Goal: Task Accomplishment & Management: Manage account settings

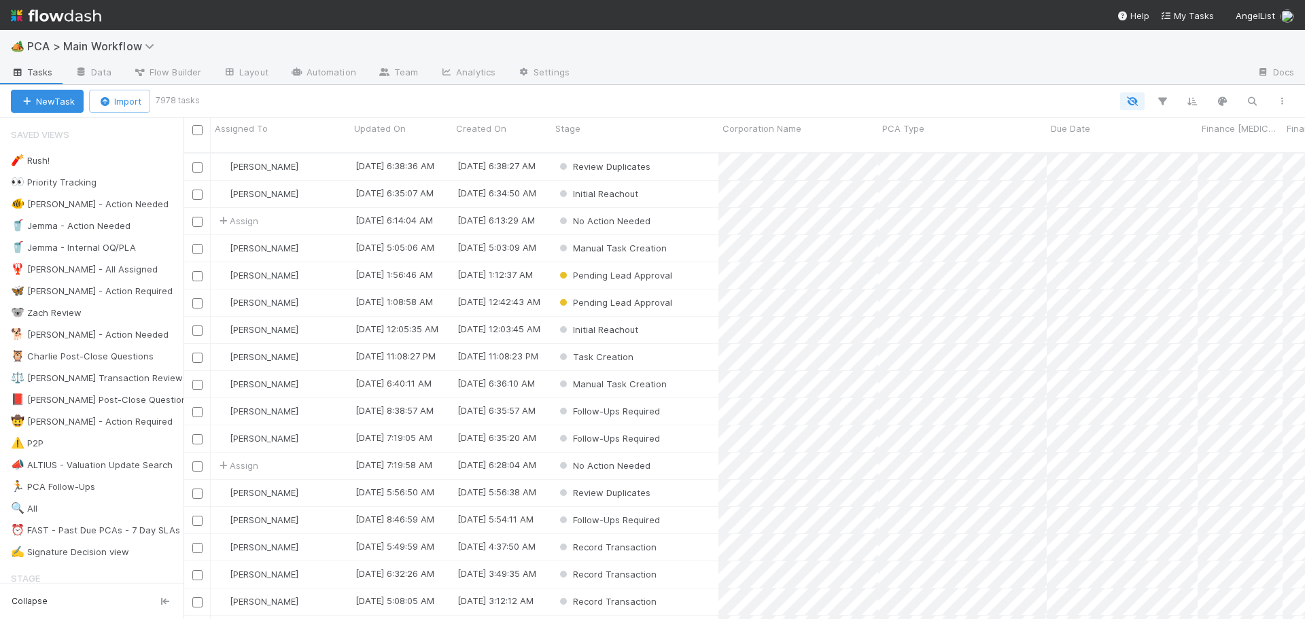
scroll to position [468, 1111]
drag, startPoint x: 114, startPoint y: 532, endPoint x: 130, endPoint y: 366, distance: 166.7
click at [114, 532] on div "⏰ FAST - Past Due PCAs - 7 Day SLAs" at bounding box center [95, 530] width 169 height 17
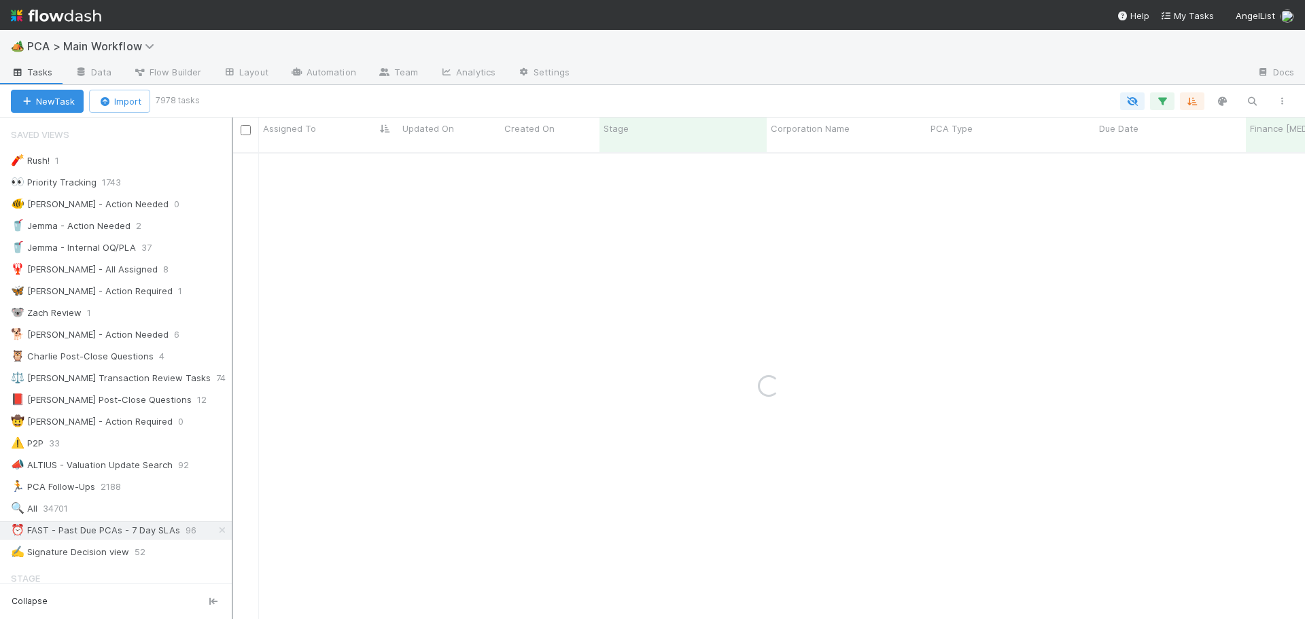
drag, startPoint x: 185, startPoint y: 378, endPoint x: 235, endPoint y: 386, distance: 50.3
click at [233, 386] on div at bounding box center [232, 369] width 1 height 502
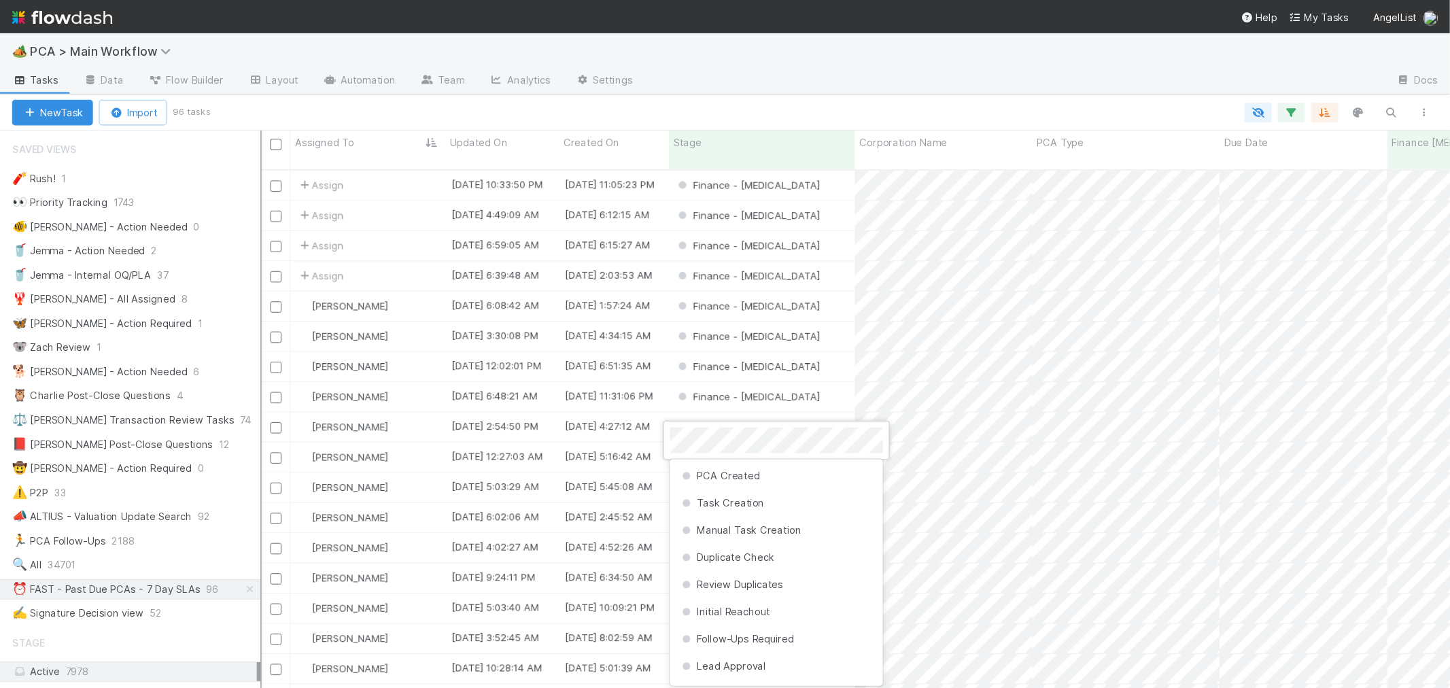
scroll to position [321, 0]
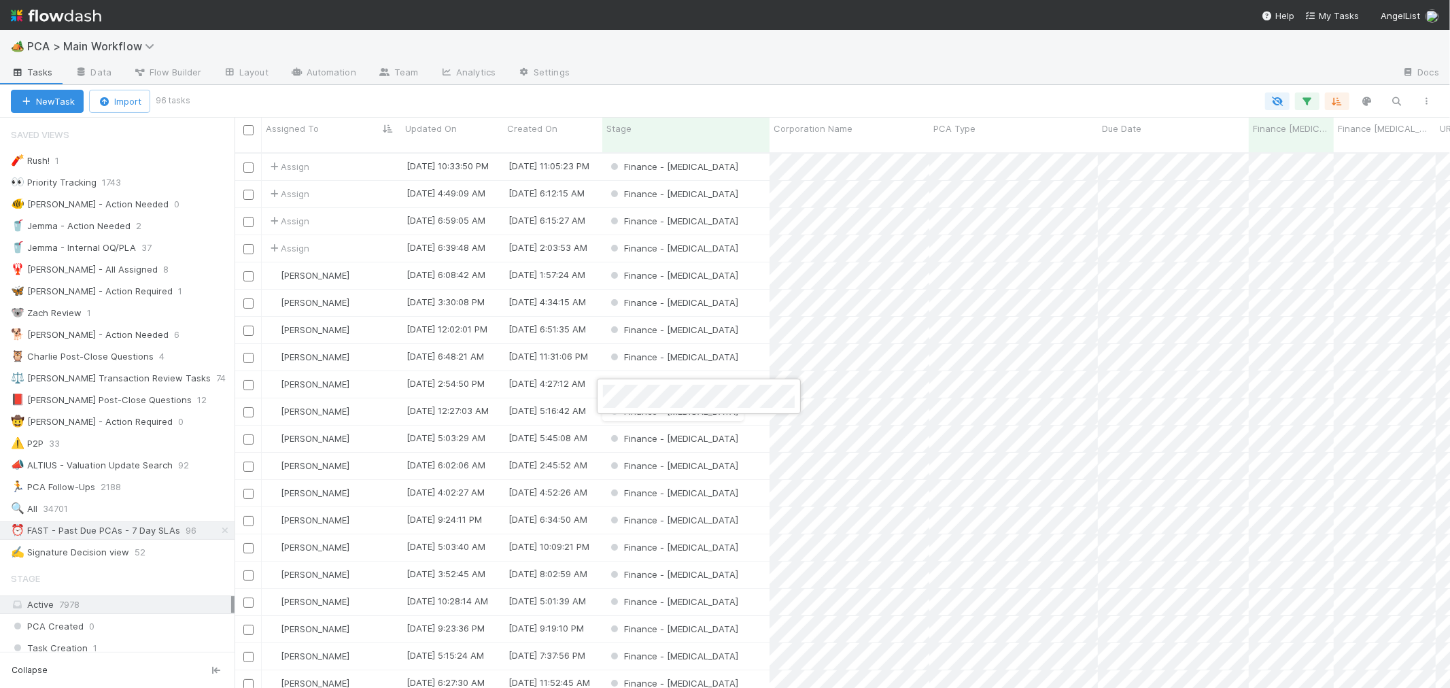
click at [882, 99] on div at bounding box center [725, 344] width 1450 height 688
click at [731, 154] on div "Finance - [MEDICAL_DATA]" at bounding box center [685, 167] width 167 height 27
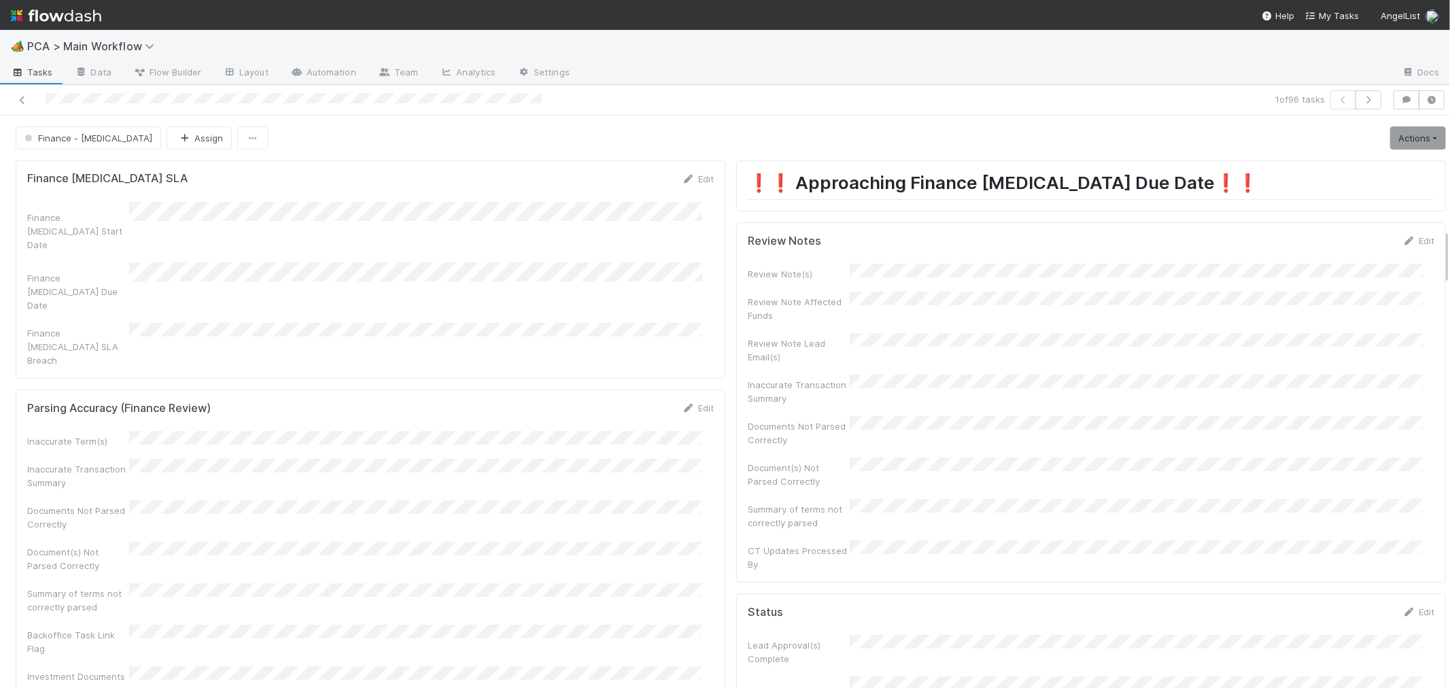
scroll to position [1681, 0]
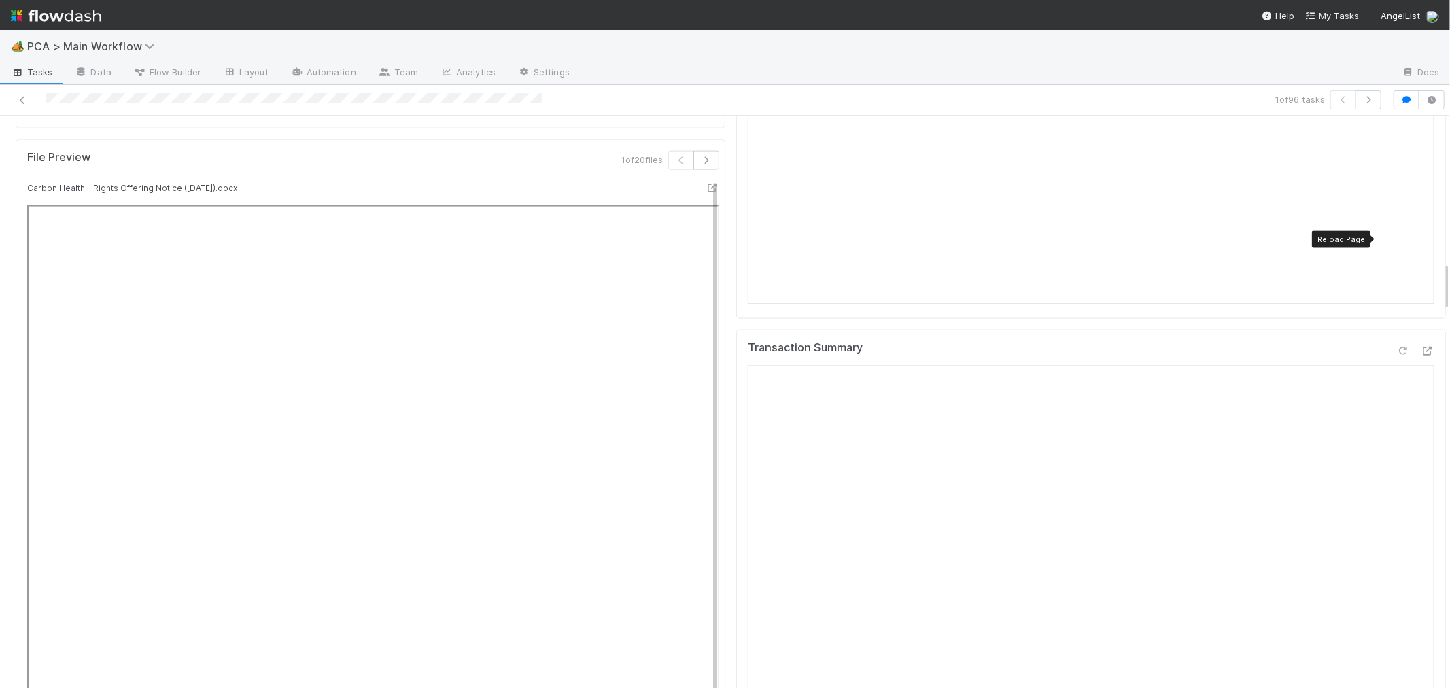
click at [1304, 347] on icon at bounding box center [1403, 351] width 14 height 9
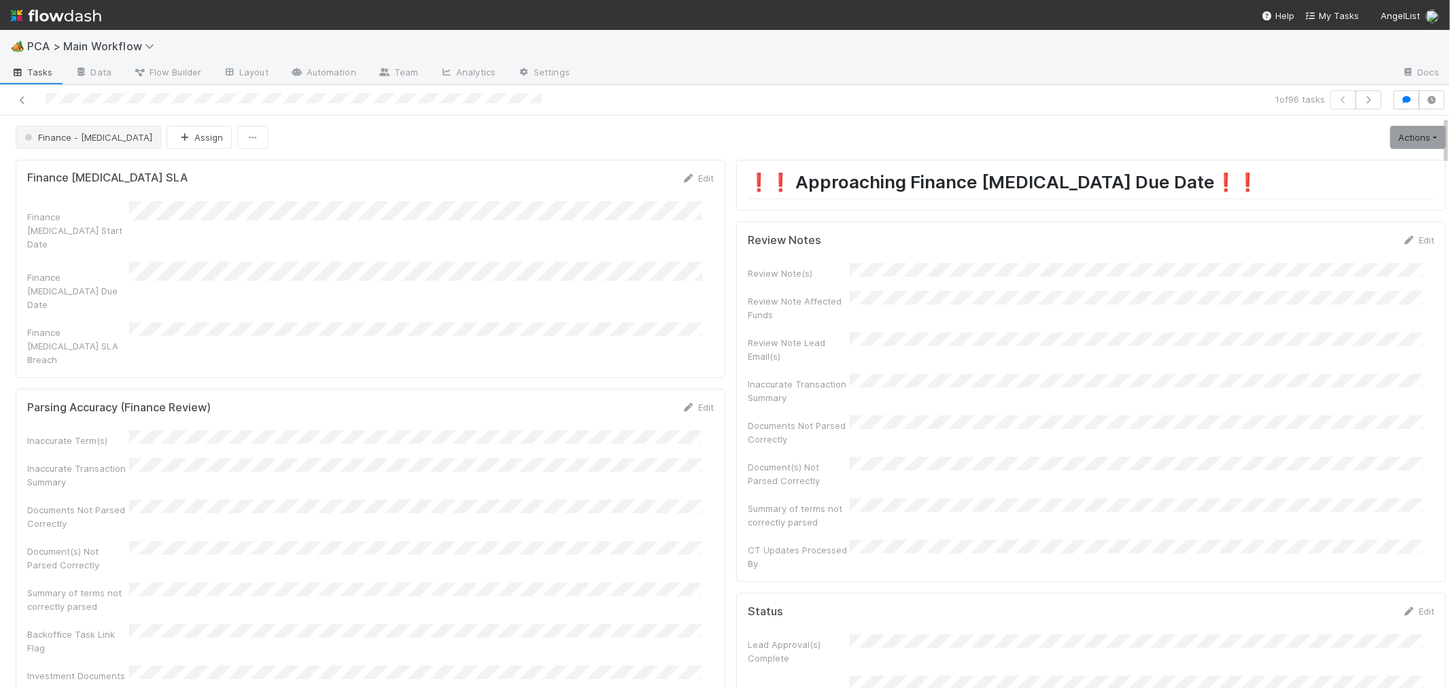
scroll to position [0, 0]
click at [167, 136] on button "Assign" at bounding box center [199, 137] width 65 height 23
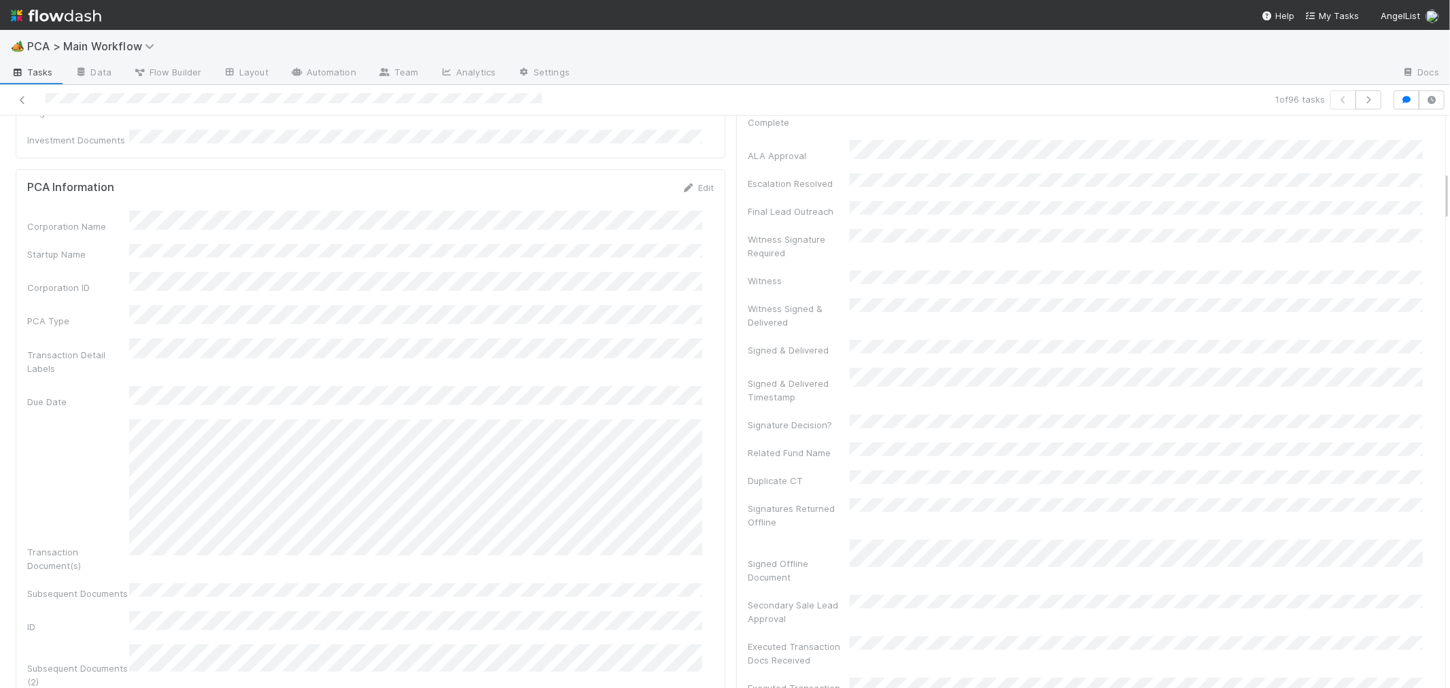
scroll to position [453, 0]
click at [22, 103] on icon at bounding box center [23, 100] width 14 height 9
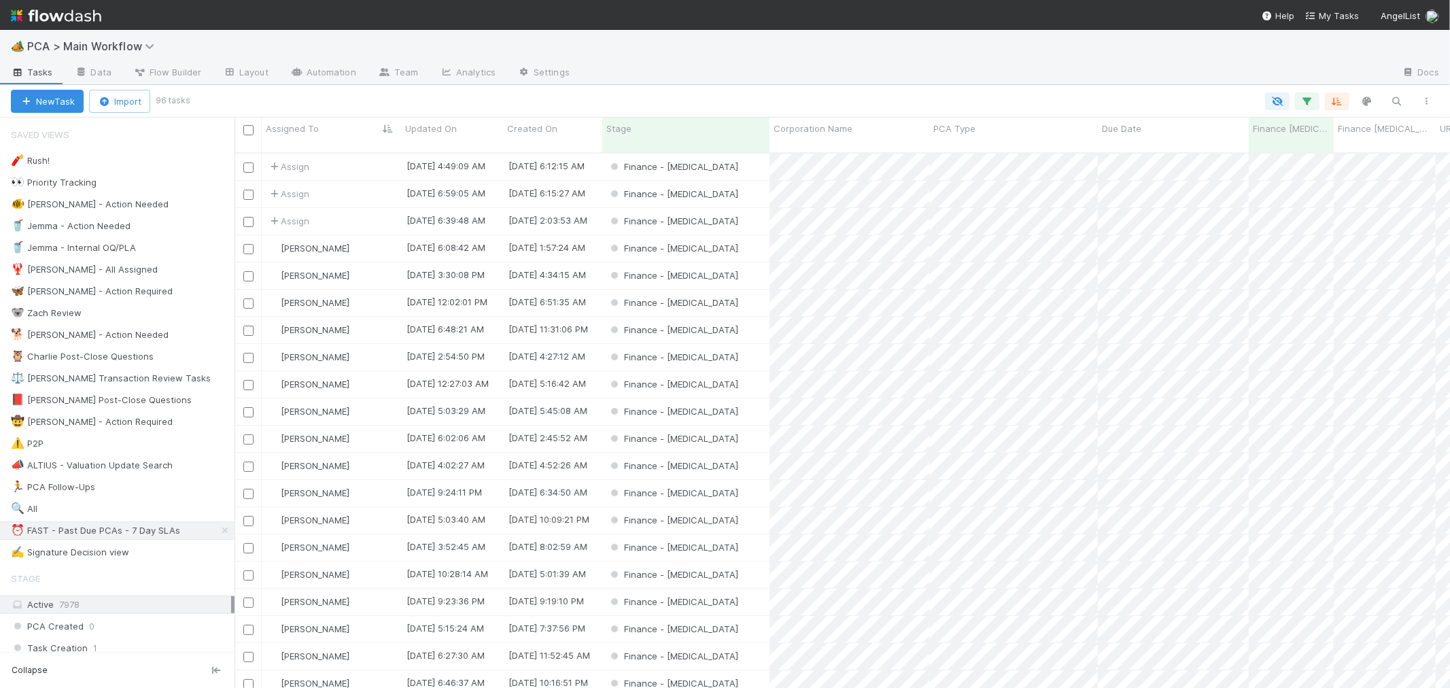
scroll to position [535, 1204]
click at [722, 156] on div "Finance - [MEDICAL_DATA]" at bounding box center [685, 167] width 167 height 27
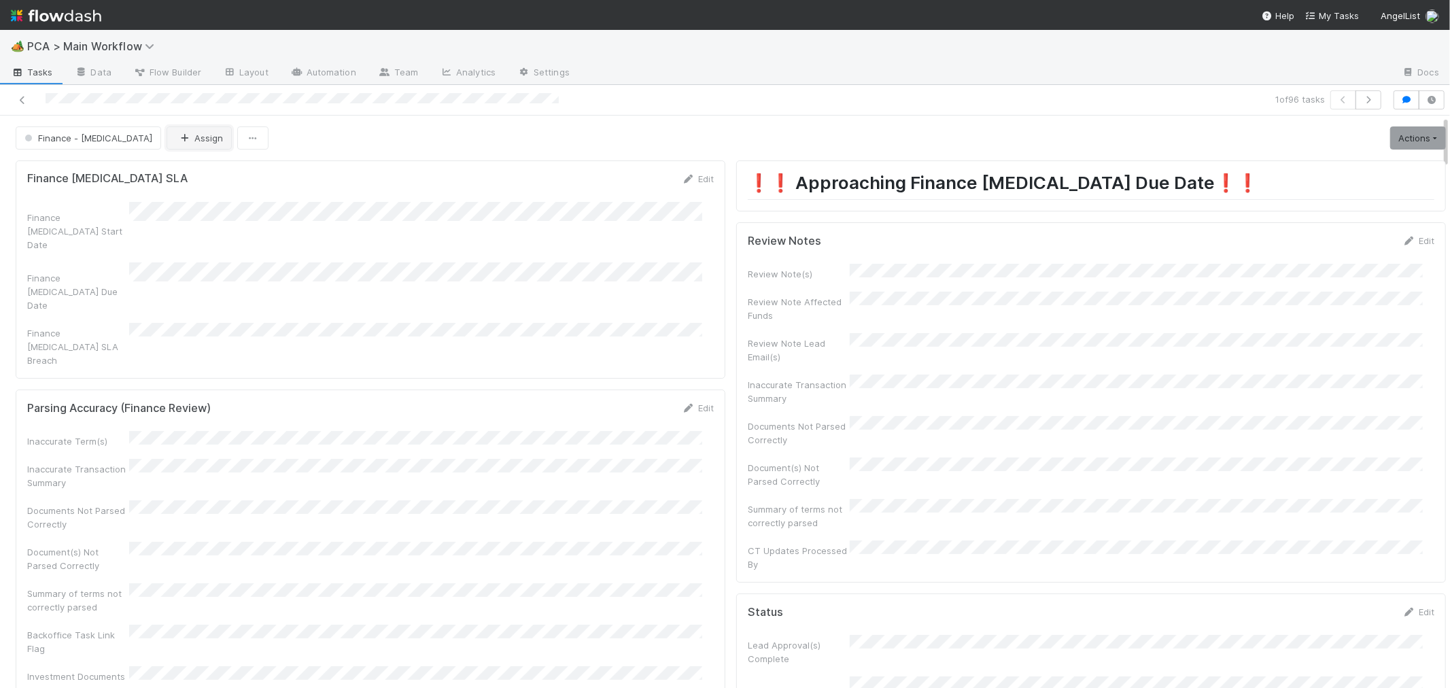
click at [167, 136] on button "Assign" at bounding box center [199, 137] width 65 height 23
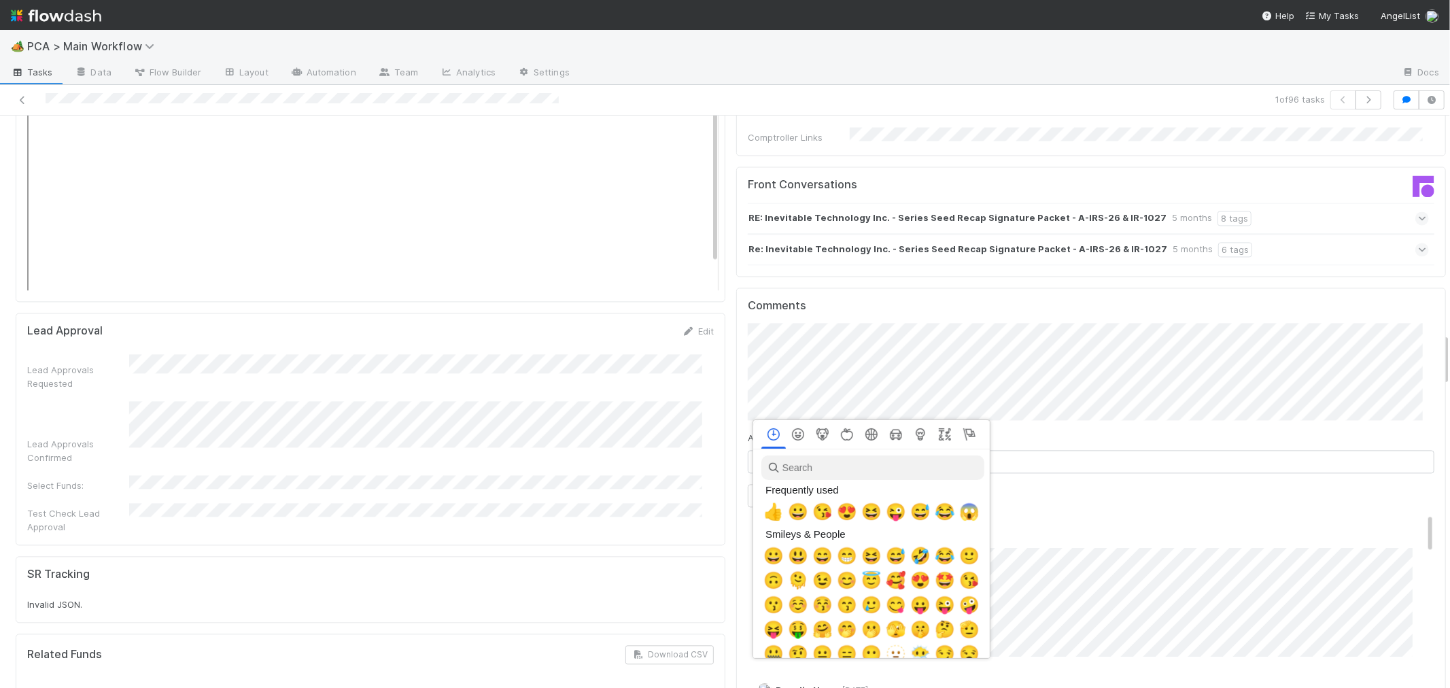
scroll to position [0, 5]
click at [810, 470] on input "search" at bounding box center [870, 467] width 223 height 24
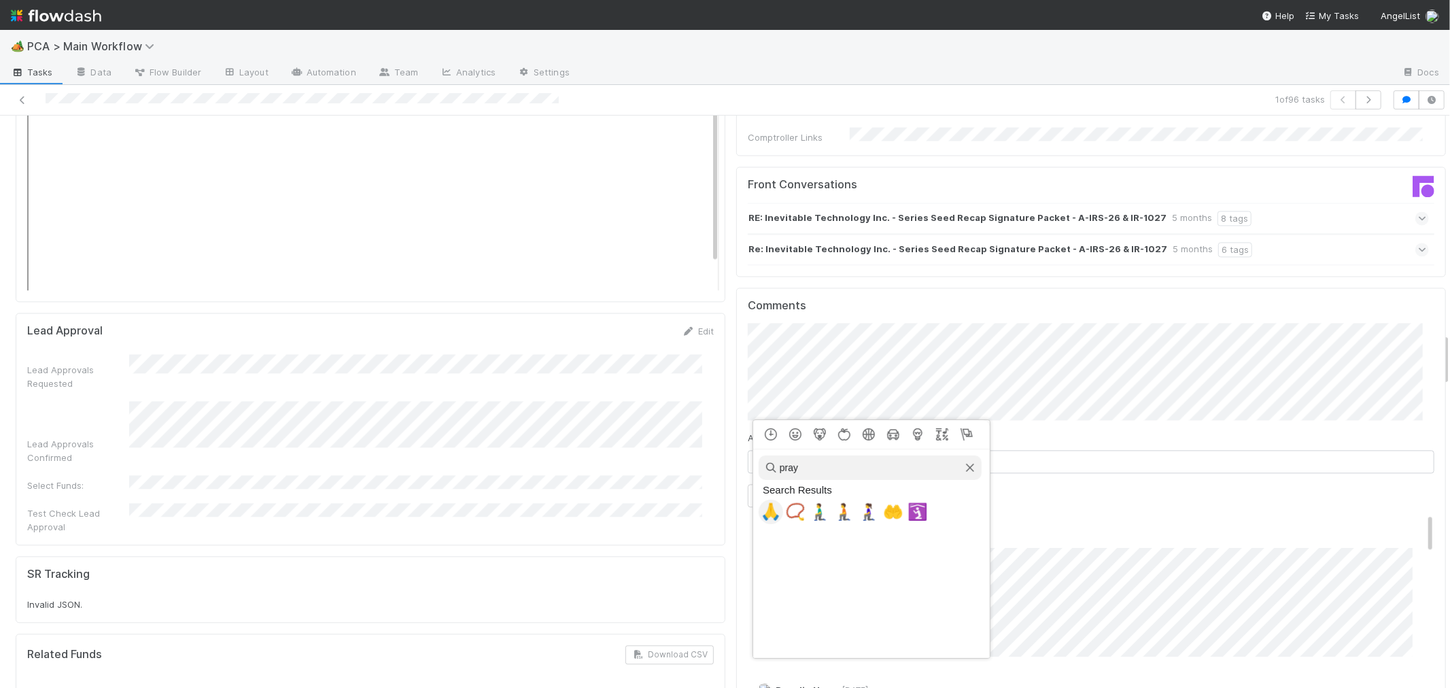
type input "pray"
click at [761, 520] on span "🙏" at bounding box center [771, 511] width 20 height 19
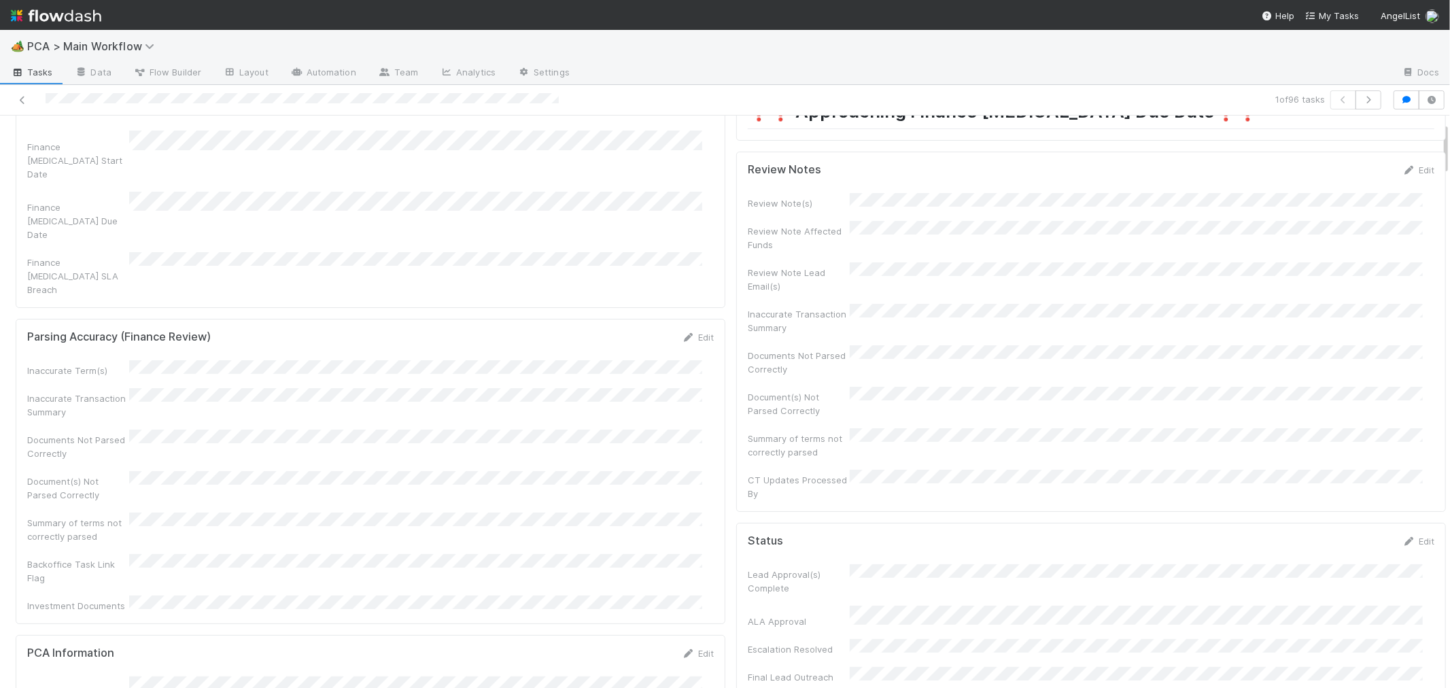
scroll to position [0, 0]
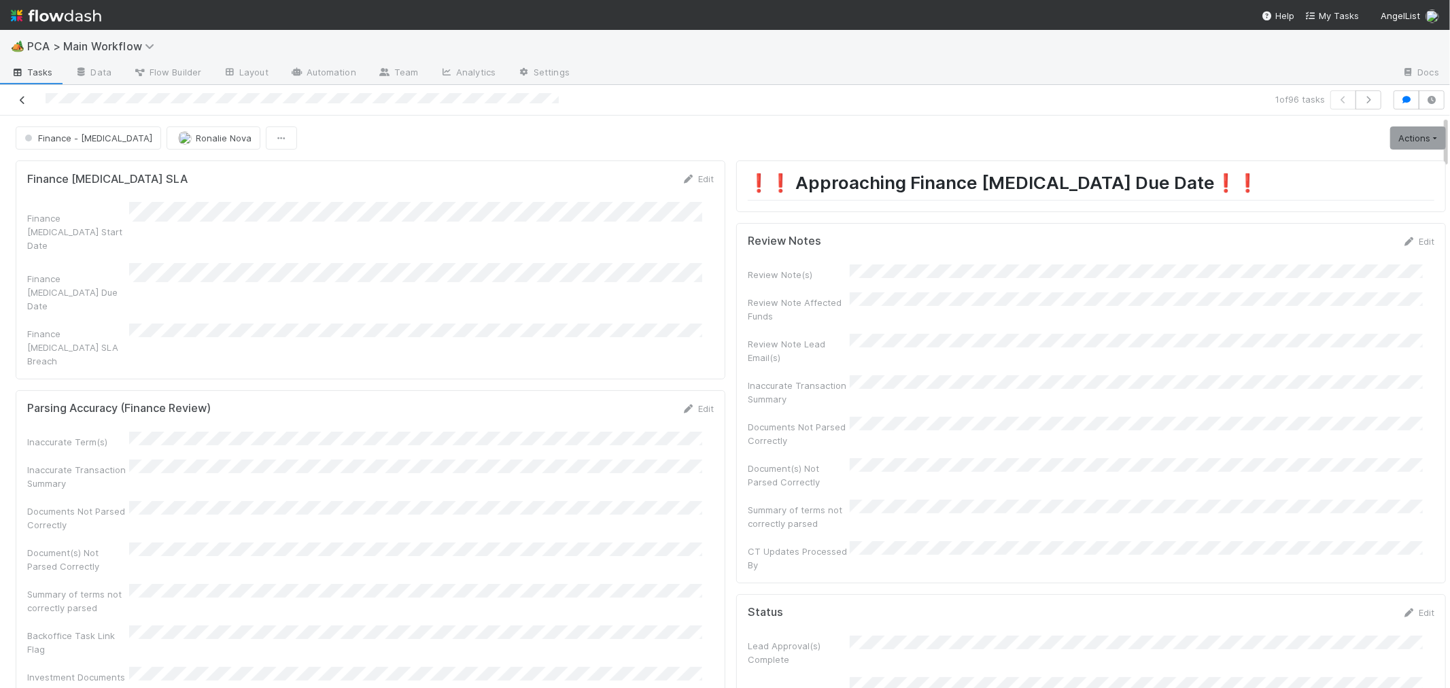
click at [22, 98] on icon at bounding box center [23, 100] width 14 height 9
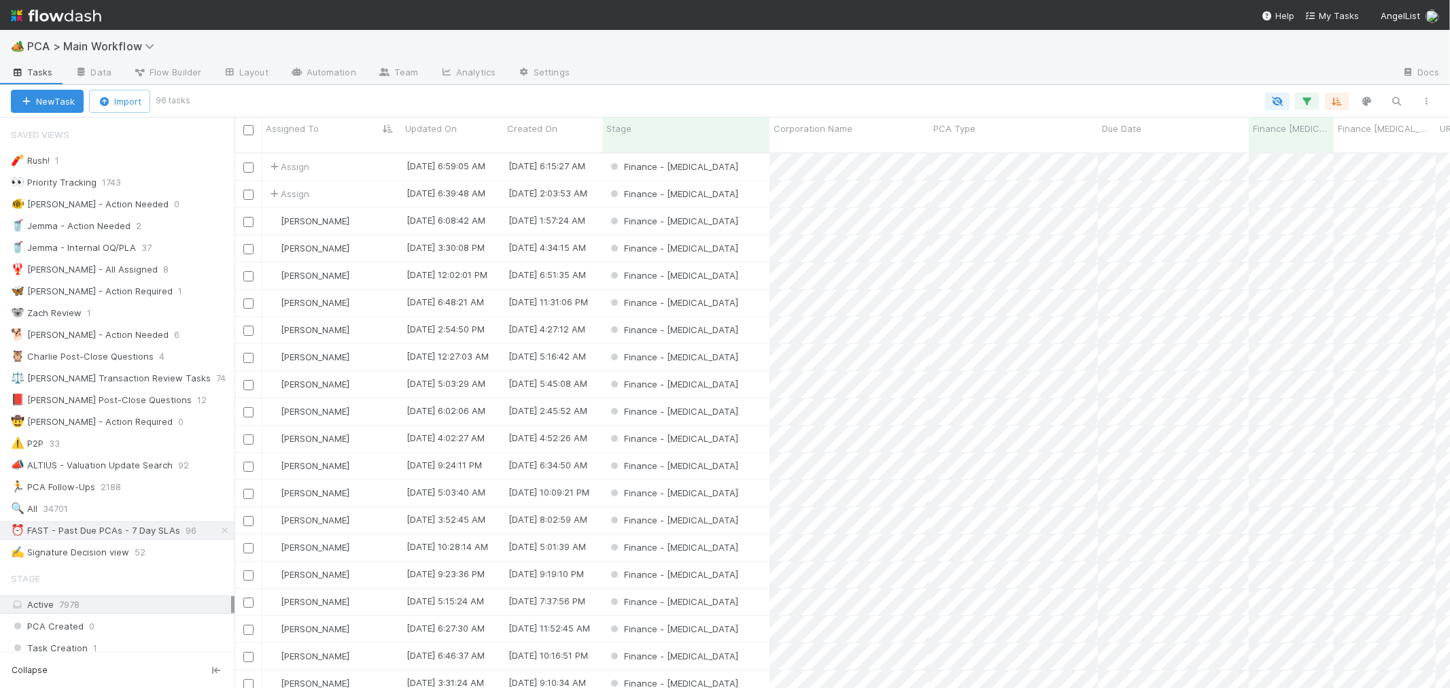
scroll to position [535, 1204]
click at [732, 163] on div "Finance - [MEDICAL_DATA]" at bounding box center [685, 167] width 167 height 27
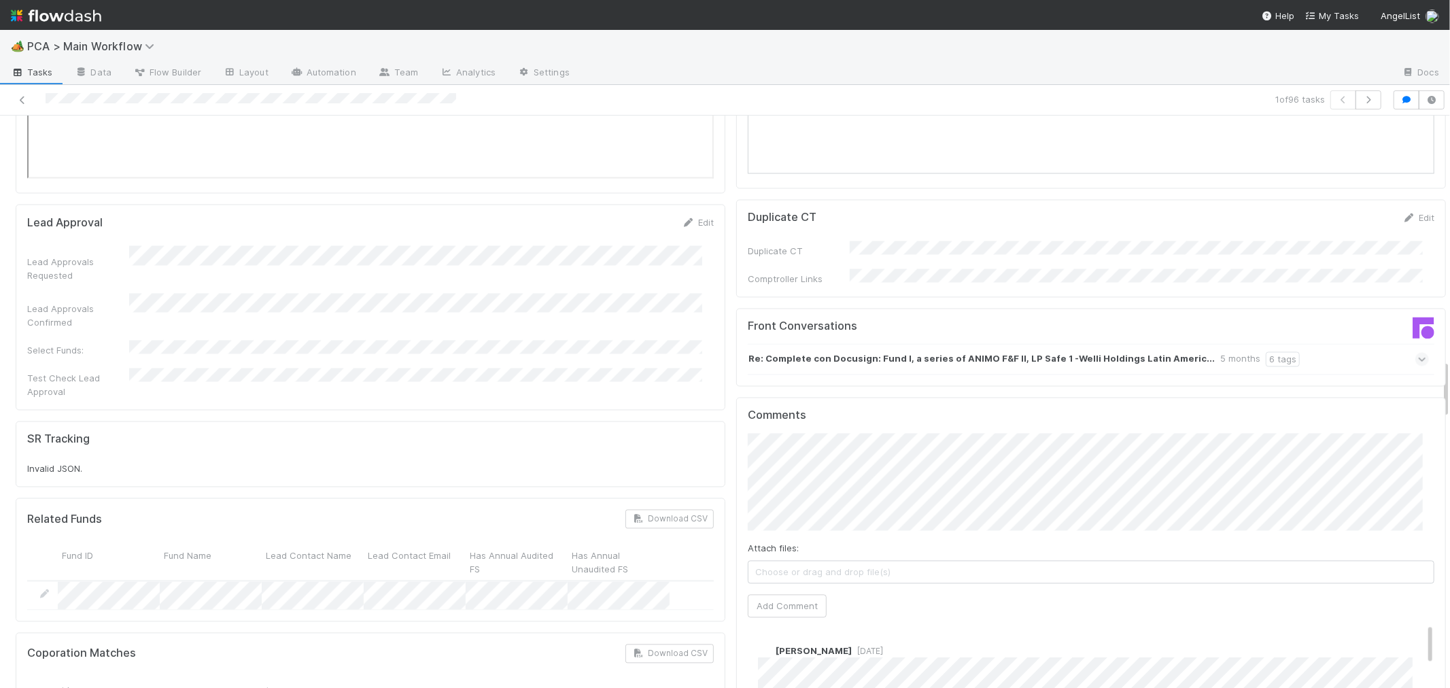
scroll to position [2416, 0]
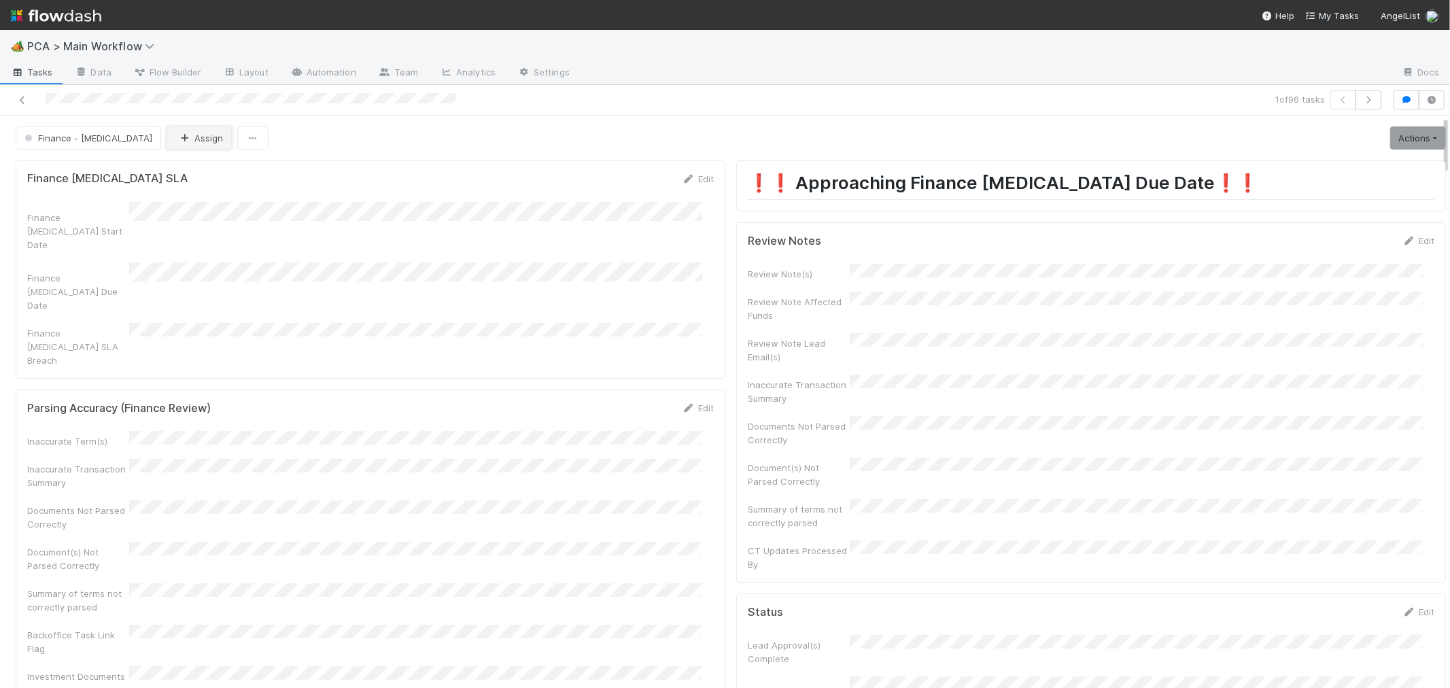
click at [167, 146] on button "Assign" at bounding box center [199, 137] width 65 height 23
click at [179, 178] on div "[PERSON_NAME]" at bounding box center [201, 172] width 192 height 24
click at [22, 105] on icon at bounding box center [23, 100] width 14 height 9
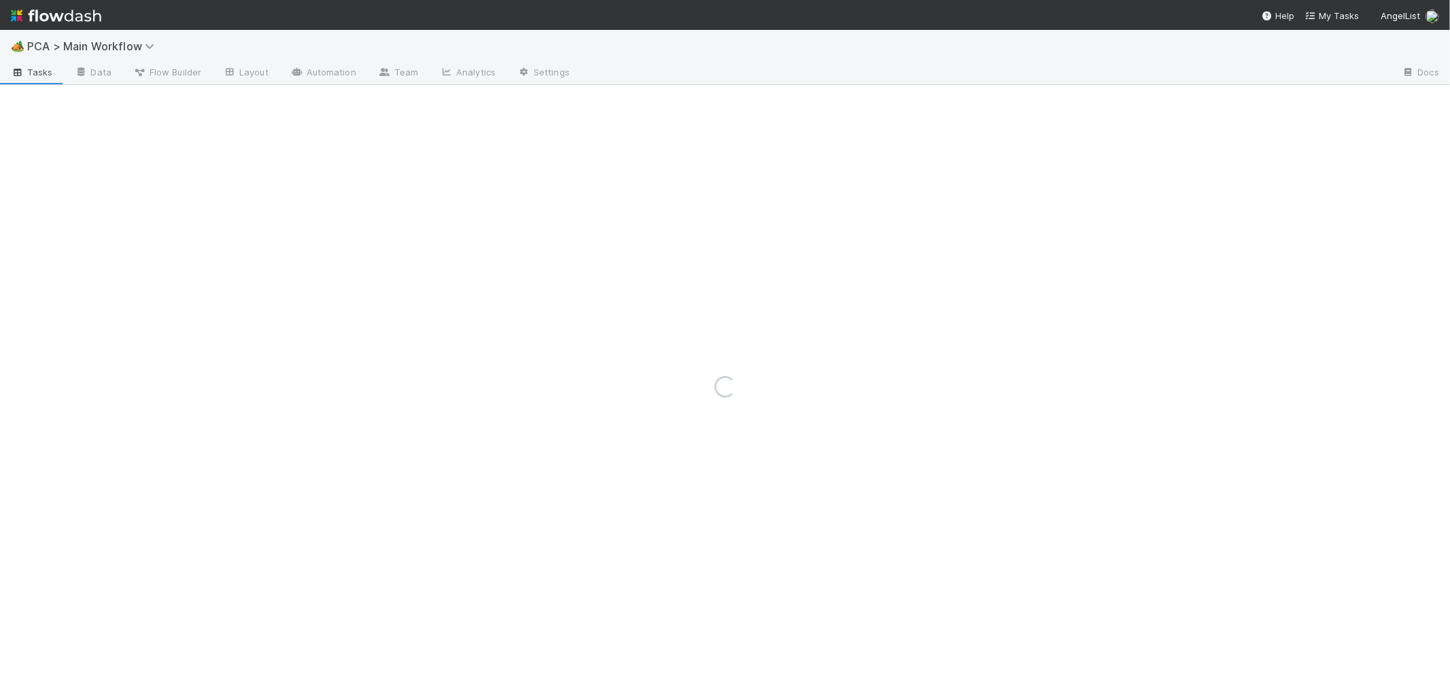
click at [868, 619] on div "Loading..." at bounding box center [725, 386] width 1450 height 603
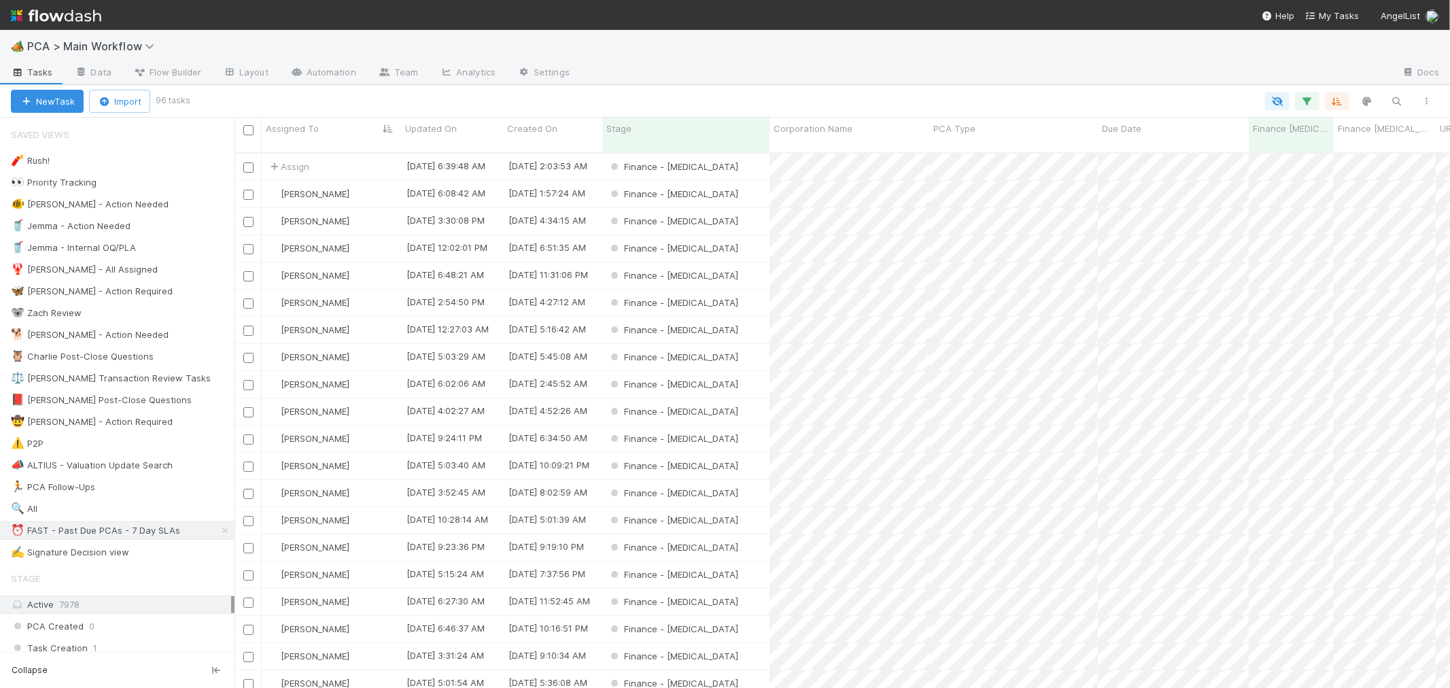
scroll to position [535, 1204]
click at [708, 154] on div "Finance - [MEDICAL_DATA]" at bounding box center [685, 167] width 167 height 27
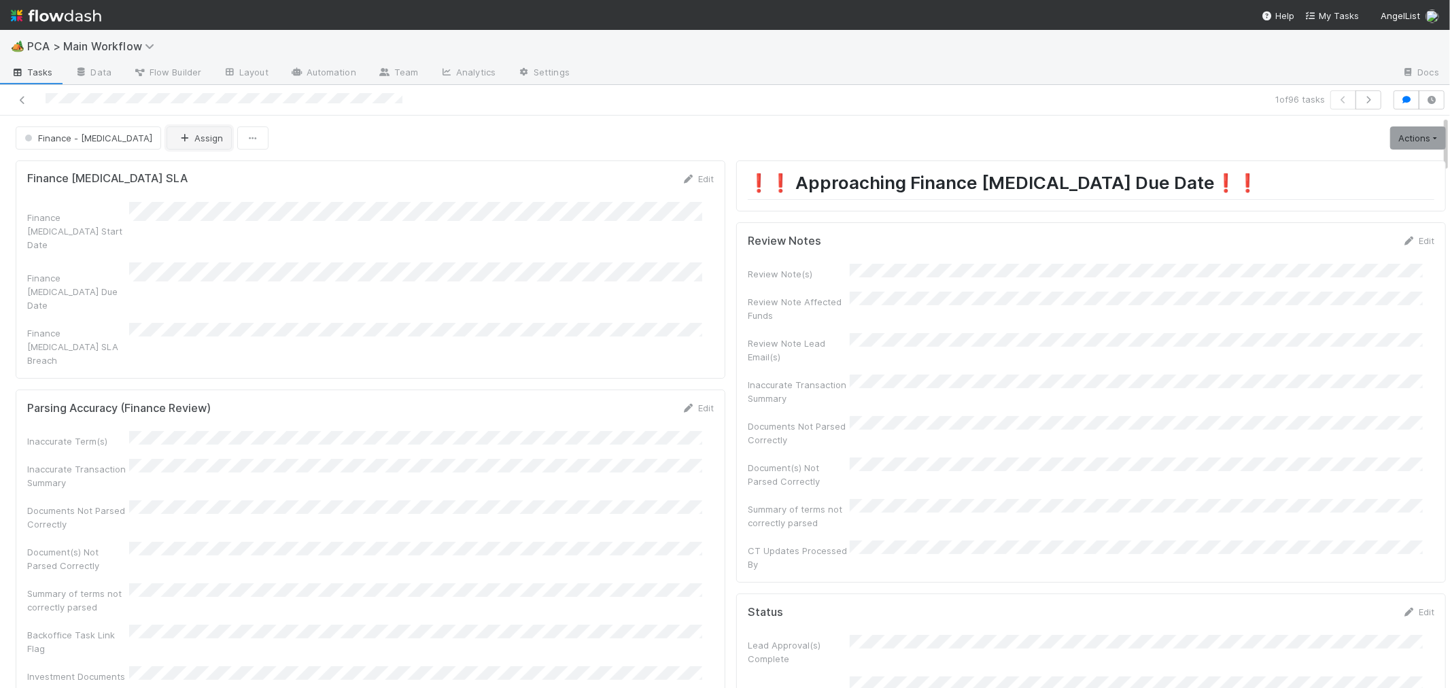
click at [167, 145] on button "Assign" at bounding box center [199, 137] width 65 height 23
click at [25, 97] on icon at bounding box center [23, 100] width 14 height 9
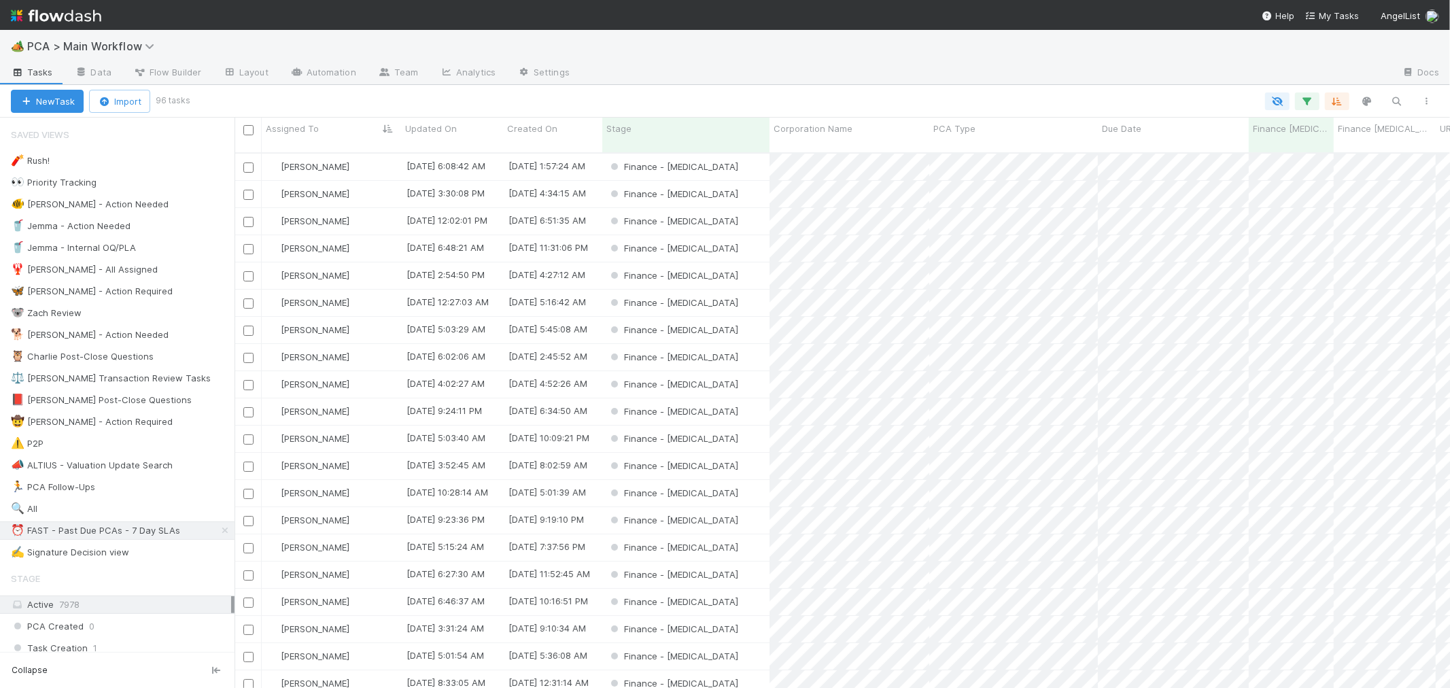
scroll to position [535, 1204]
click at [1304, 105] on icon "button" at bounding box center [1307, 101] width 14 height 12
drag, startPoint x: 937, startPoint y: 220, endPoint x: 982, endPoint y: 245, distance: 52.0
click at [937, 226] on link "And.." at bounding box center [924, 236] width 43 height 20
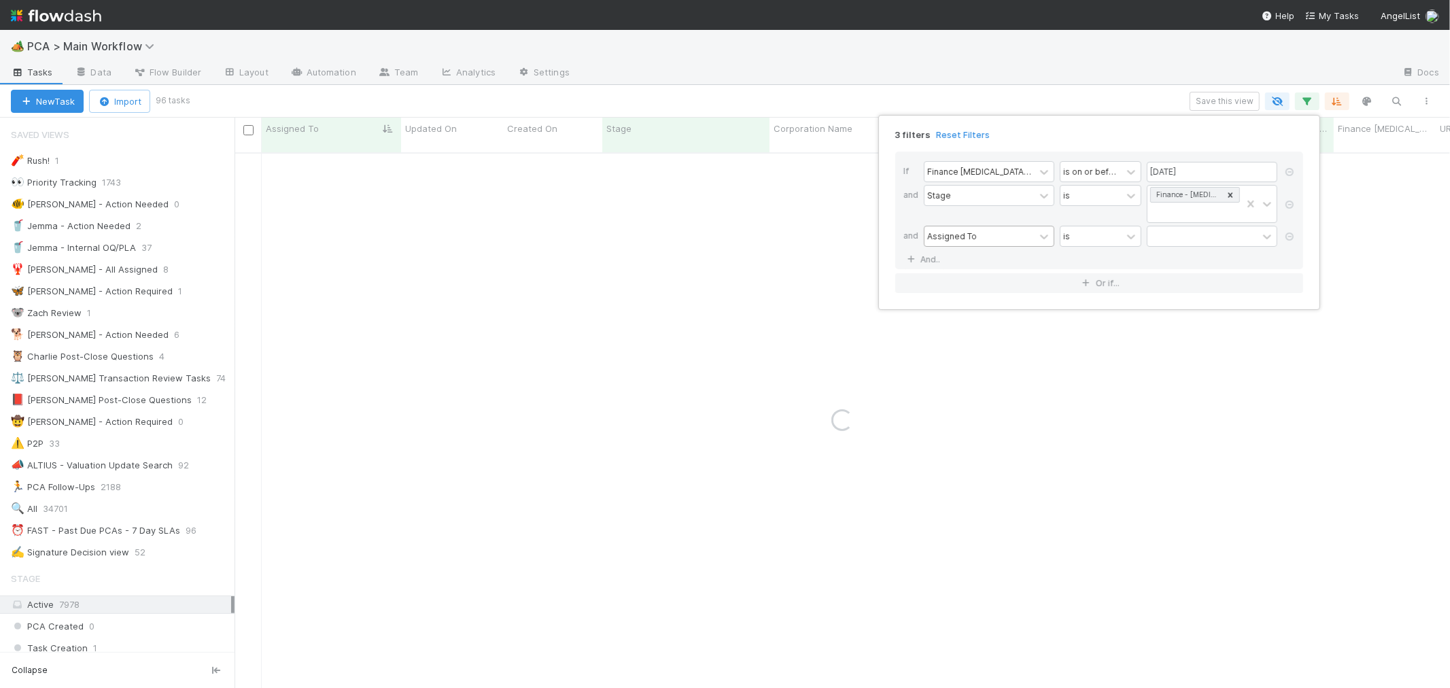
click at [973, 230] on div "Assigned To" at bounding box center [952, 236] width 50 height 12
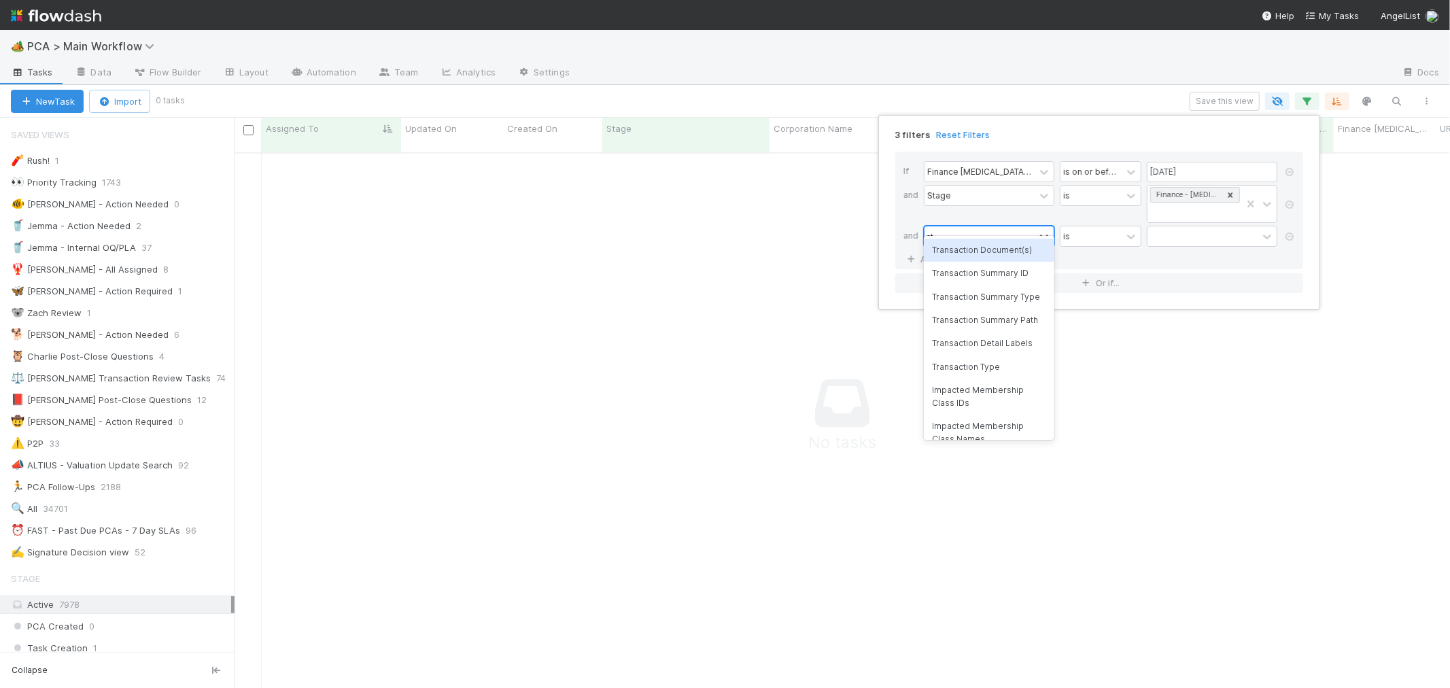
scroll to position [524, 1192]
type input "ct update"
click at [1006, 245] on div "CT Updates Processed By" at bounding box center [989, 250] width 131 height 23
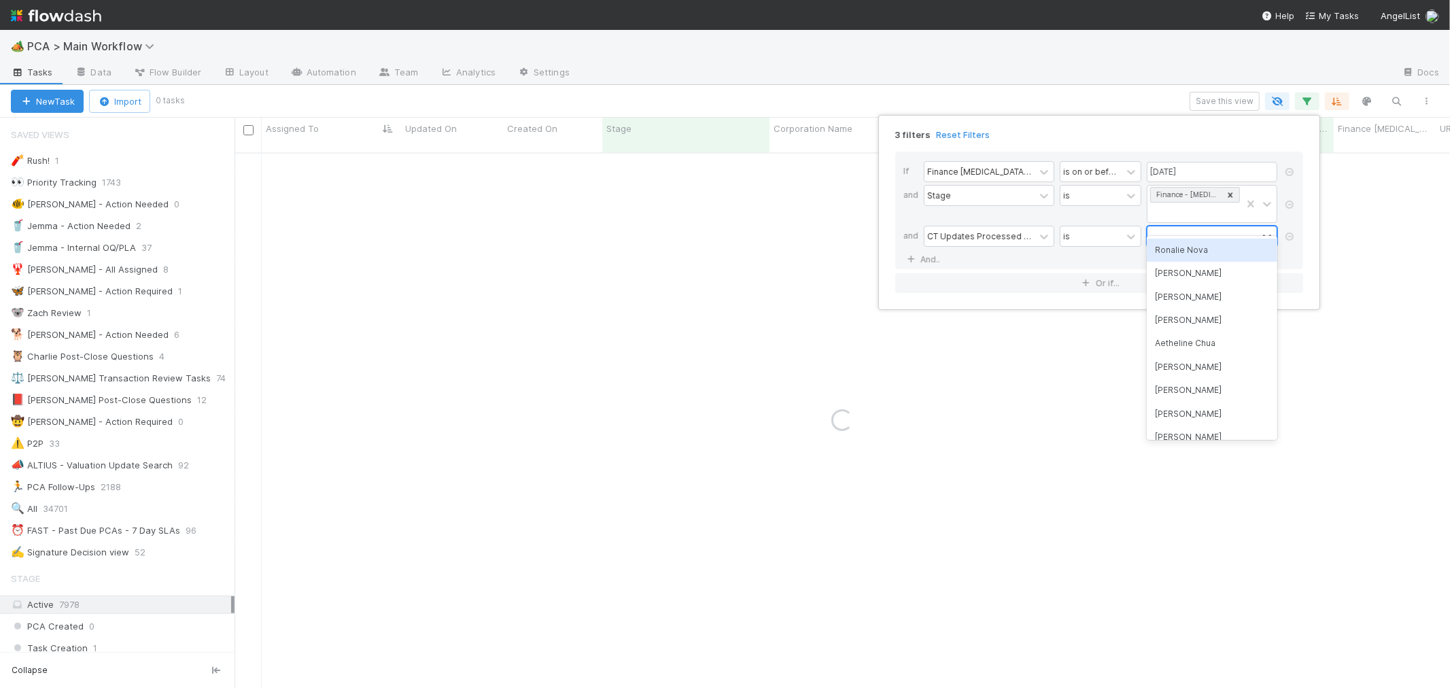
click at [1166, 226] on div at bounding box center [1202, 236] width 110 height 20
click at [1177, 246] on div "Ronalie Nova" at bounding box center [1212, 250] width 131 height 23
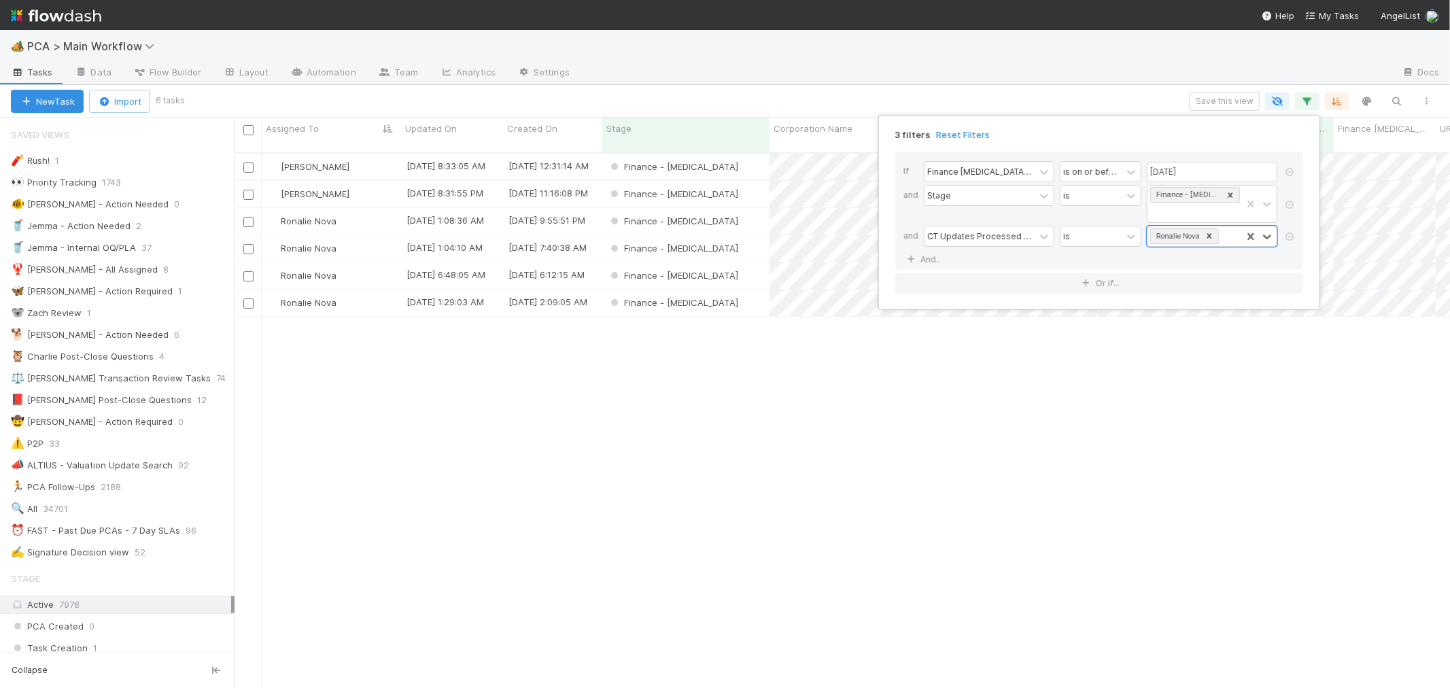
scroll to position [535, 1204]
drag, startPoint x: 335, startPoint y: 158, endPoint x: 325, endPoint y: 158, distance: 10.2
click at [334, 160] on div "3 filters Reset Filters If Finance ICU Due Date is on or before 08/15/2025 and …" at bounding box center [725, 344] width 1450 height 688
click at [313, 154] on div "[PERSON_NAME]" at bounding box center [331, 167] width 139 height 27
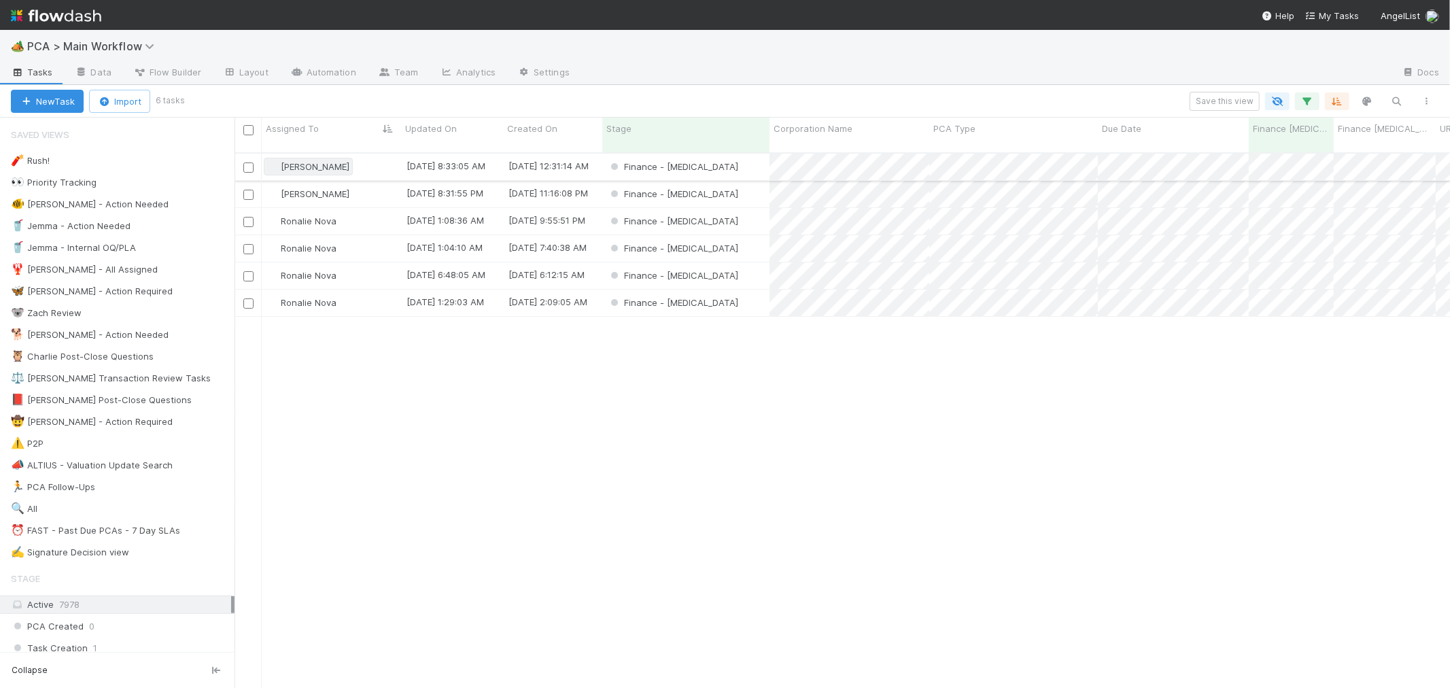
click at [294, 160] on div "[PERSON_NAME]" at bounding box center [308, 167] width 82 height 14
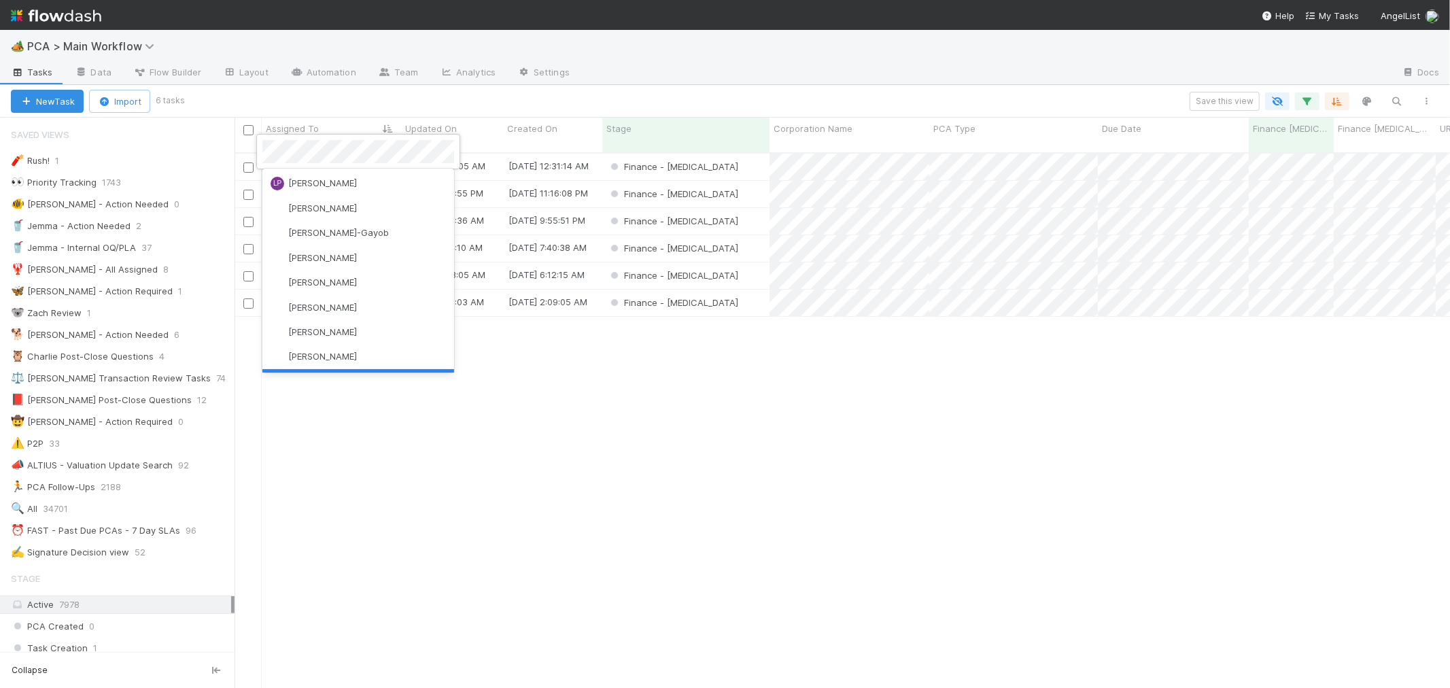
scroll to position [0, 0]
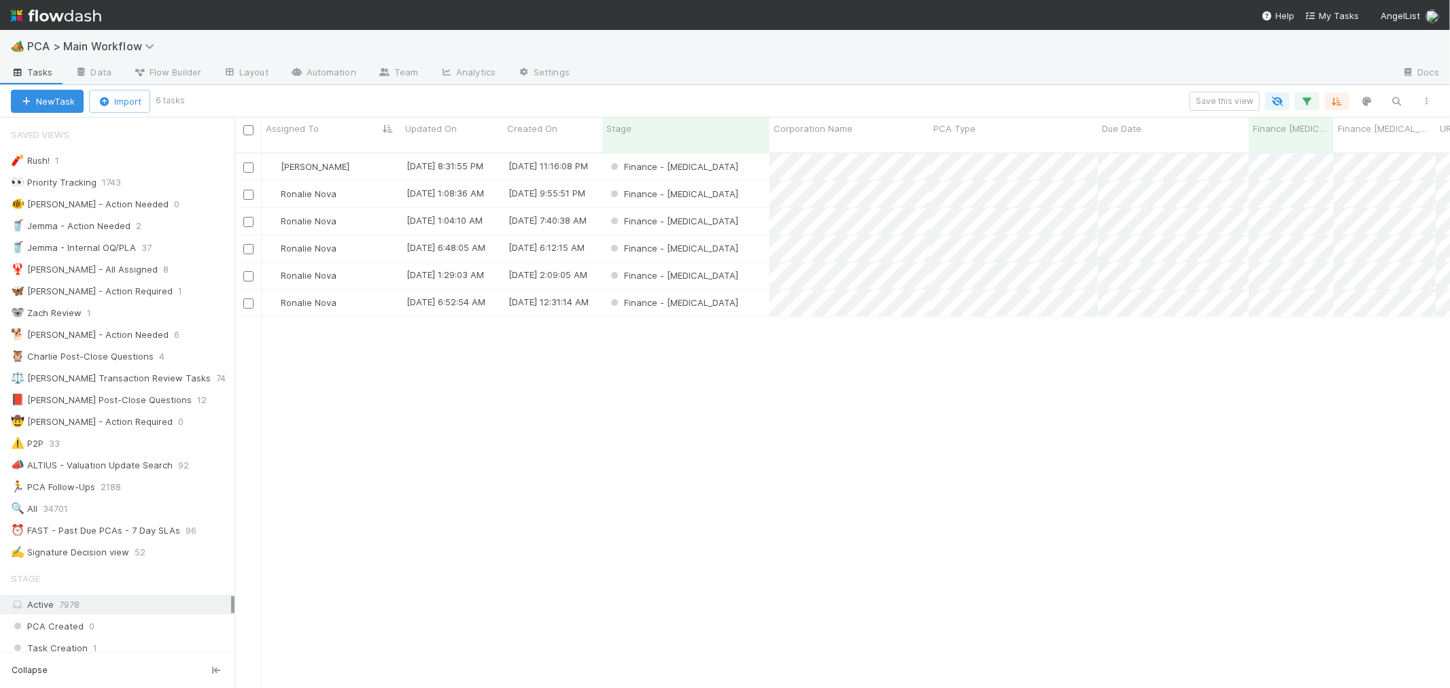
click at [288, 188] on span "Ronalie Nova" at bounding box center [309, 193] width 56 height 11
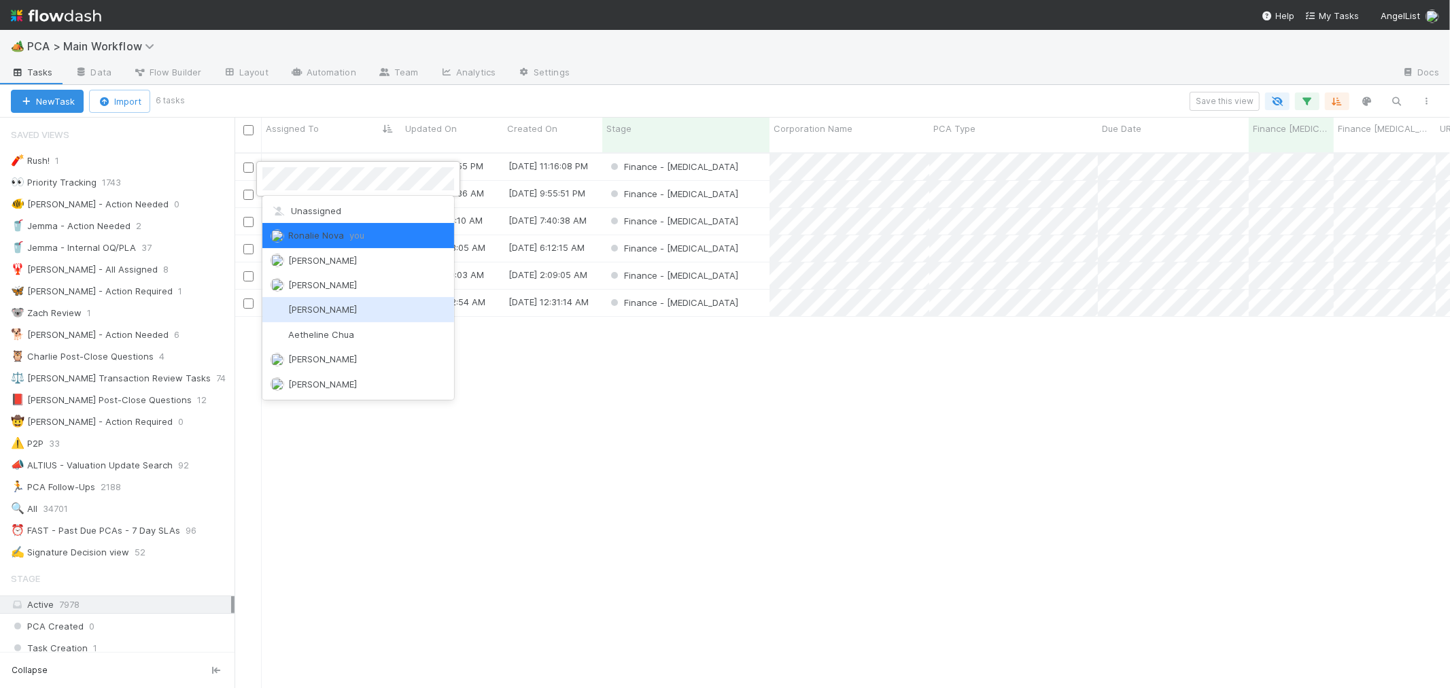
drag, startPoint x: 610, startPoint y: 435, endPoint x: 540, endPoint y: 350, distance: 110.1
click at [612, 435] on div at bounding box center [725, 344] width 1450 height 688
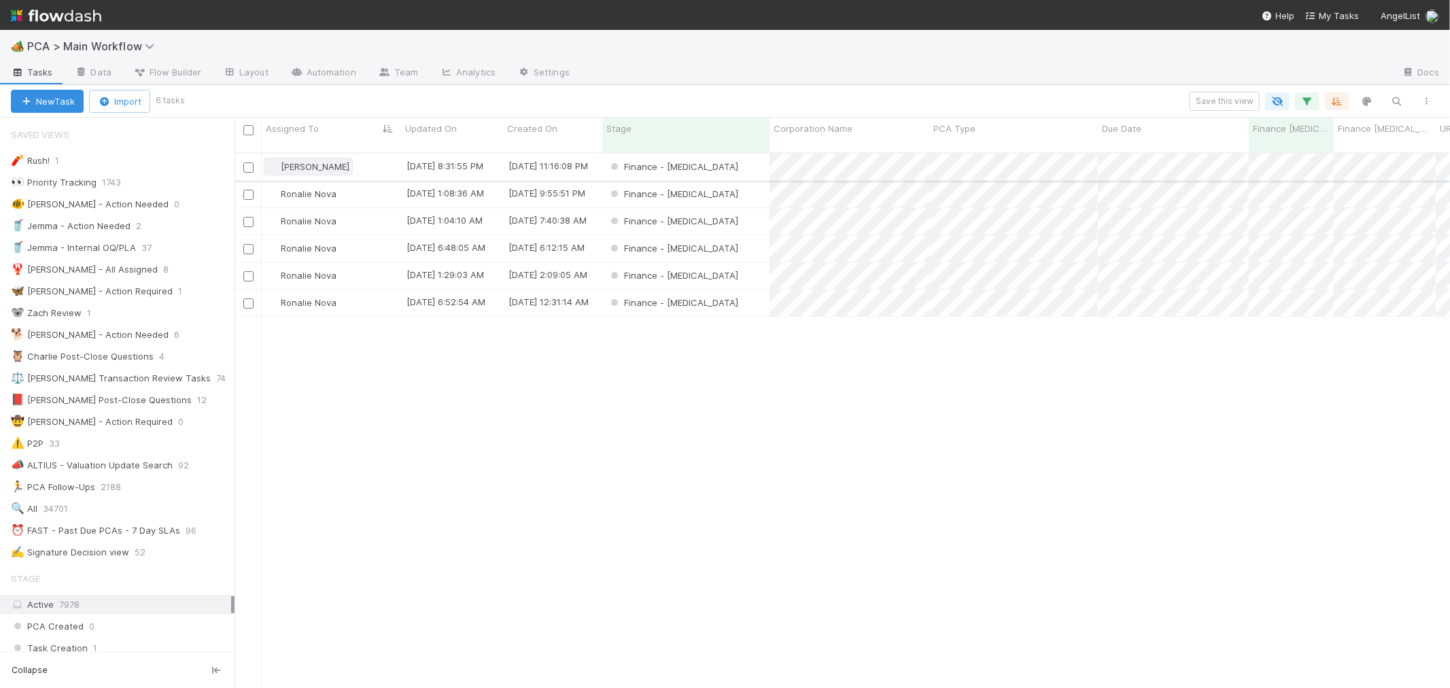
click at [284, 161] on span "[PERSON_NAME]" at bounding box center [315, 166] width 69 height 11
click at [674, 463] on div "Ronalie Nova 8/9/25, 1:08:36 AM 12/15/23, 9:55:51 PM Finance - ICU 0 1 0 0 Rona…" at bounding box center [842, 427] width 1215 height 546
click at [1304, 97] on icon "button" at bounding box center [1307, 101] width 14 height 12
click at [1206, 231] on icon at bounding box center [1210, 236] width 10 height 10
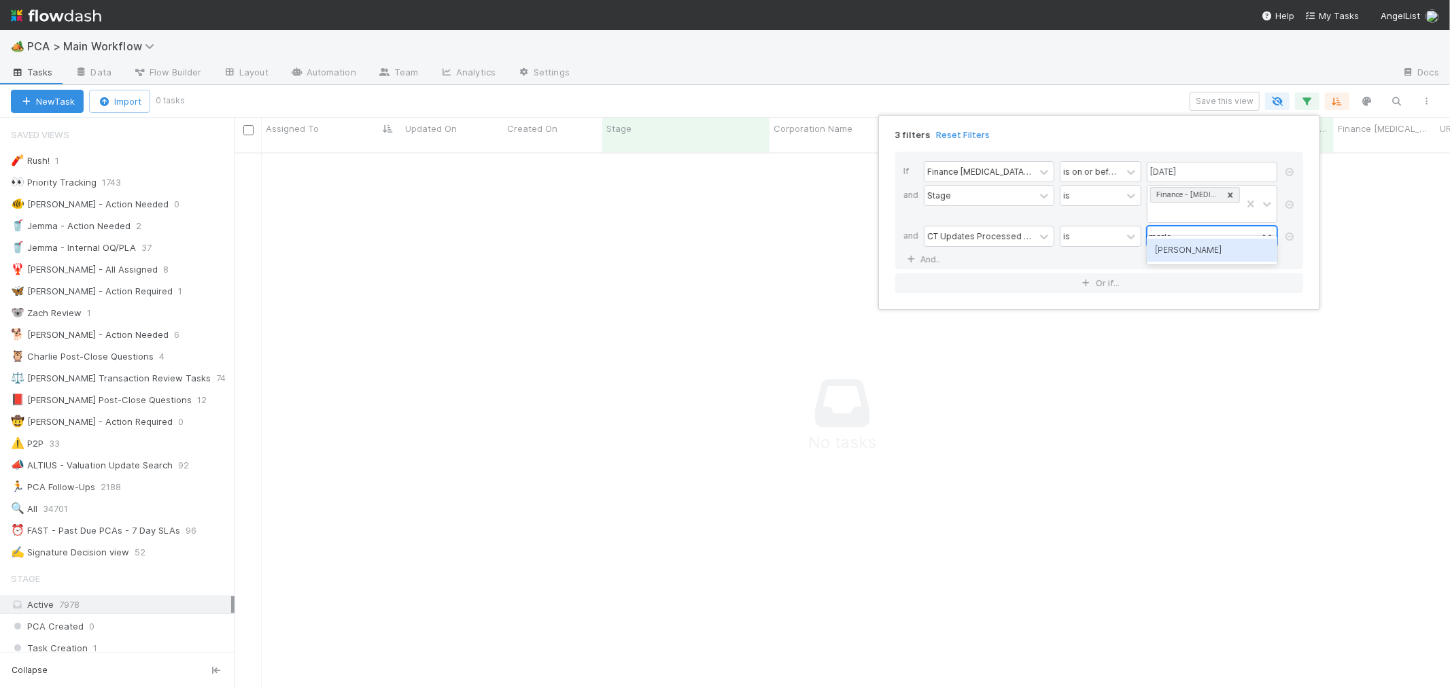
type input "[PERSON_NAME]"
click at [1222, 256] on div "[PERSON_NAME]" at bounding box center [1212, 250] width 131 height 23
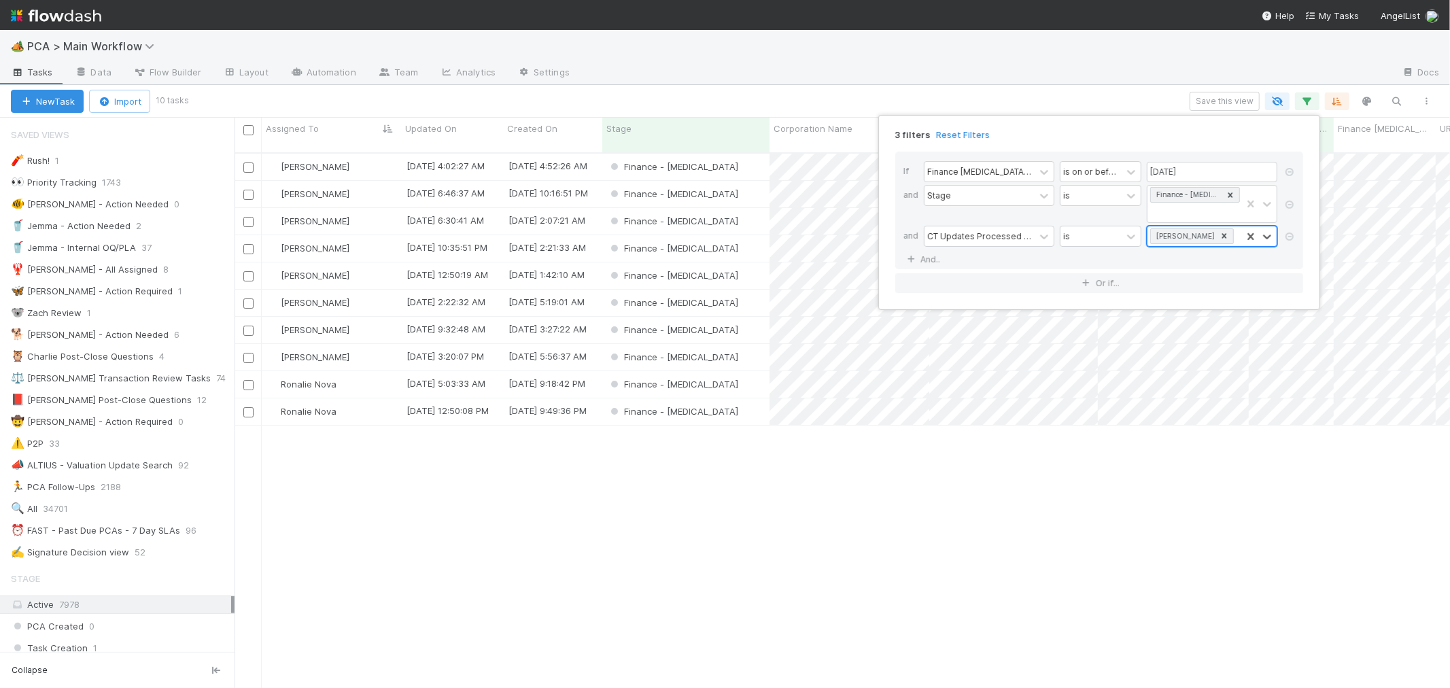
scroll to position [535, 1204]
click at [298, 157] on div "3 filters Reset Filters If Finance ICU Due Date is on or before 08/15/2025 and …" at bounding box center [725, 344] width 1450 height 688
click at [284, 161] on span "[PERSON_NAME]" at bounding box center [315, 166] width 69 height 11
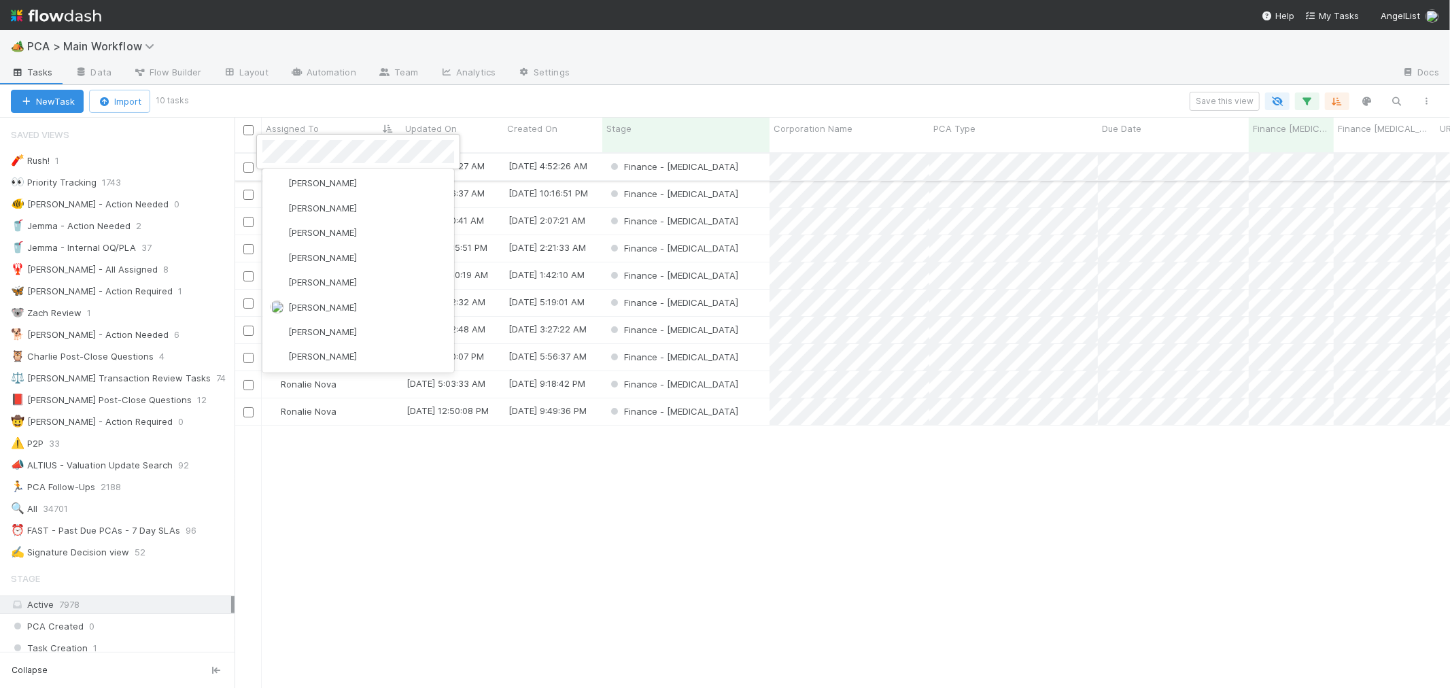
scroll to position [0, 0]
click at [297, 379] on span "Ronalie Nova" at bounding box center [309, 384] width 56 height 11
click at [294, 406] on span "Ronalie Nova" at bounding box center [309, 411] width 56 height 11
click at [417, 493] on div "Marlon 8/11/25, 6:53:21 AM 7/15/25, 9:18:42 PM Finance - ICU 0 0 0 0 Marlon 8/5…" at bounding box center [842, 427] width 1215 height 546
click at [1303, 100] on icon "button" at bounding box center [1307, 101] width 14 height 12
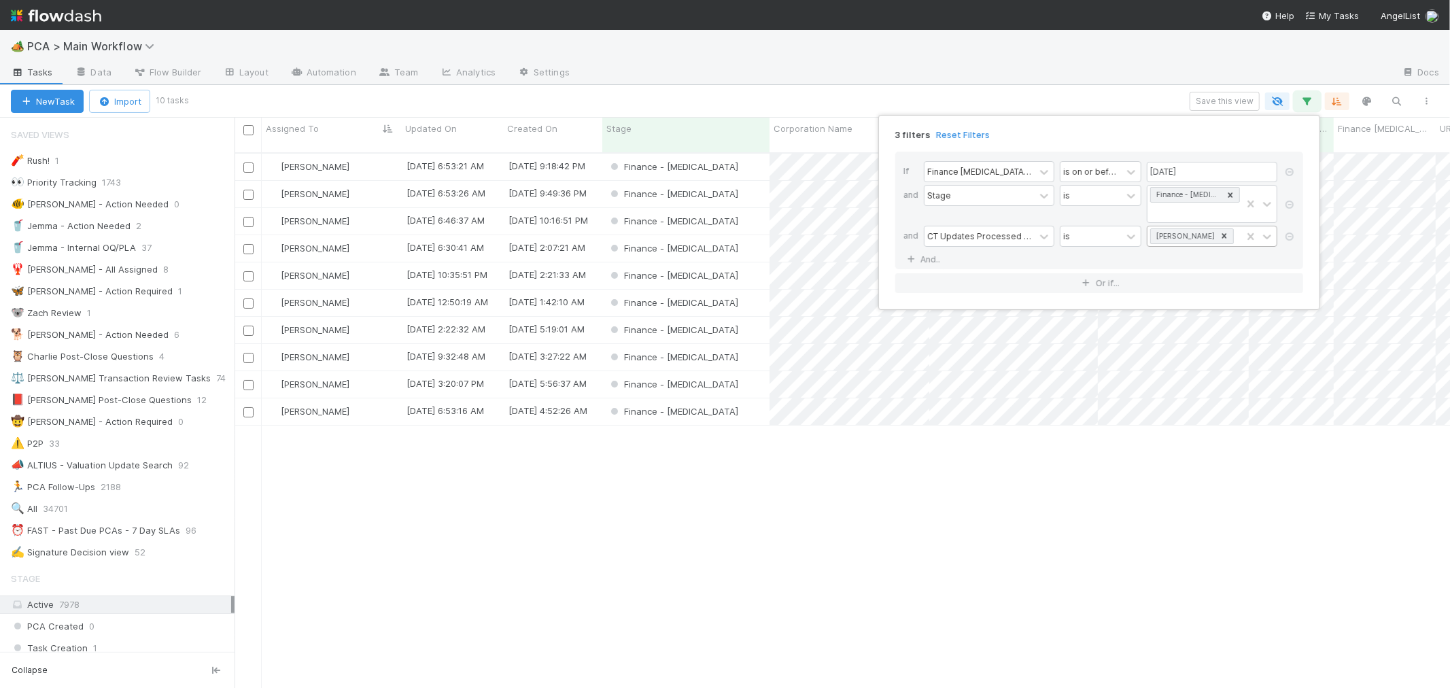
click at [1219, 231] on icon at bounding box center [1224, 236] width 10 height 10
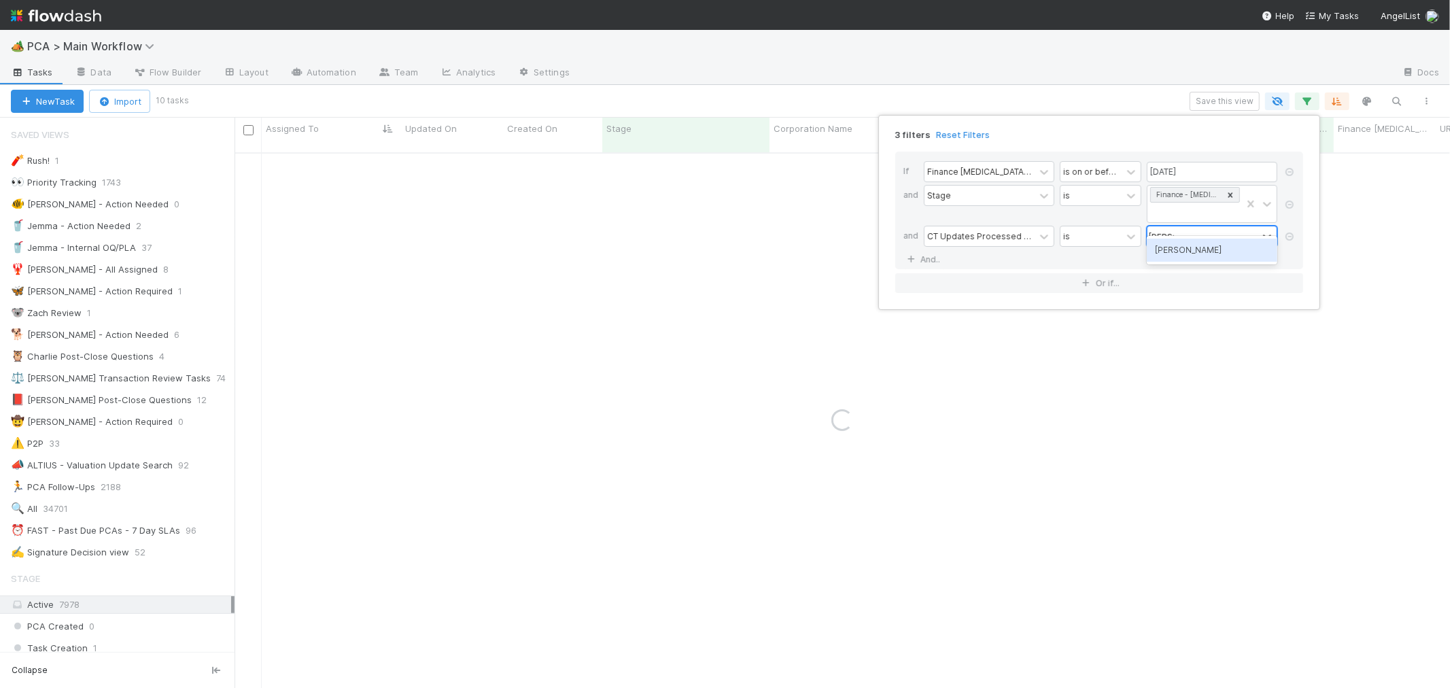
type input "marenz"
drag, startPoint x: 308, startPoint y: 159, endPoint x: 294, endPoint y: 157, distance: 13.7
click at [307, 159] on div "3 filters Reset Filters If Finance ICU Due Date is on or before 08/15/2025 and …" at bounding box center [725, 344] width 1450 height 688
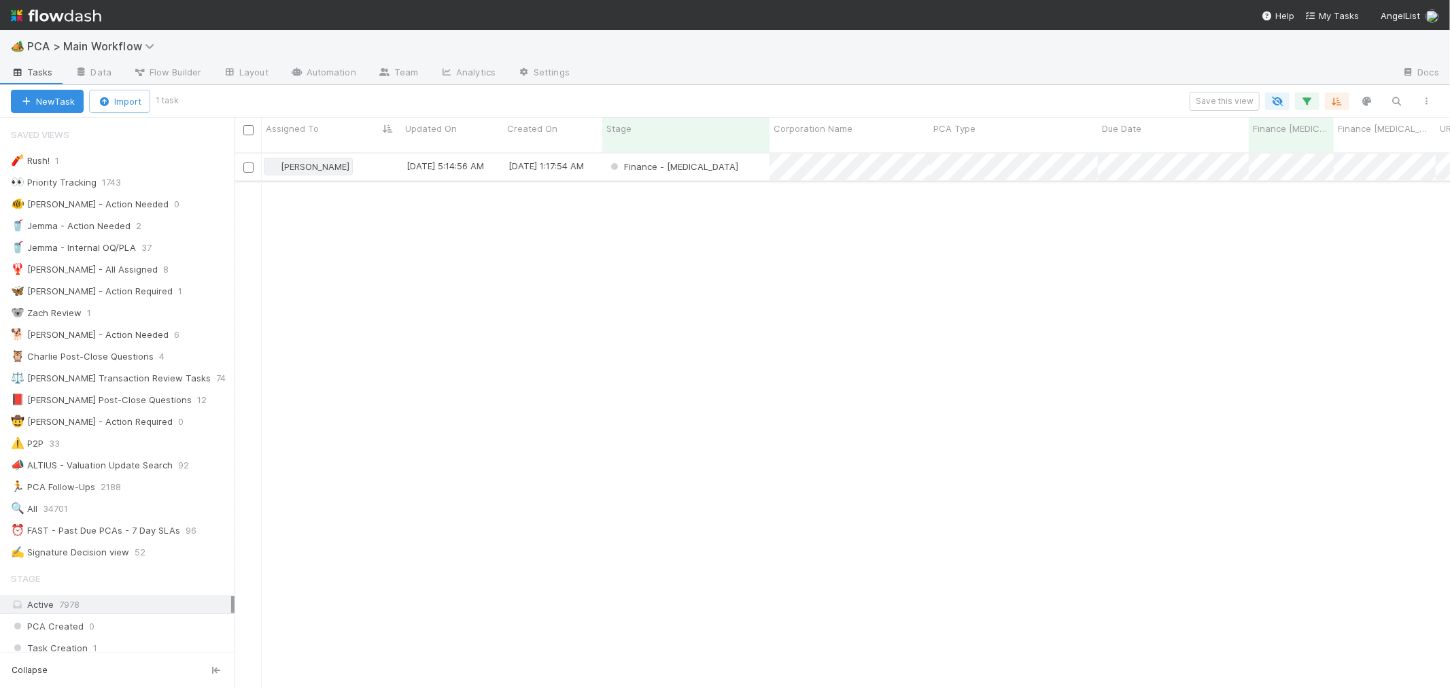
click at [290, 161] on span "[PERSON_NAME]" at bounding box center [315, 166] width 69 height 11
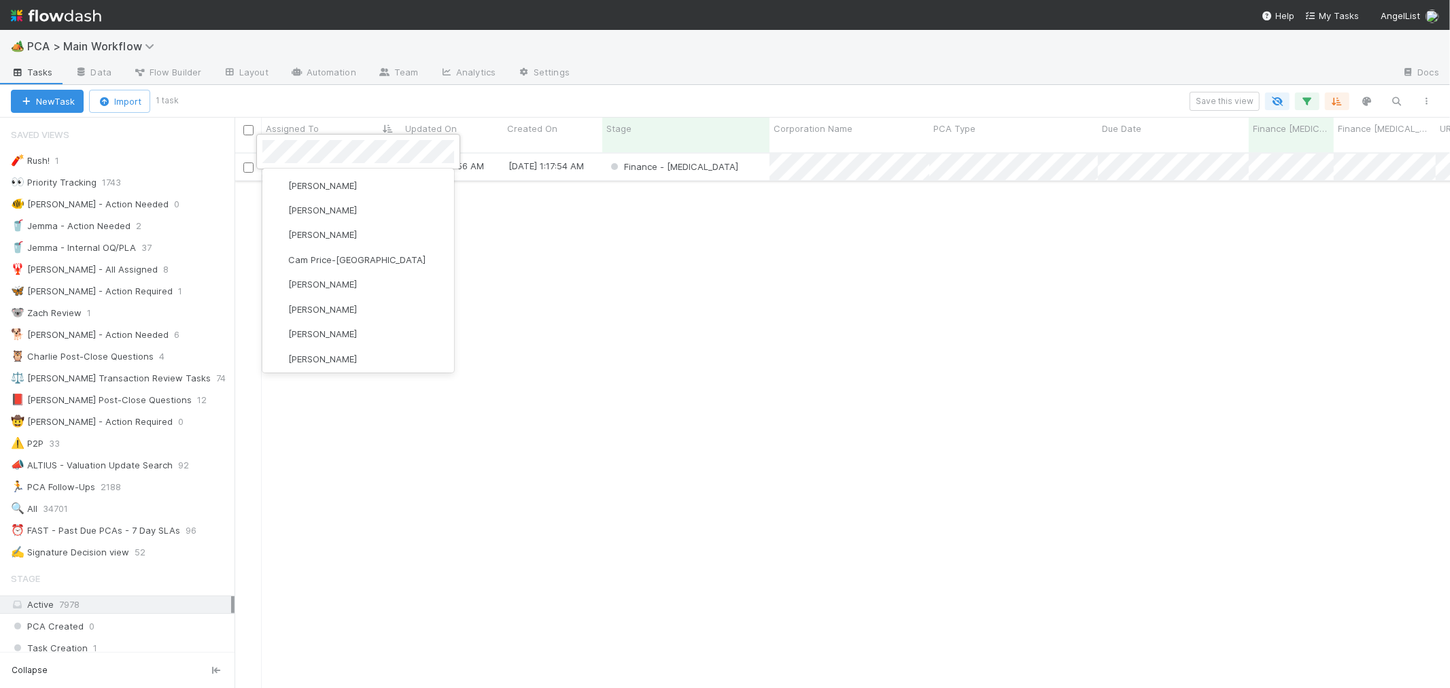
scroll to position [0, 0]
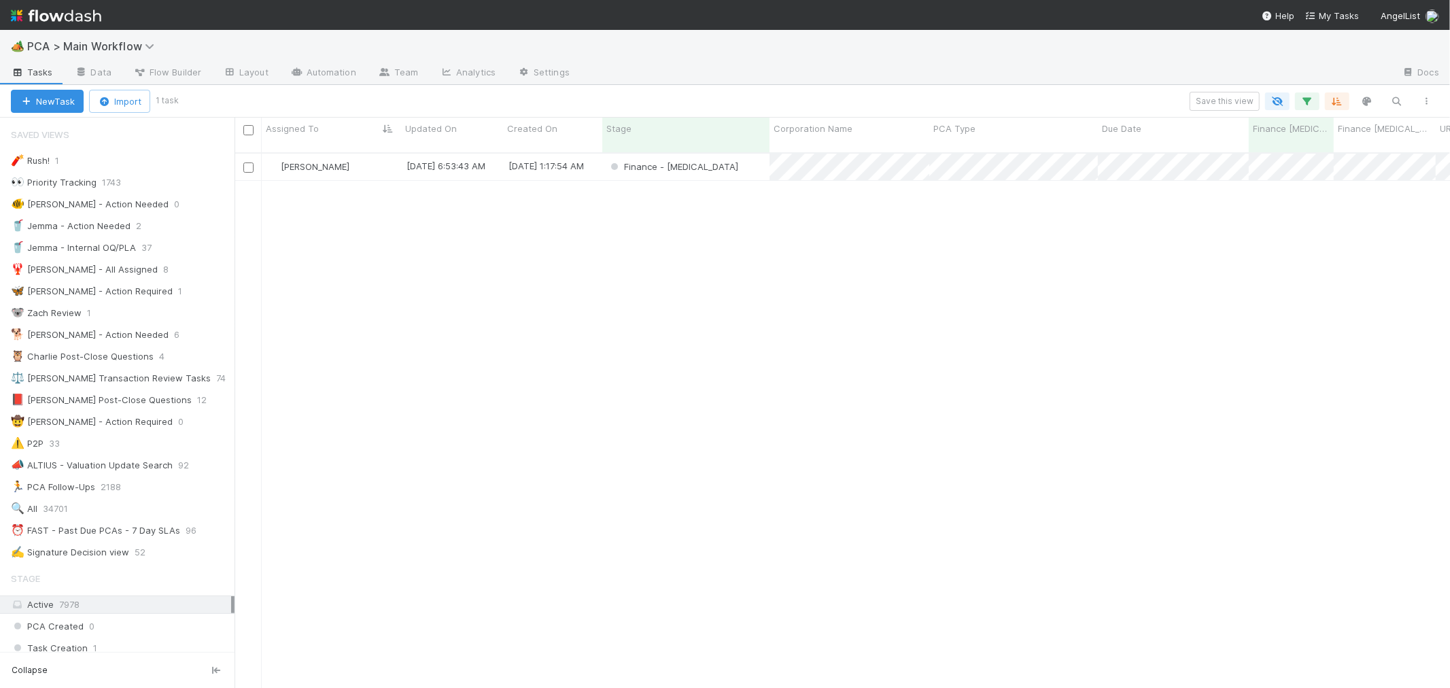
scroll to position [535, 1204]
click at [1310, 107] on button "button" at bounding box center [1307, 101] width 24 height 18
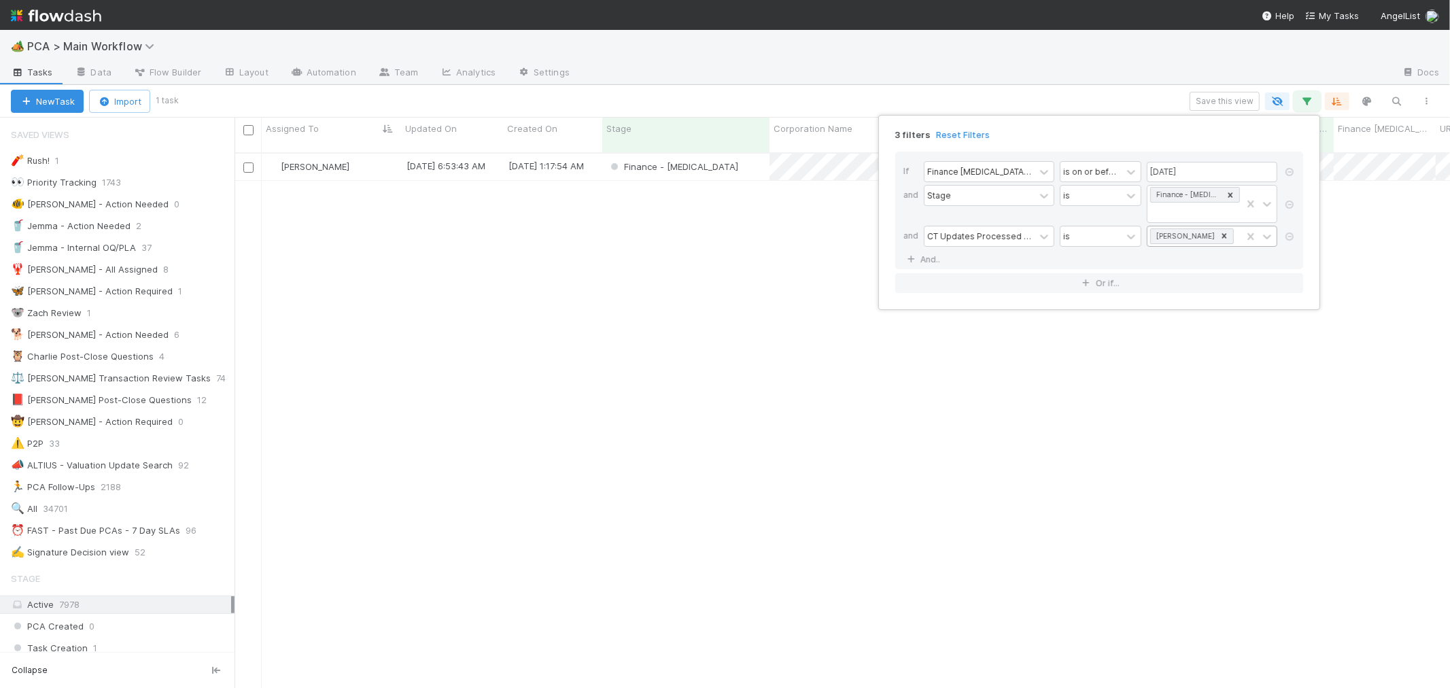
click at [1219, 231] on icon at bounding box center [1224, 236] width 10 height 10
type input "[PERSON_NAME]"
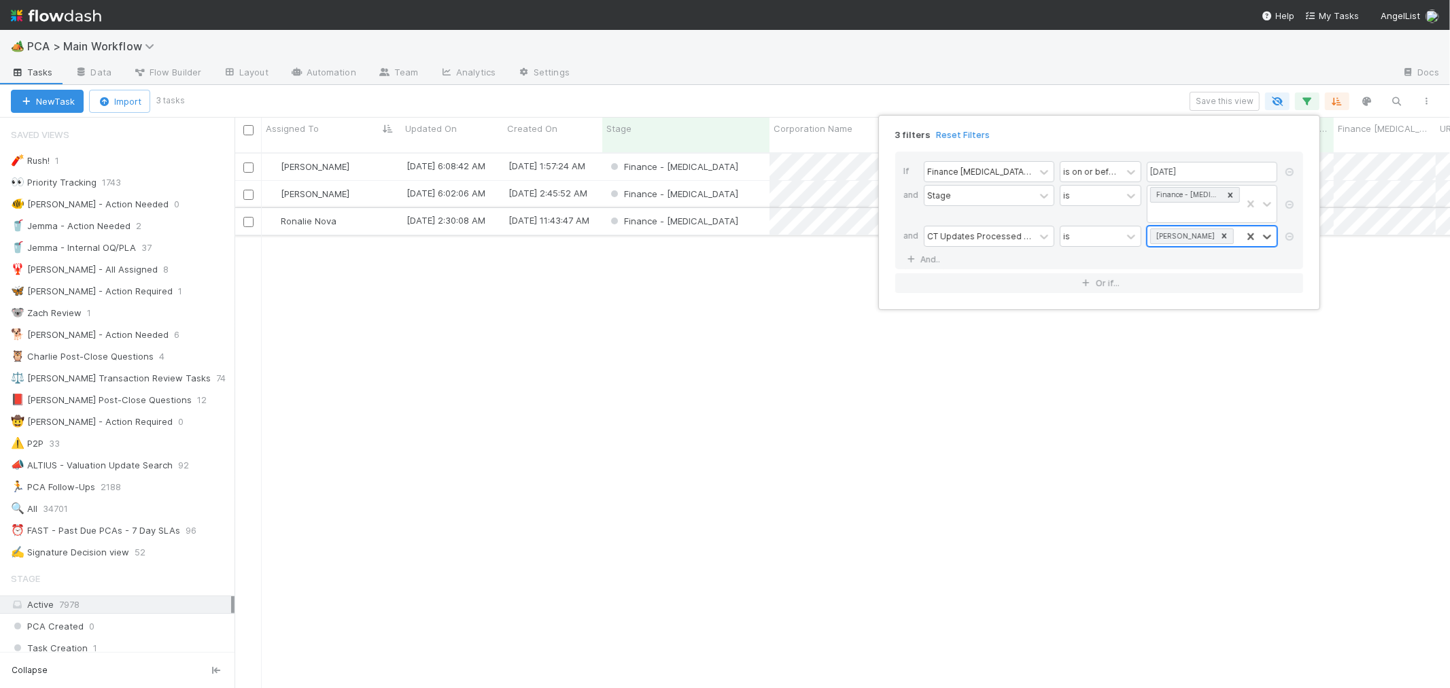
click at [294, 218] on div "3 filters Reset Filters If Finance [MEDICAL_DATA] Due Date is on or before [DAT…" at bounding box center [725, 344] width 1450 height 688
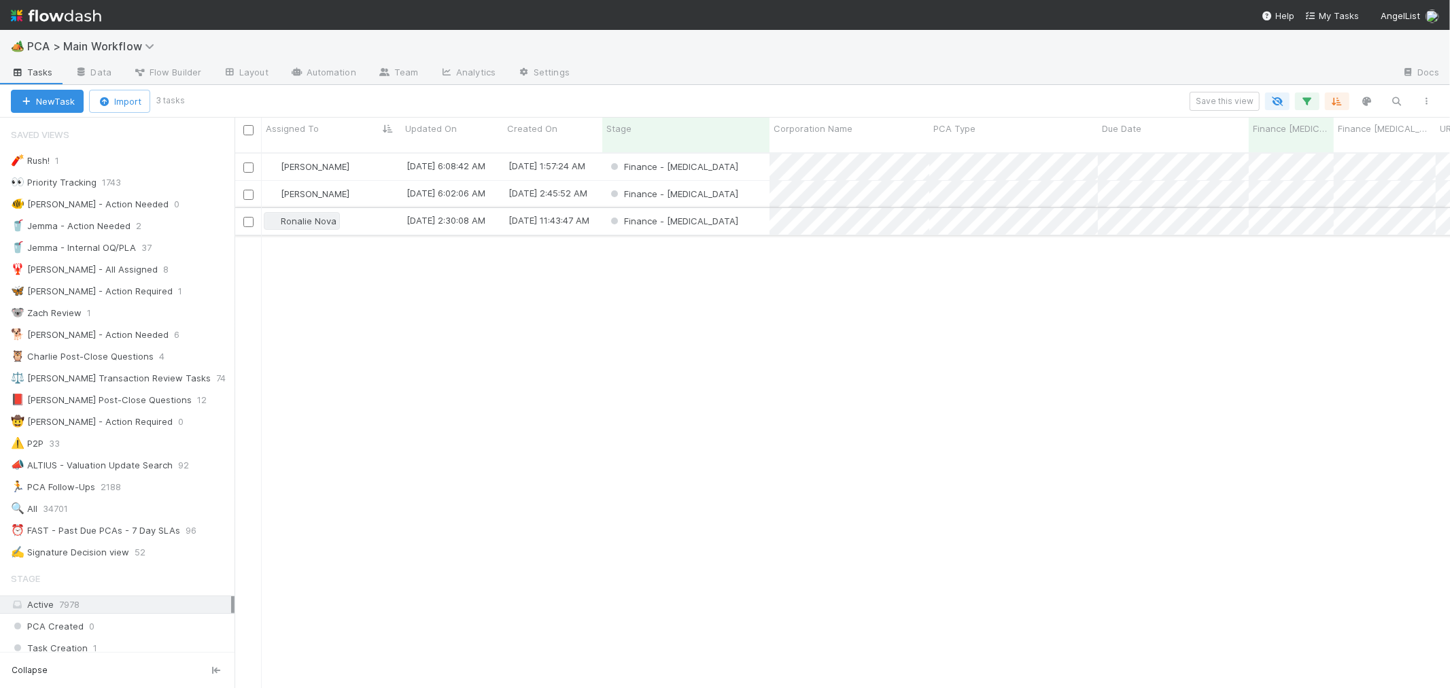
click at [294, 215] on span "Ronalie Nova" at bounding box center [309, 220] width 56 height 11
click at [1302, 105] on icon "button" at bounding box center [1307, 101] width 14 height 12
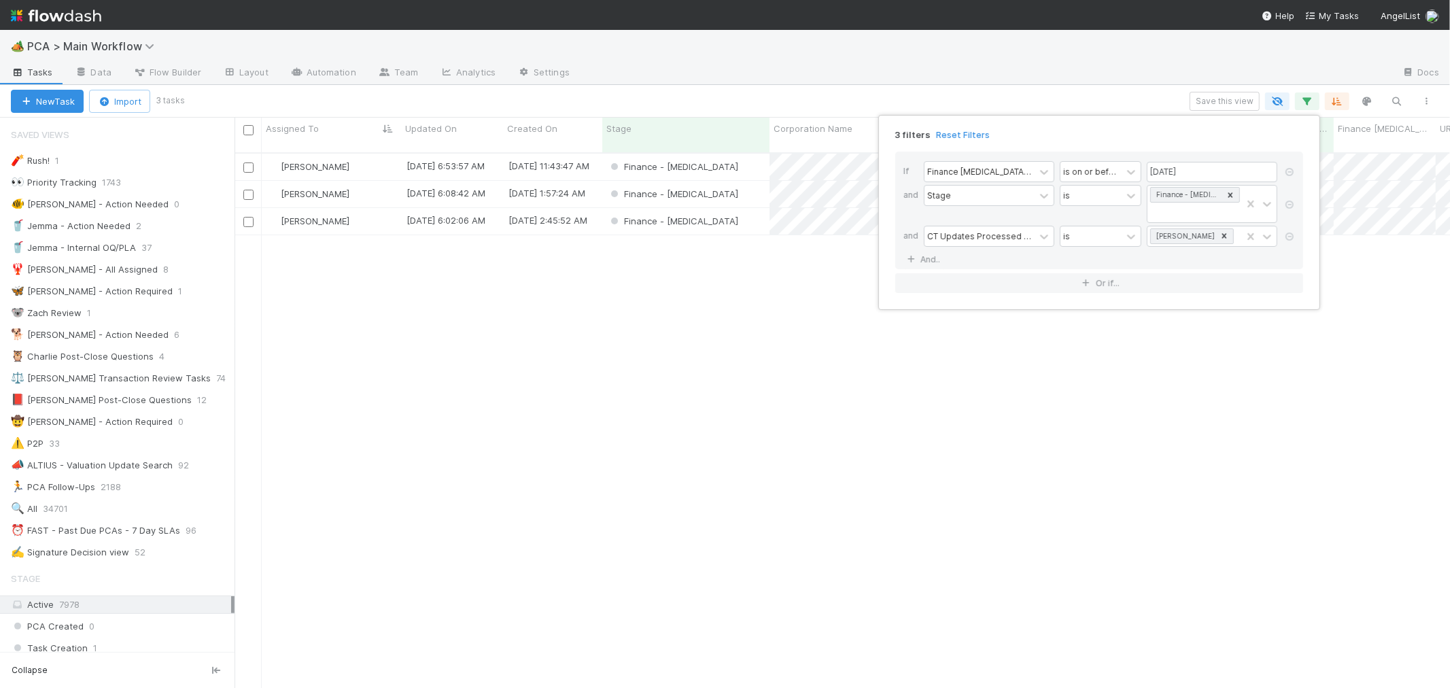
click at [1305, 98] on div "3 filters Reset Filters If Finance [MEDICAL_DATA] Due Date is on or before [DAT…" at bounding box center [725, 344] width 1450 height 688
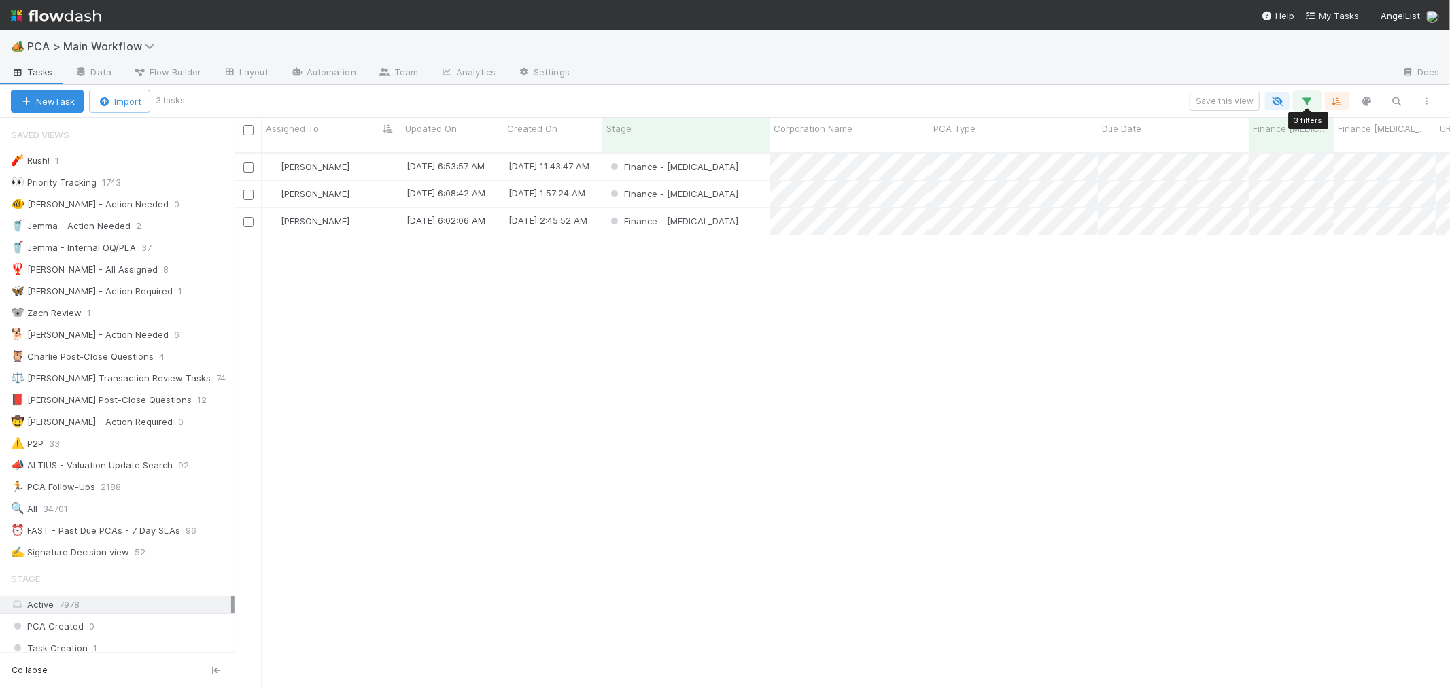
click at [1306, 97] on icon "button" at bounding box center [1307, 101] width 14 height 12
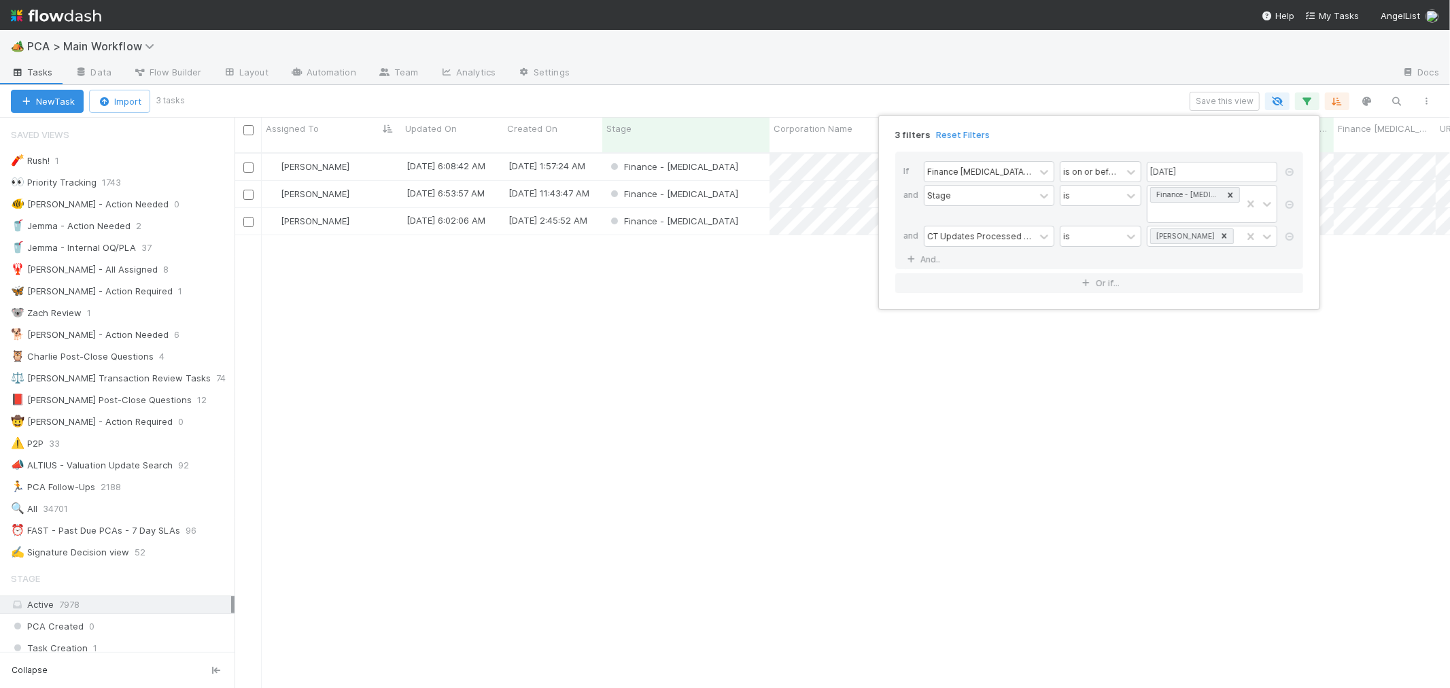
click at [1302, 102] on div "3 filters Reset Filters If Finance [MEDICAL_DATA] Due Date is on or before [DAT…" at bounding box center [725, 344] width 1450 height 688
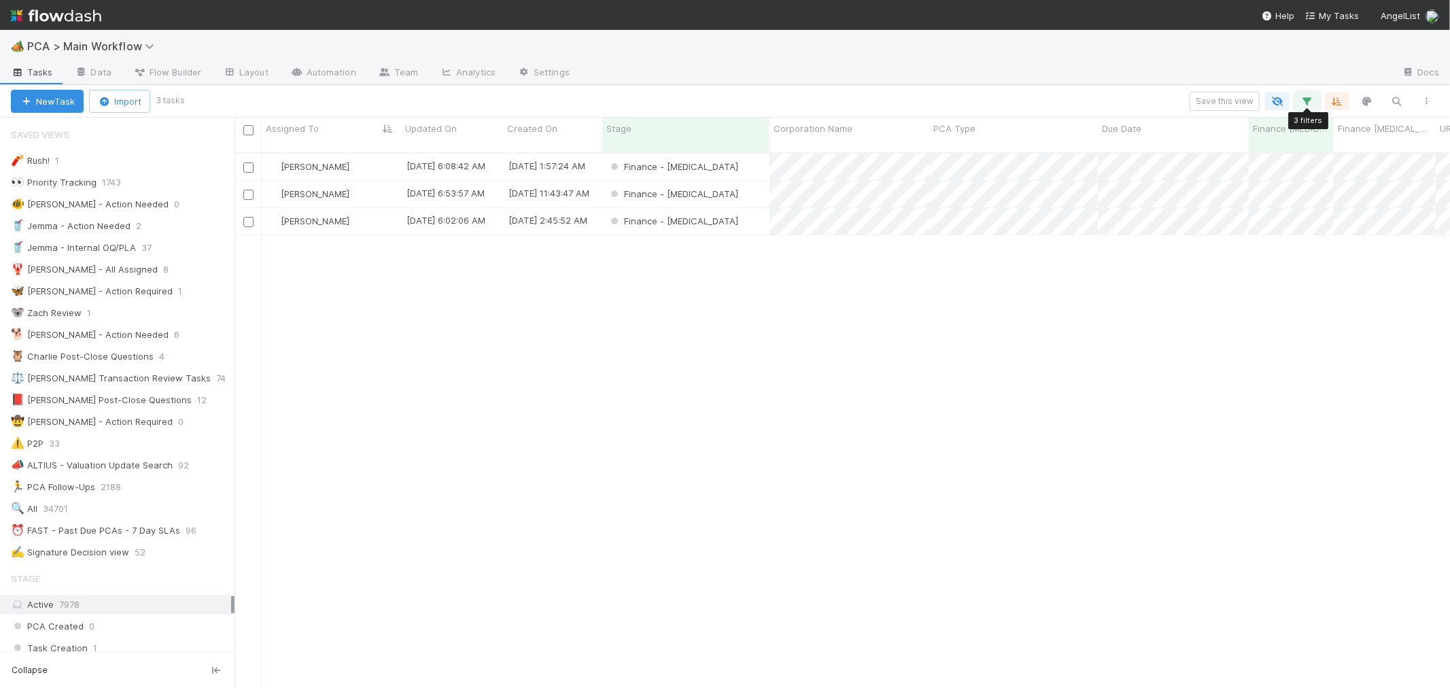
click at [1302, 103] on icon "button" at bounding box center [1307, 101] width 14 height 12
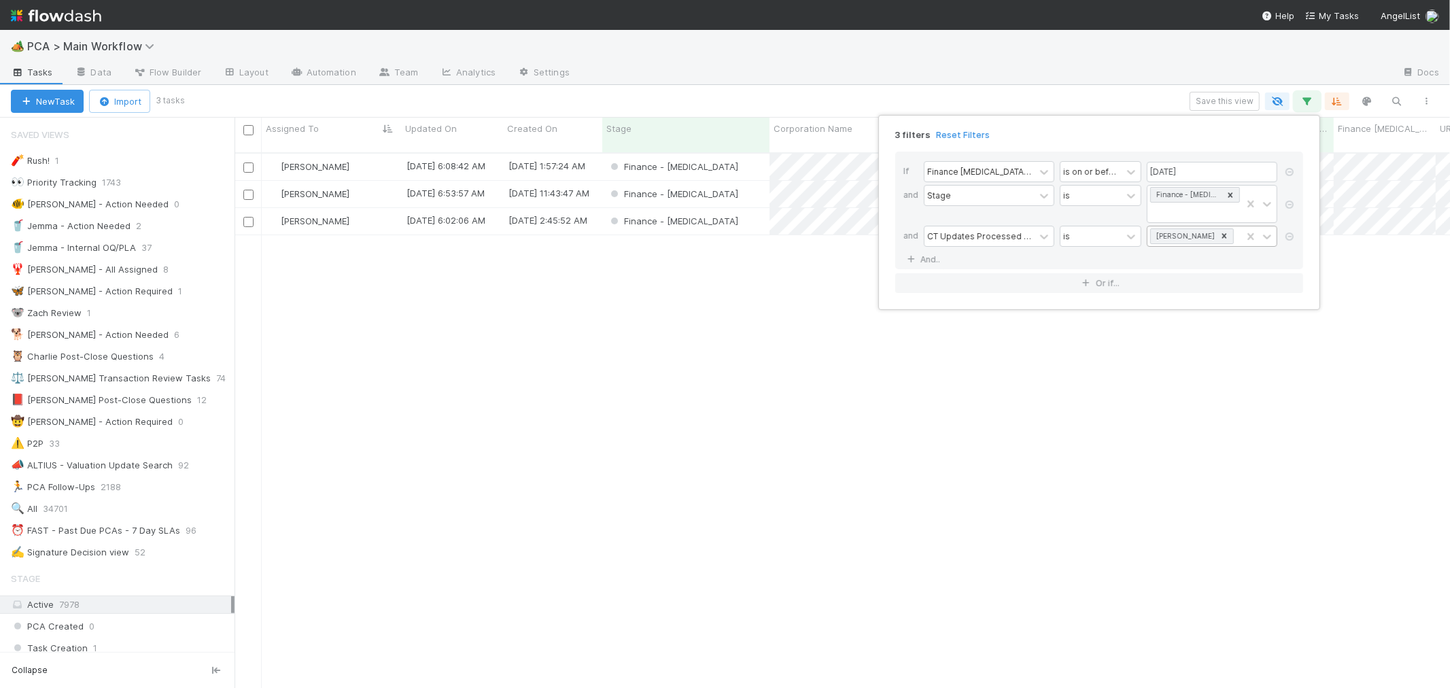
click at [1219, 231] on icon at bounding box center [1224, 236] width 10 height 10
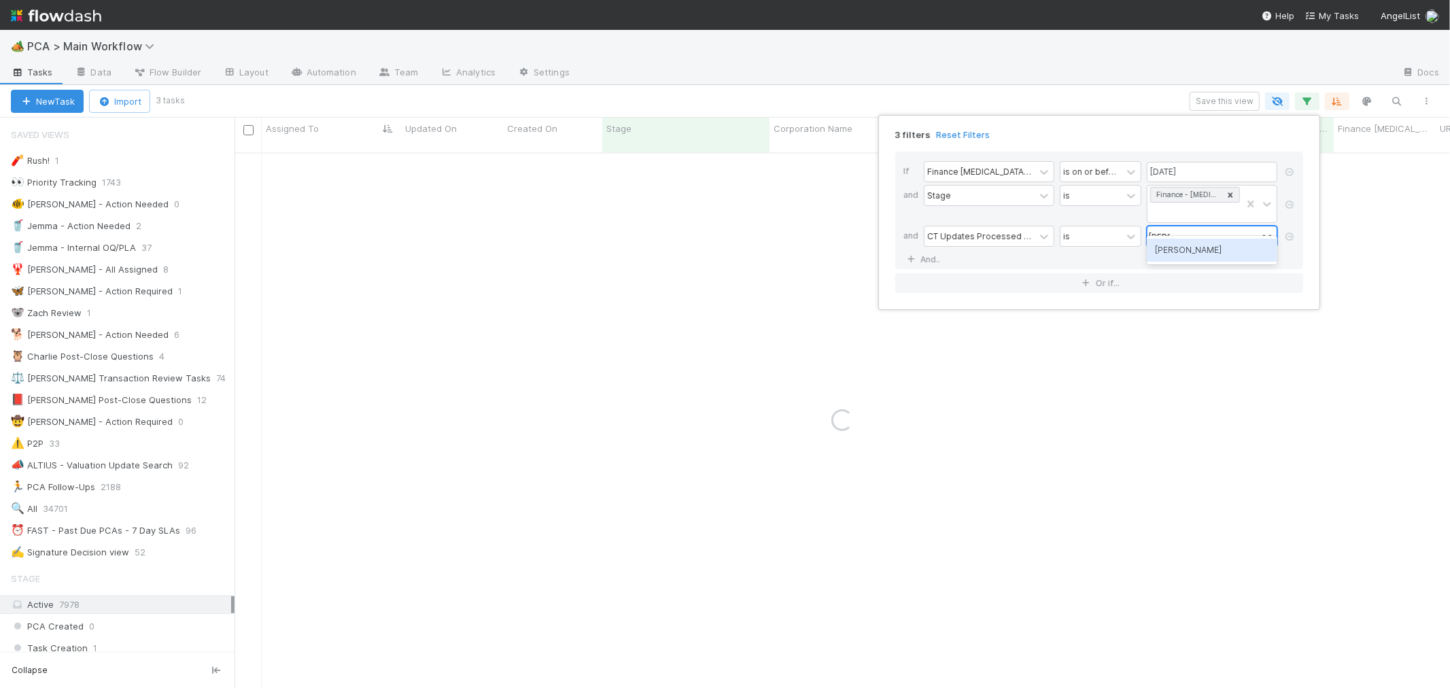
type input "marve"
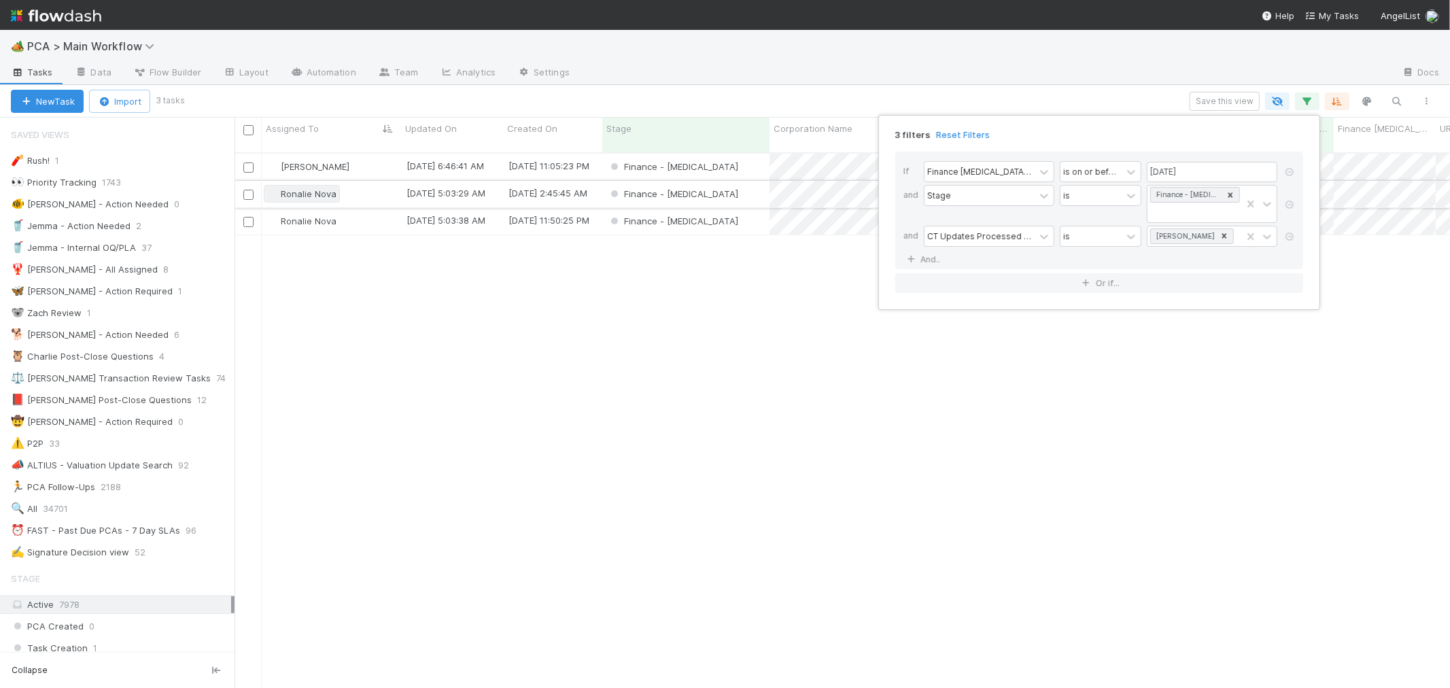
click at [291, 185] on div "3 filters Reset Filters If Finance [MEDICAL_DATA] Due Date is on or before [DAT…" at bounding box center [725, 344] width 1450 height 688
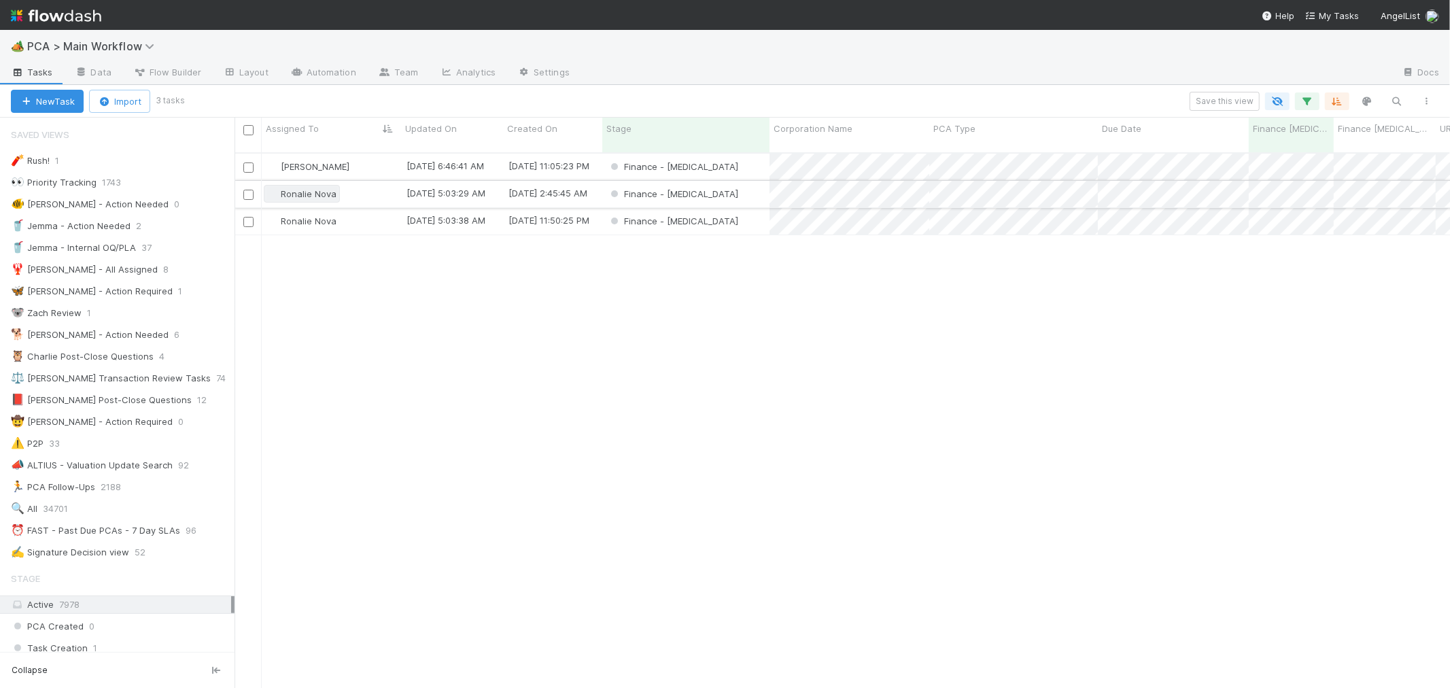
click at [287, 188] on span "Ronalie Nova" at bounding box center [309, 193] width 56 height 11
click at [1306, 102] on icon "button" at bounding box center [1307, 101] width 14 height 12
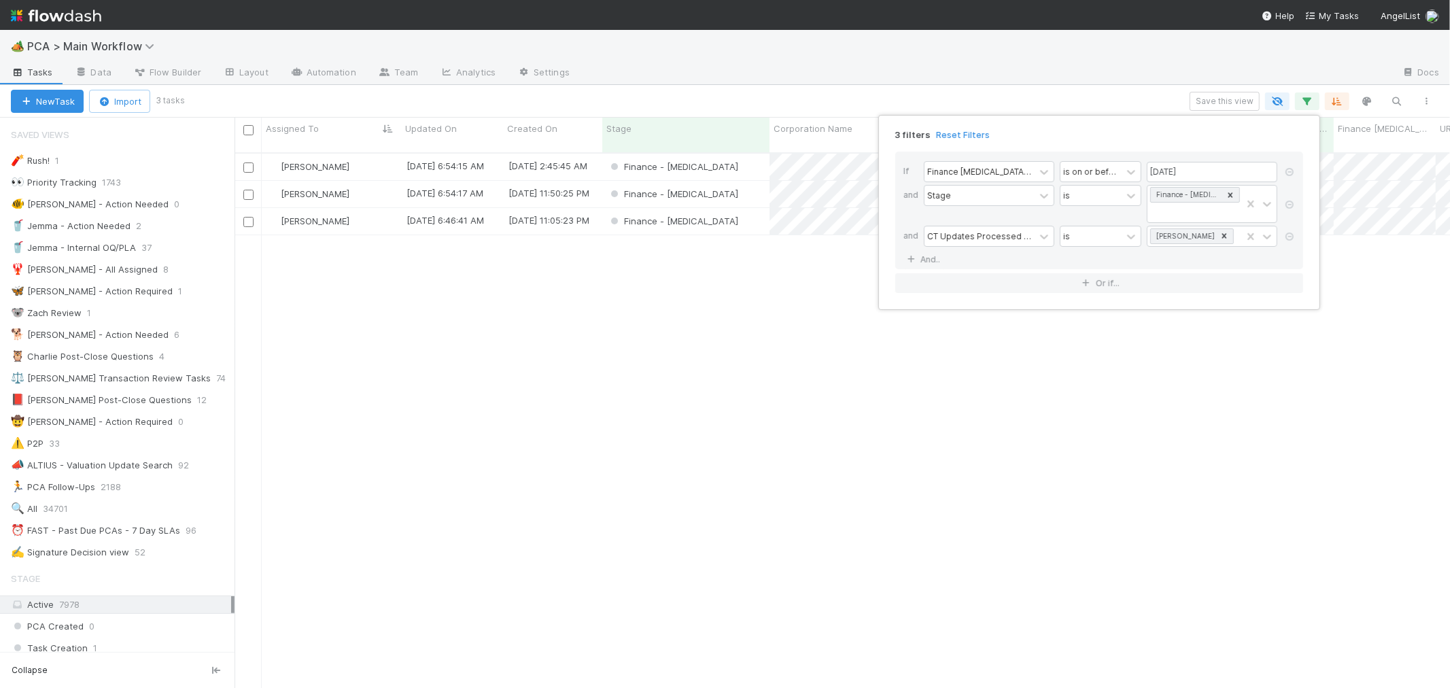
drag, startPoint x: 1287, startPoint y: 215, endPoint x: 1281, endPoint y: 133, distance: 81.9
click at [1287, 232] on icon at bounding box center [1290, 236] width 14 height 8
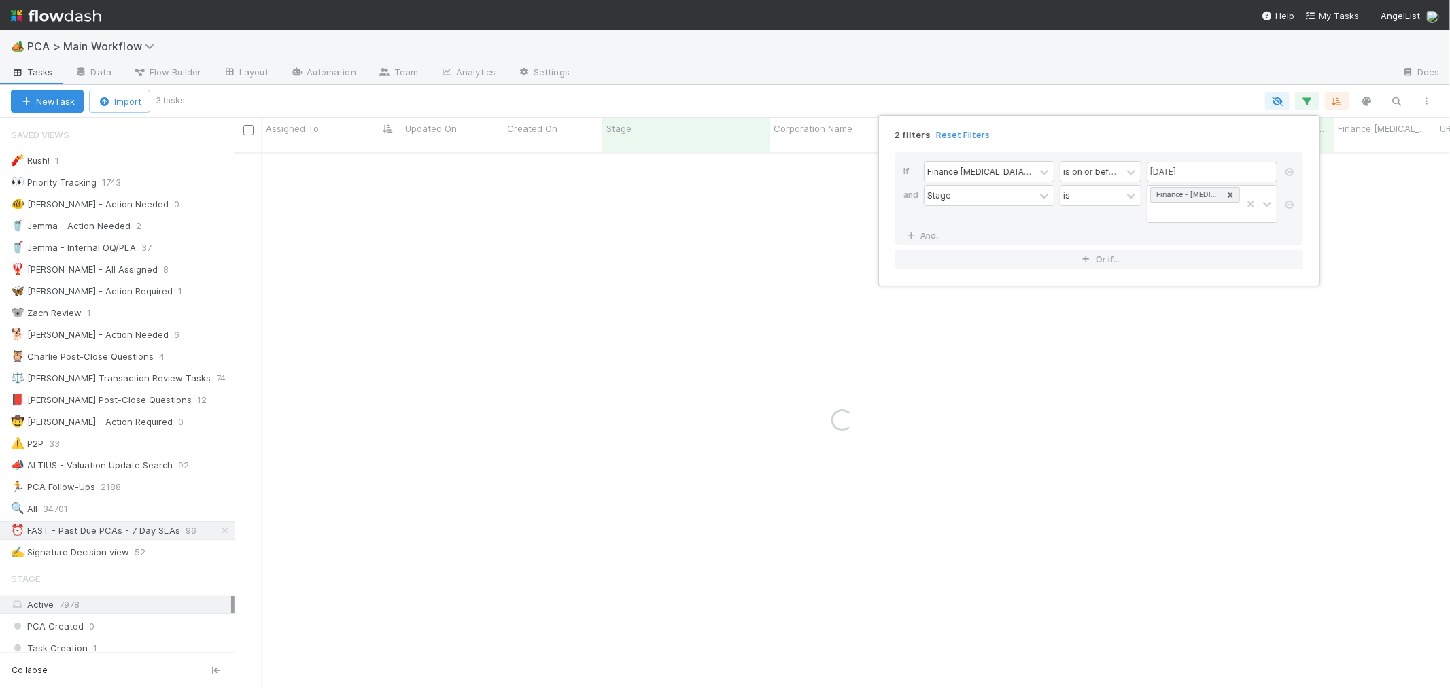
click at [1308, 104] on div "2 filters Reset Filters If Finance [MEDICAL_DATA] Due Date is on or before [DAT…" at bounding box center [725, 344] width 1450 height 688
click at [1308, 102] on div "2 filters Reset Filters If Finance [MEDICAL_DATA] Due Date is on or before [DAT…" at bounding box center [725, 344] width 1450 height 688
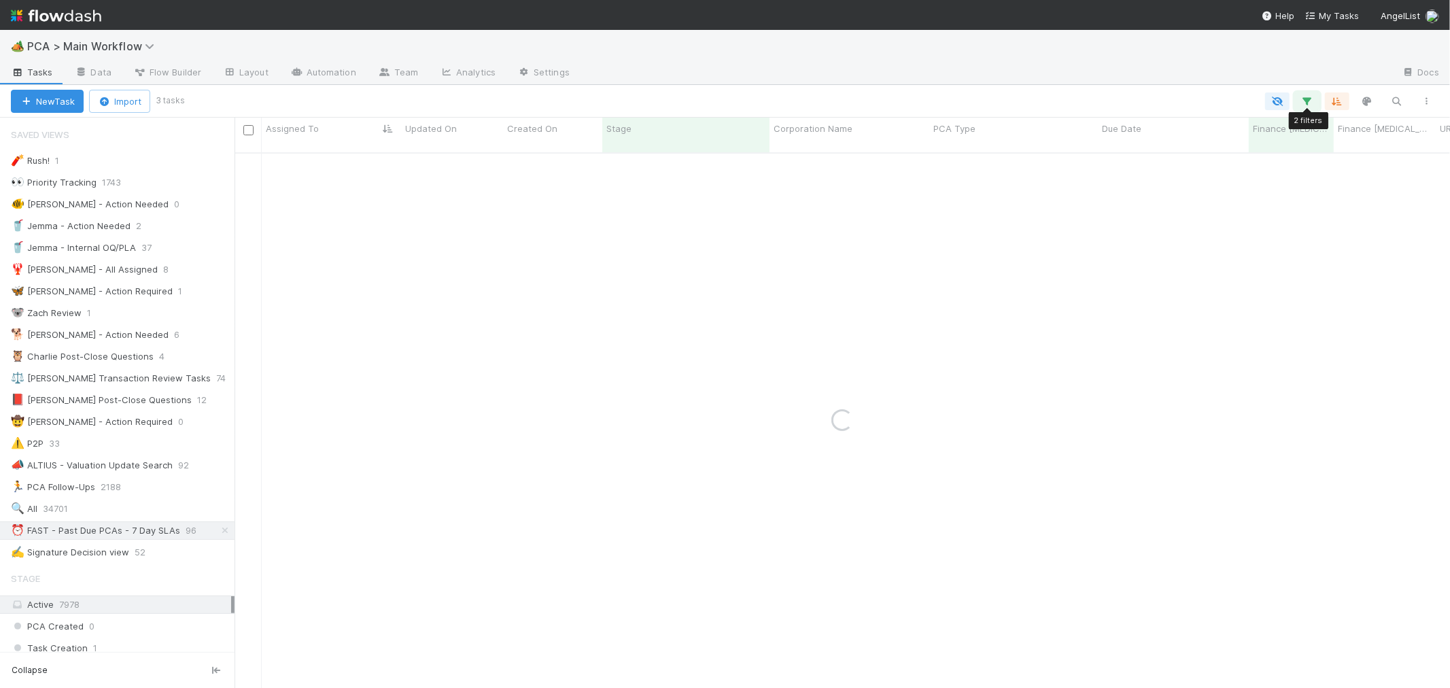
click at [1308, 102] on icon "button" at bounding box center [1307, 101] width 14 height 12
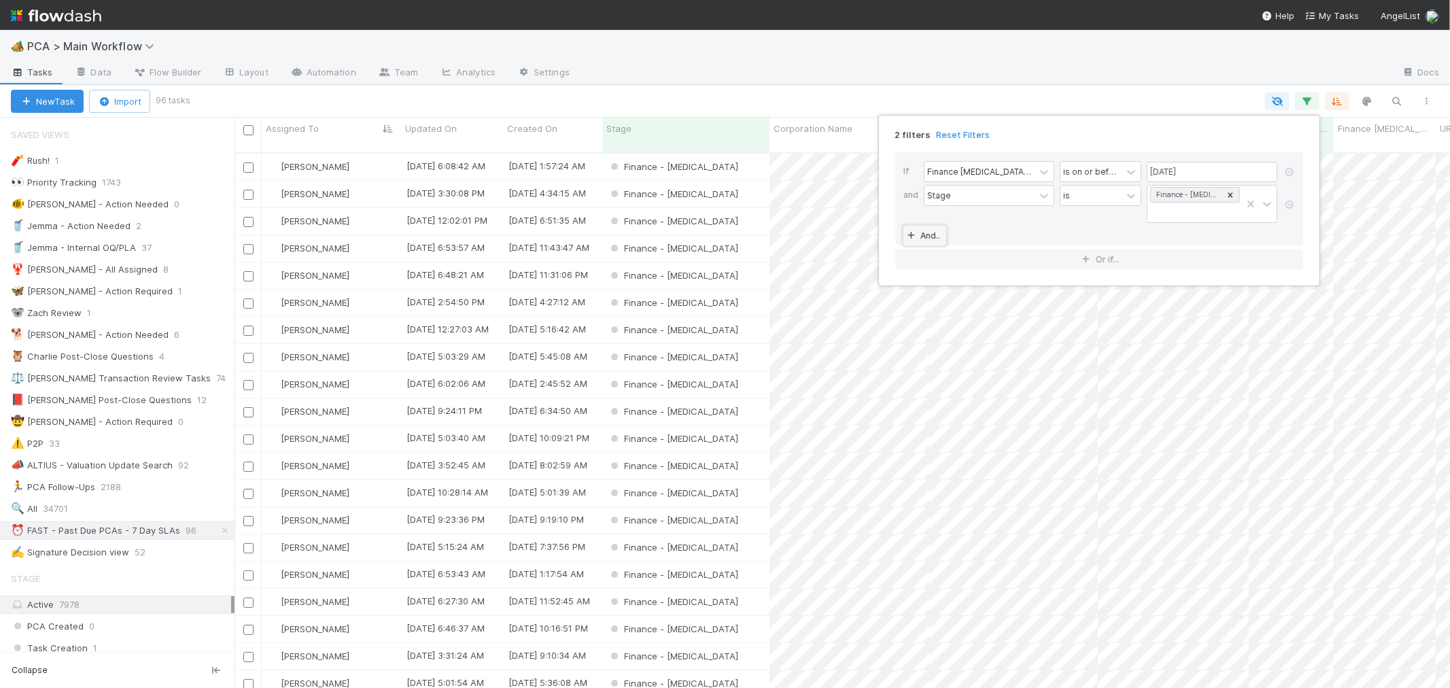
click at [933, 226] on link "And.." at bounding box center [924, 236] width 43 height 20
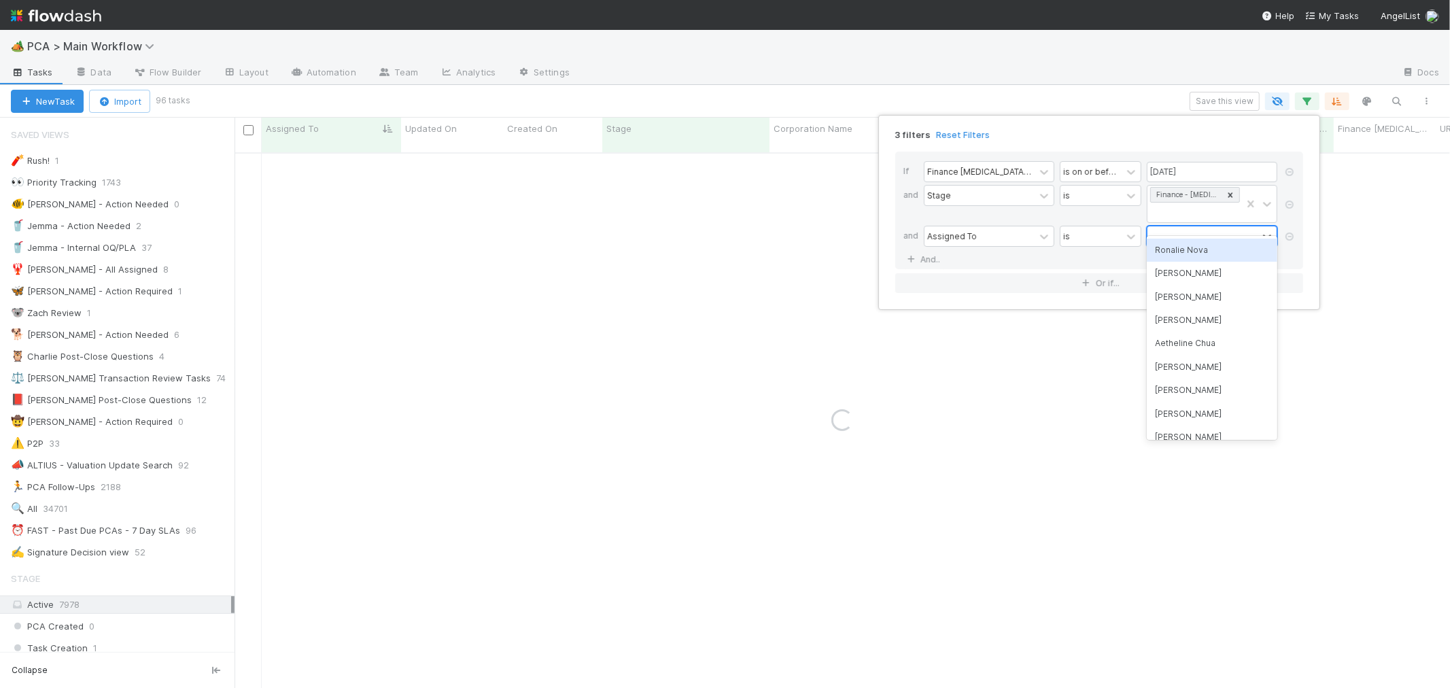
click at [1190, 226] on div at bounding box center [1202, 236] width 110 height 20
type input "[PERSON_NAME]"
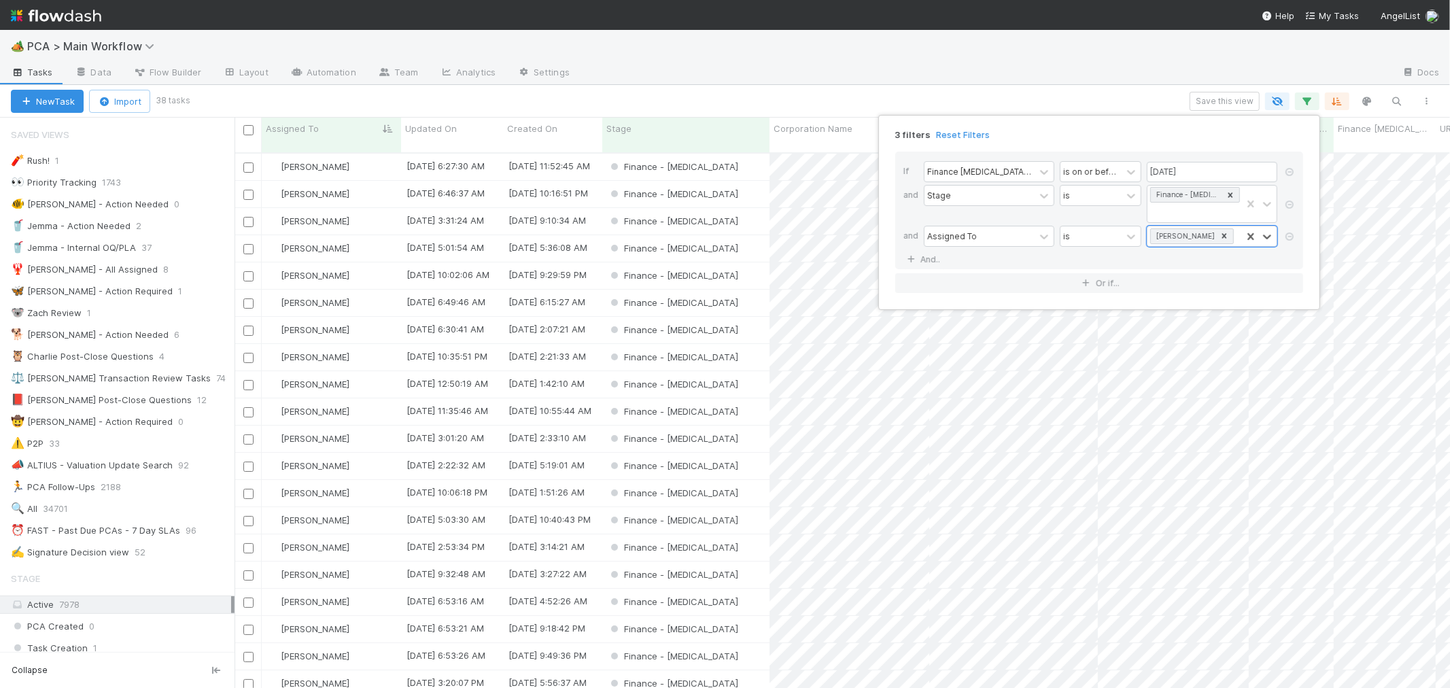
scroll to position [535, 1204]
click at [933, 249] on link "And.." at bounding box center [924, 259] width 43 height 20
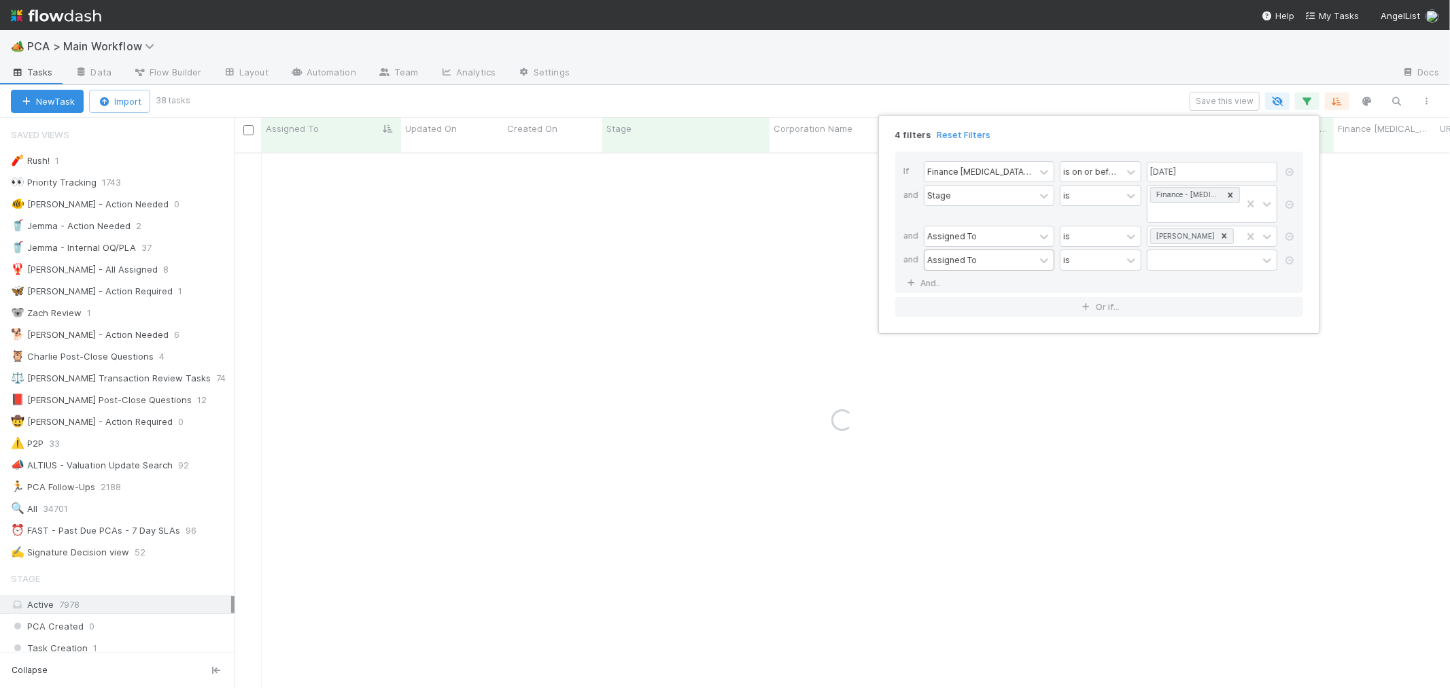
click at [950, 254] on div "Assigned To" at bounding box center [952, 260] width 50 height 12
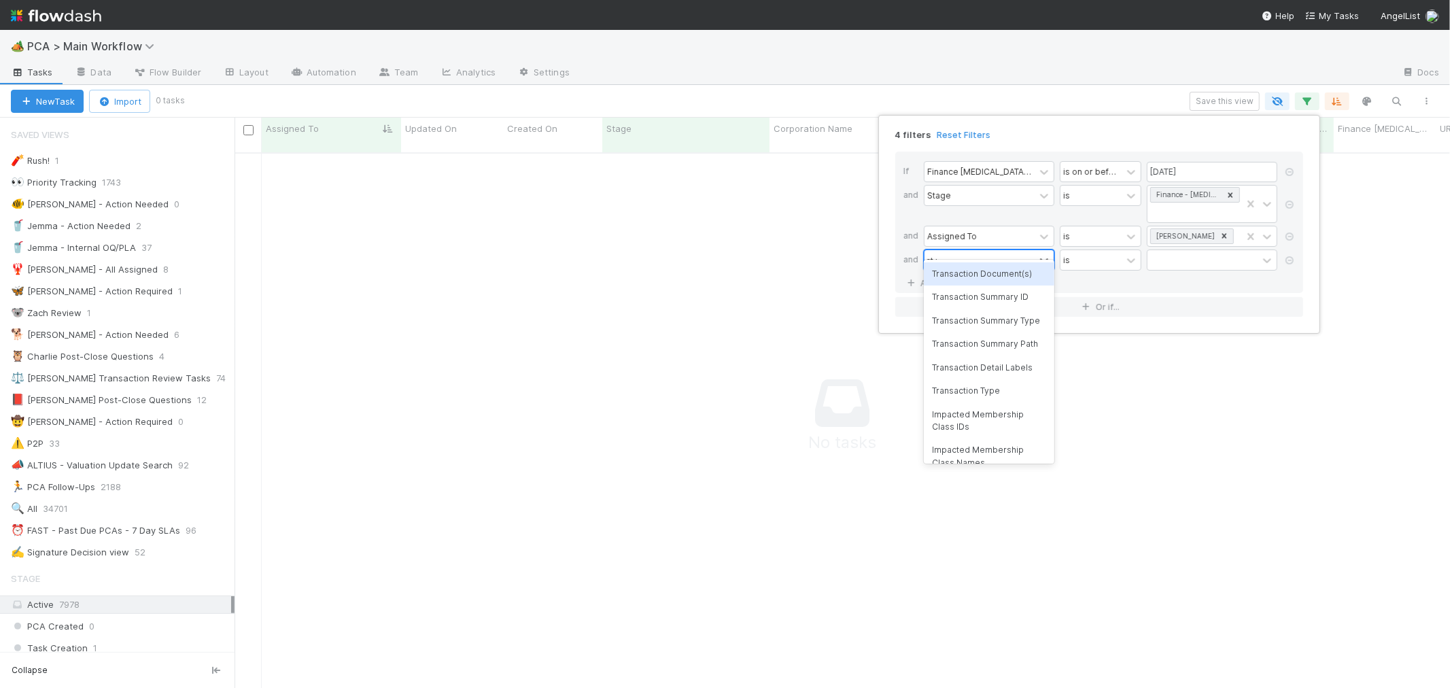
scroll to position [524, 1192]
type input "ct update"
click at [983, 280] on div "CT Updates Processed By" at bounding box center [989, 273] width 131 height 23
click at [1115, 250] on div "is" at bounding box center [1090, 260] width 61 height 20
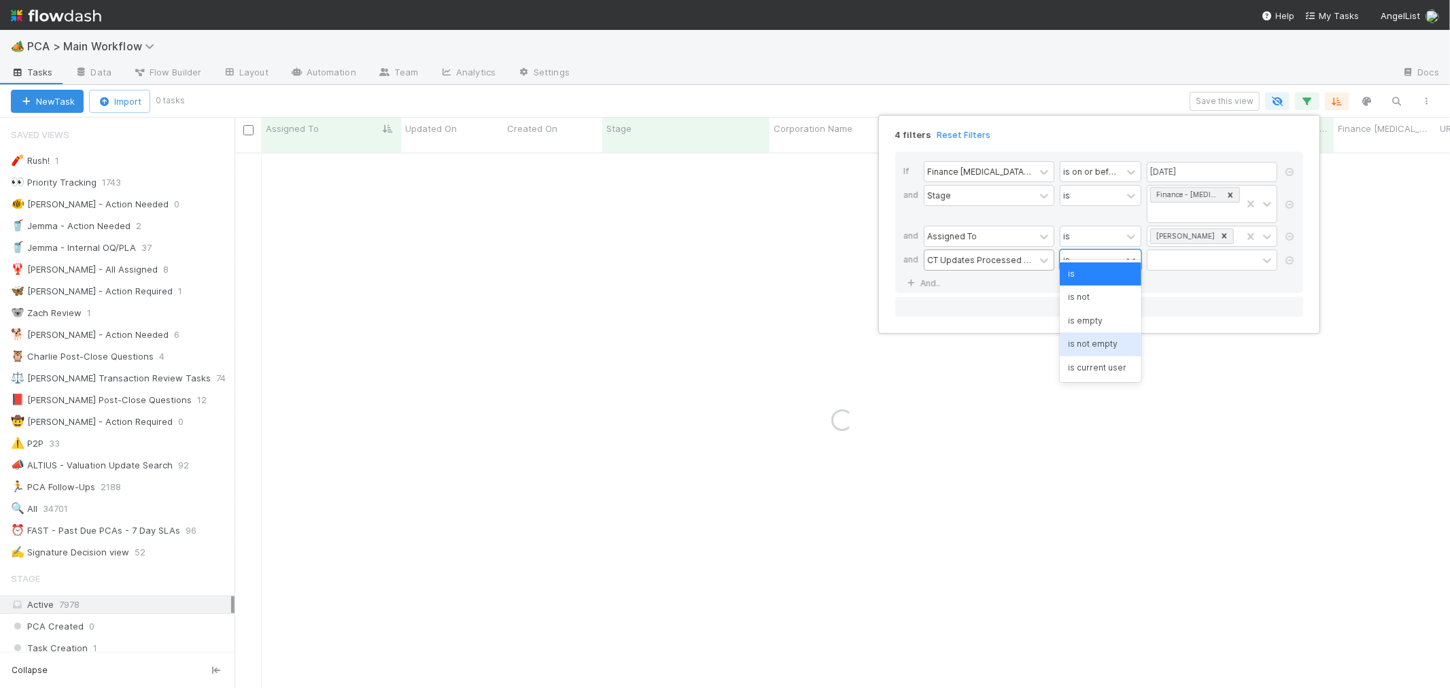
click at [1097, 342] on div "is not empty" at bounding box center [1101, 343] width 82 height 23
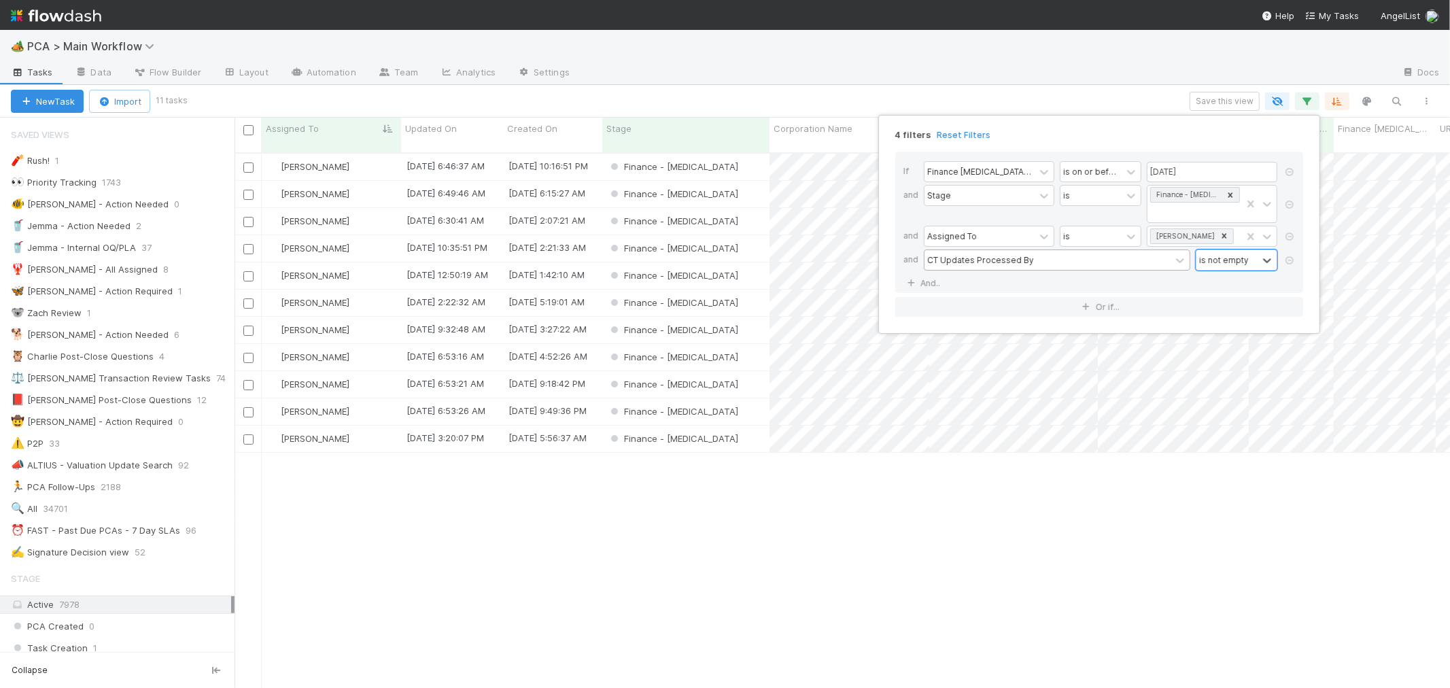
scroll to position [535, 1204]
click at [1020, 555] on div "4 filters Reset Filters If Finance [MEDICAL_DATA] Due Date is on or before [DAT…" at bounding box center [725, 344] width 1450 height 688
click at [732, 181] on div "Finance - [MEDICAL_DATA]" at bounding box center [685, 194] width 167 height 27
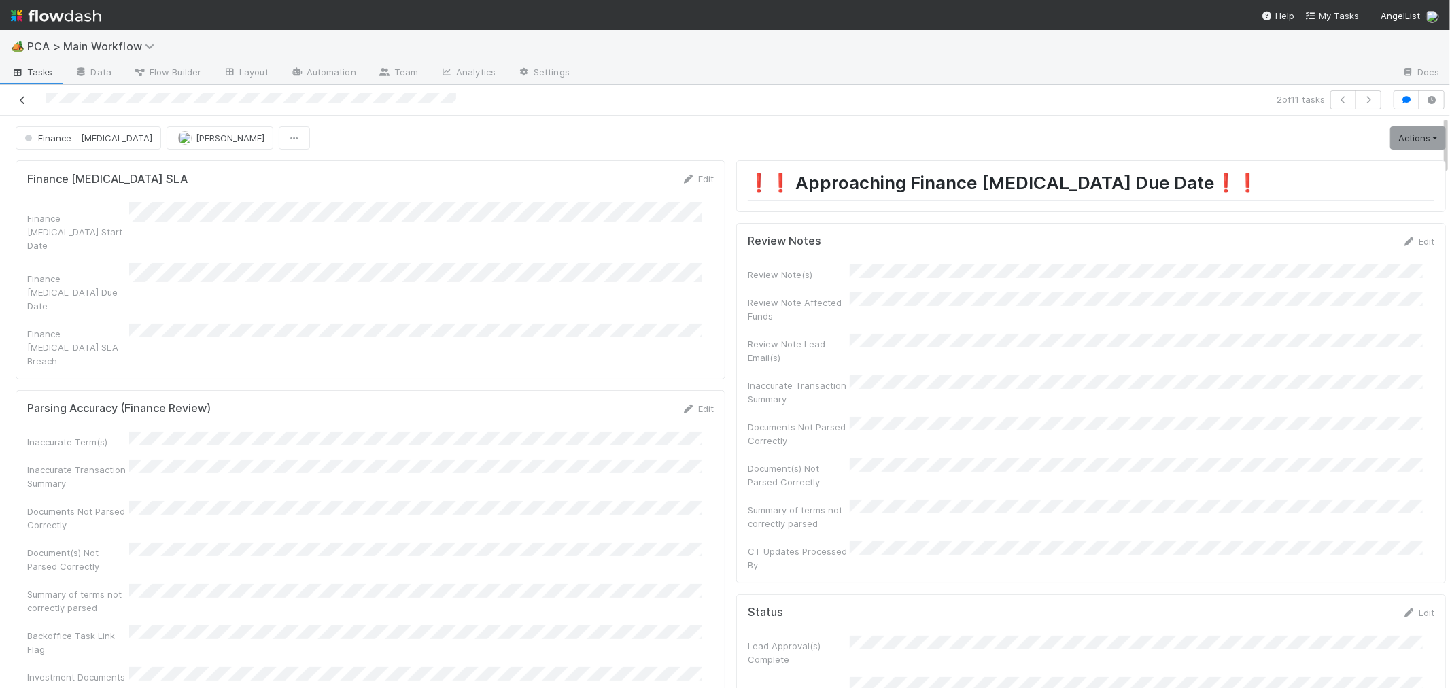
click at [17, 98] on icon at bounding box center [23, 100] width 14 height 9
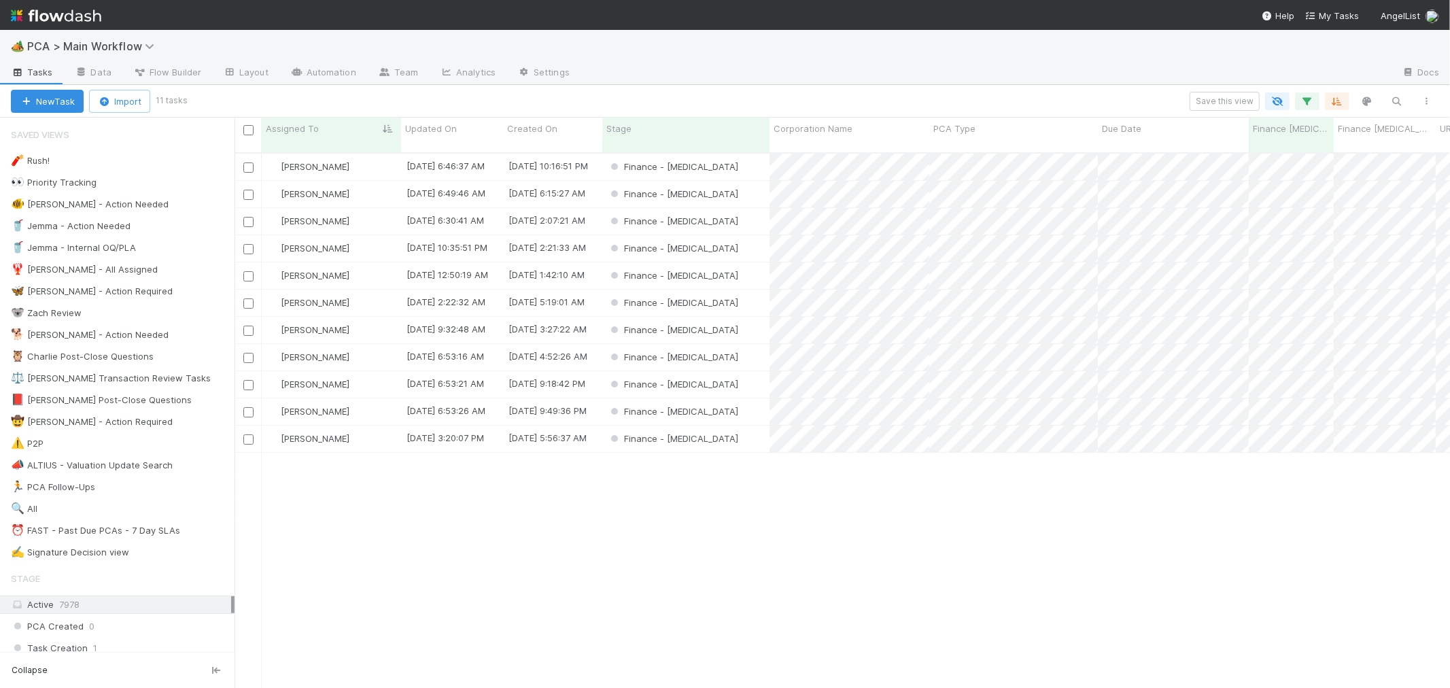
scroll to position [535, 1204]
click at [745, 235] on div "Finance - [MEDICAL_DATA]" at bounding box center [685, 248] width 167 height 27
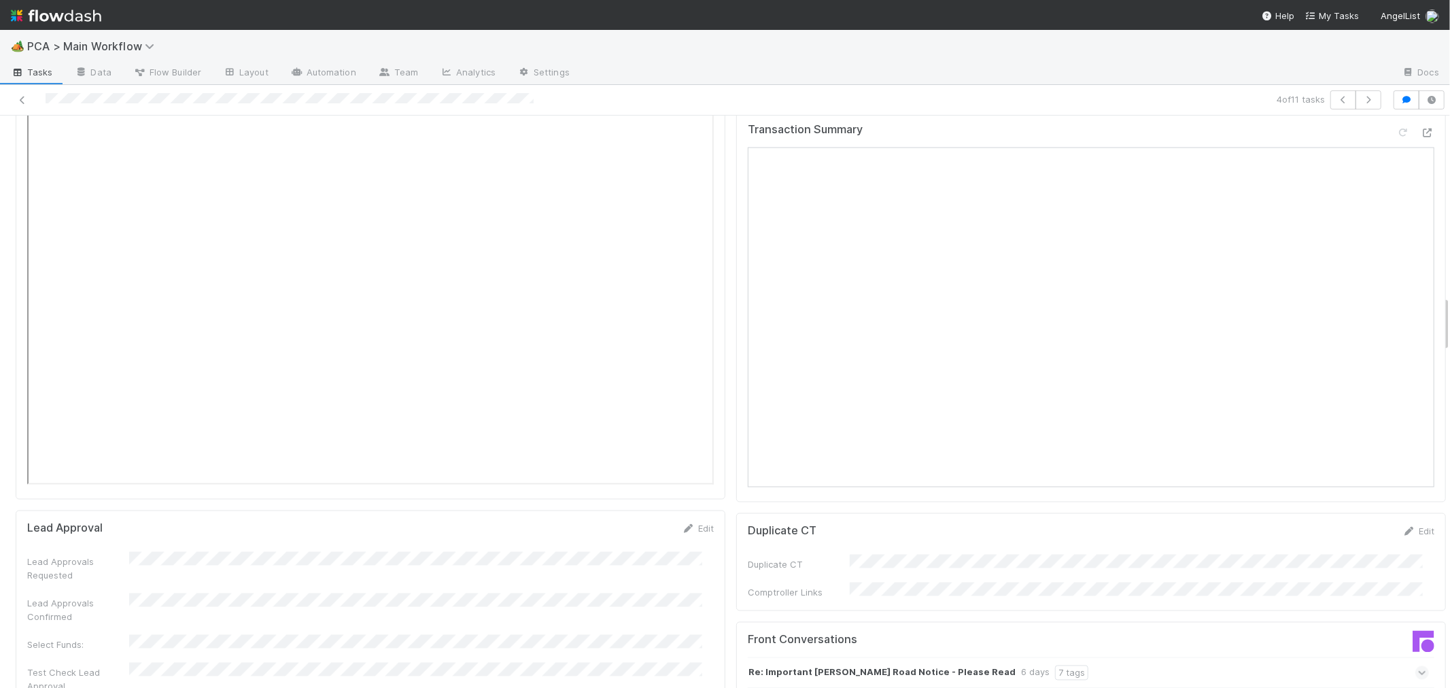
scroll to position [1812, 0]
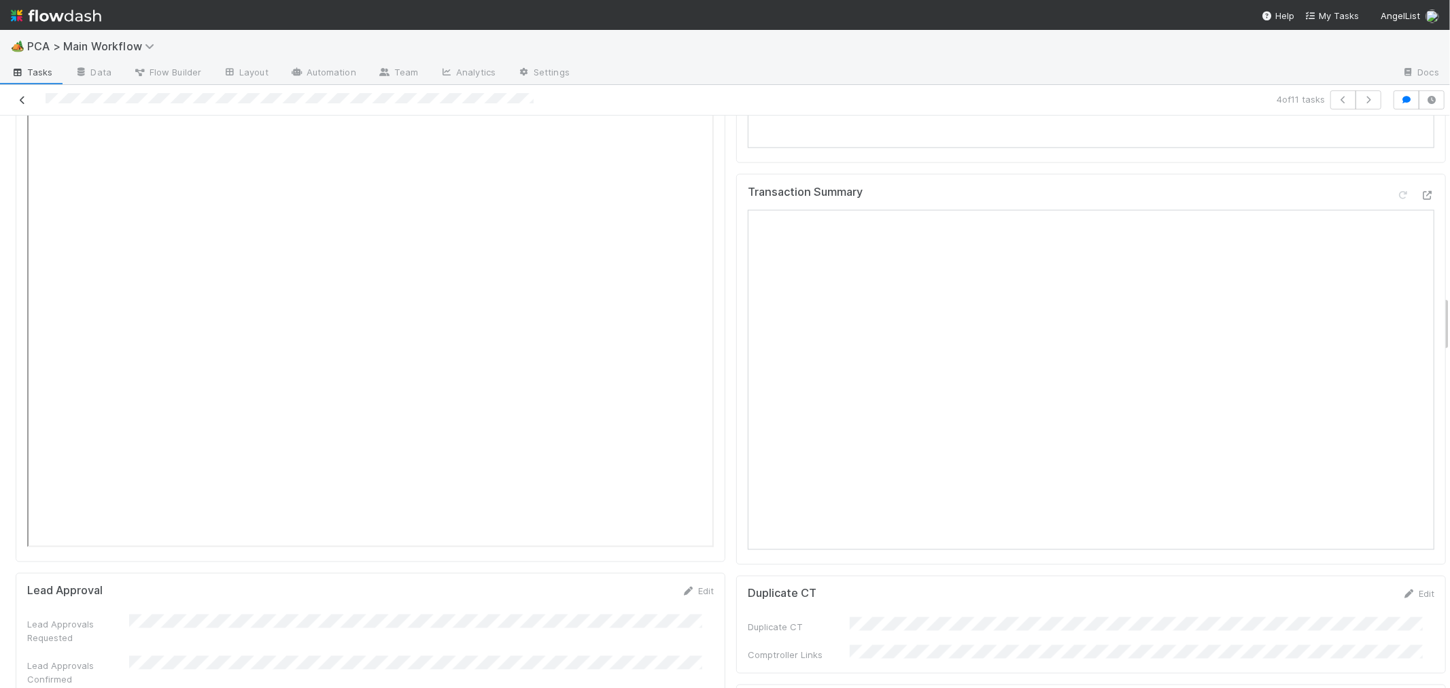
click at [18, 102] on icon at bounding box center [23, 100] width 14 height 9
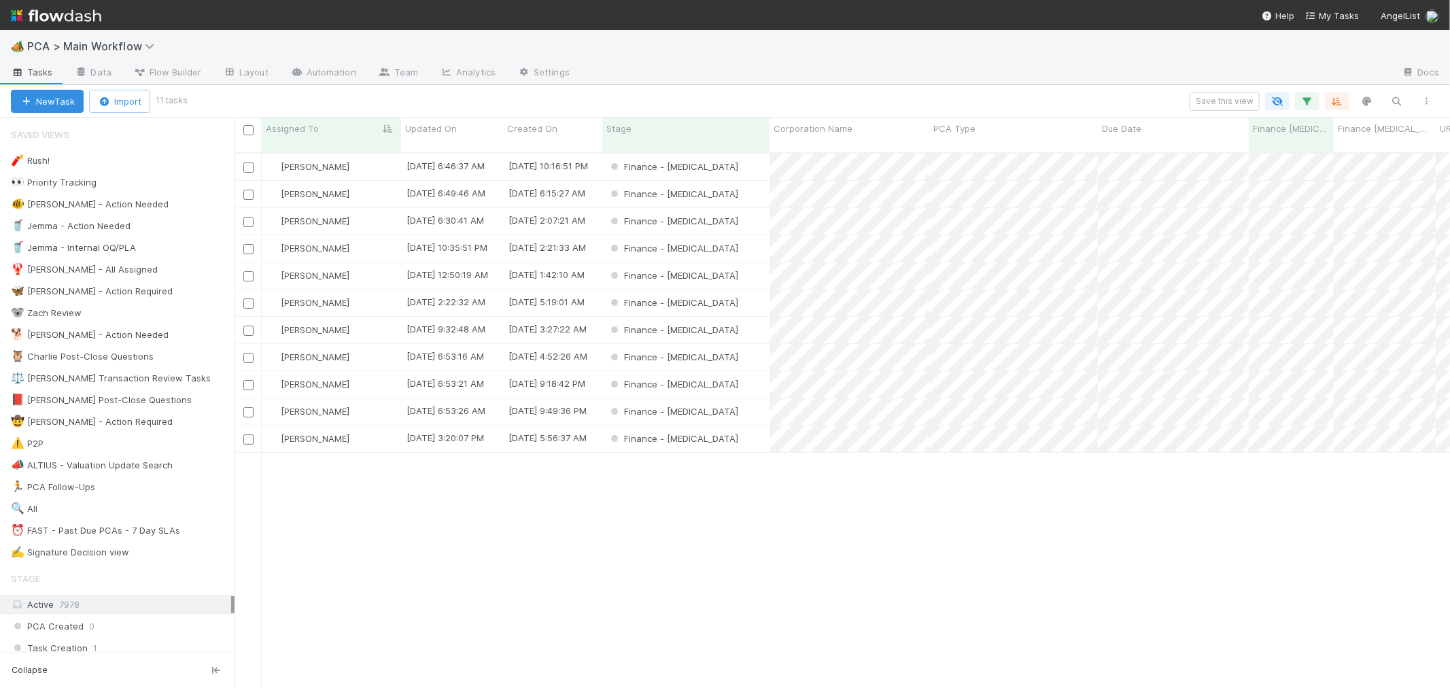
scroll to position [535, 1204]
click at [1304, 100] on icon "button" at bounding box center [1307, 101] width 14 height 12
click at [1288, 256] on icon at bounding box center [1290, 260] width 14 height 8
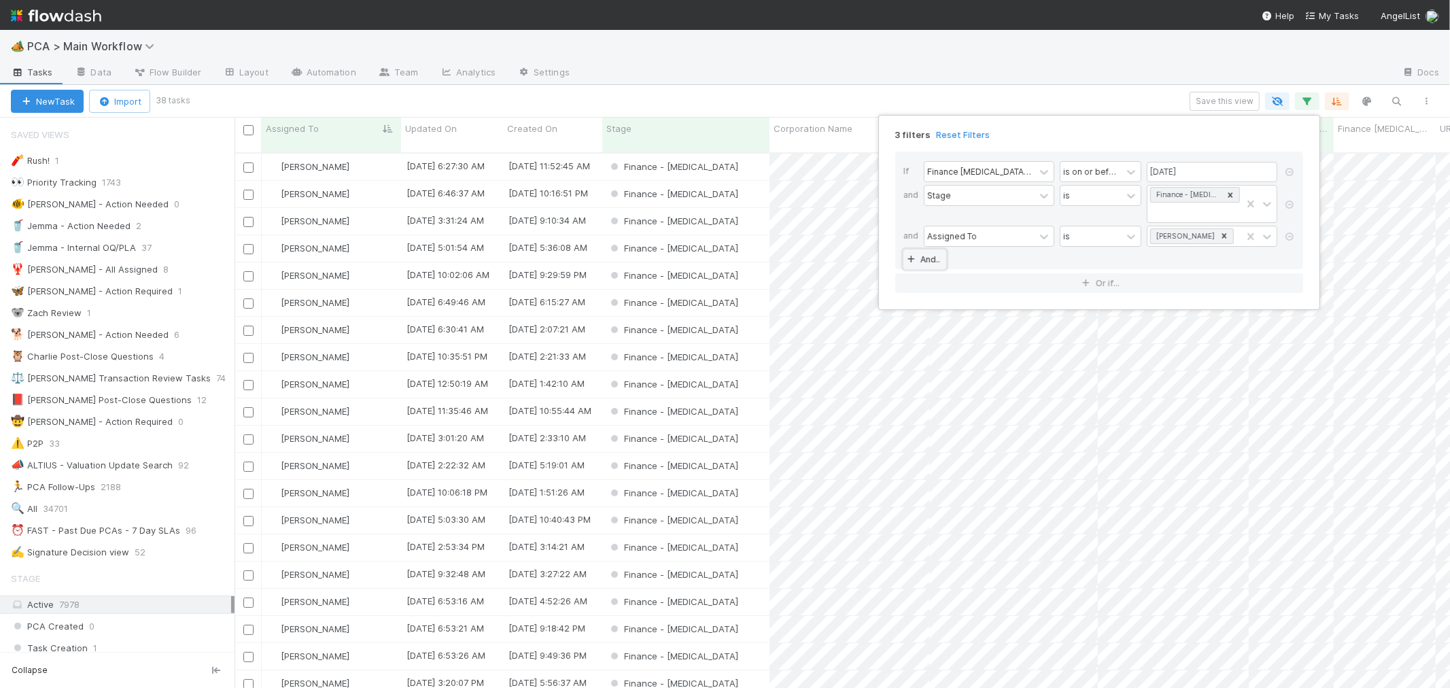
click at [941, 249] on link "And.." at bounding box center [924, 259] width 43 height 20
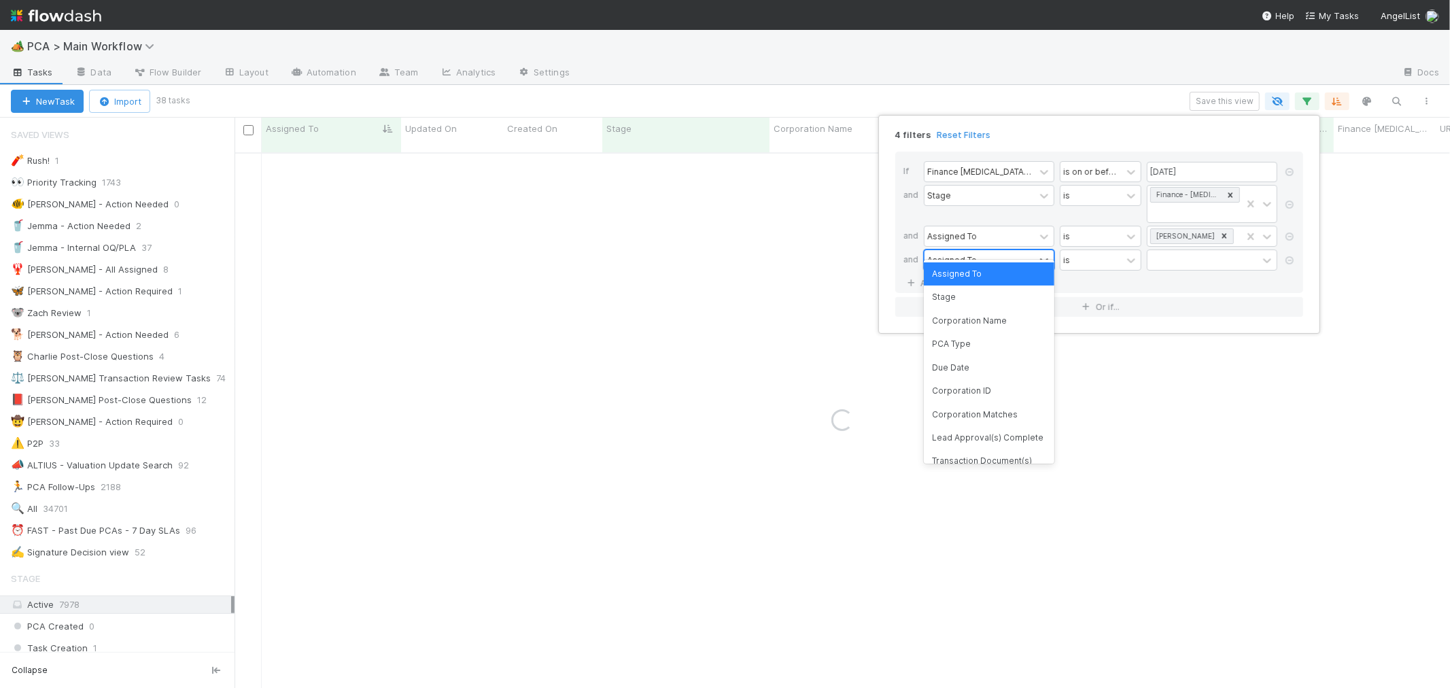
click at [990, 250] on div "Assigned To" at bounding box center [979, 260] width 110 height 20
click at [973, 254] on div "Assigned To" at bounding box center [952, 260] width 50 height 12
click at [1001, 250] on div "Assigned To" at bounding box center [979, 260] width 110 height 20
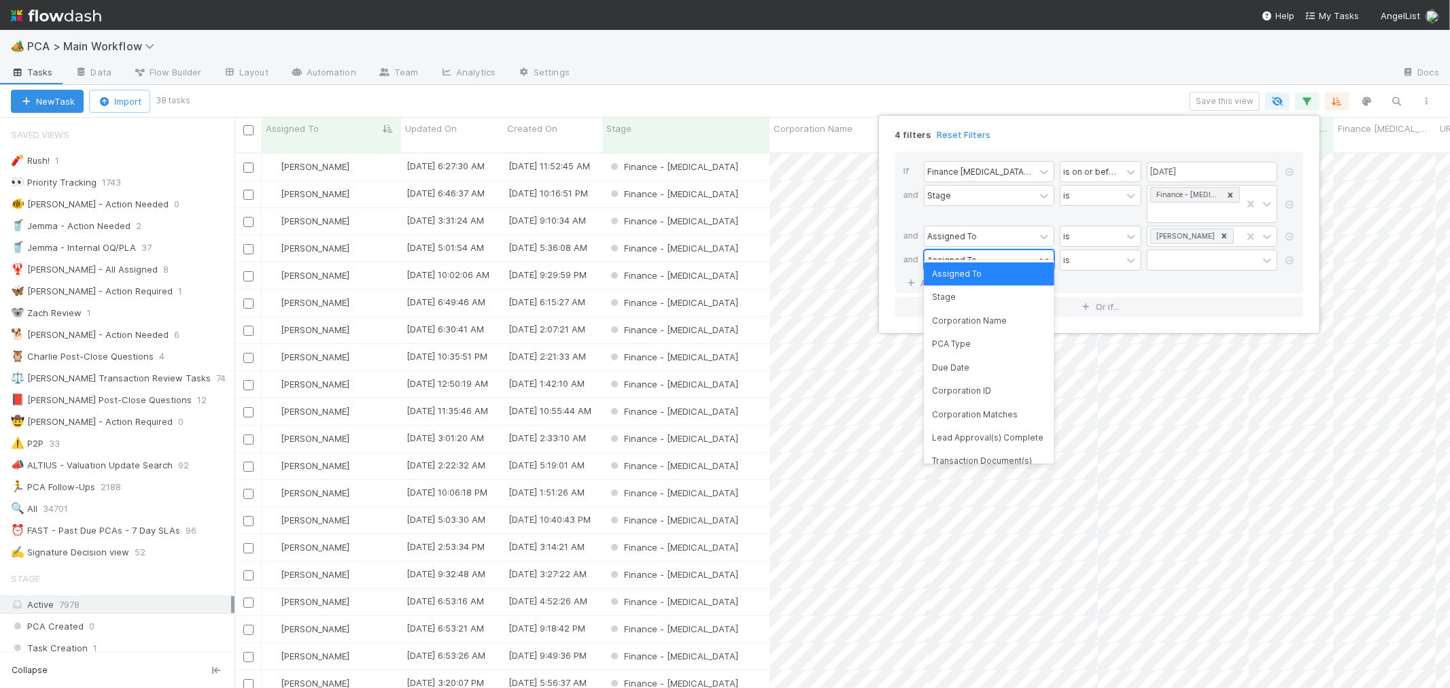
click at [990, 250] on div "Assigned To" at bounding box center [979, 260] width 110 height 20
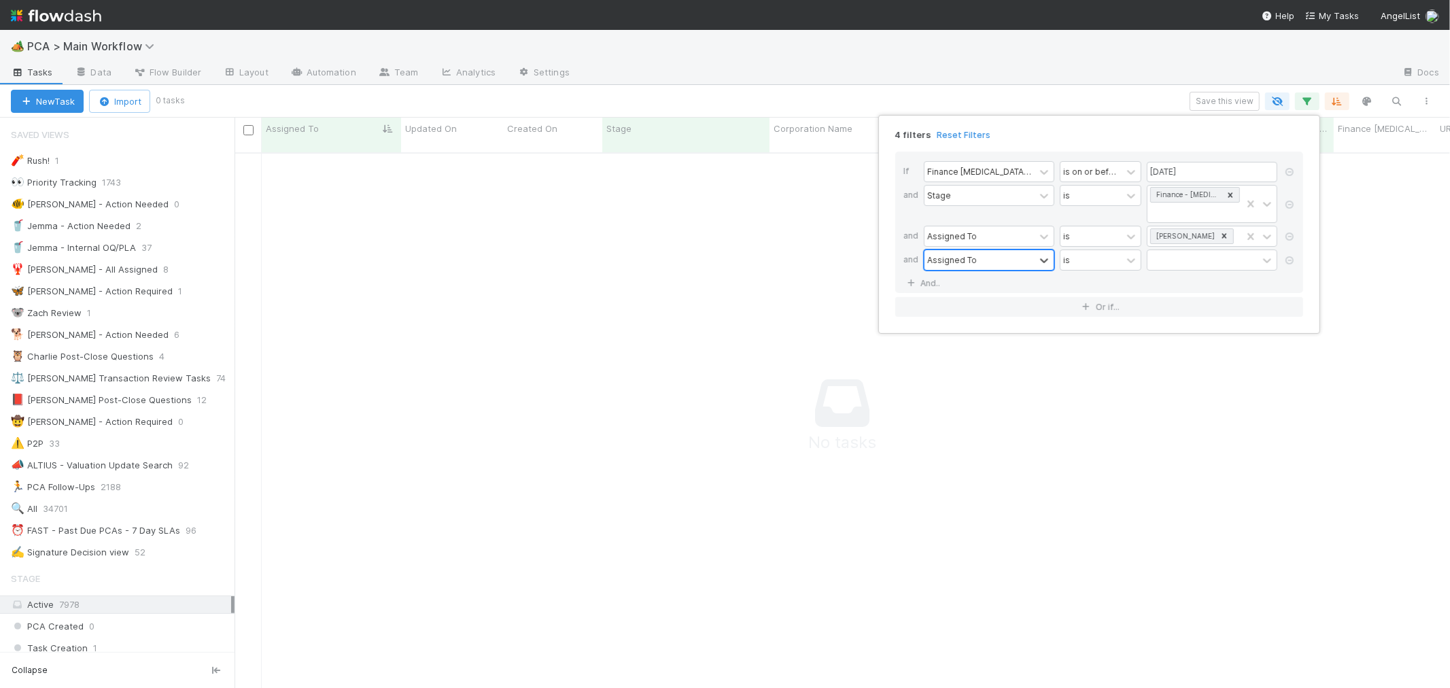
scroll to position [524, 1192]
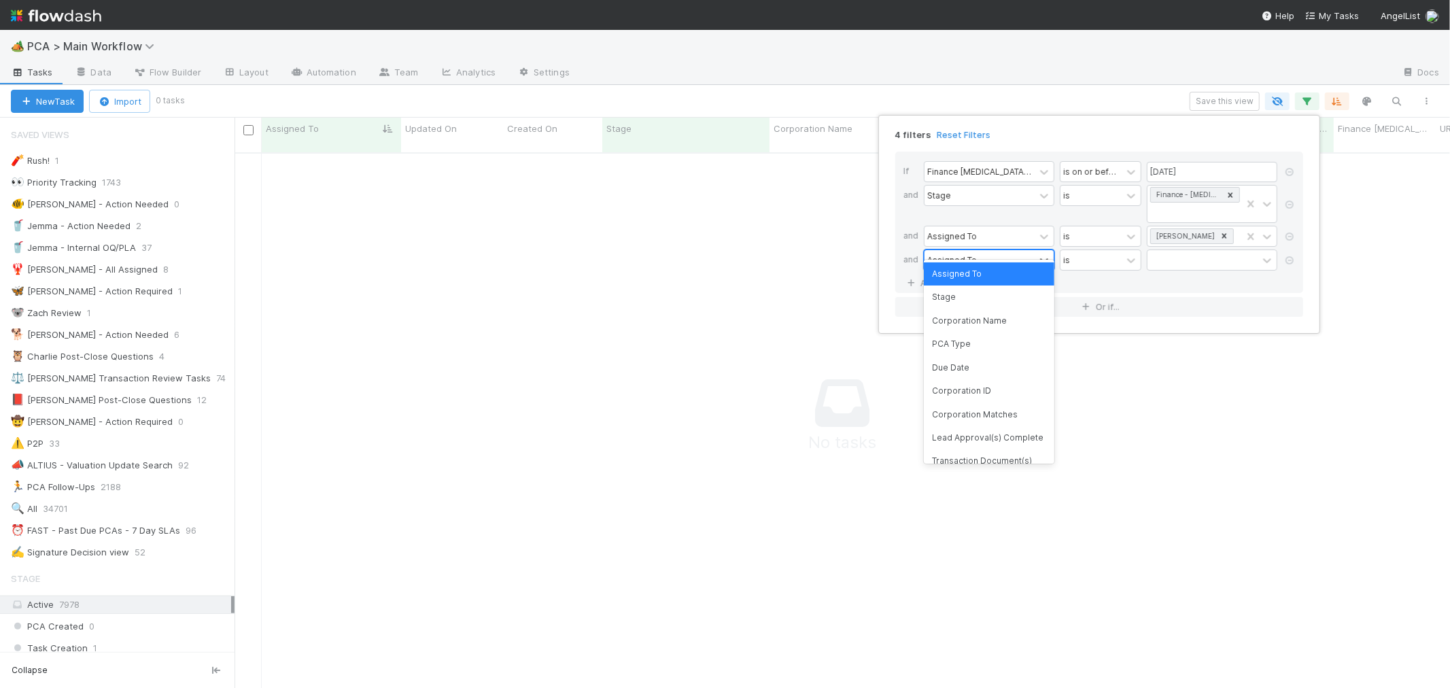
click at [990, 250] on div "Assigned To" at bounding box center [979, 260] width 110 height 20
type input "ct update"
click at [998, 274] on div "CT Updates Processed By" at bounding box center [989, 273] width 131 height 23
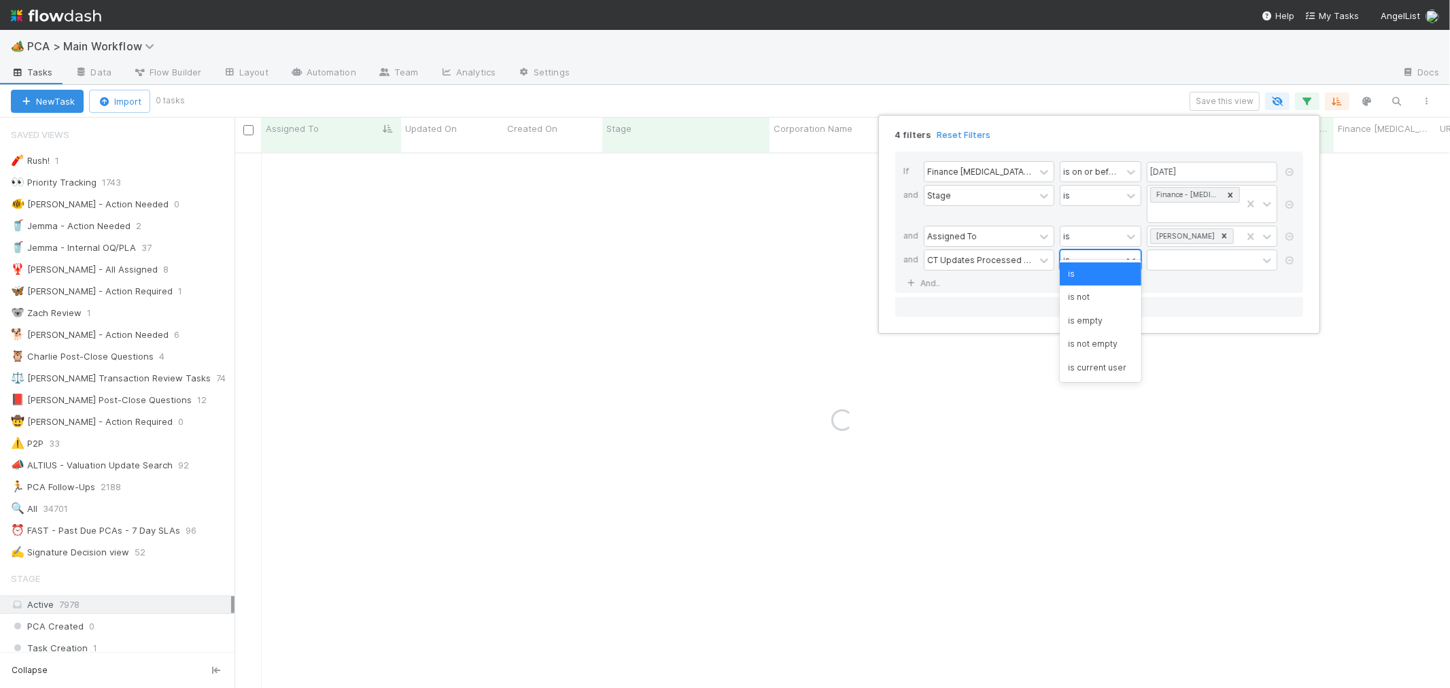
click at [1096, 250] on div "is" at bounding box center [1090, 260] width 61 height 20
click at [1098, 296] on div "is not" at bounding box center [1101, 296] width 82 height 23
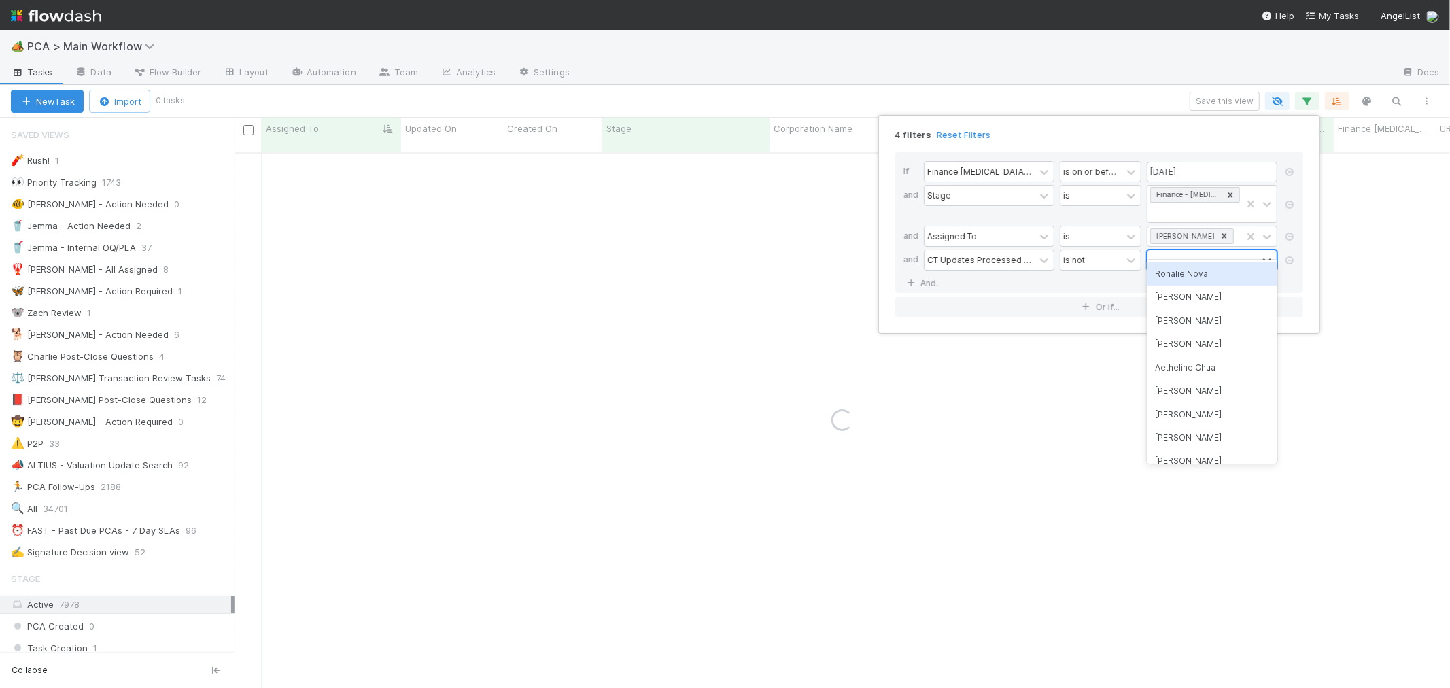
click at [1174, 250] on div at bounding box center [1202, 260] width 110 height 20
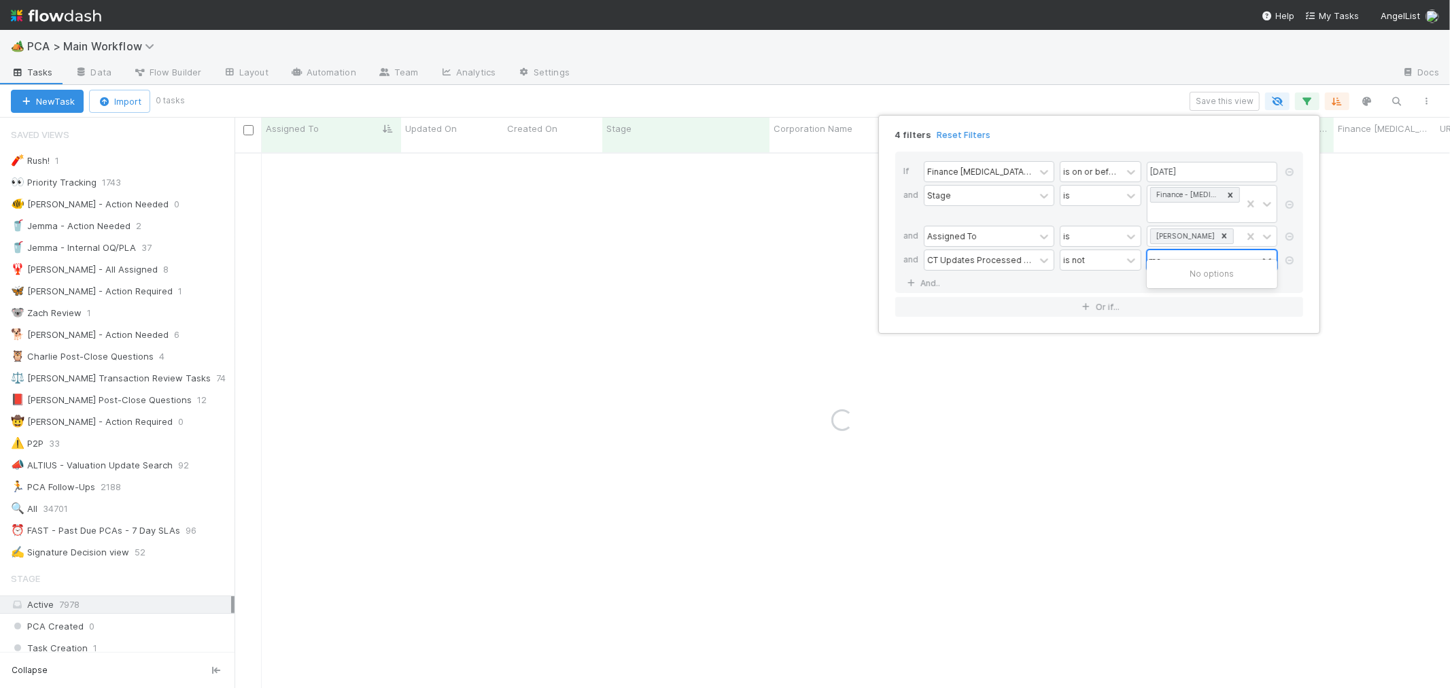
type input "m"
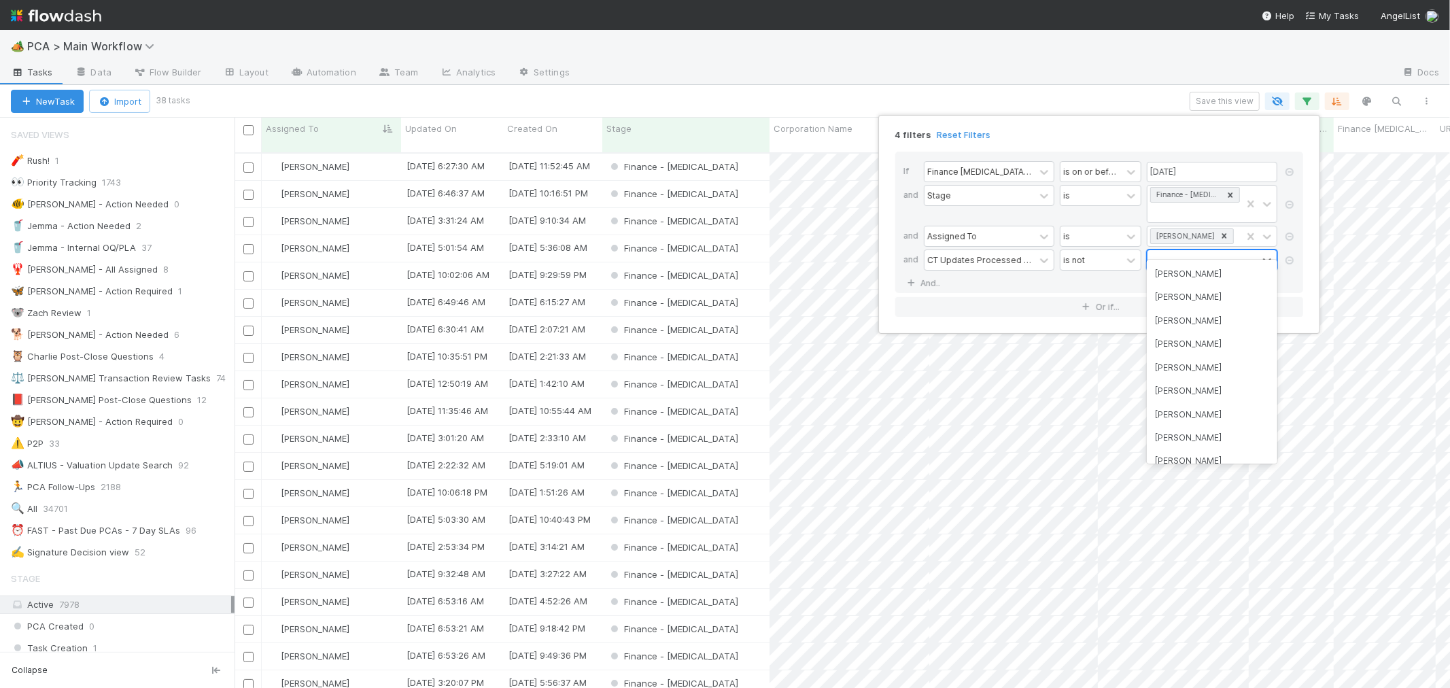
scroll to position [535, 1204]
click at [1174, 250] on div "m" at bounding box center [1202, 260] width 110 height 20
type input "[PERSON_NAME]"
click at [1076, 103] on div "4 filters Reset Filters If Finance [MEDICAL_DATA] Due Date is on or before [DAT…" at bounding box center [725, 344] width 1450 height 688
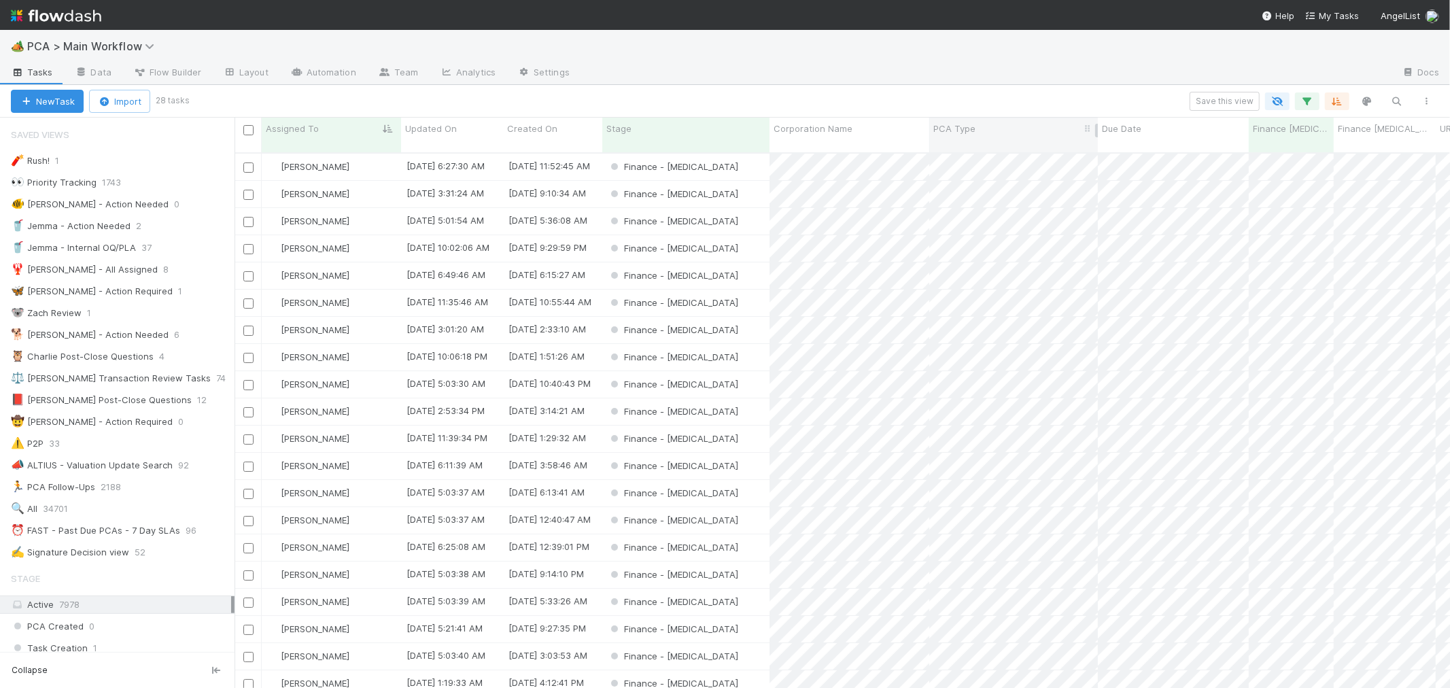
click at [964, 126] on span "PCA Type" at bounding box center [954, 129] width 42 height 14
click at [991, 152] on div "Sort A → Z" at bounding box center [1011, 154] width 155 height 20
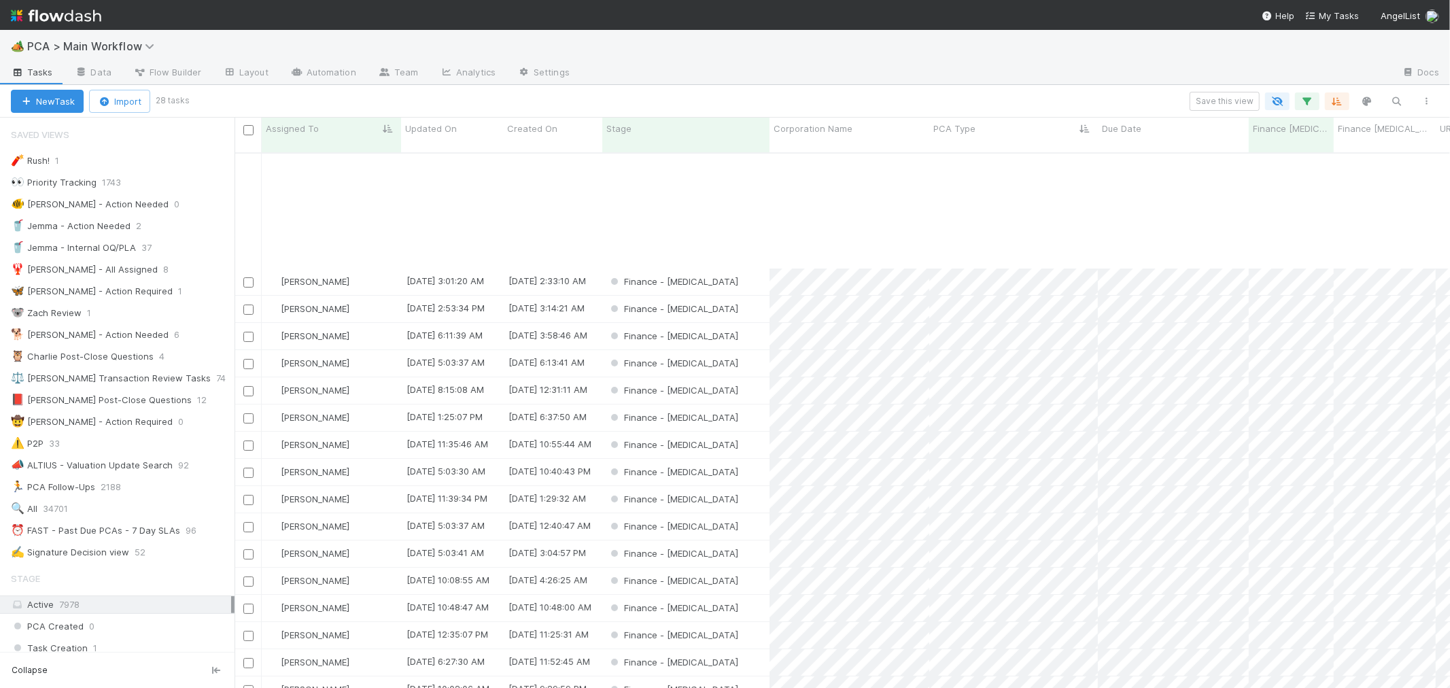
scroll to position [226, 0]
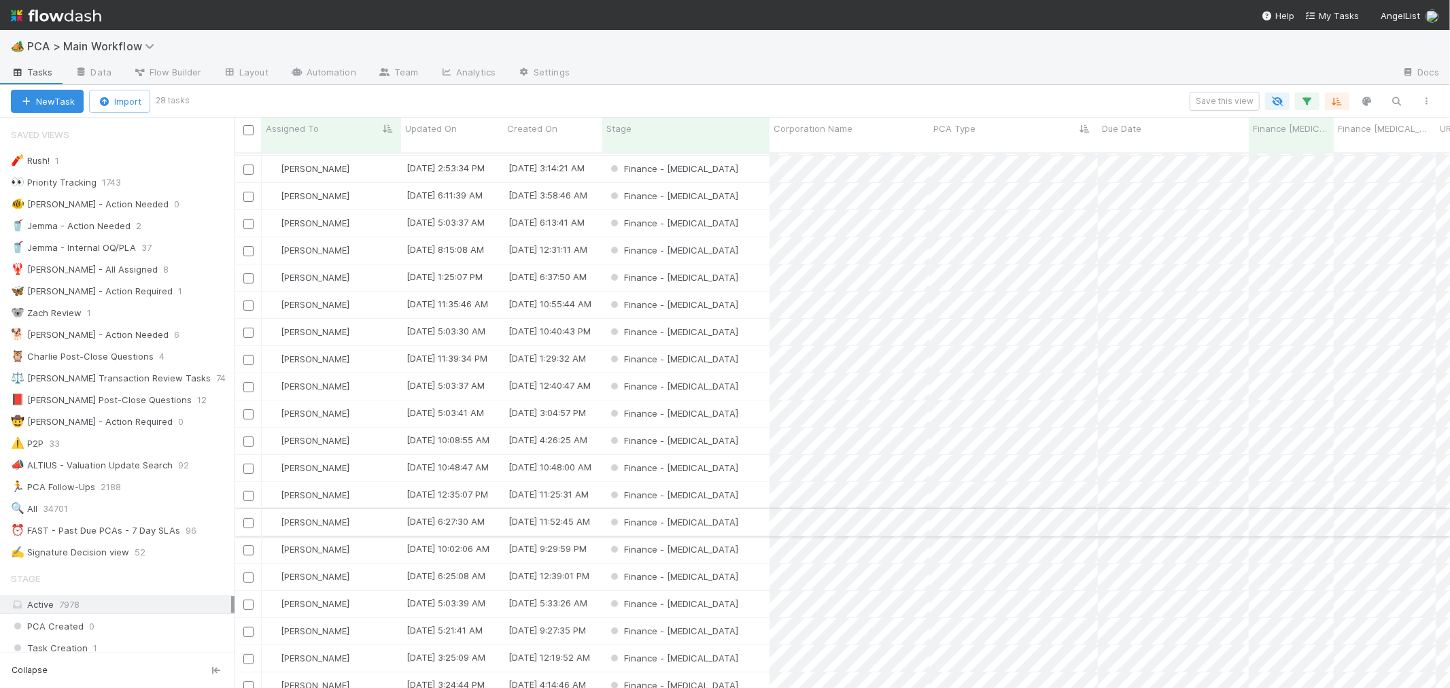
click at [249, 518] on input "checkbox" at bounding box center [248, 523] width 10 height 10
click at [246, 681] on input "checkbox" at bounding box center [248, 686] width 10 height 10
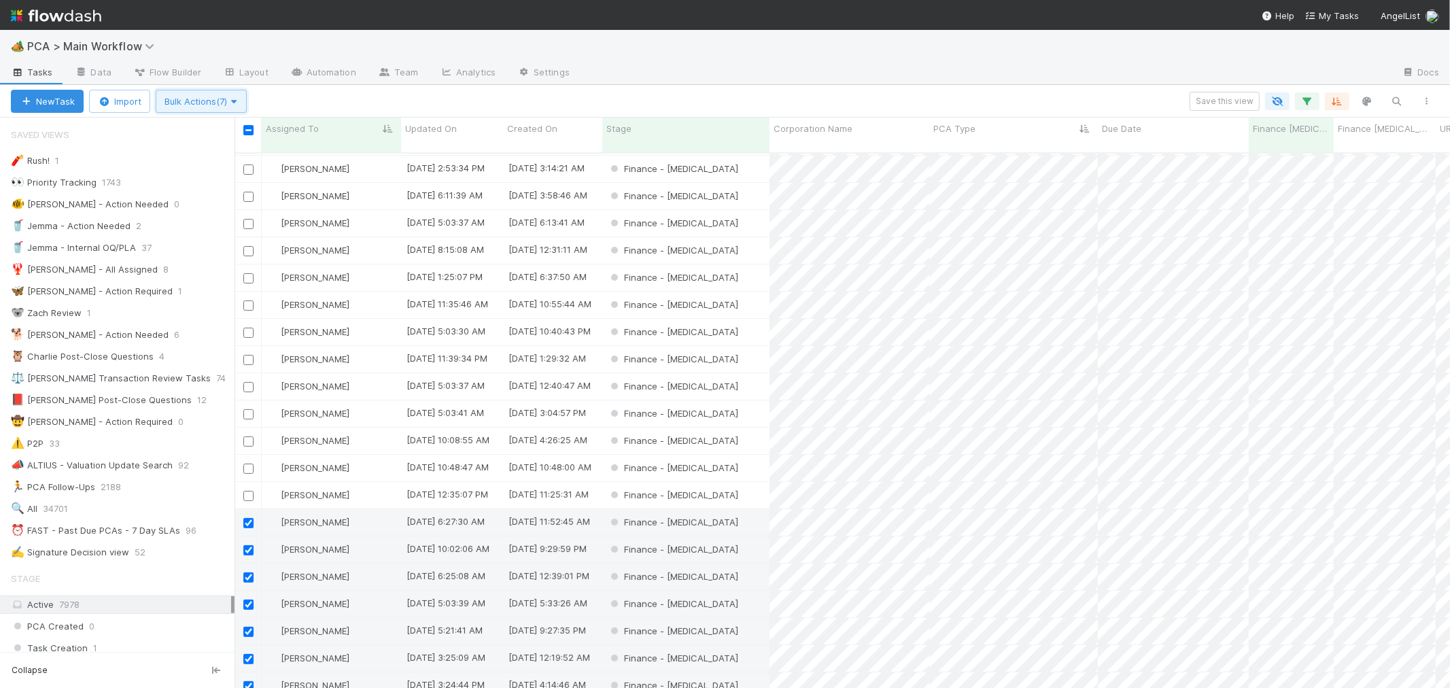
click at [192, 105] on span "Bulk Actions (7)" at bounding box center [200, 101] width 73 height 11
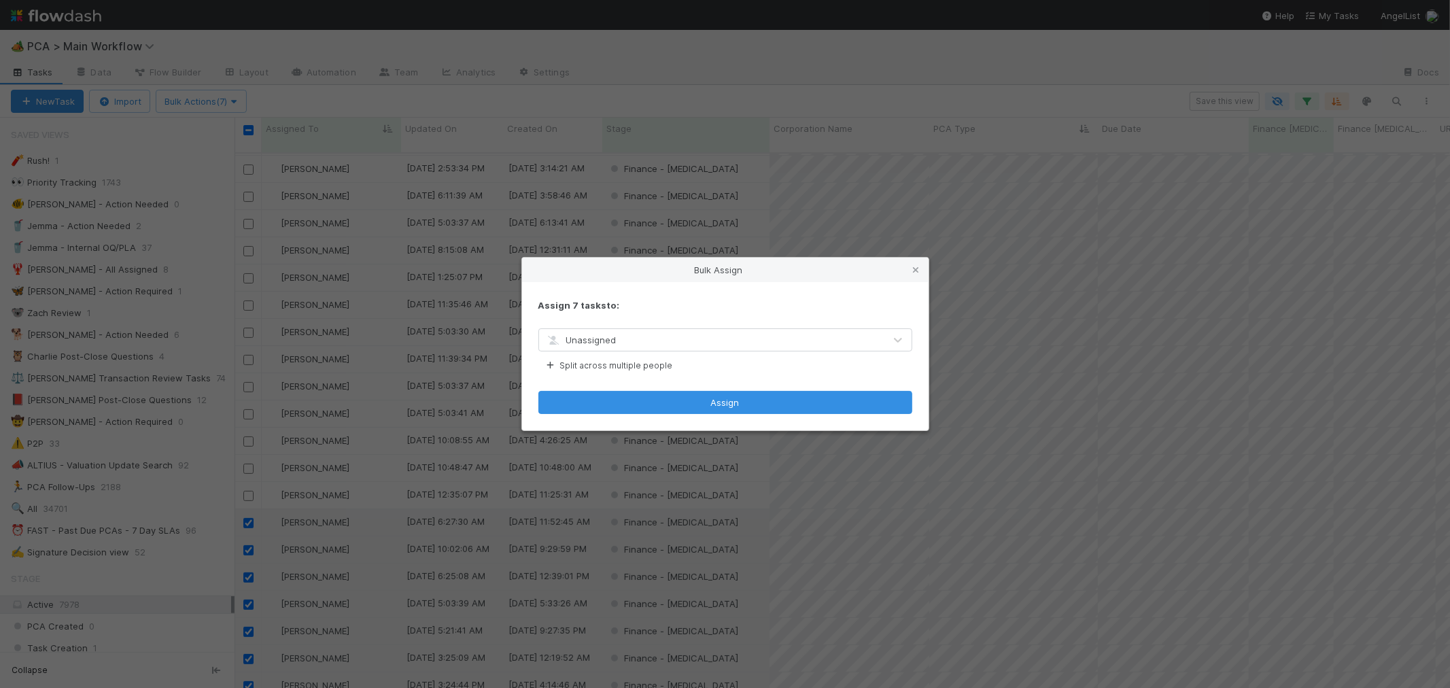
click at [623, 341] on div "Unassigned" at bounding box center [711, 340] width 345 height 22
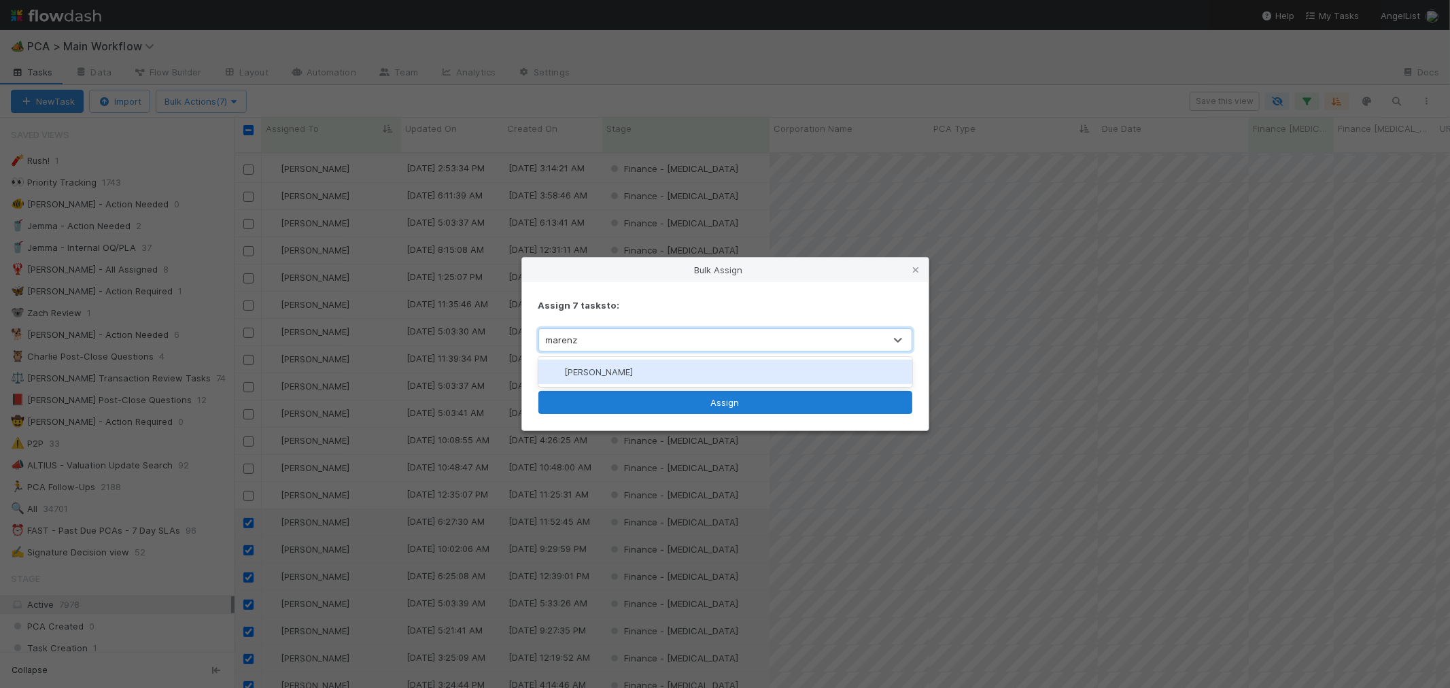
type input "marenz"
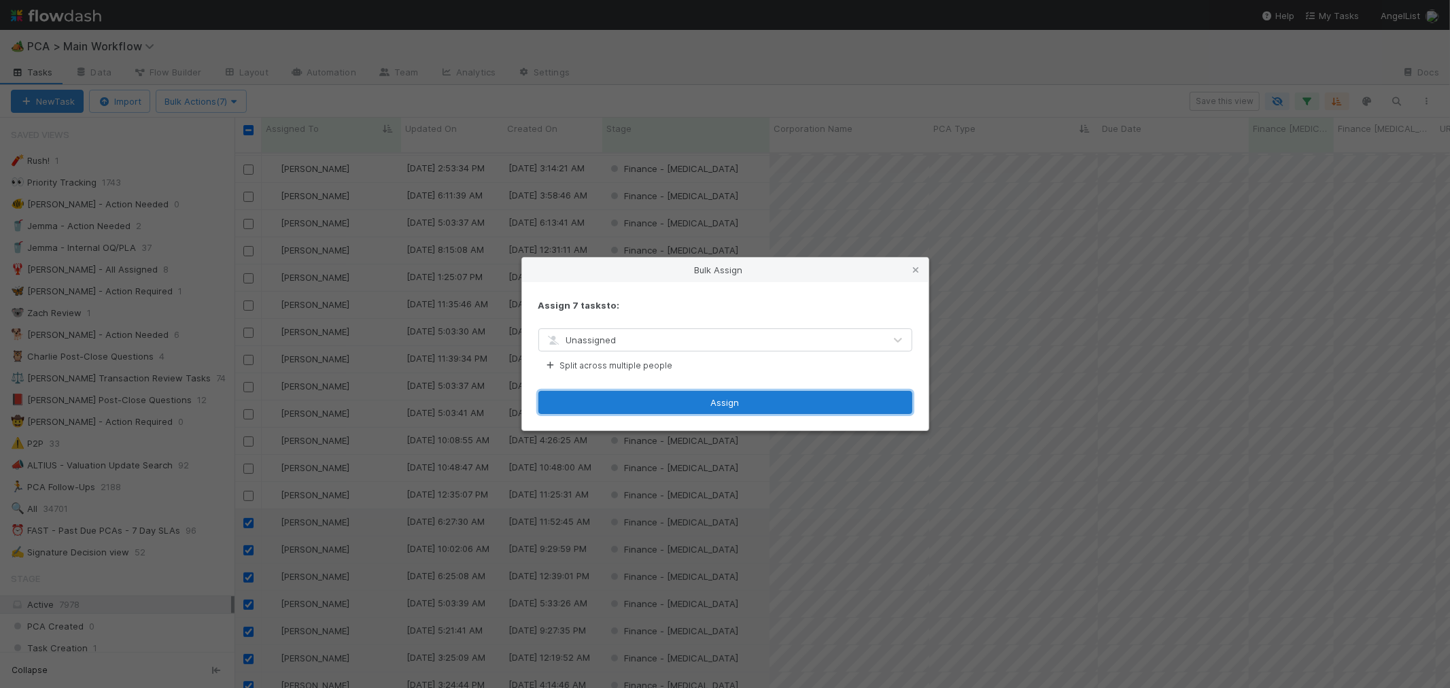
click at [705, 409] on button "Assign" at bounding box center [725, 402] width 374 height 23
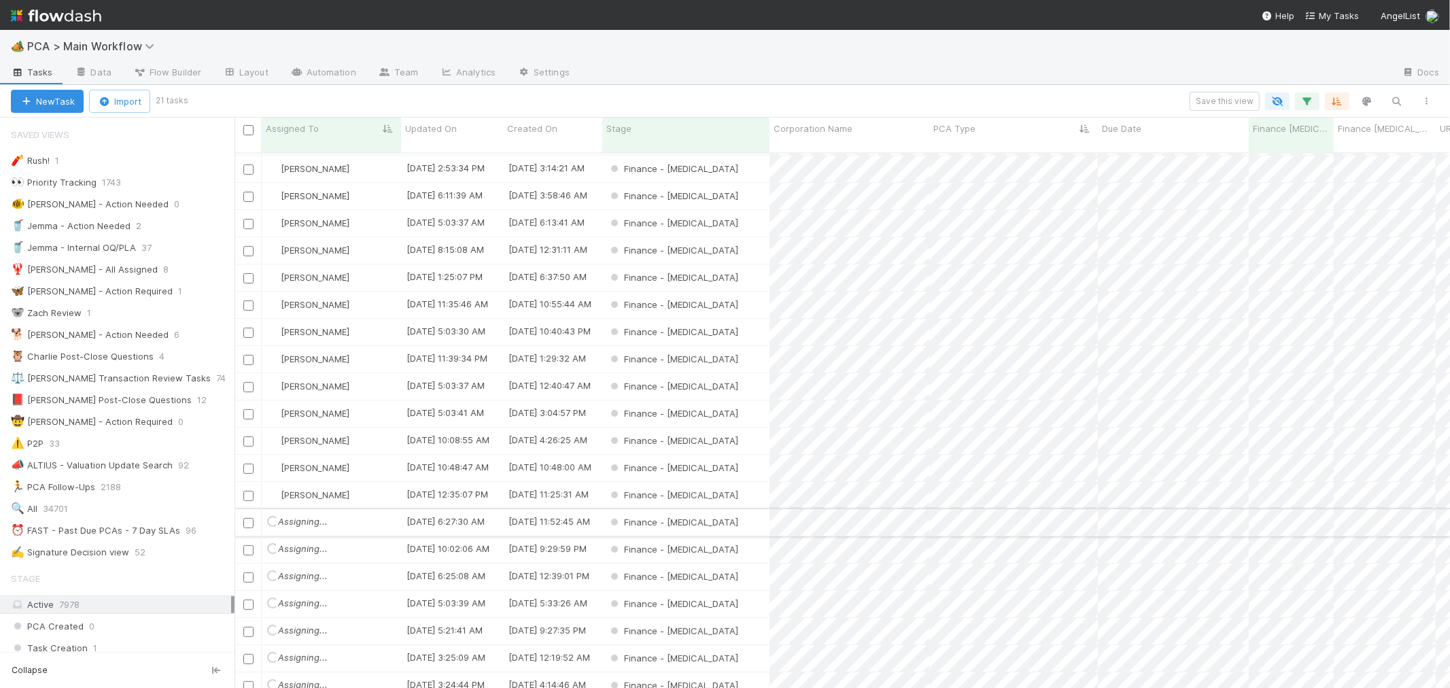
click at [246, 518] on input "checkbox" at bounding box center [248, 523] width 10 height 10
click at [248, 681] on input "checkbox" at bounding box center [248, 686] width 10 height 10
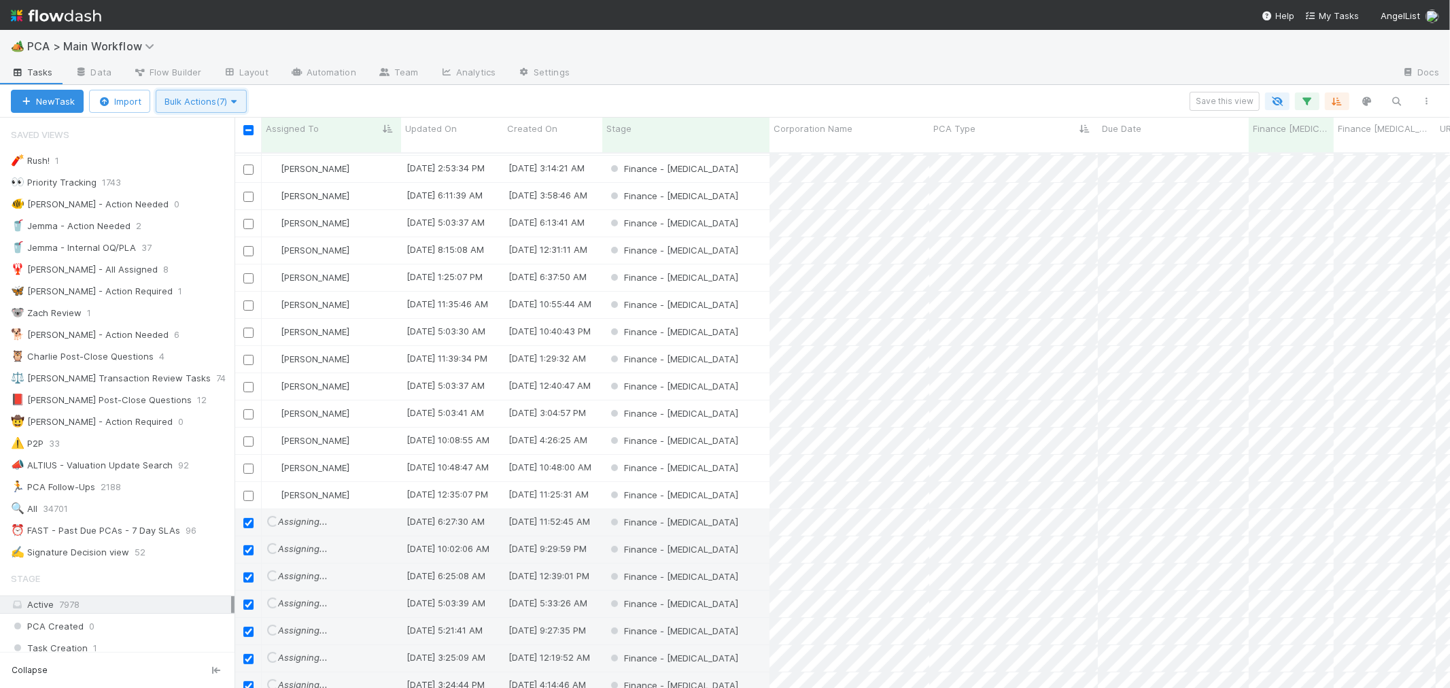
click at [189, 104] on span "Bulk Actions (7)" at bounding box center [200, 101] width 73 height 11
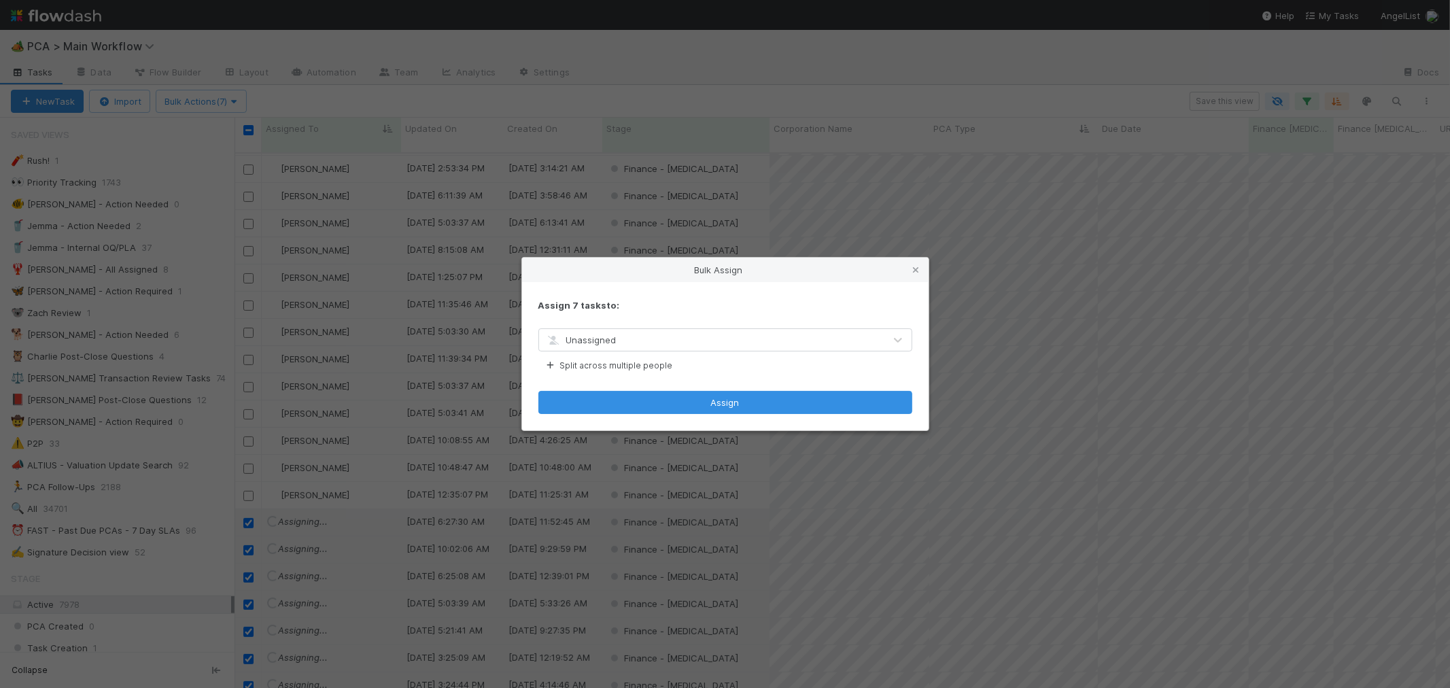
click at [592, 340] on span "Unassigned" at bounding box center [581, 339] width 71 height 11
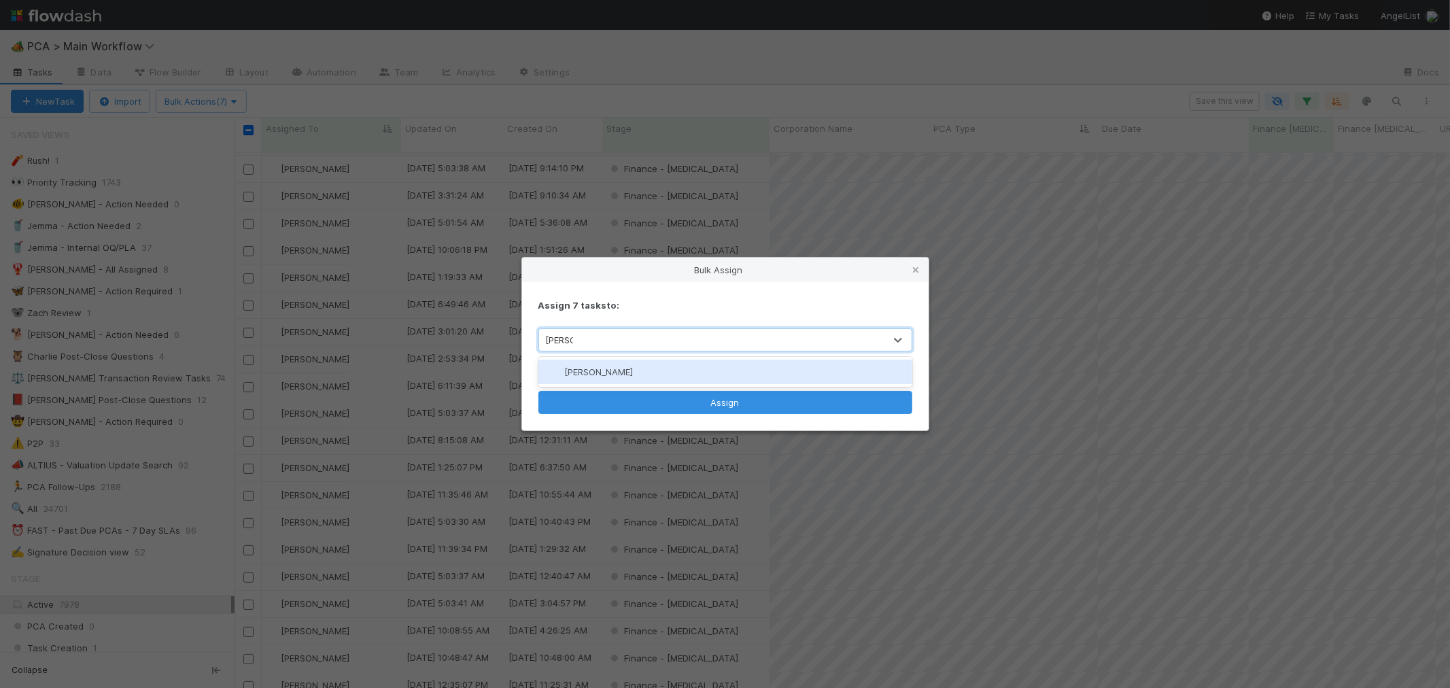
scroll to position [36, 0]
type input "marena"
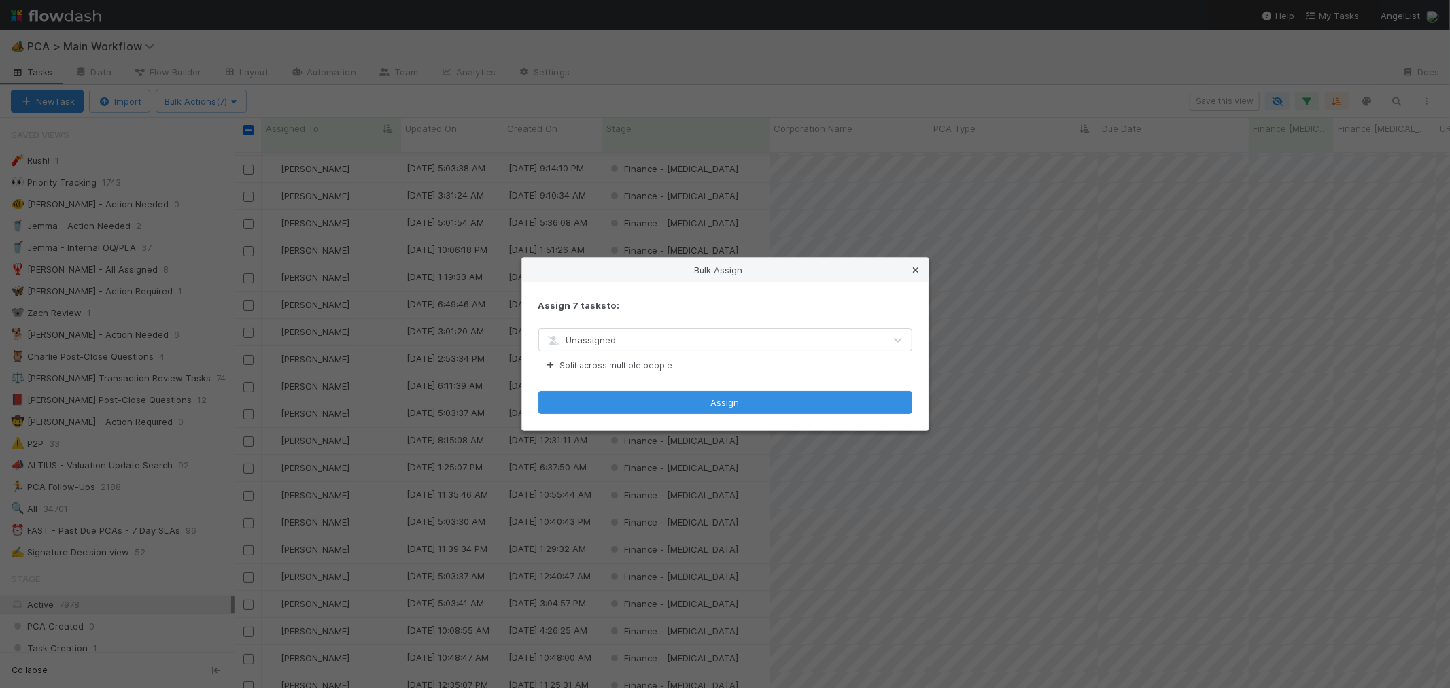
click at [918, 266] on icon at bounding box center [916, 270] width 14 height 9
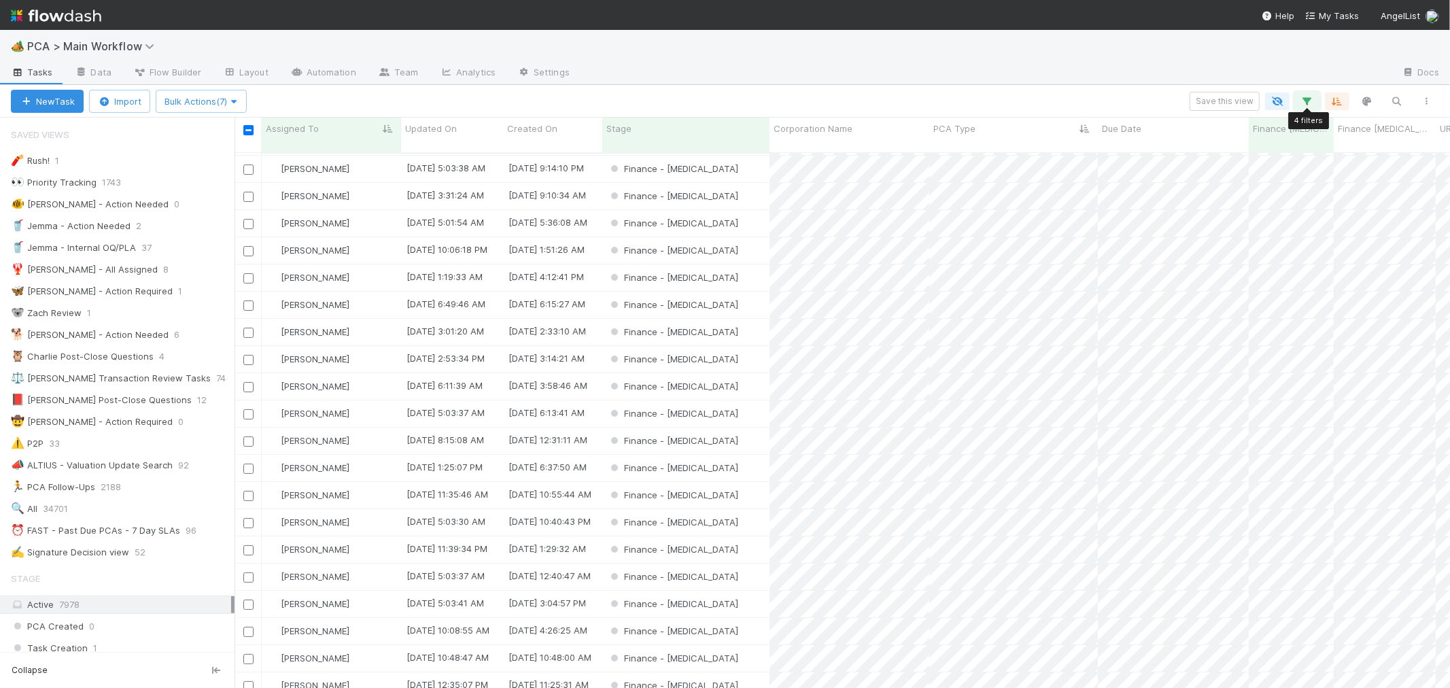
click at [1308, 100] on icon "button" at bounding box center [1307, 101] width 14 height 12
click at [586, 100] on div "4 filters Reset Filters If Finance ICU Due Date is on or before 08/15/2025 and …" at bounding box center [725, 344] width 1450 height 688
click at [247, 130] on input "checkbox" at bounding box center [248, 130] width 10 height 10
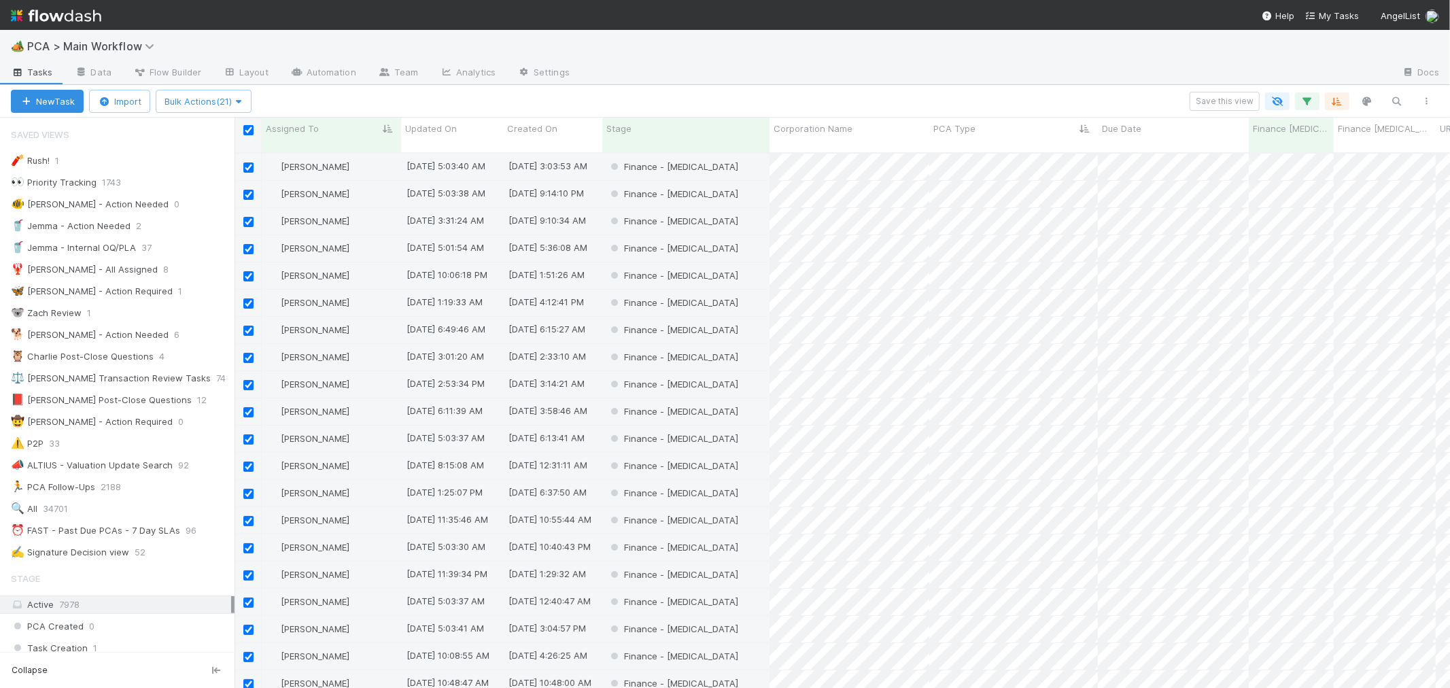
click at [246, 130] on input "checkbox" at bounding box center [248, 130] width 10 height 10
checkbox input "false"
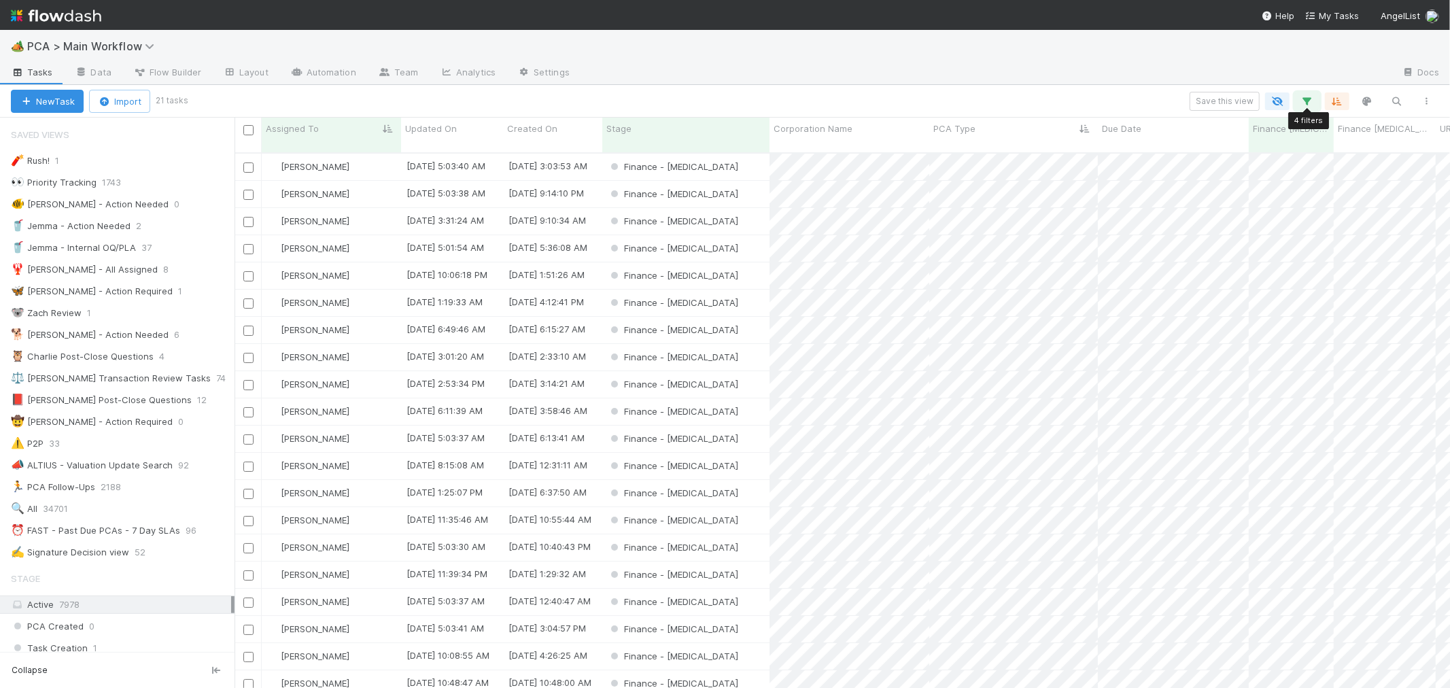
click at [1311, 100] on icon "button" at bounding box center [1307, 101] width 14 height 12
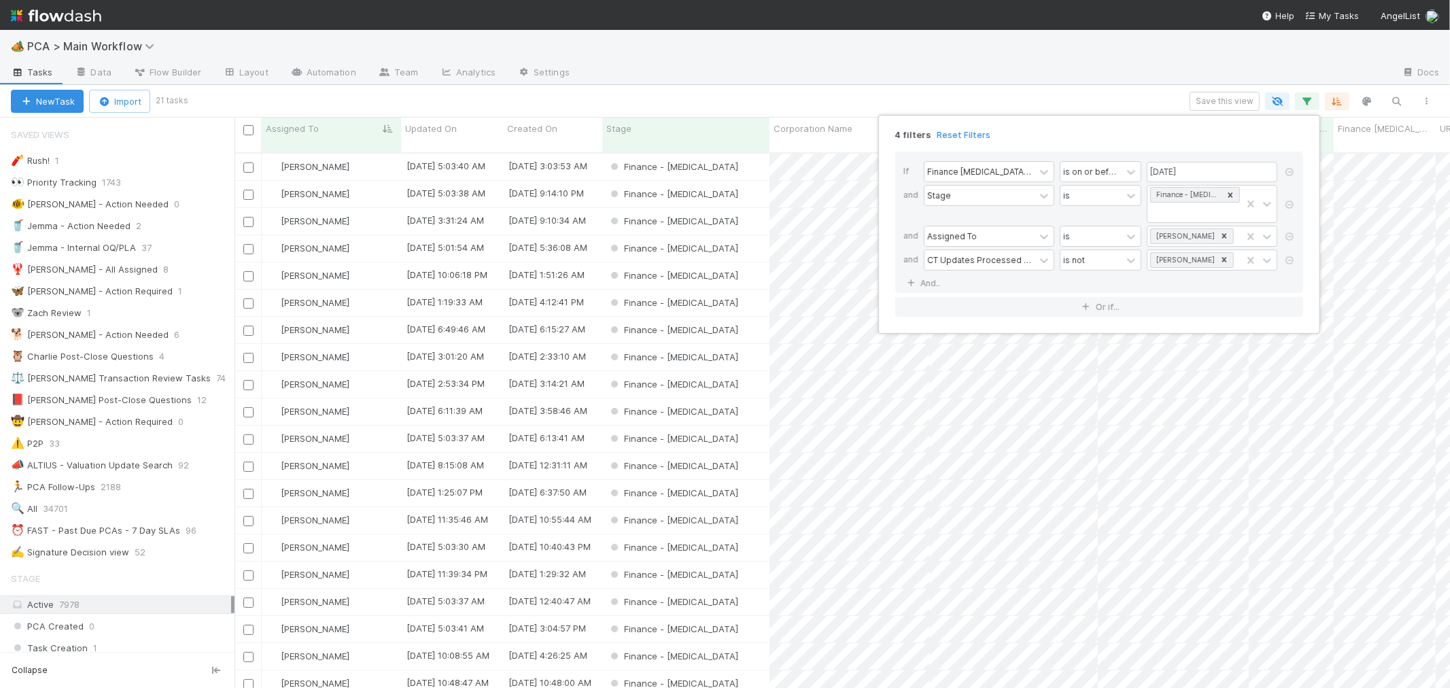
click at [1290, 256] on icon at bounding box center [1290, 260] width 14 height 8
click at [1222, 233] on icon at bounding box center [1224, 235] width 5 height 5
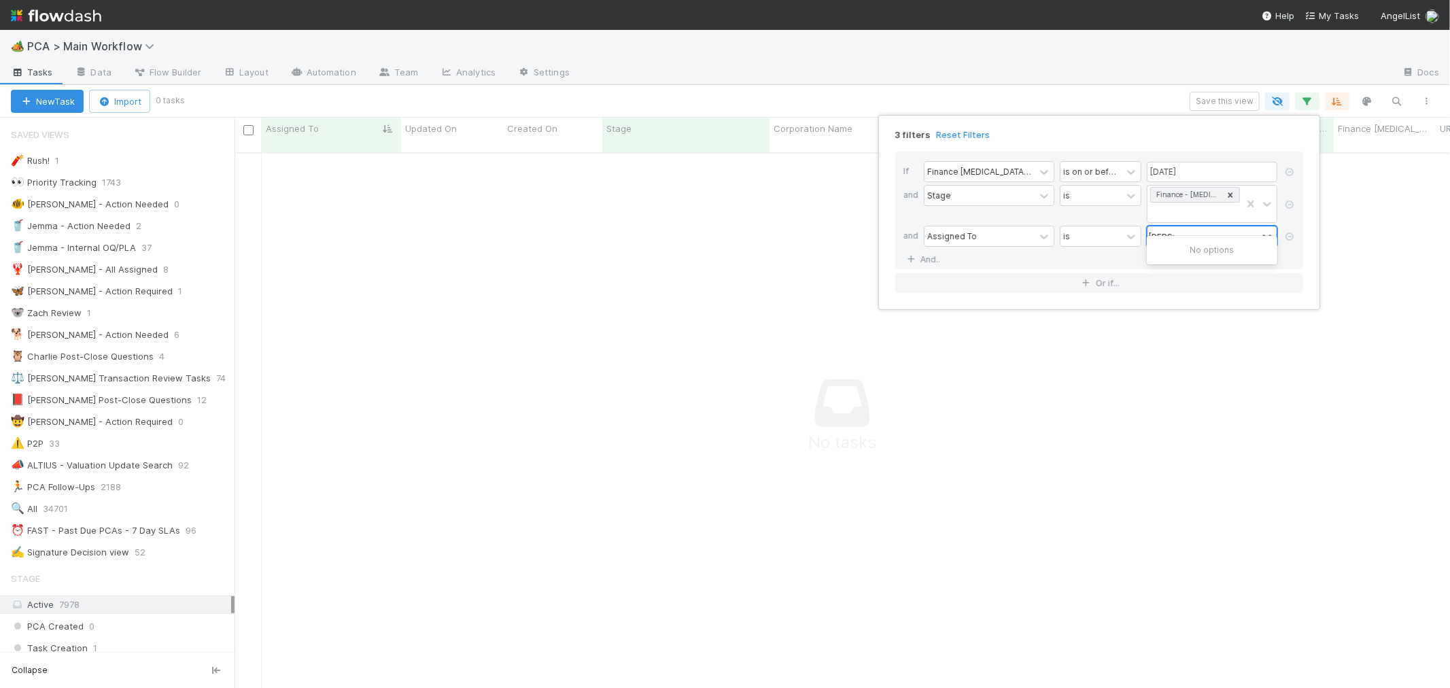
scroll to position [524, 1192]
type input "ronalie"
click at [1196, 247] on div "Ronalie Nova" at bounding box center [1212, 250] width 131 height 23
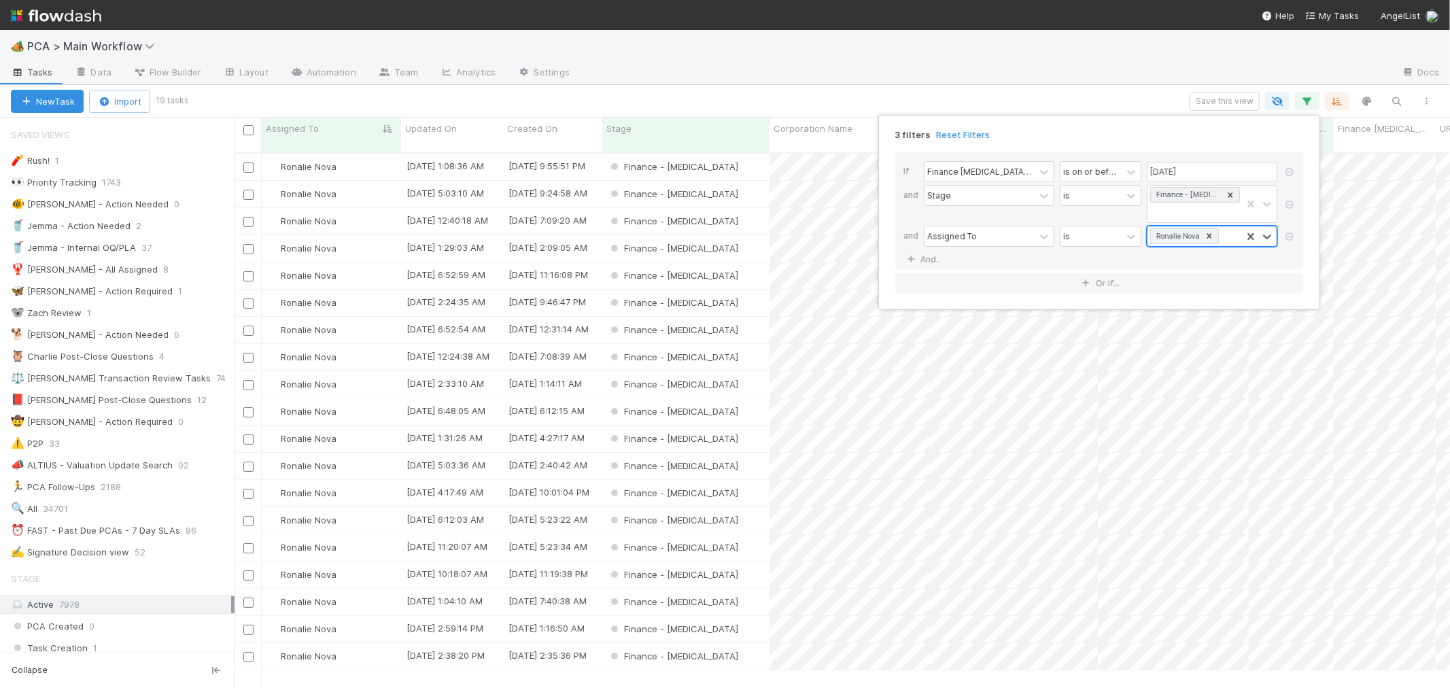
scroll to position [535, 1204]
click at [1208, 233] on icon at bounding box center [1209, 235] width 5 height 5
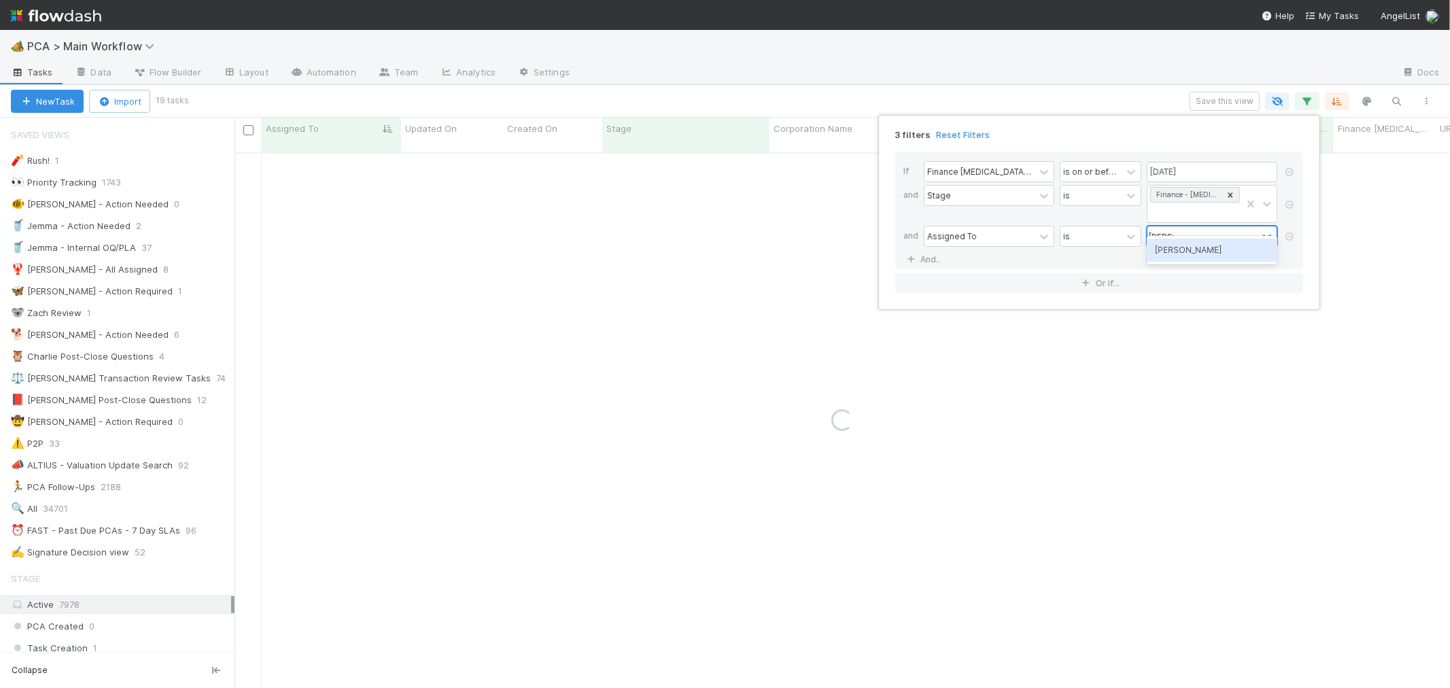
type input "marenz"
type input "janice"
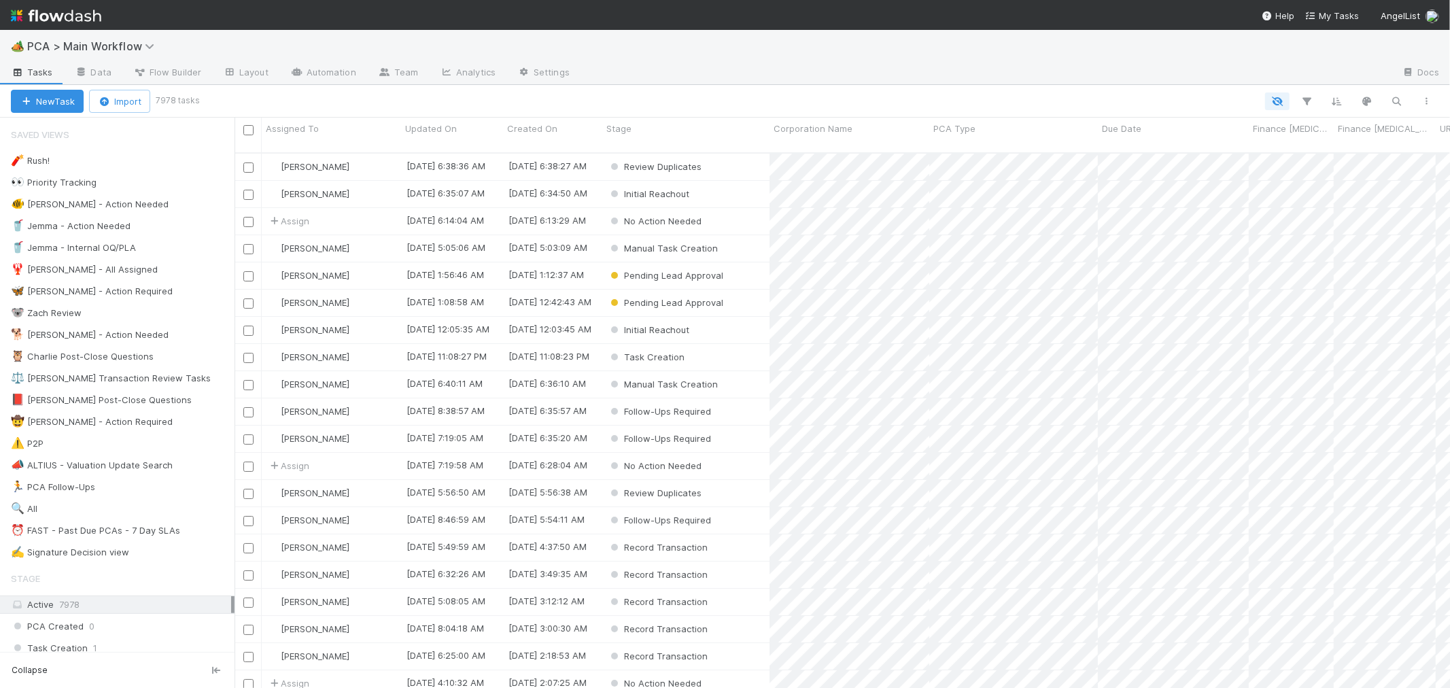
scroll to position [535, 1204]
click at [163, 533] on div "⏰ FAST - Past Due PCAs - 7 Day SLAs" at bounding box center [95, 530] width 169 height 17
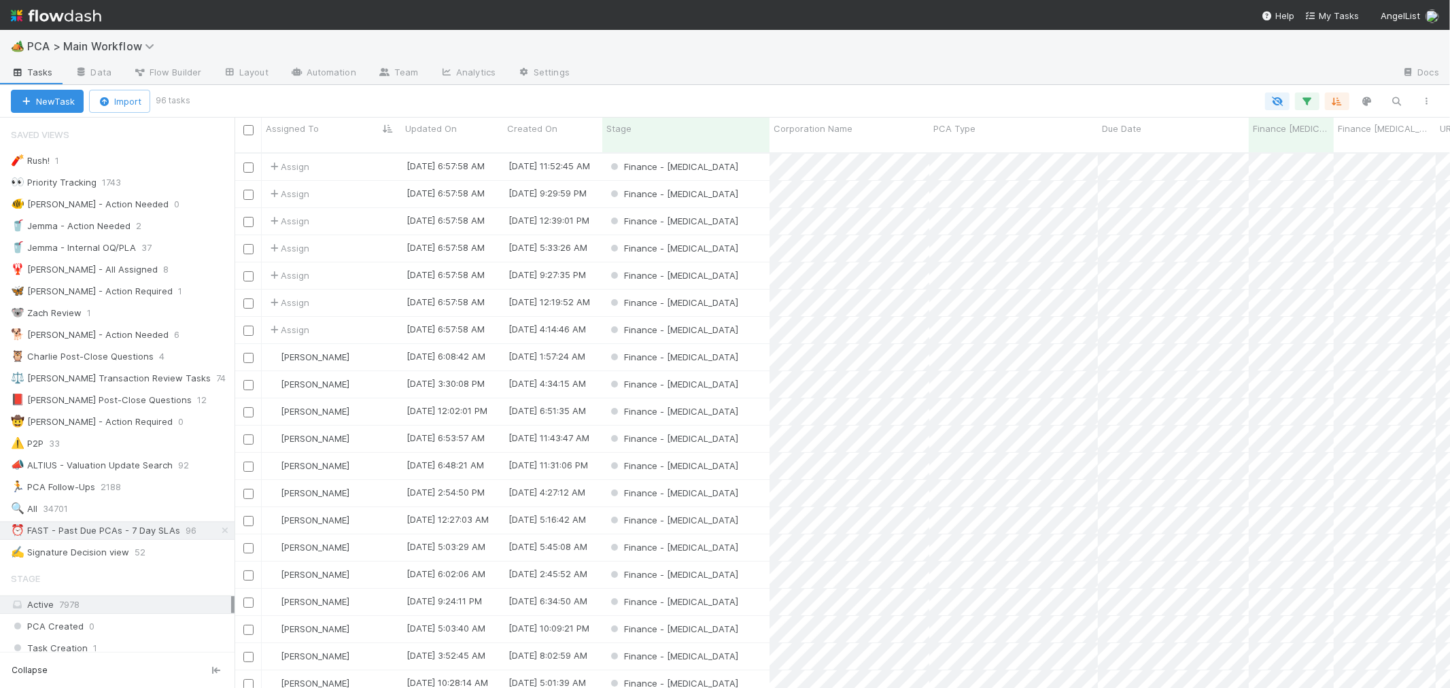
scroll to position [535, 1204]
click at [247, 162] on input "checkbox" at bounding box center [248, 167] width 10 height 10
click at [245, 326] on input "checkbox" at bounding box center [248, 331] width 10 height 10
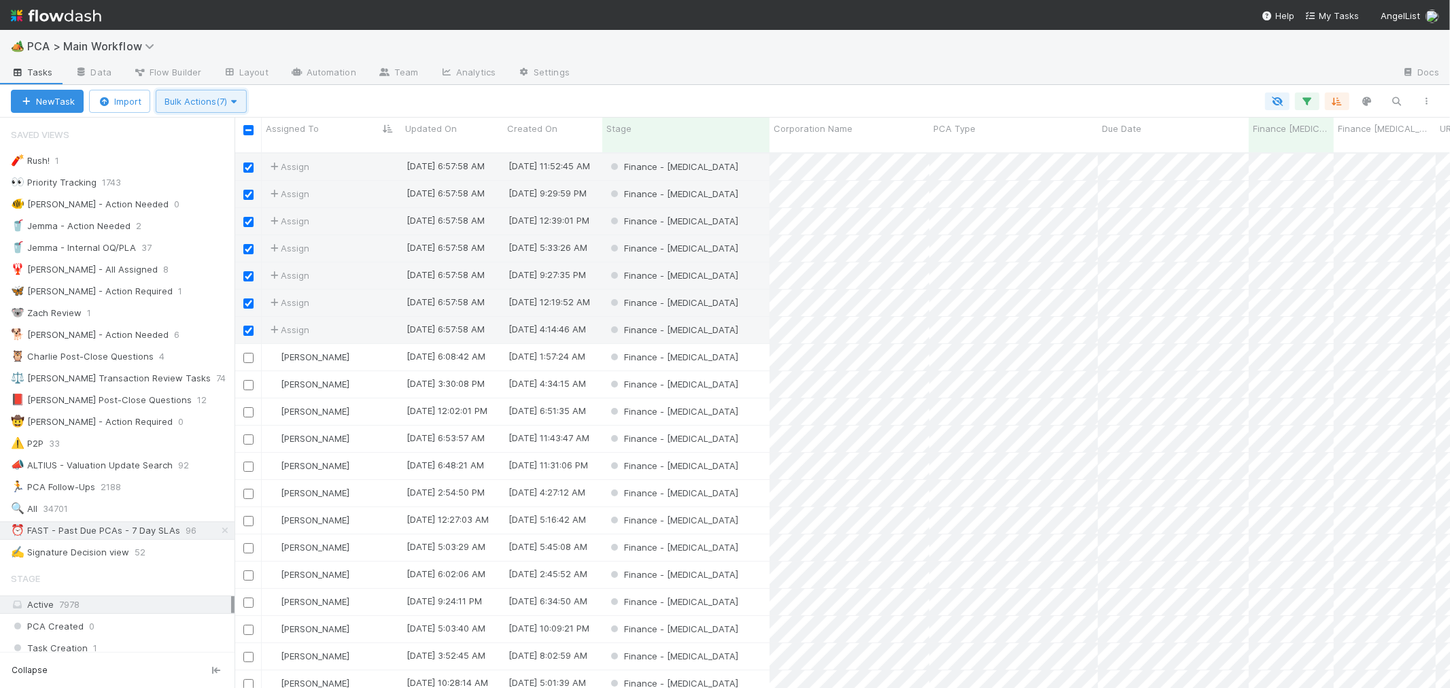
click at [198, 100] on span "Bulk Actions (7)" at bounding box center [200, 101] width 73 height 11
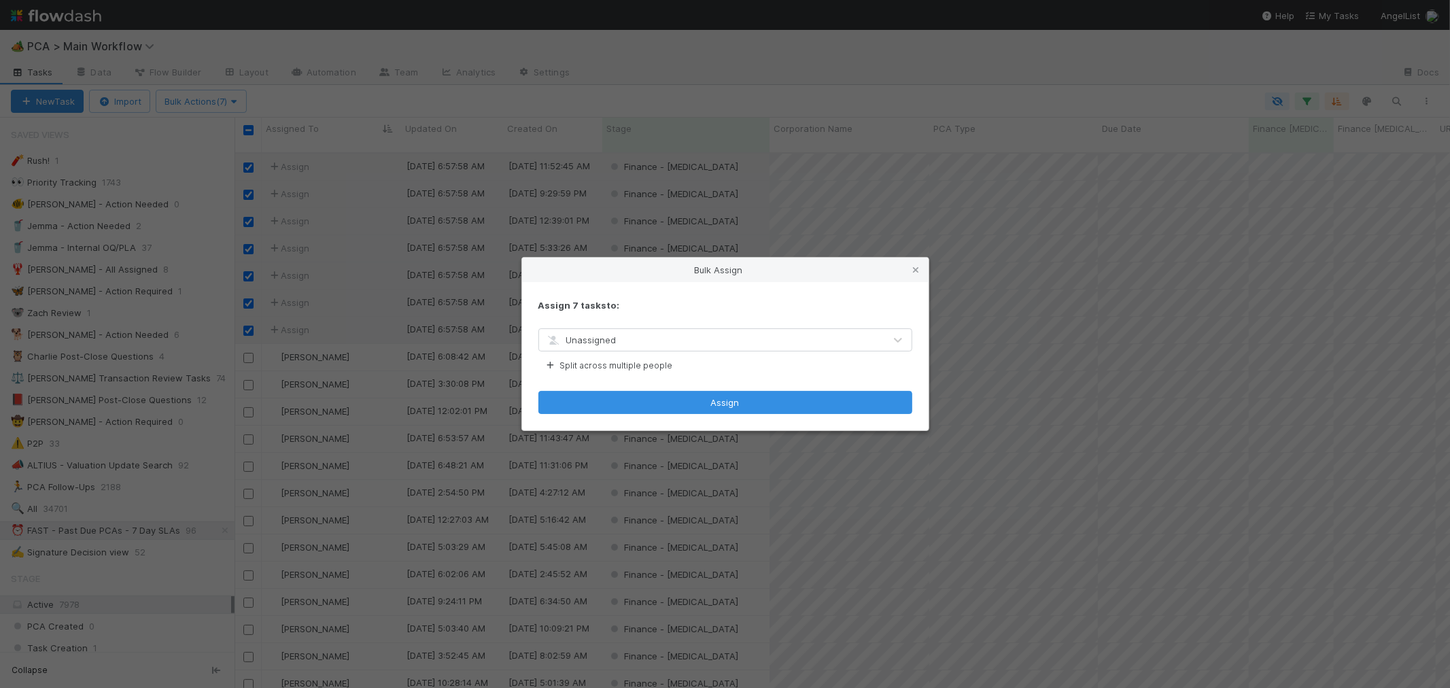
click at [634, 343] on div "Unassigned" at bounding box center [711, 340] width 345 height 22
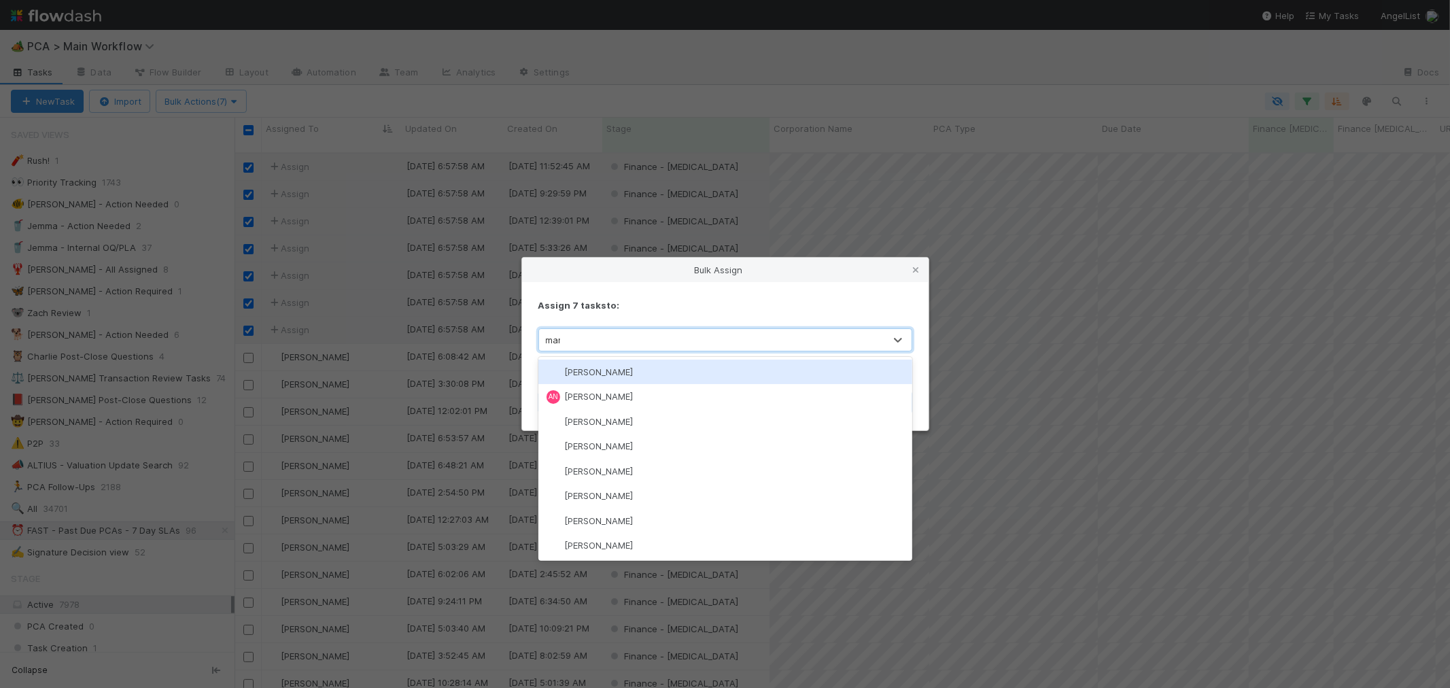
type input "[PERSON_NAME]"
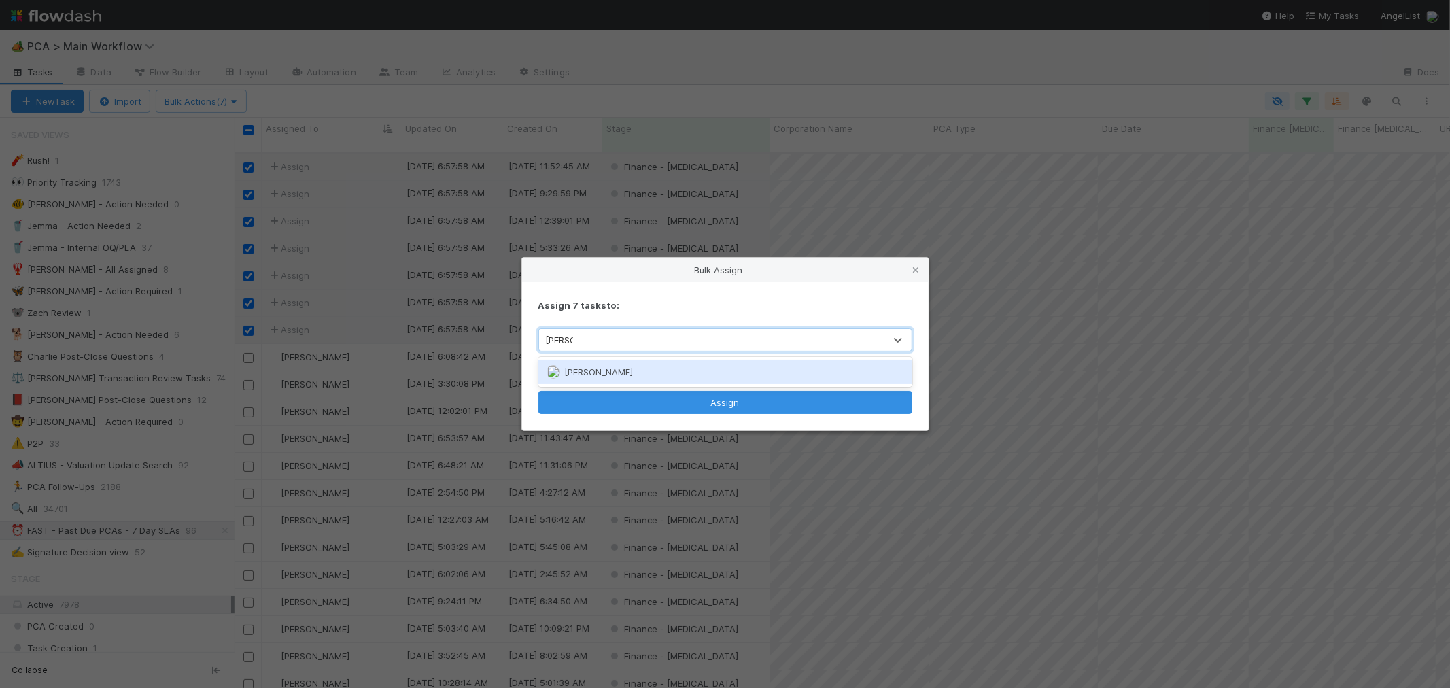
click at [642, 367] on div "[PERSON_NAME]" at bounding box center [725, 372] width 374 height 24
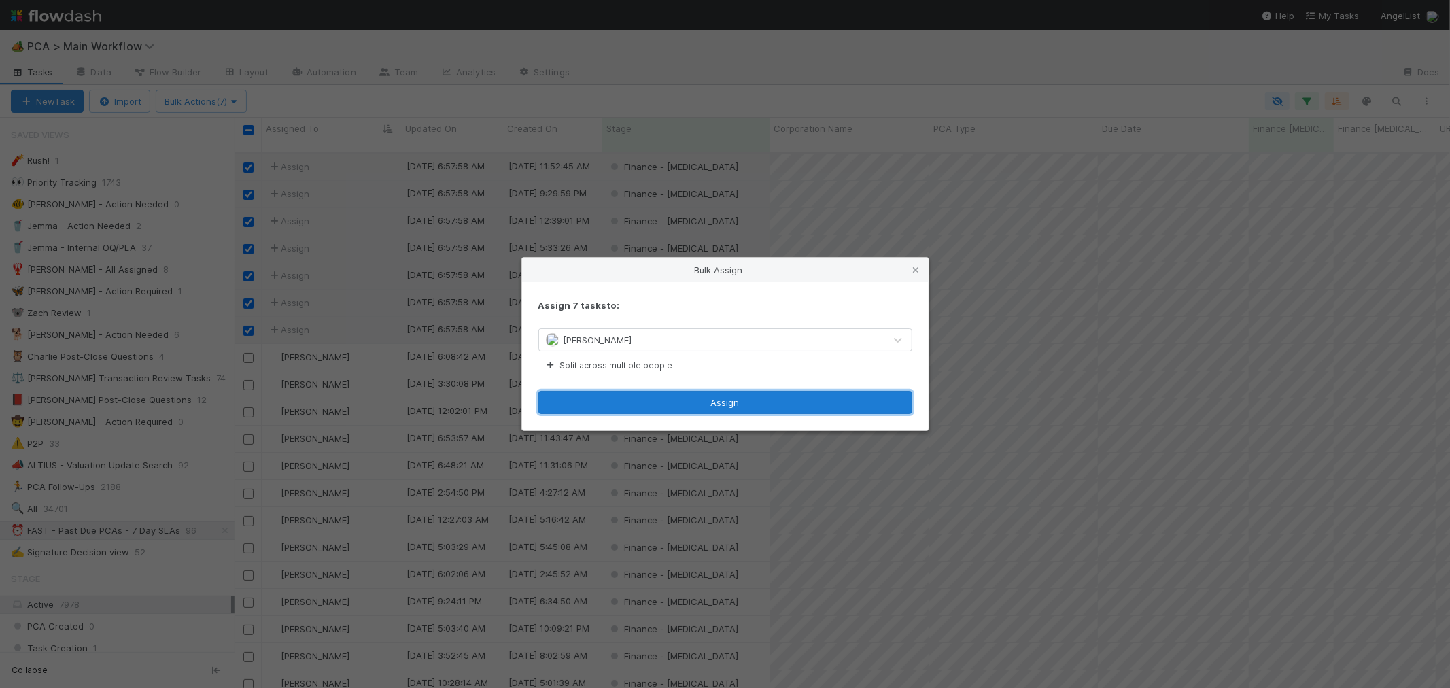
click at [691, 401] on button "Assign" at bounding box center [725, 402] width 374 height 23
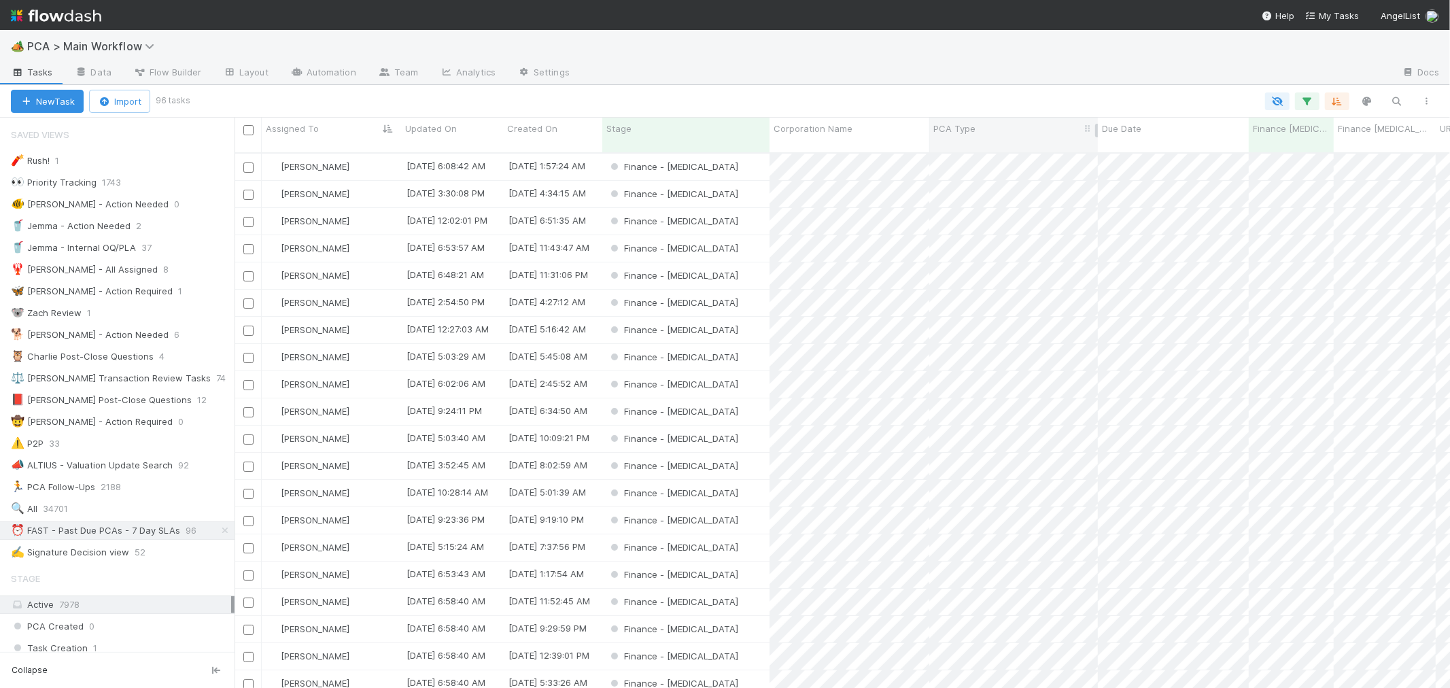
click at [957, 123] on span "PCA Type" at bounding box center [954, 129] width 42 height 14
click at [986, 152] on div "Sort A → Z" at bounding box center [1011, 154] width 155 height 20
click at [254, 515] on div at bounding box center [248, 522] width 16 height 15
click at [249, 518] on input "checkbox" at bounding box center [248, 523] width 10 height 10
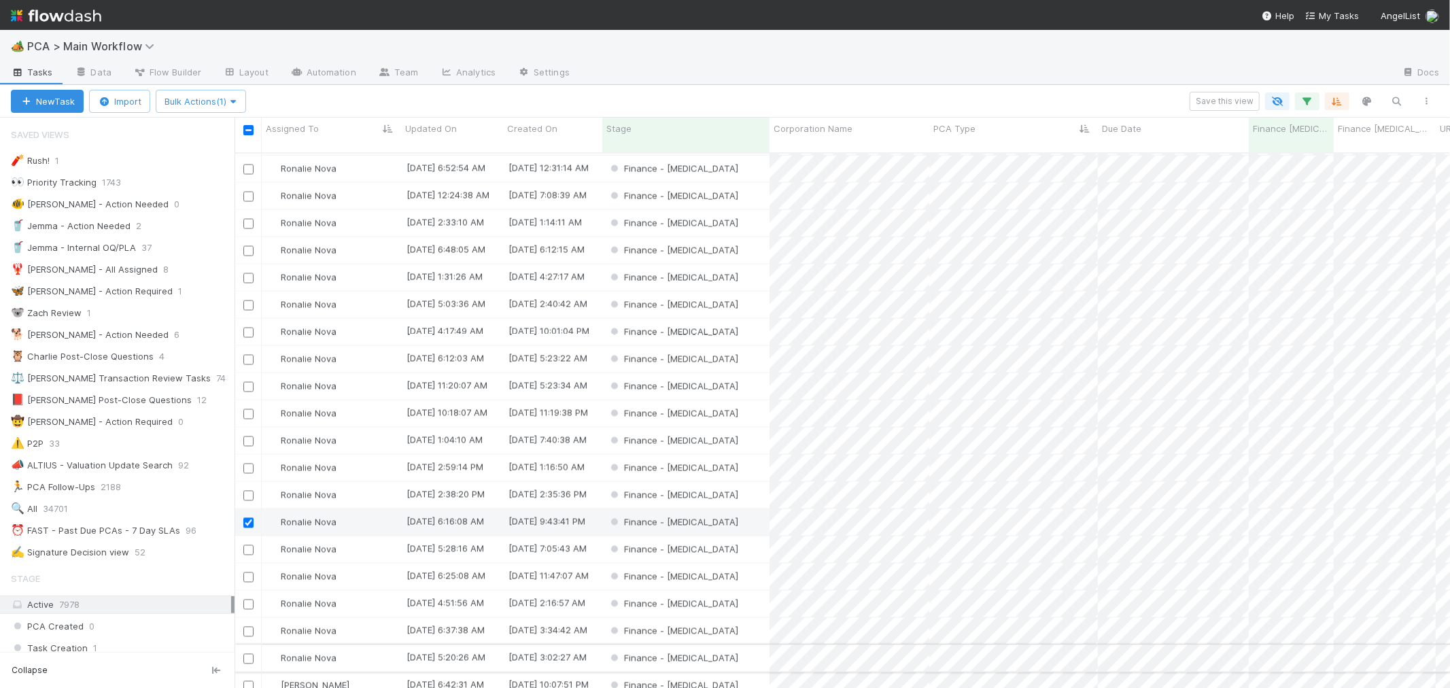
click at [245, 654] on input "checkbox" at bounding box center [248, 659] width 10 height 10
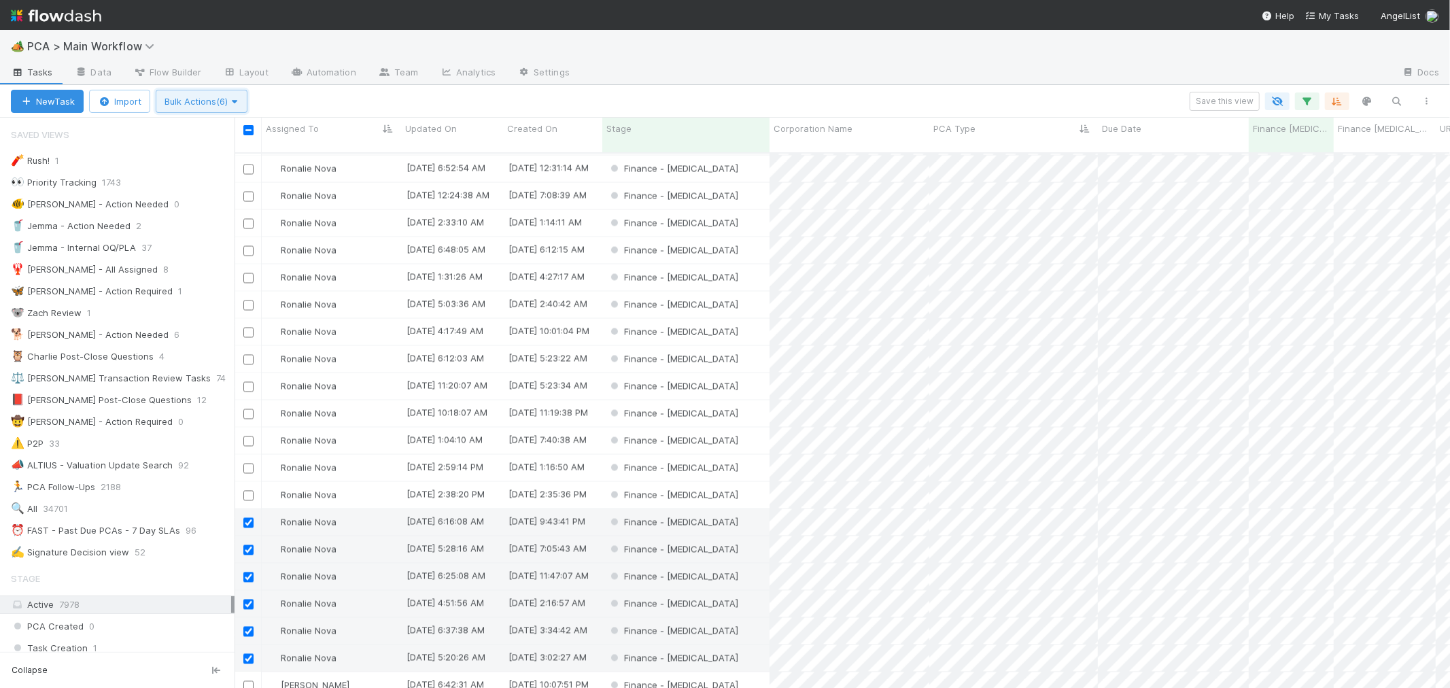
click at [213, 102] on span "Bulk Actions (6)" at bounding box center [201, 101] width 74 height 11
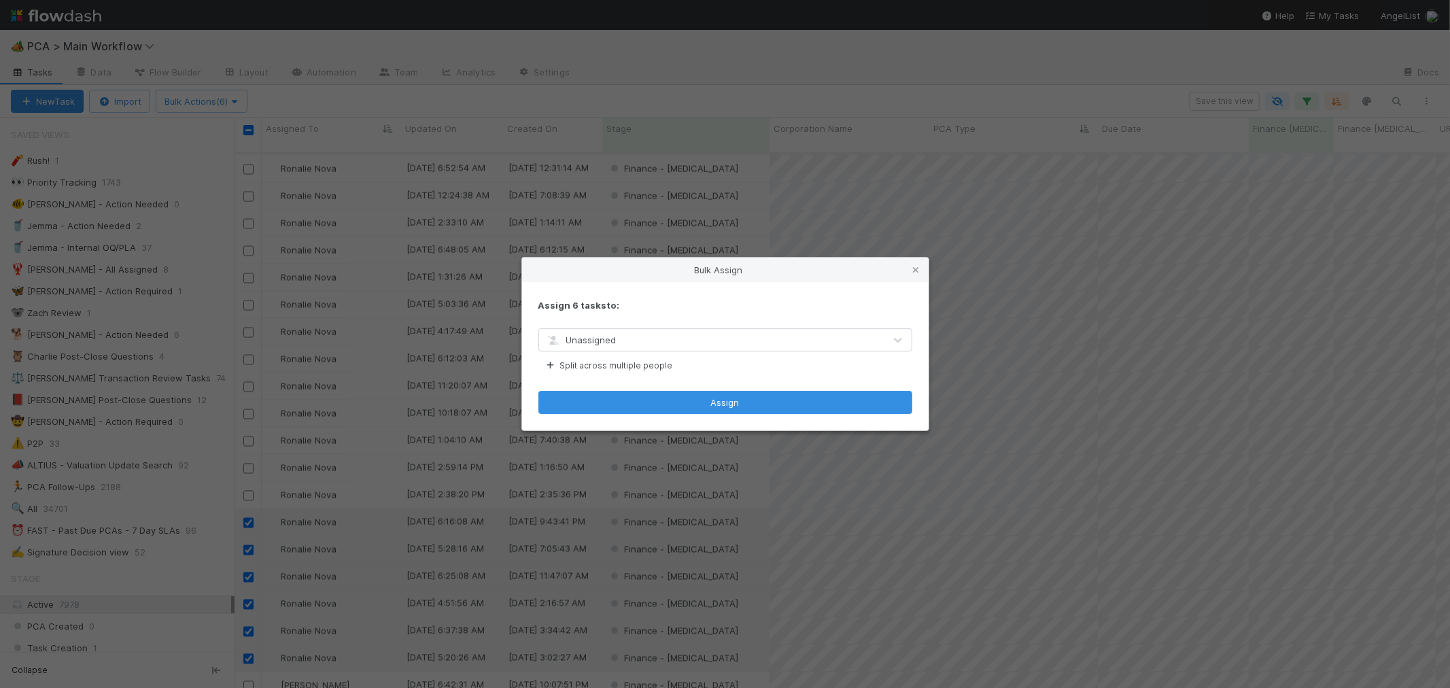
click at [610, 341] on span "Unassigned" at bounding box center [581, 339] width 71 height 11
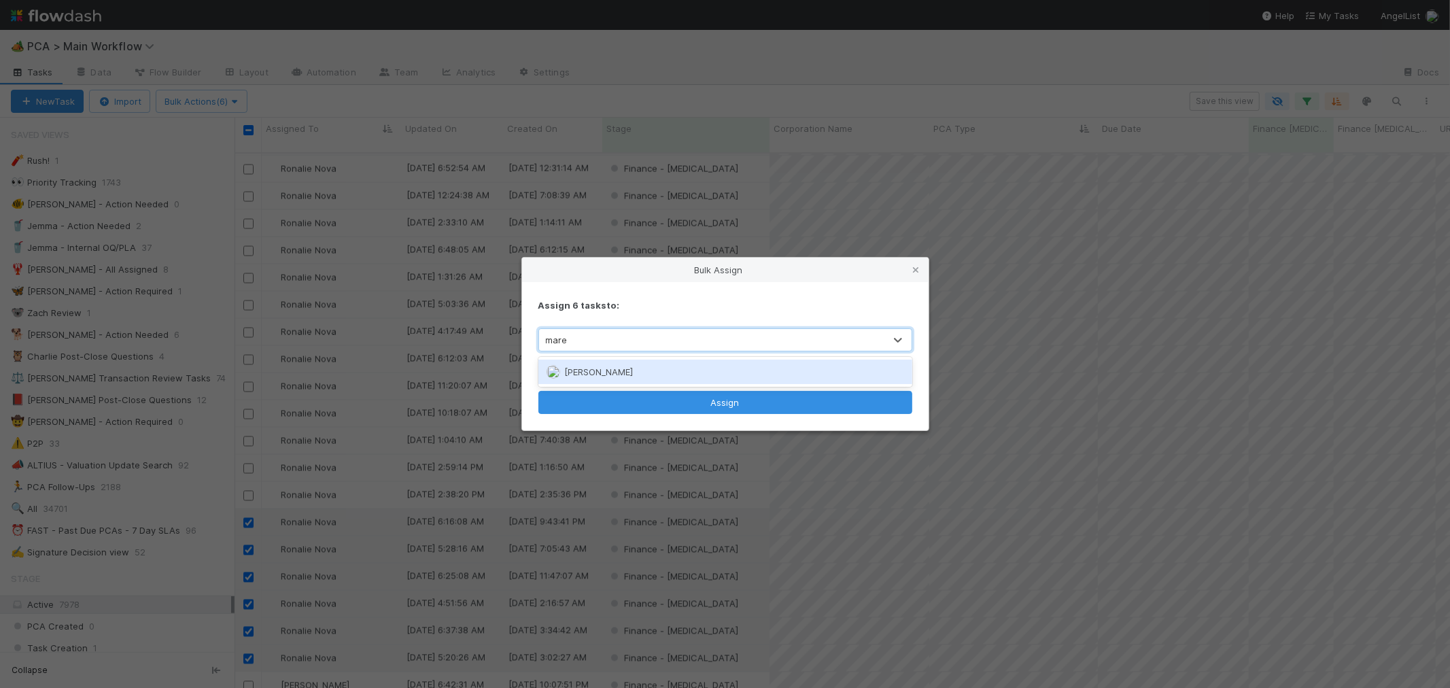
type input "[PERSON_NAME]"
click at [608, 365] on button "Split across multiple people" at bounding box center [608, 366] width 140 height 18
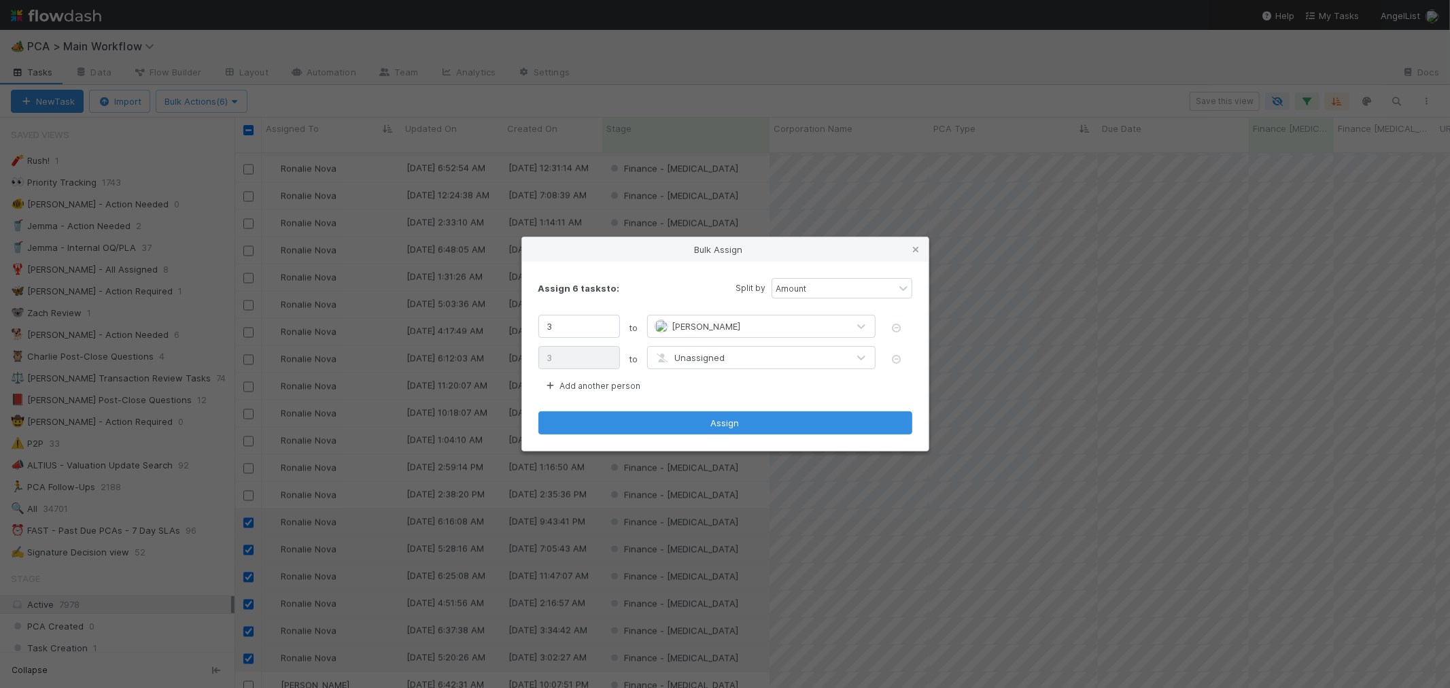
click at [685, 355] on span "Unassigned" at bounding box center [690, 357] width 71 height 11
type input "marvey"
click at [595, 381] on button "Add another person" at bounding box center [592, 386] width 108 height 18
type input "2"
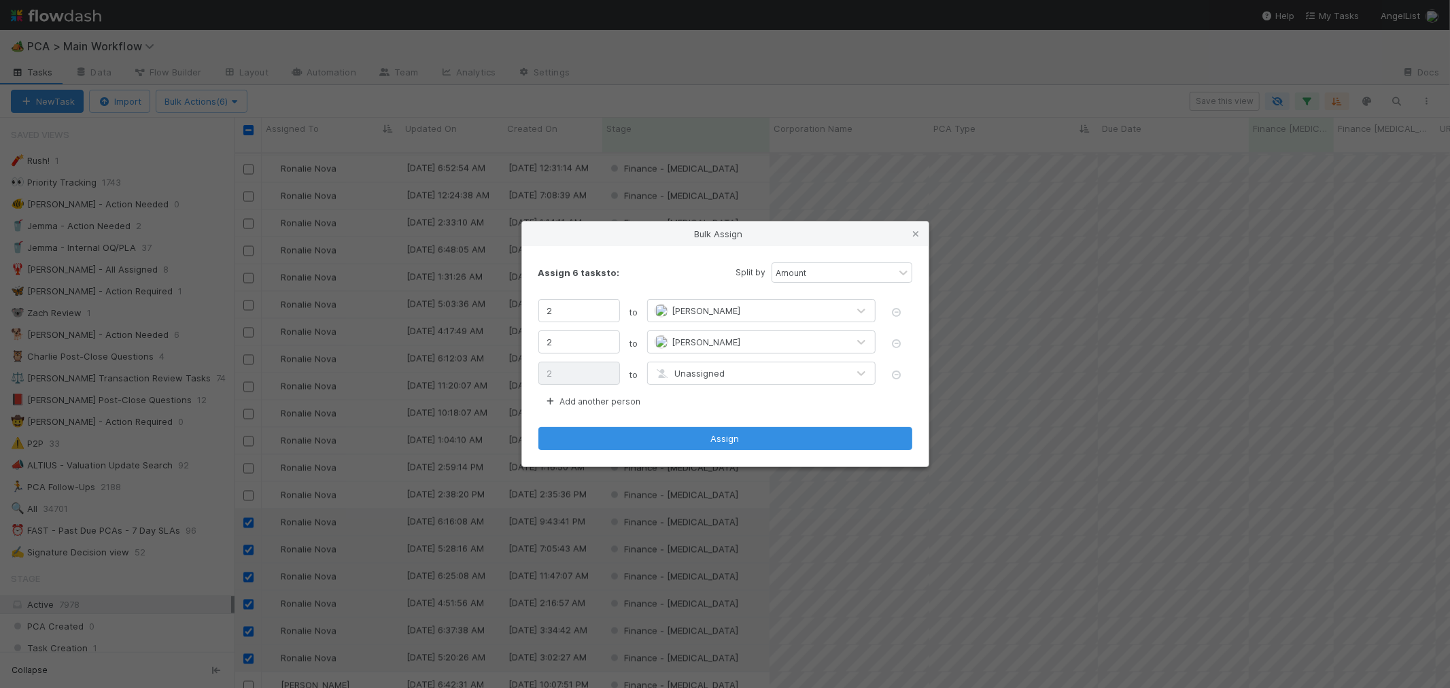
click at [697, 376] on span "Unassigned" at bounding box center [690, 373] width 71 height 11
click at [680, 264] on div "Assign 6 tasks to: Split by Amount" at bounding box center [725, 272] width 374 height 20
click at [893, 375] on icon "button" at bounding box center [897, 374] width 14 height 9
type input "3"
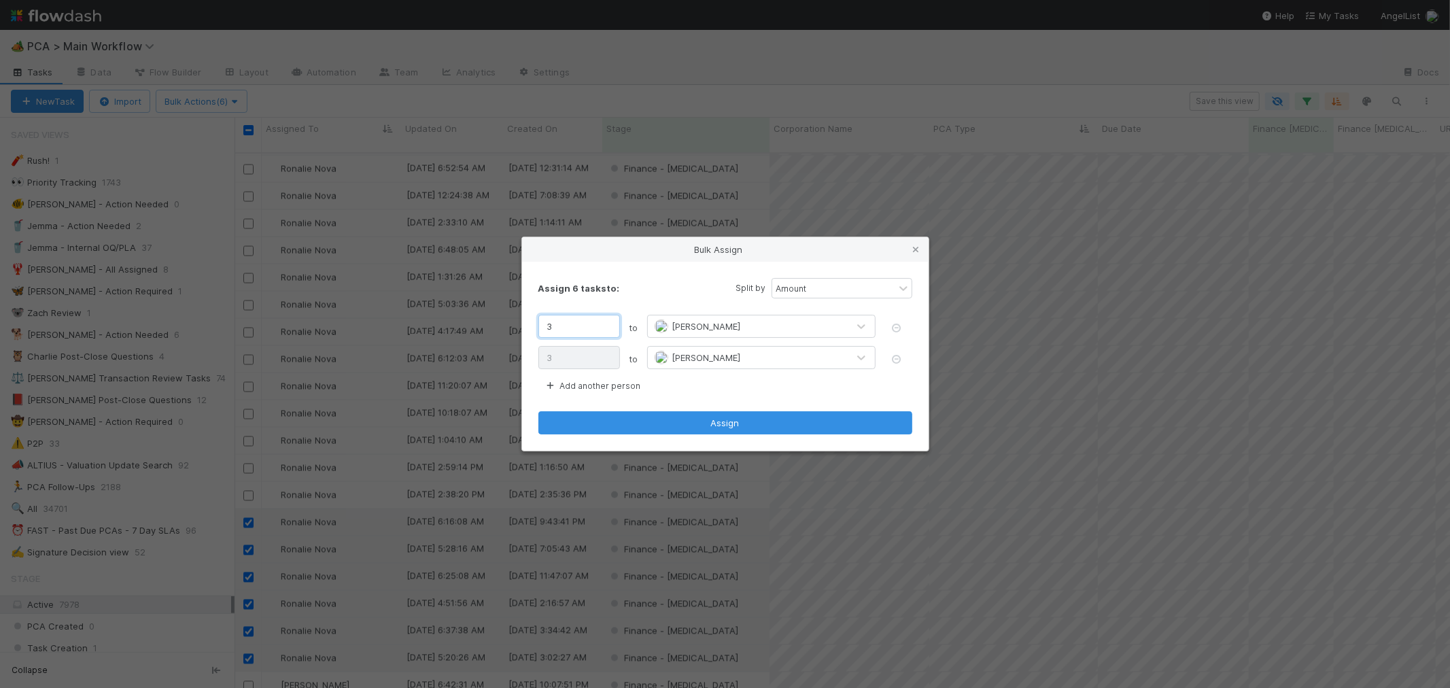
drag, startPoint x: 566, startPoint y: 328, endPoint x: 485, endPoint y: 322, distance: 81.8
click at [485, 322] on div "Bulk Assign Assign 6 tasks to: Split by Amount 3 to Marenz Trajano 3 to Marvey …" at bounding box center [725, 344] width 1450 height 688
type input "4"
type input "2"
type input "4"
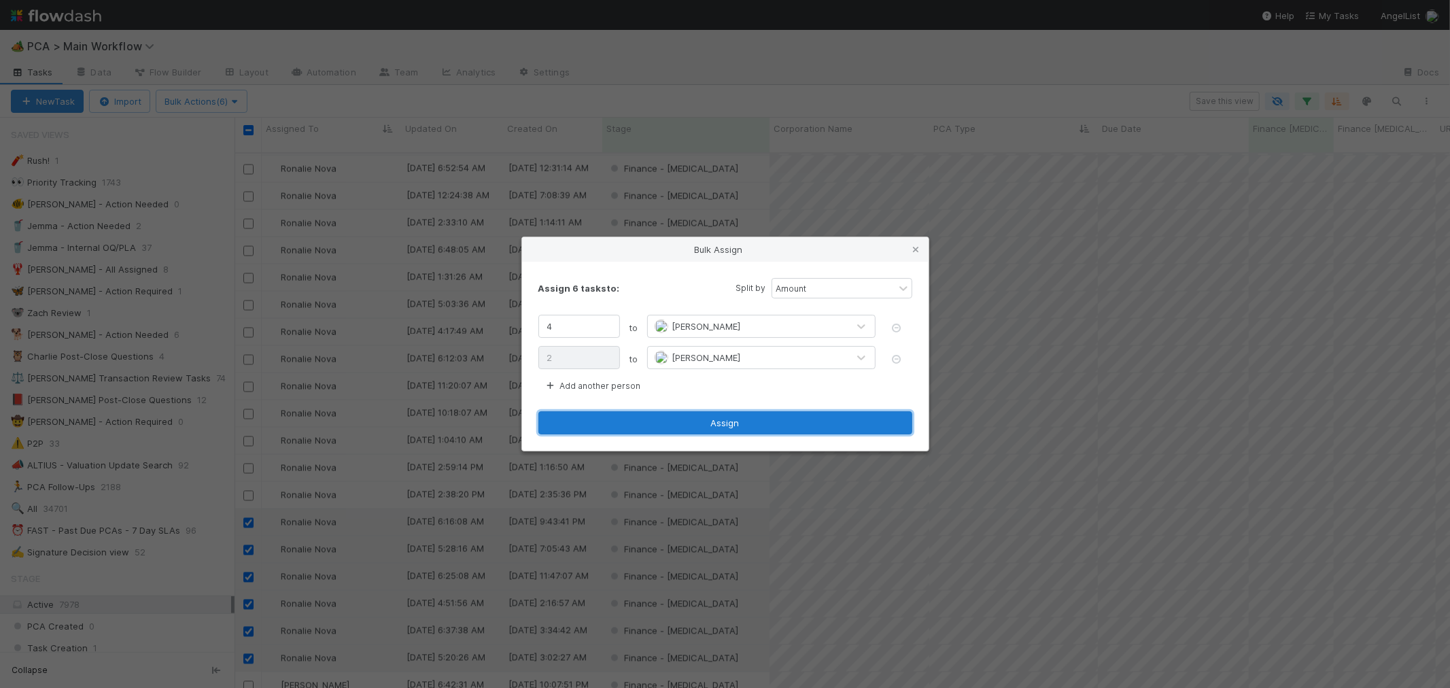
click at [705, 422] on button "Assign" at bounding box center [725, 422] width 374 height 23
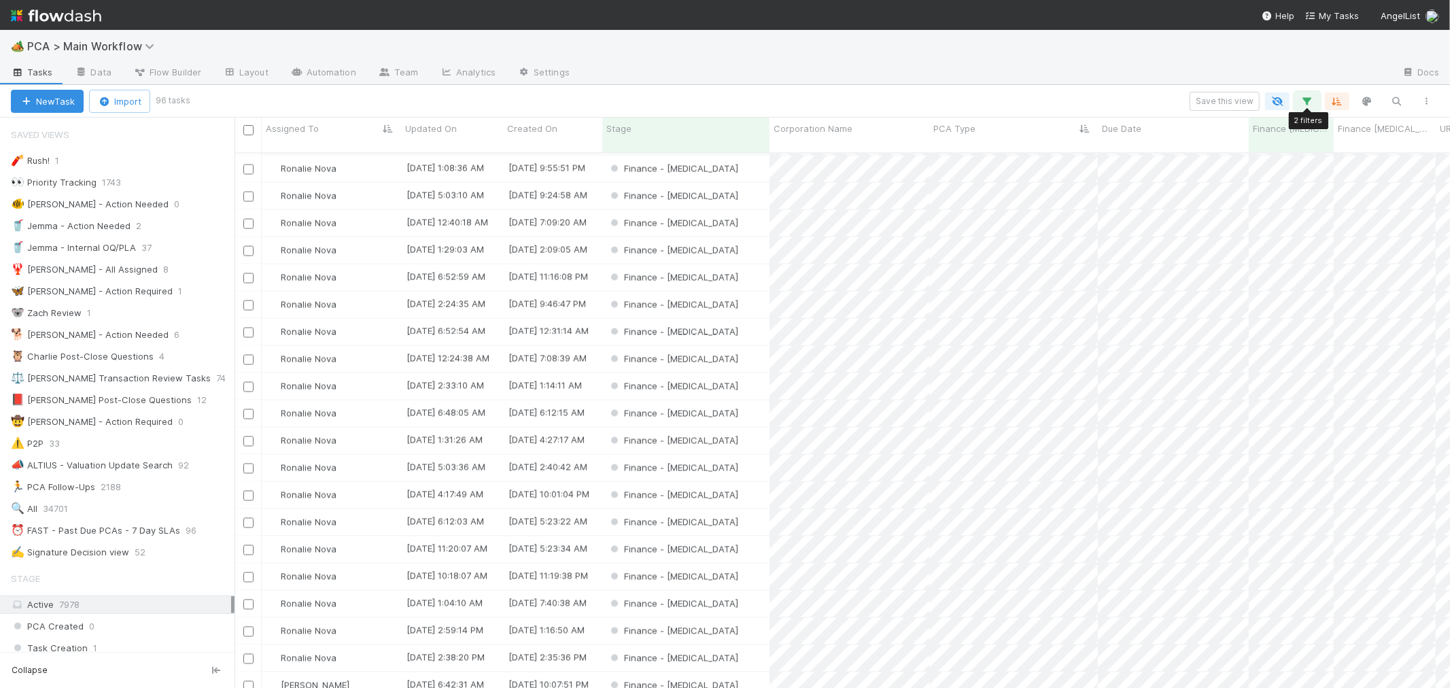
click at [1302, 97] on icon "button" at bounding box center [1307, 101] width 14 height 12
click at [935, 226] on link "And.." at bounding box center [924, 236] width 43 height 20
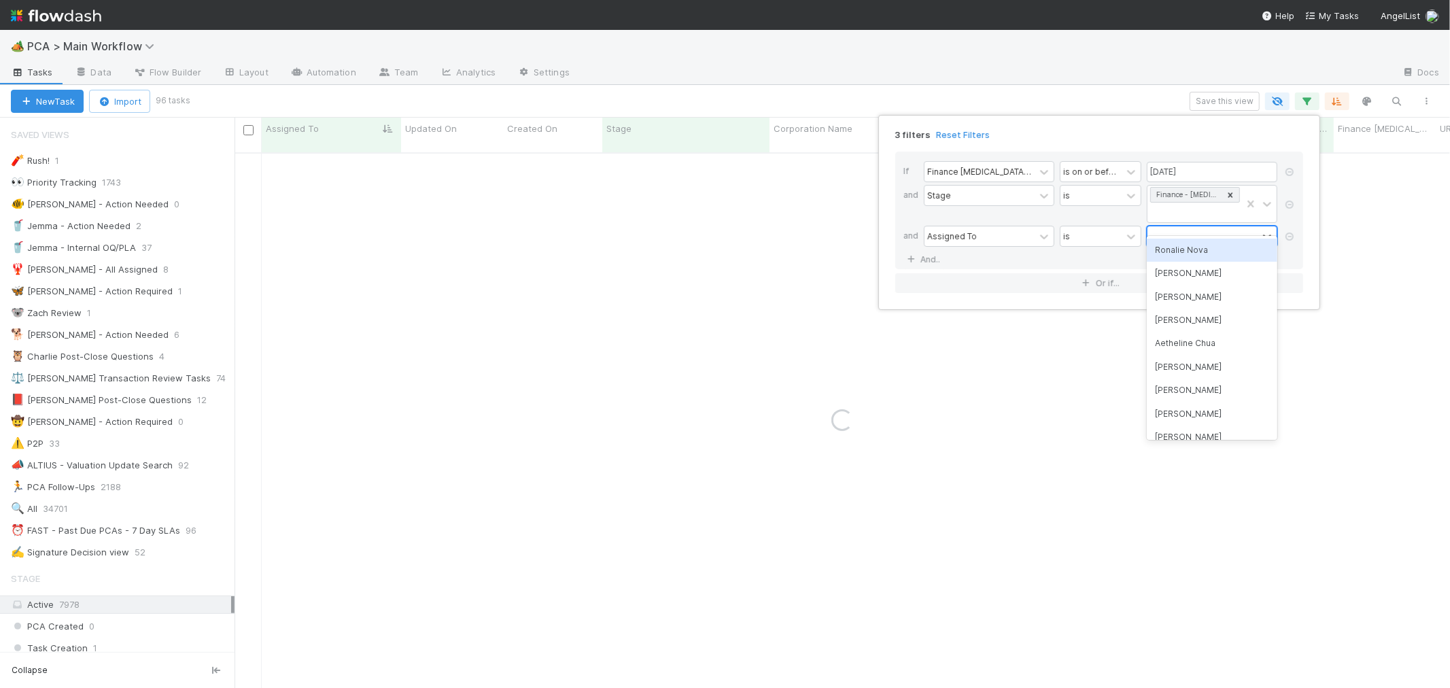
click at [1166, 226] on div at bounding box center [1202, 236] width 110 height 20
type input "ronalie"
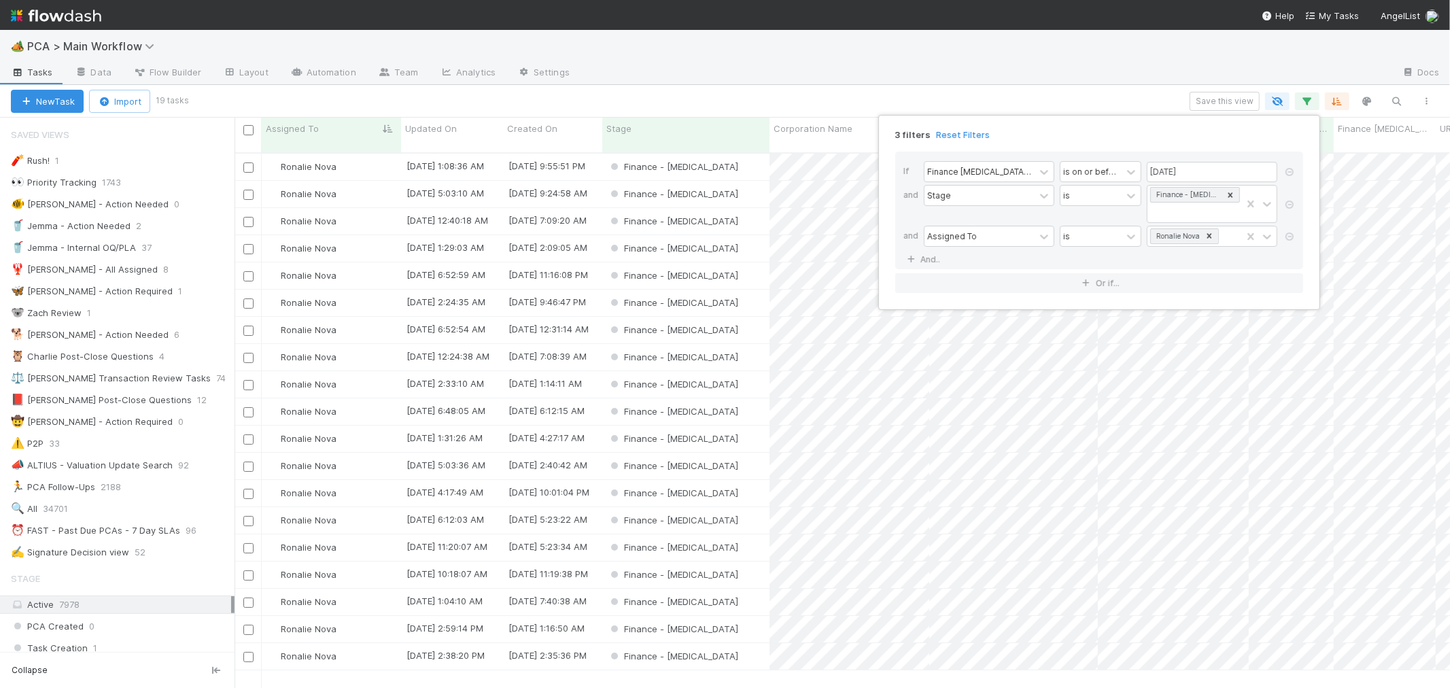
click at [194, 536] on div "3 filters Reset Filters If Finance ICU Due Date is on or before 08/15/2025 and …" at bounding box center [725, 344] width 1450 height 688
click at [1301, 98] on icon "button" at bounding box center [1307, 101] width 14 height 12
click at [1209, 231] on icon at bounding box center [1210, 236] width 10 height 10
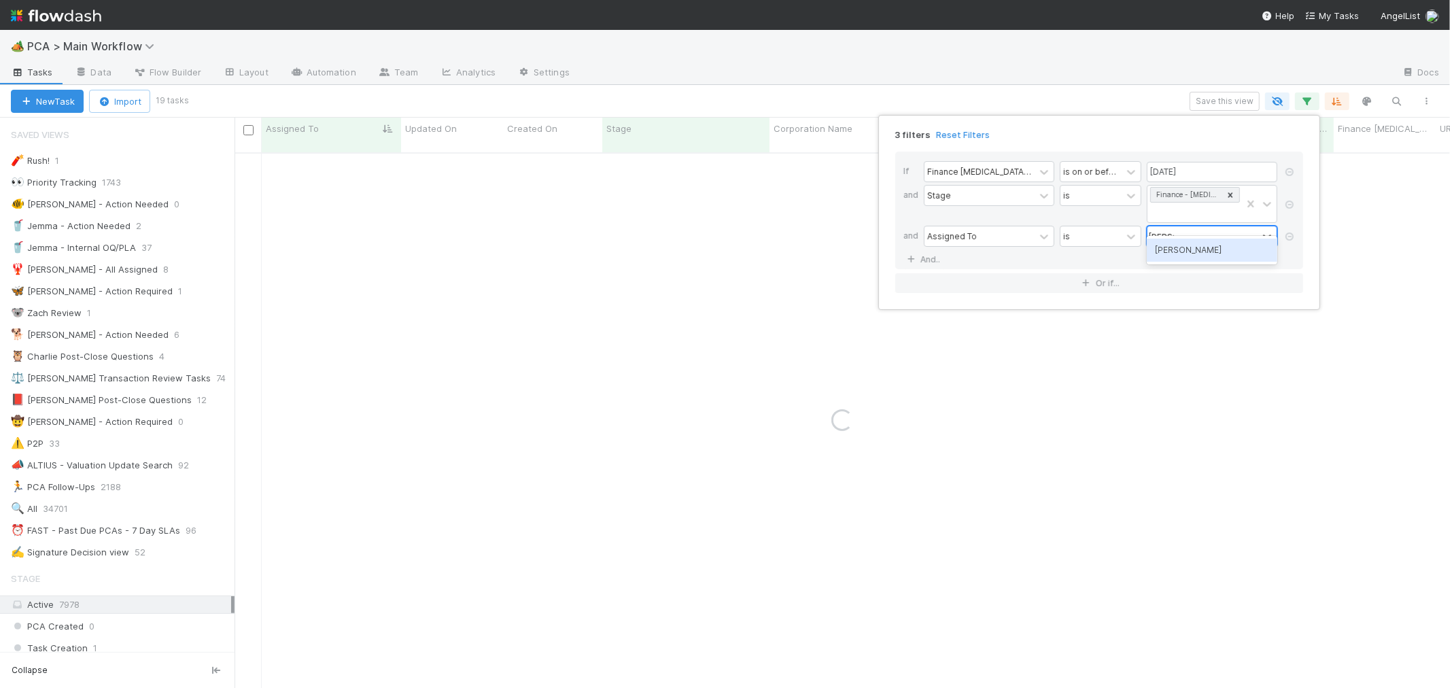
type input "marenz"
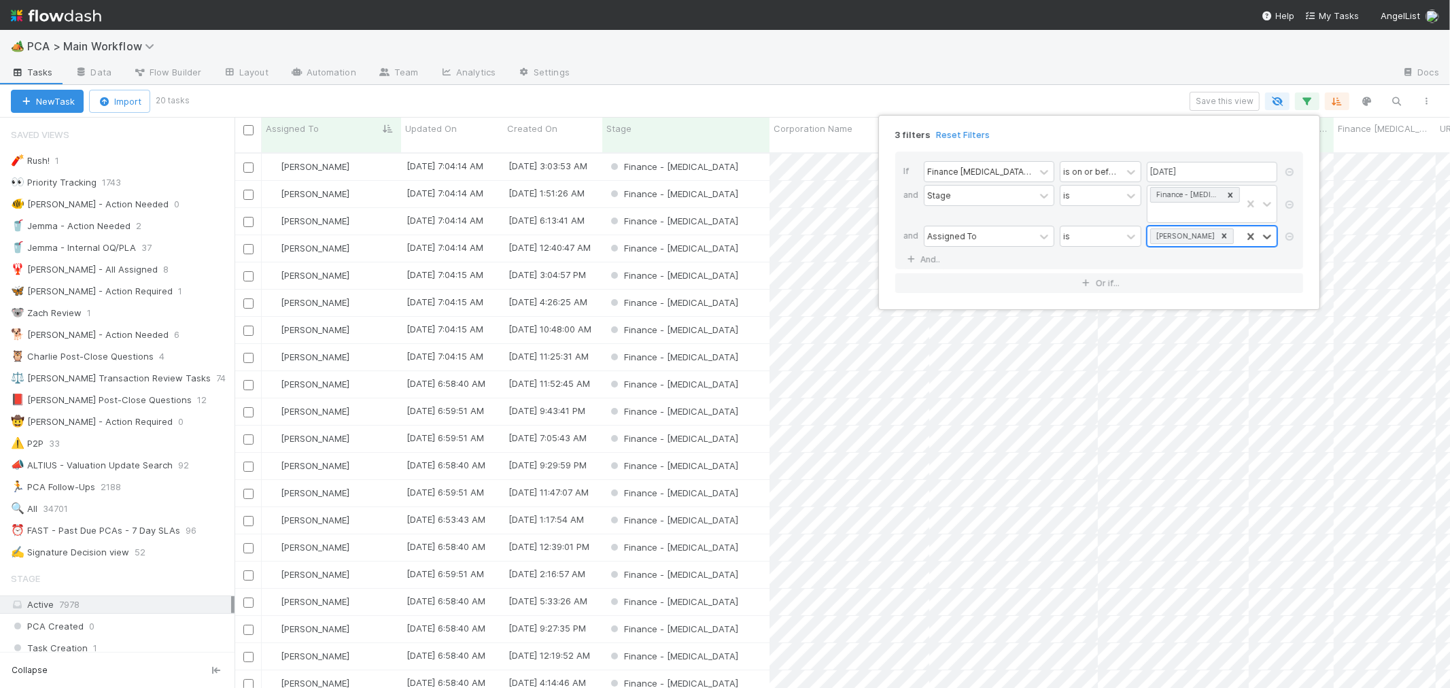
click at [1219, 231] on icon at bounding box center [1224, 236] width 10 height 10
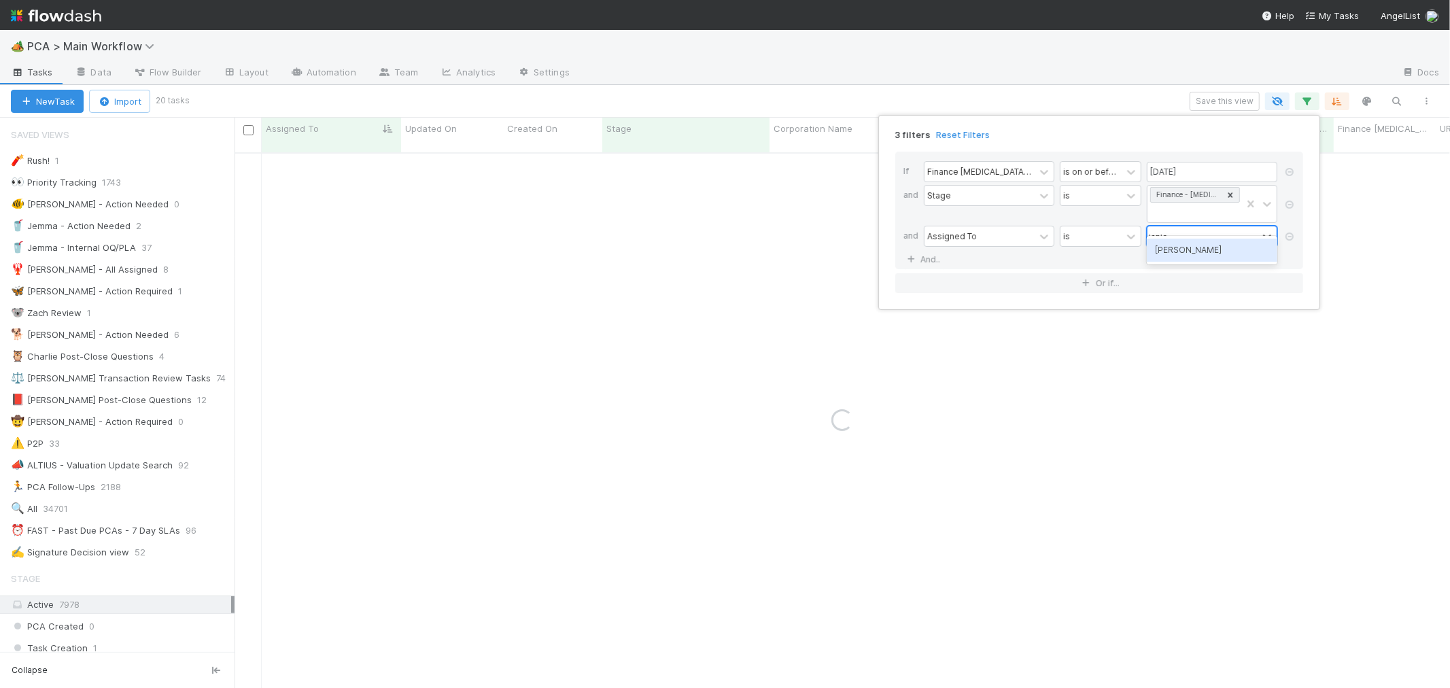
type input "janice"
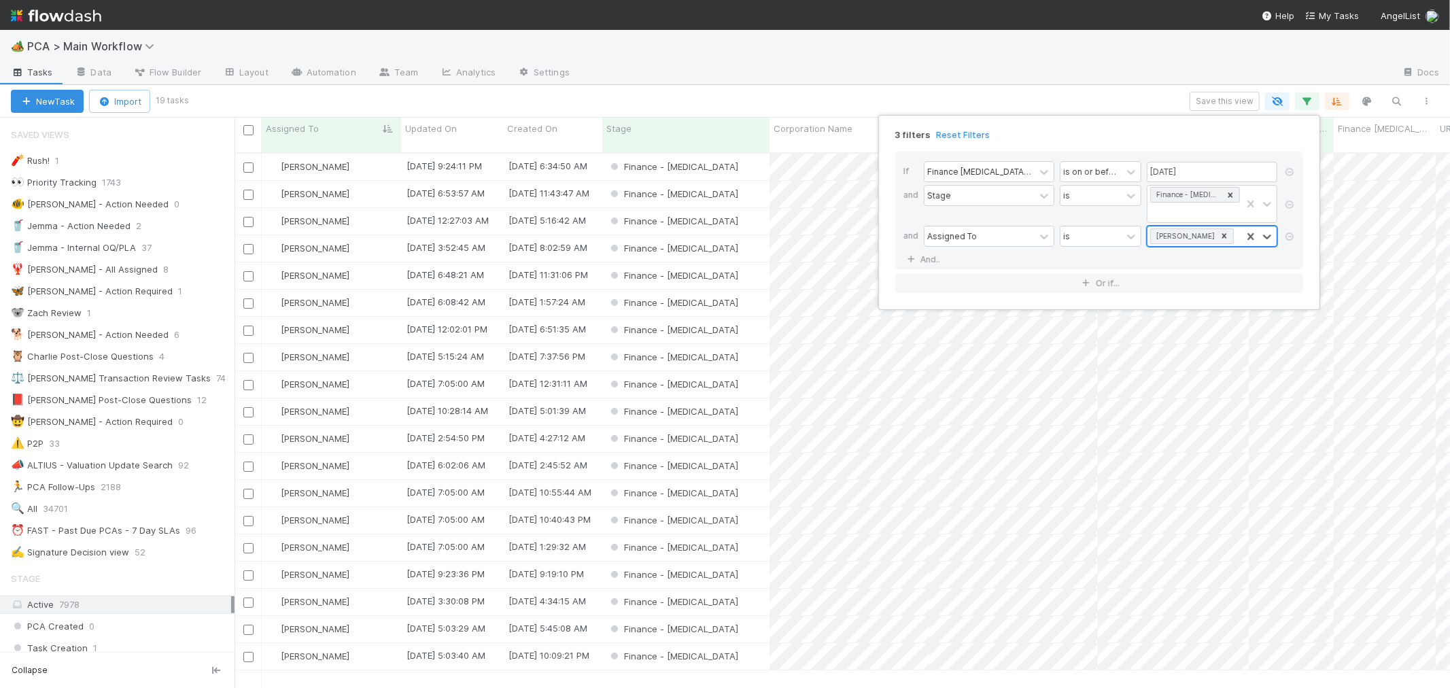
click at [1219, 231] on icon at bounding box center [1224, 236] width 10 height 10
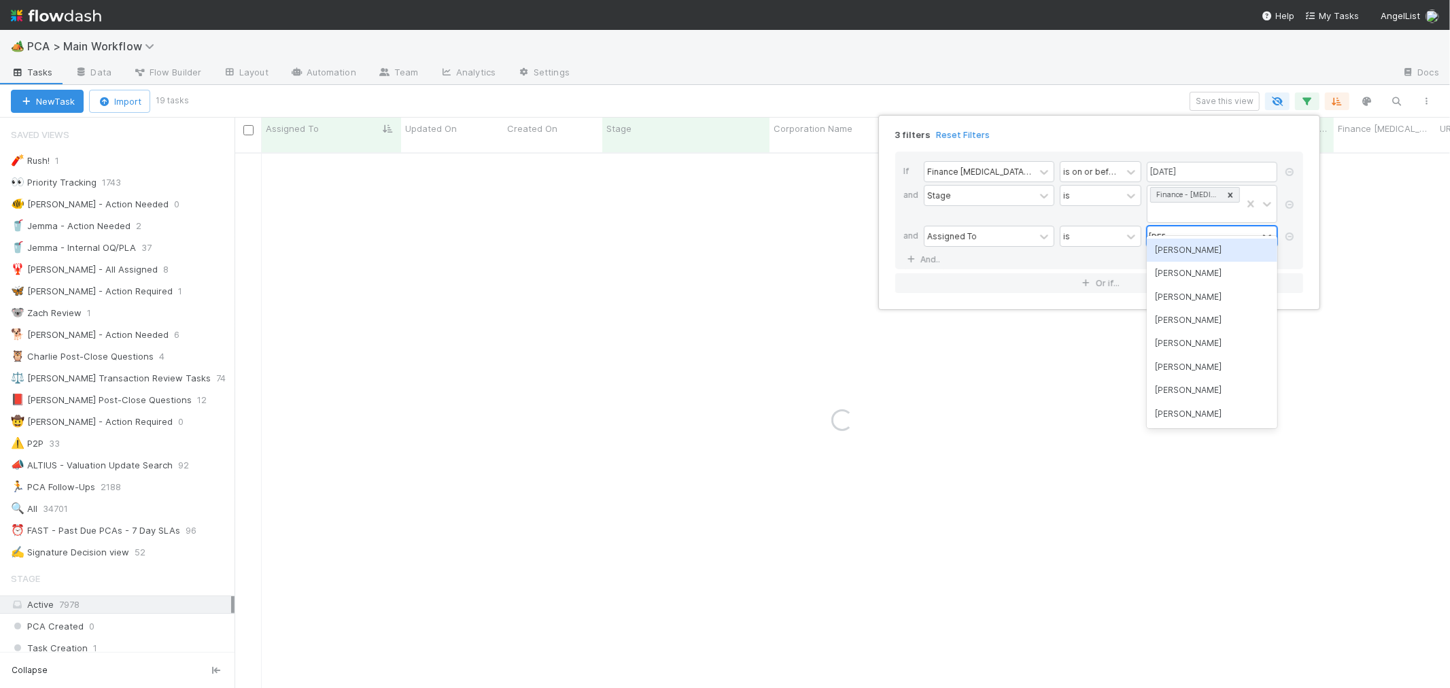
type input "marve"
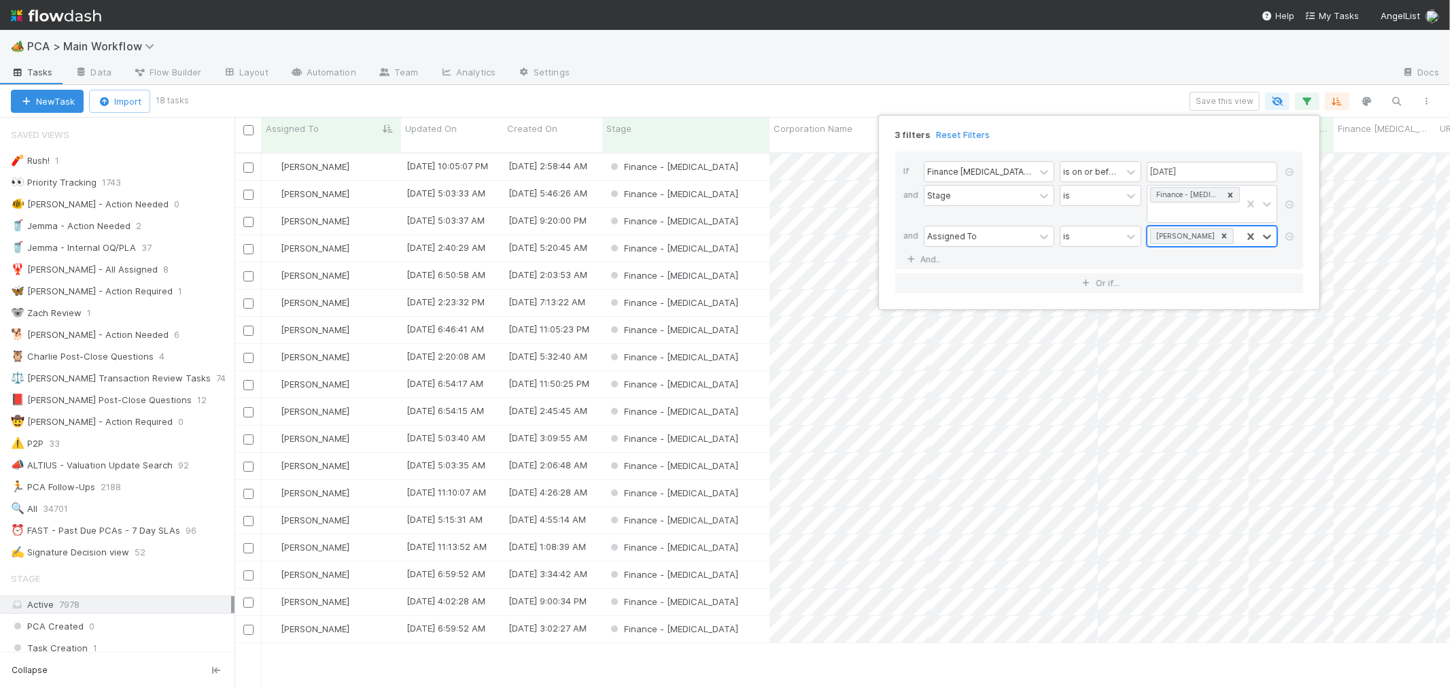
click at [1024, 654] on div "3 filters Reset Filters If Finance ICU Due Date is on or before 08/15/2025 and …" at bounding box center [725, 344] width 1450 height 688
click at [1305, 102] on icon "button" at bounding box center [1307, 101] width 14 height 12
click at [1222, 233] on icon at bounding box center [1224, 235] width 5 height 5
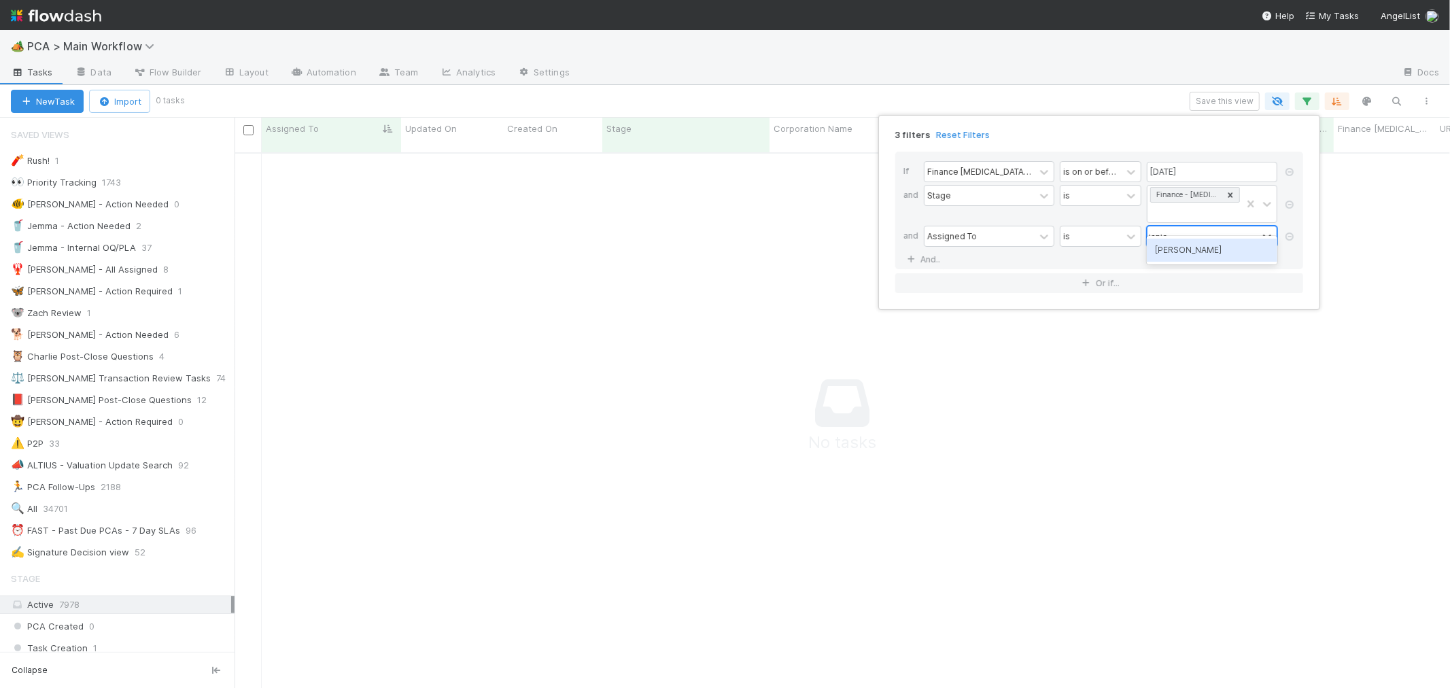
type input "janice"
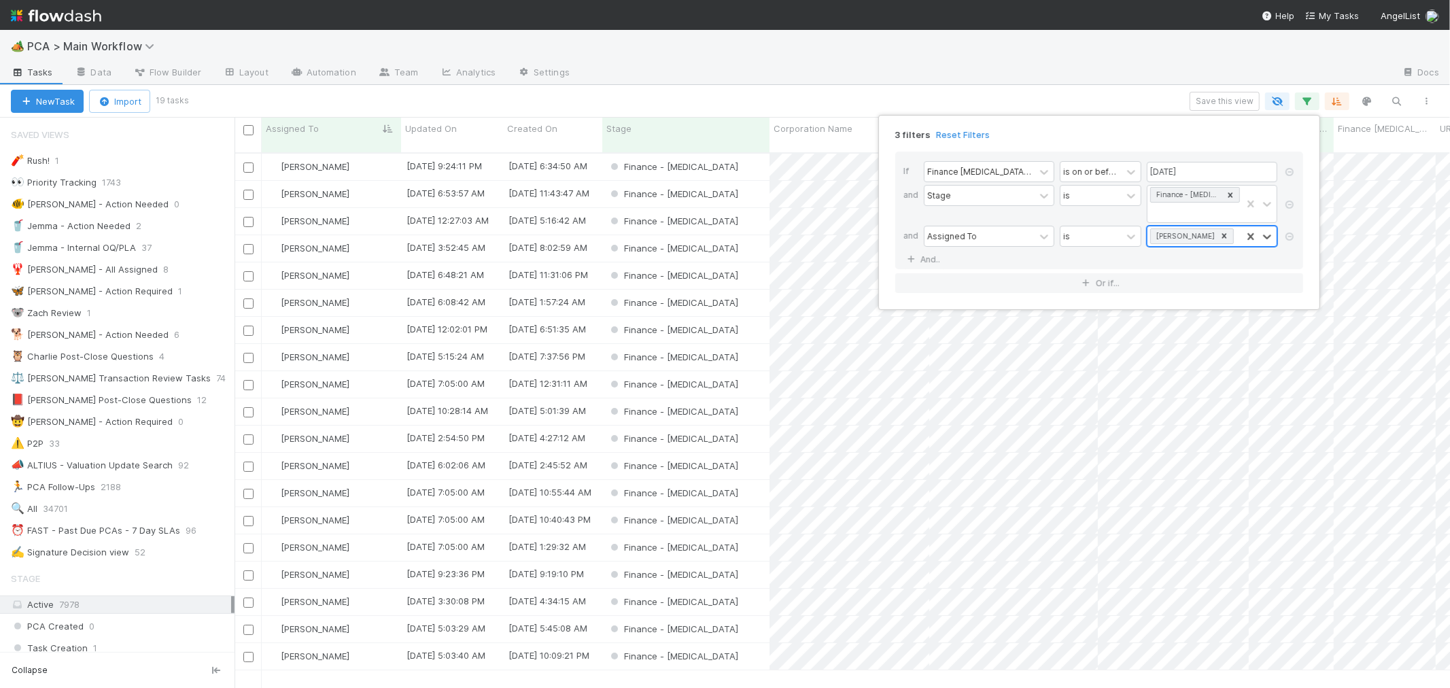
click at [721, 86] on div "3 filters Reset Filters If Finance ICU Due Date is on or before 08/15/2025 and …" at bounding box center [725, 344] width 1450 height 688
click at [742, 561] on div "Finance - ICU" at bounding box center [685, 574] width 167 height 27
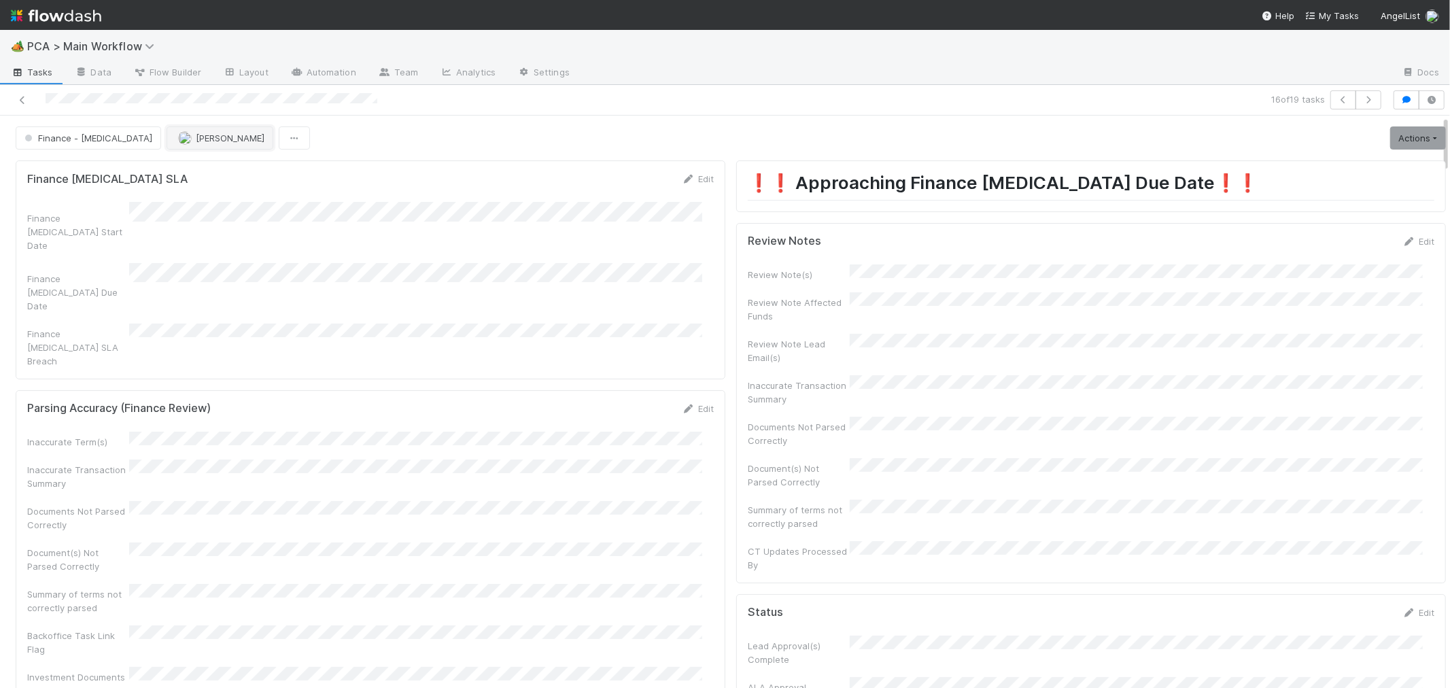
click at [196, 137] on span "Janice Garcia" at bounding box center [230, 138] width 69 height 11
click at [24, 98] on icon at bounding box center [23, 100] width 14 height 9
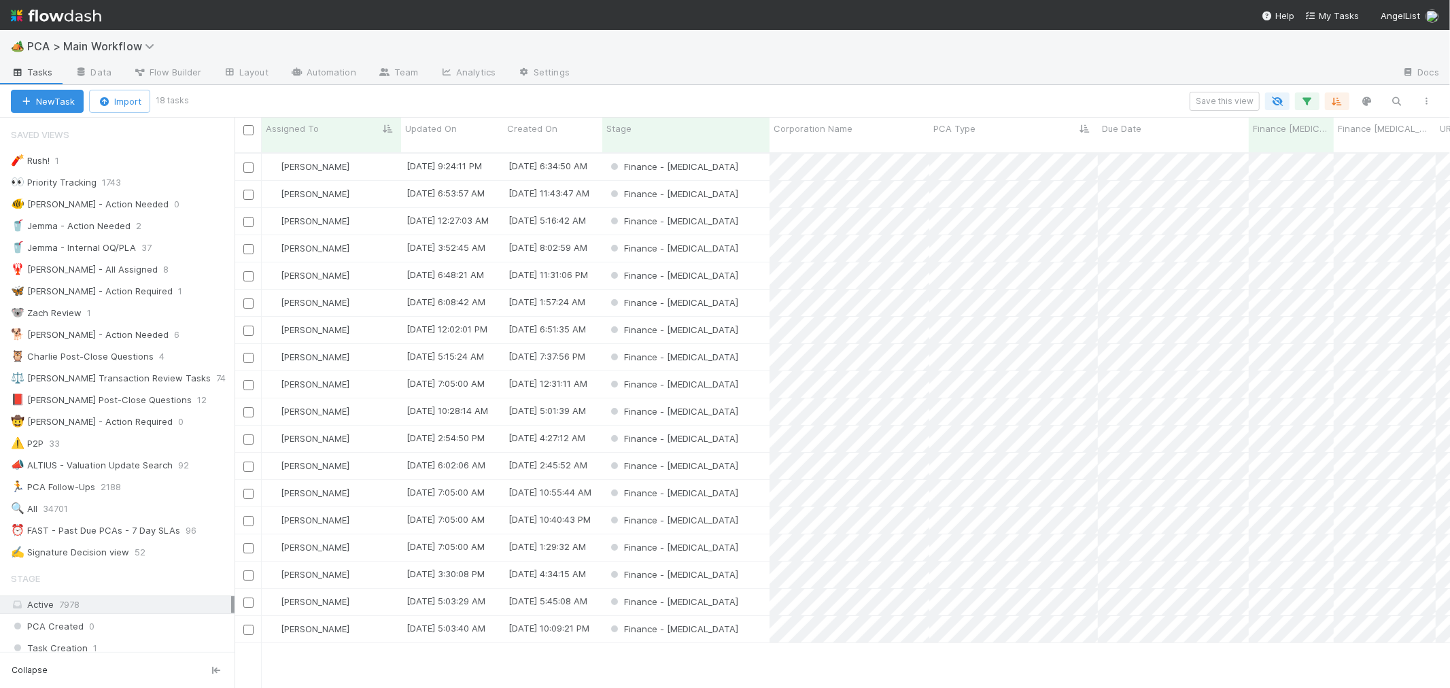
scroll to position [12, 11]
click at [1306, 99] on icon "button" at bounding box center [1307, 101] width 14 height 12
click at [1287, 232] on icon at bounding box center [1290, 236] width 14 height 8
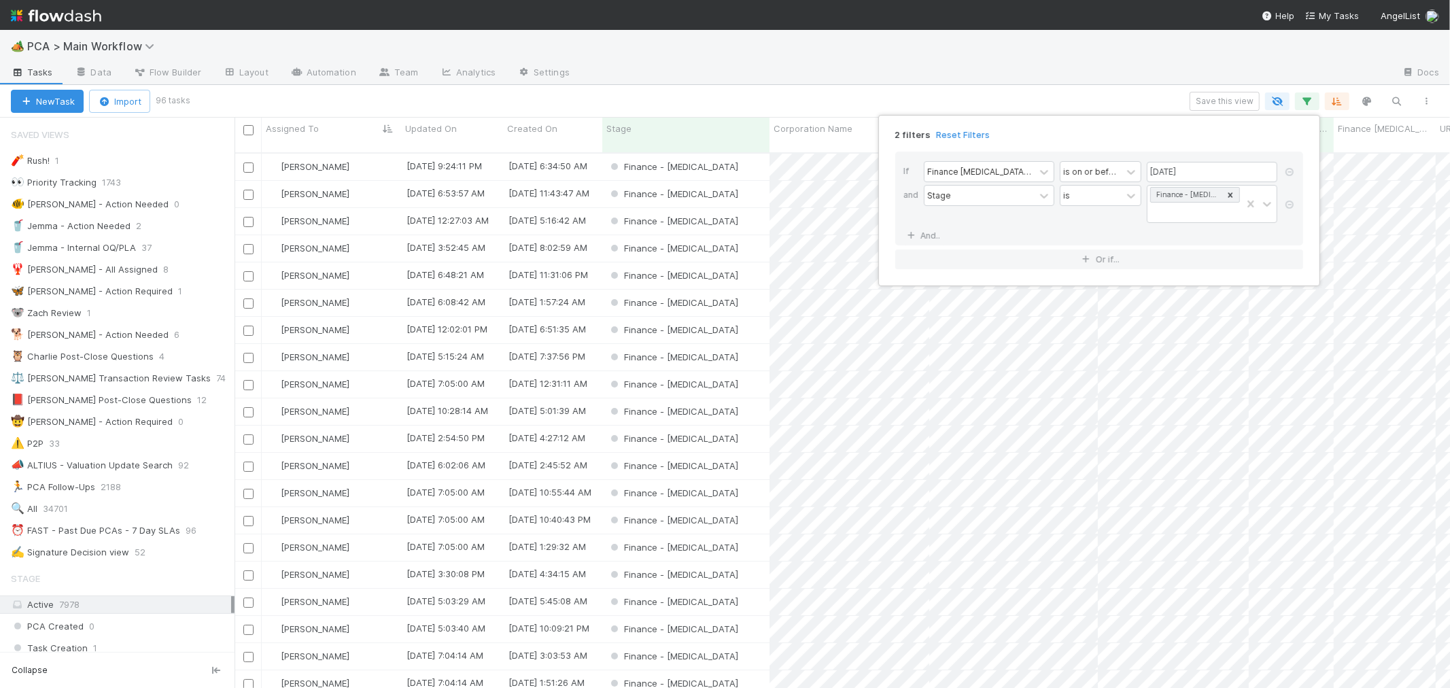
scroll to position [535, 1204]
click at [1429, 97] on div "2 filters Reset Filters If Finance ICU Due Date is on or before 08/15/2025 and …" at bounding box center [725, 344] width 1450 height 688
click at [1425, 101] on div "2 filters Reset Filters If Finance ICU Due Date is on or before 08/15/2025 and …" at bounding box center [725, 344] width 1450 height 688
click at [1425, 101] on icon "button" at bounding box center [1427, 101] width 14 height 8
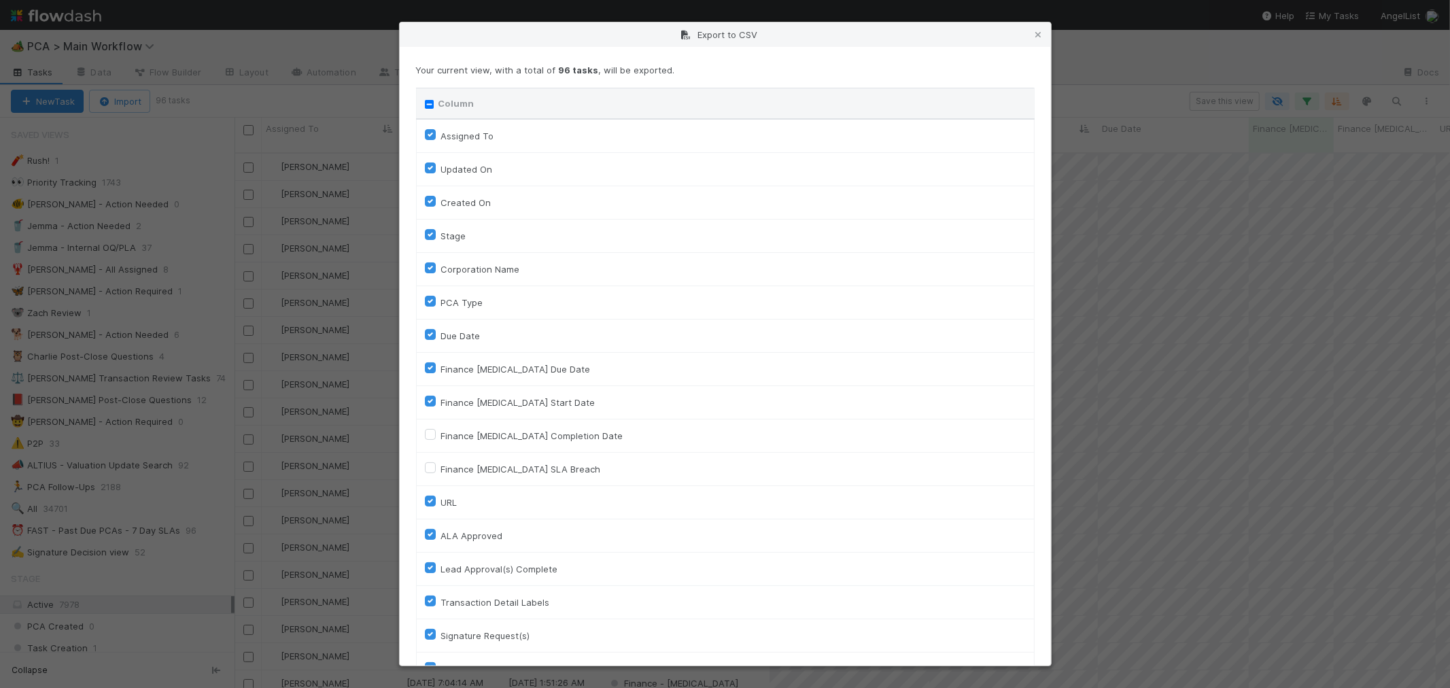
click at [426, 103] on input "Column" at bounding box center [429, 104] width 9 height 9
checkbox input "true"
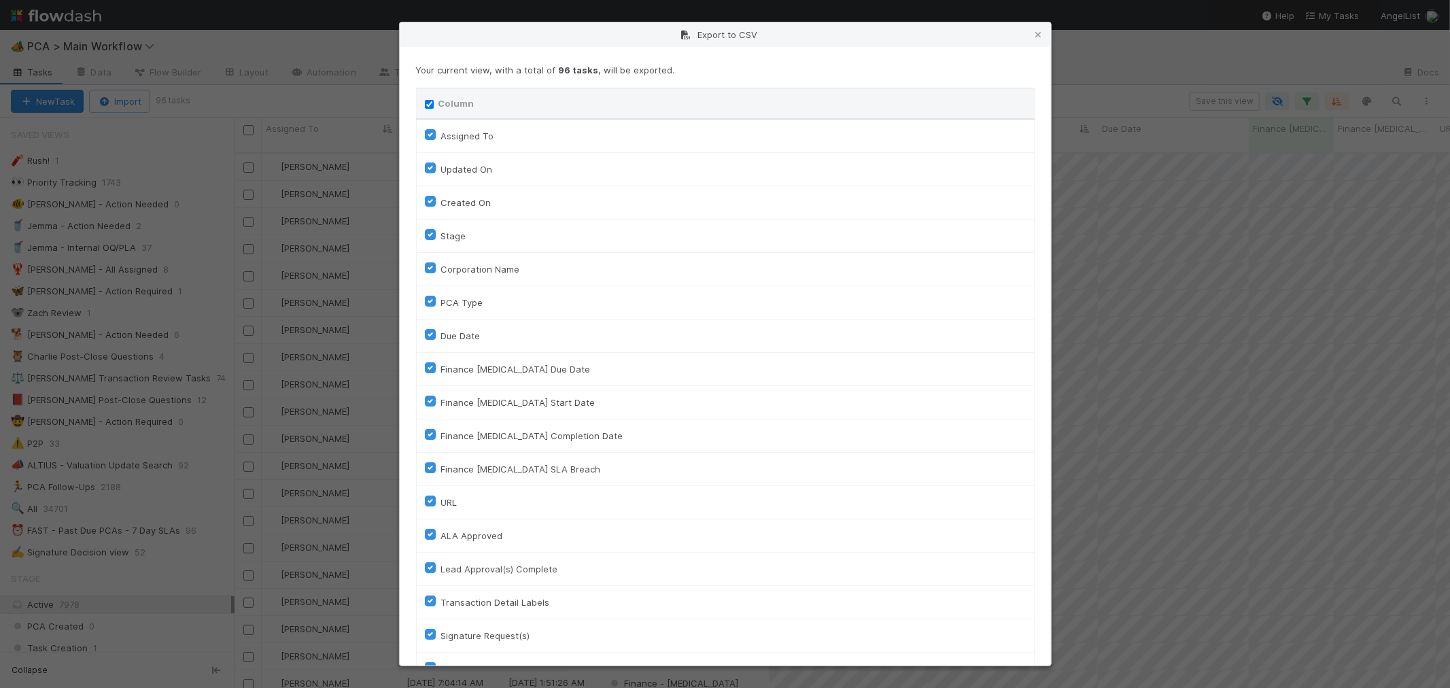
checkbox input "true"
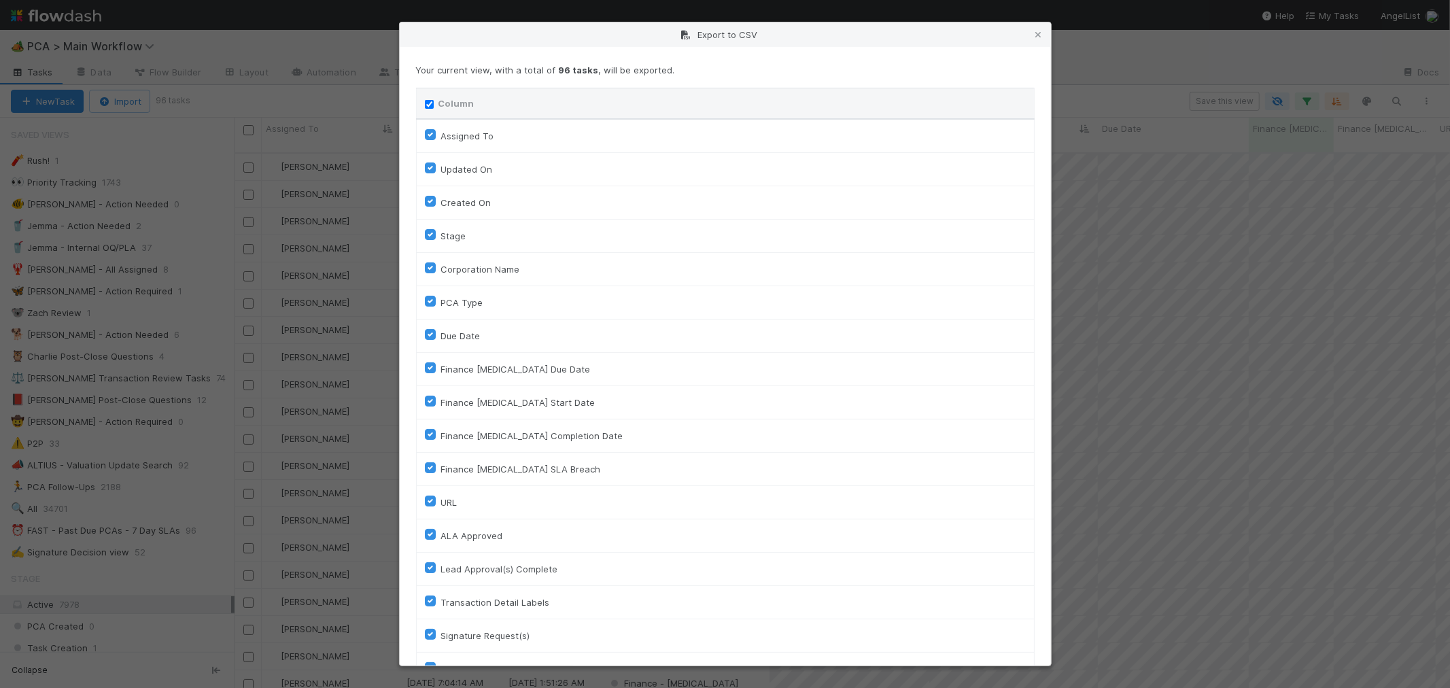
click at [441, 138] on label "Assigned To" at bounding box center [467, 136] width 53 height 16
click at [430, 138] on To "Assigned To" at bounding box center [430, 134] width 11 height 12
checkbox To "false"
click at [426, 110] on th "Column" at bounding box center [725, 103] width 618 height 31
click at [427, 103] on input "Column" at bounding box center [429, 104] width 9 height 9
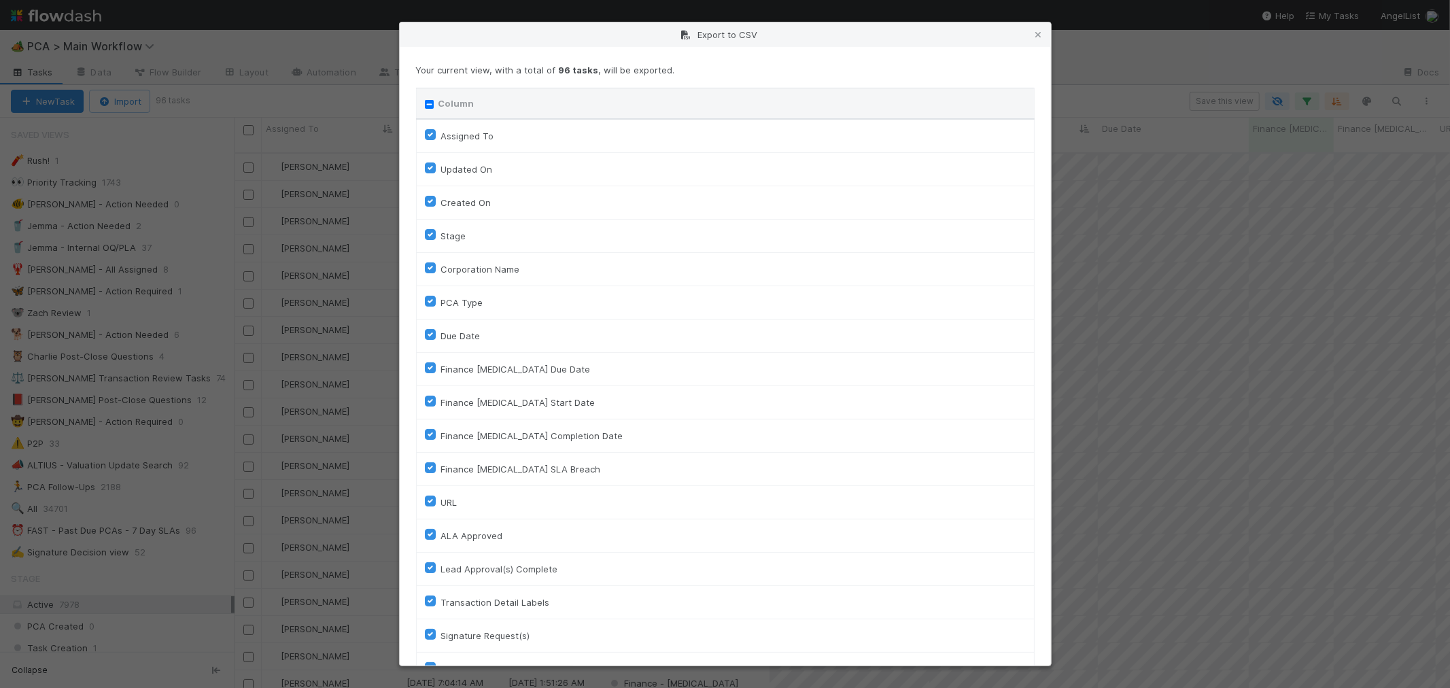
checkbox input "true"
checkbox To "true"
click at [431, 102] on input "Column" at bounding box center [429, 104] width 9 height 9
checkbox input "false"
checkbox To "false"
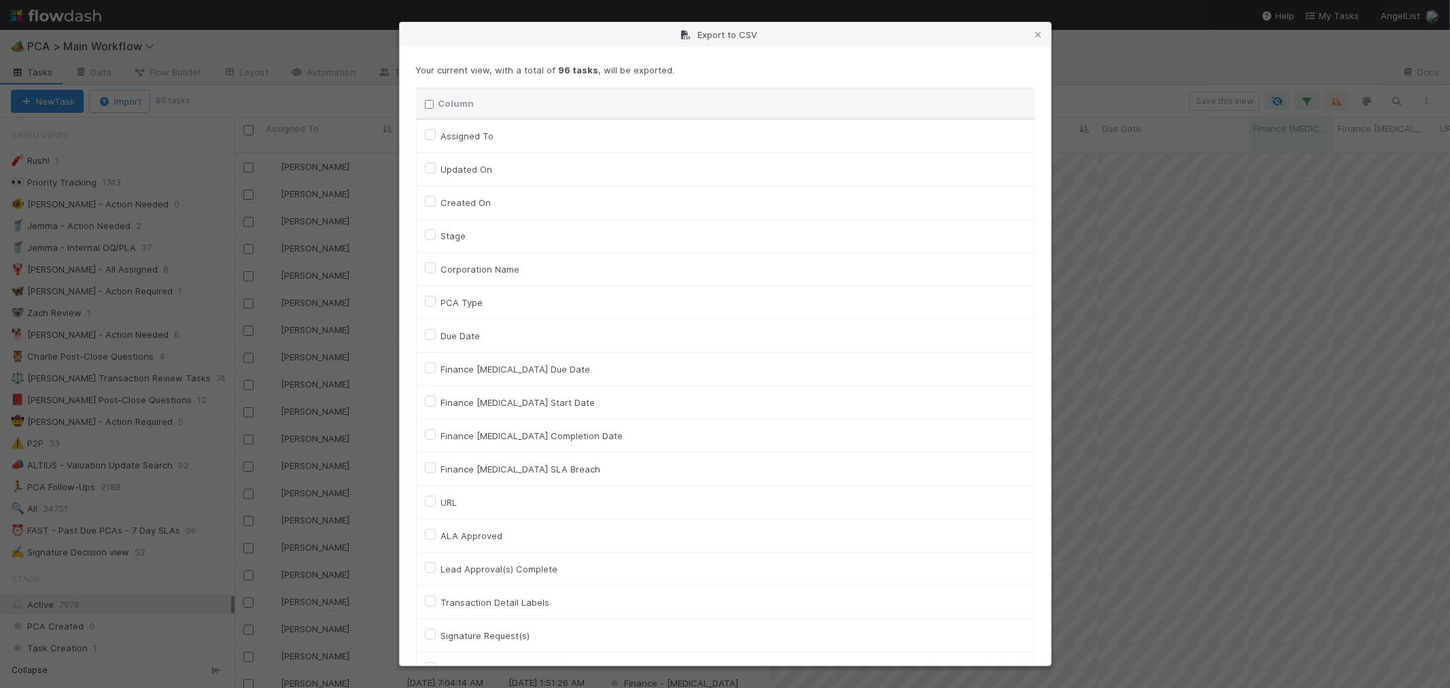
checkbox On "false"
checkbox input "false"
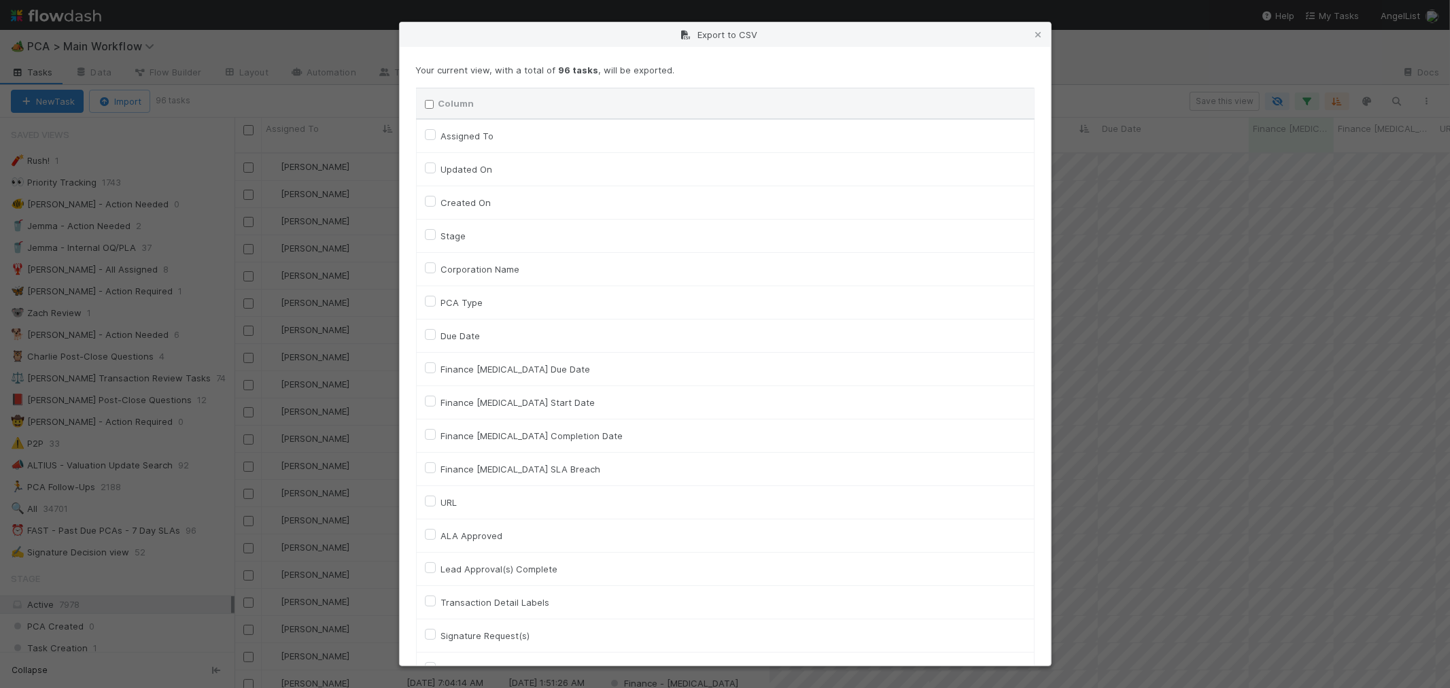
checkbox input "false"
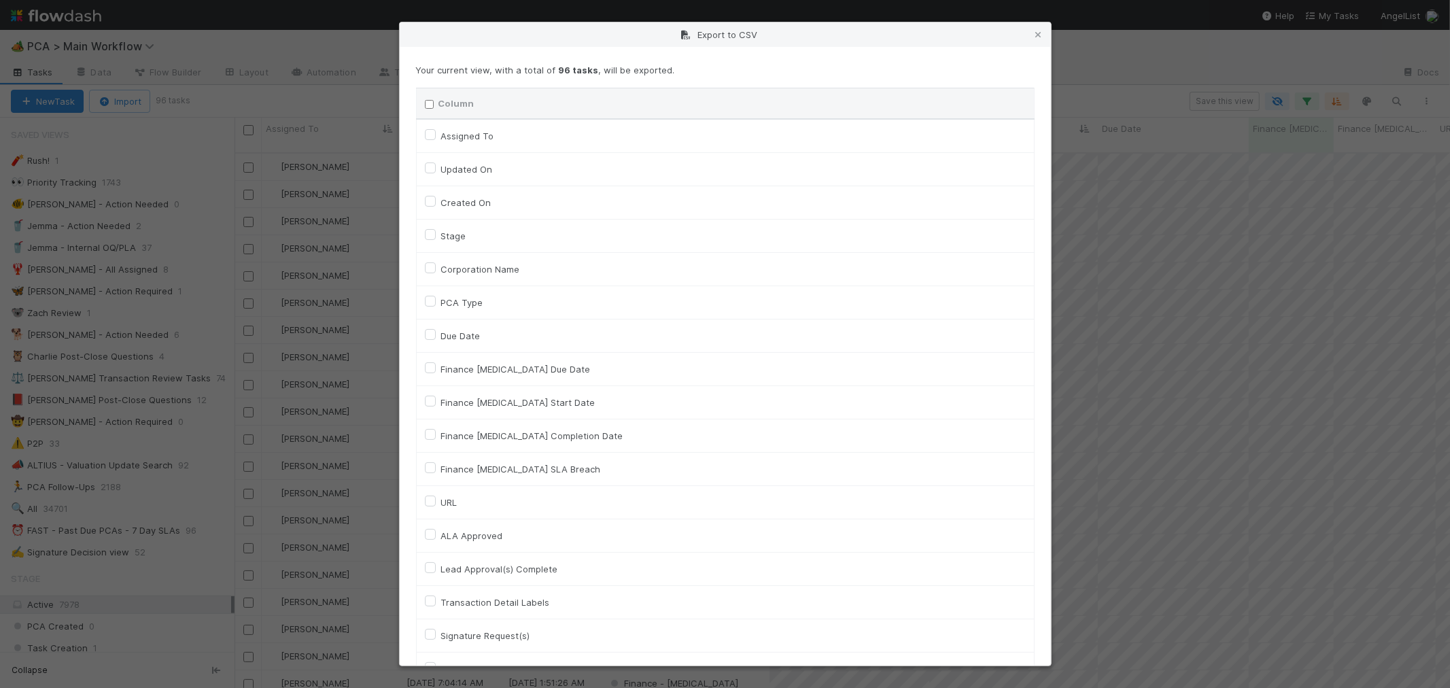
checkbox input "false"
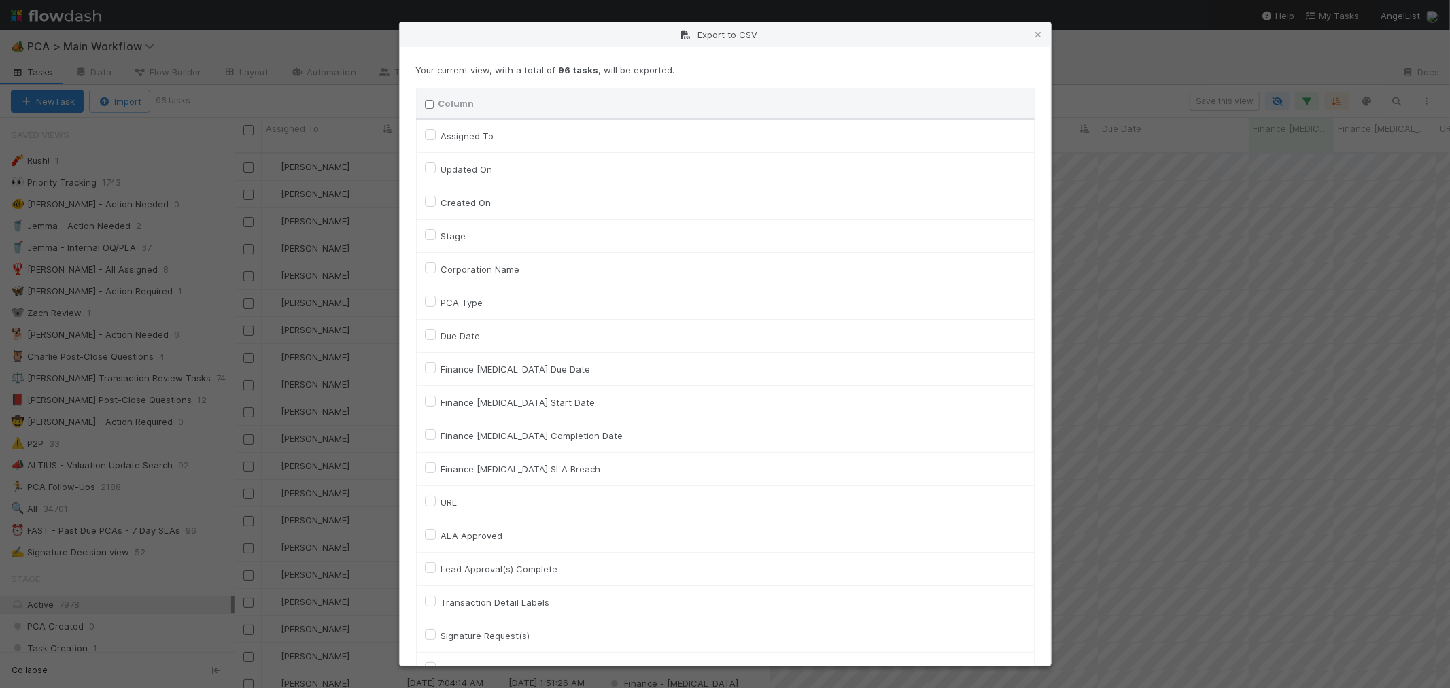
checkbox input "false"
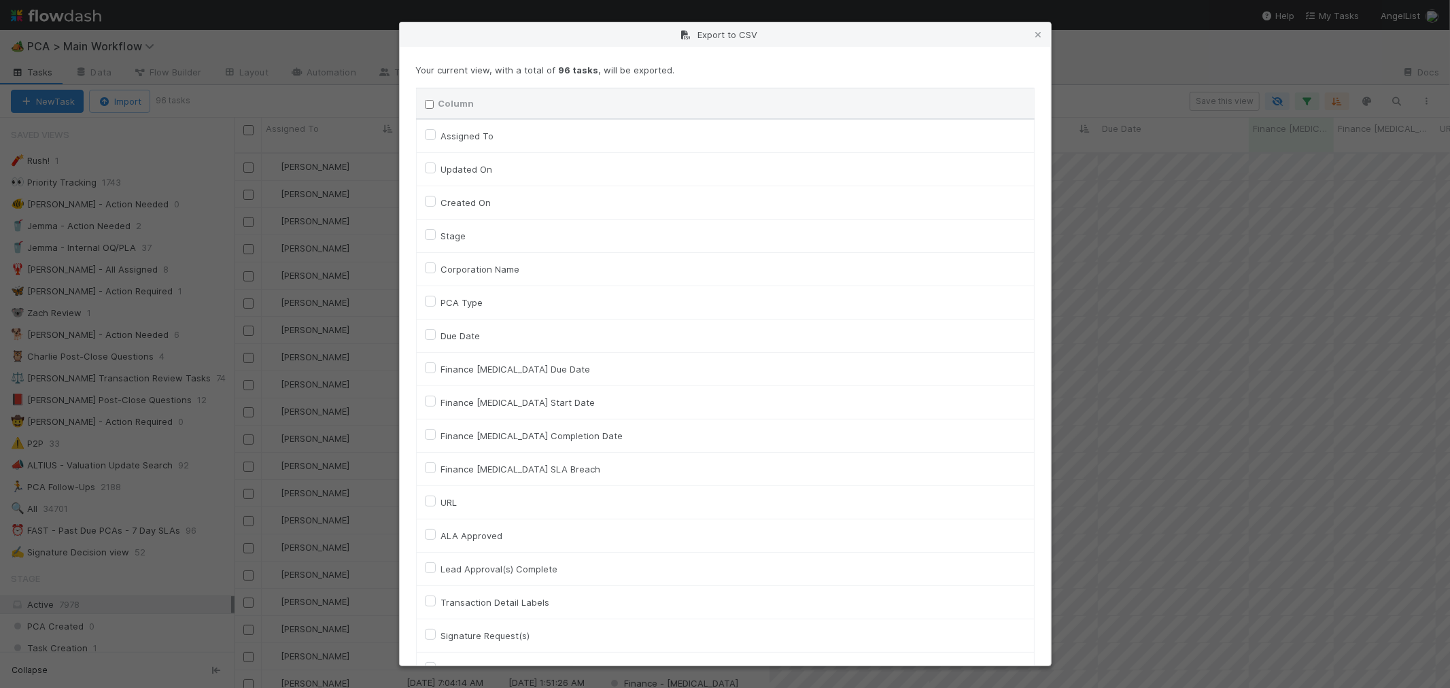
checkbox input "false"
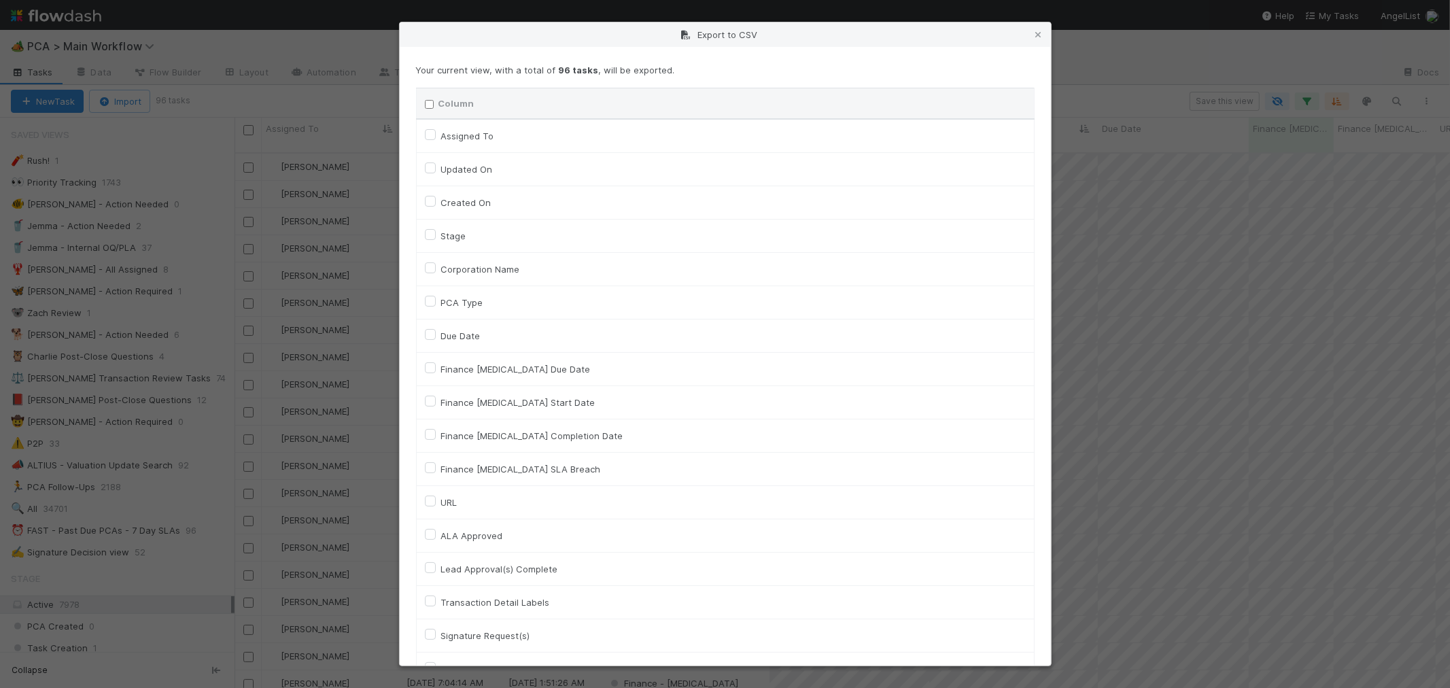
checkbox input "false"
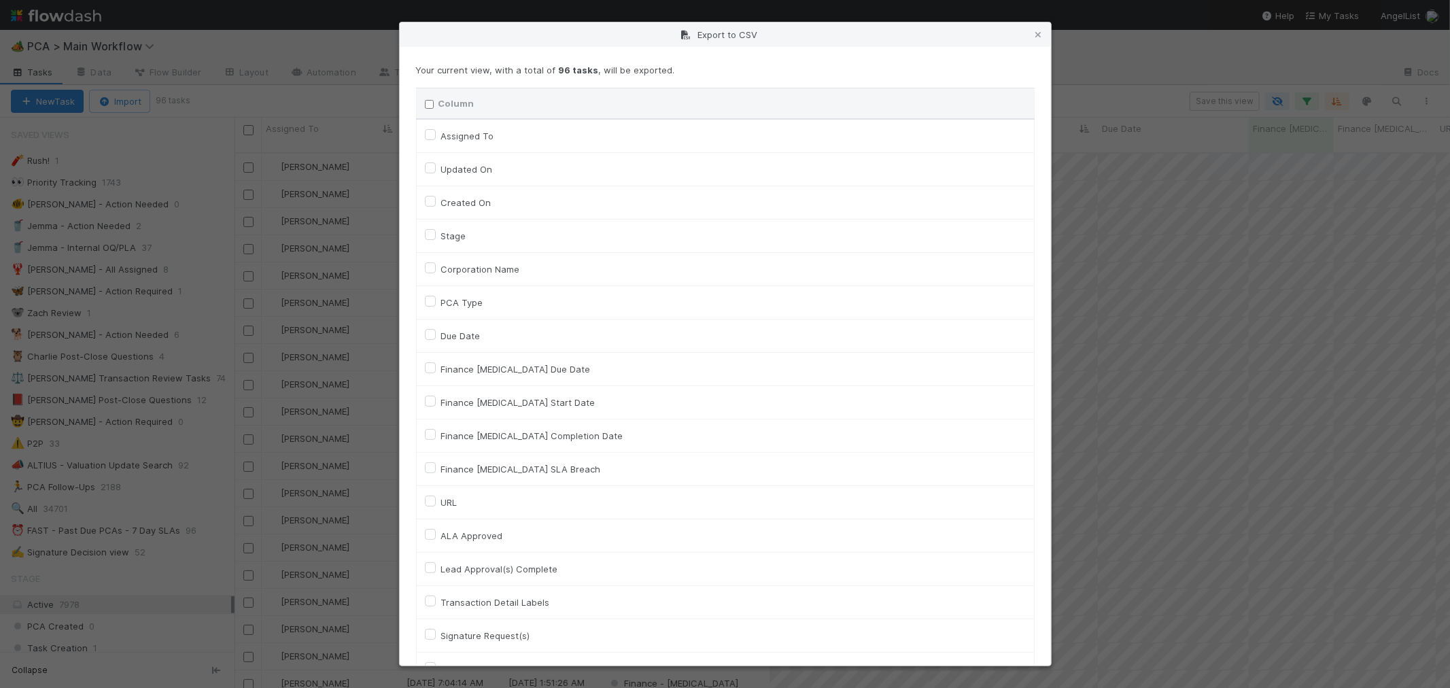
checkbox input "false"
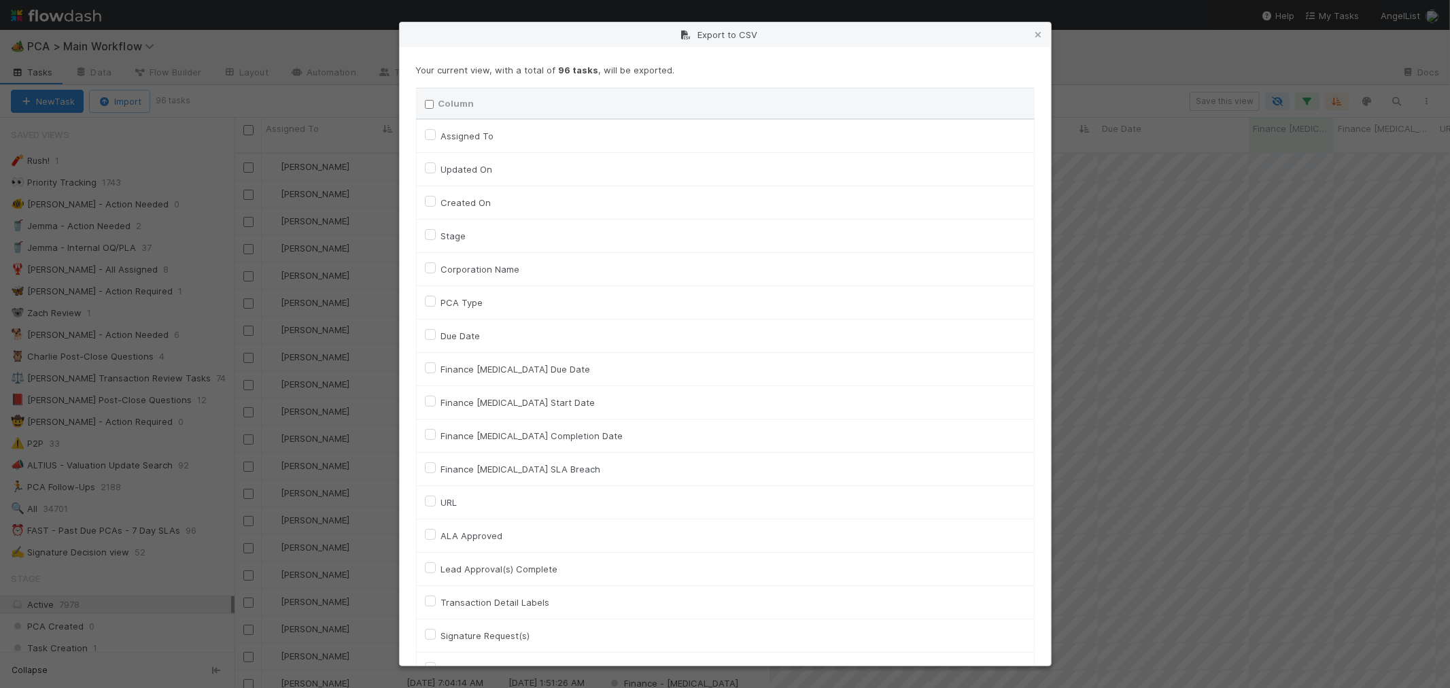
checkbox input "false"
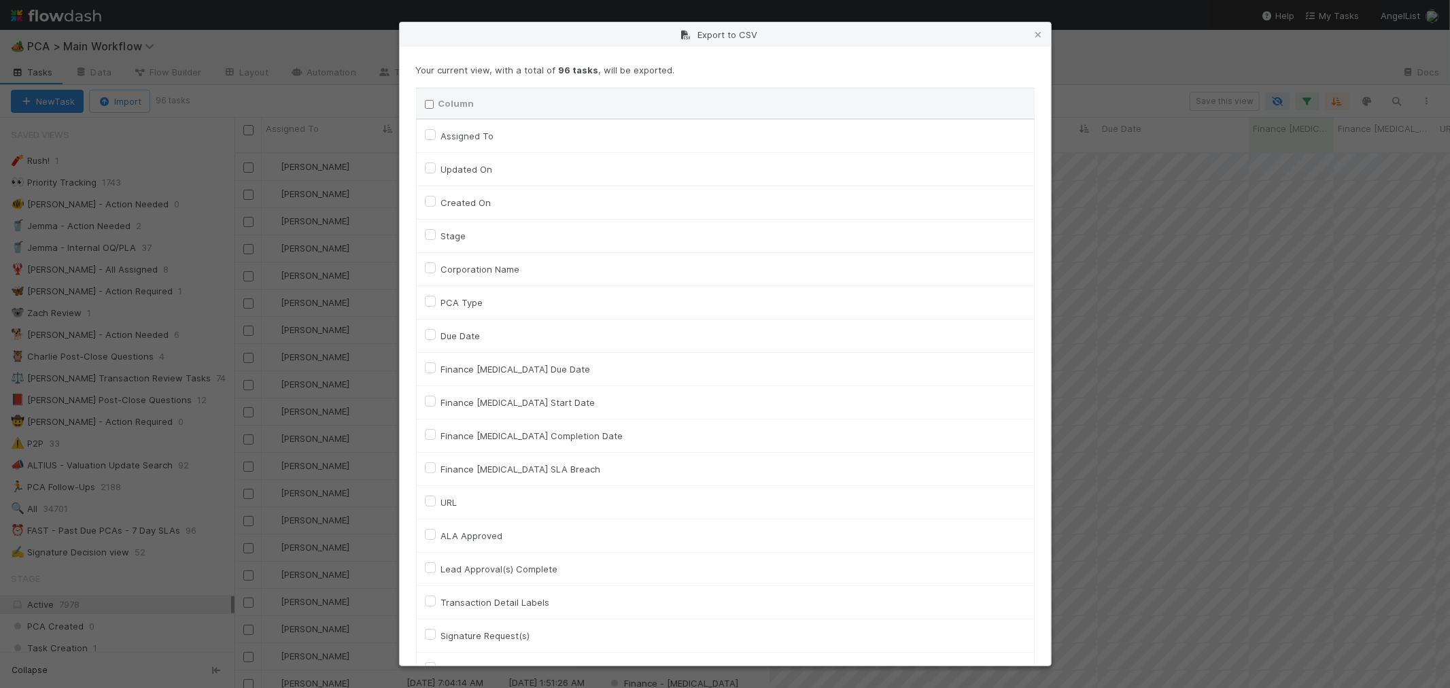
checkbox input "false"
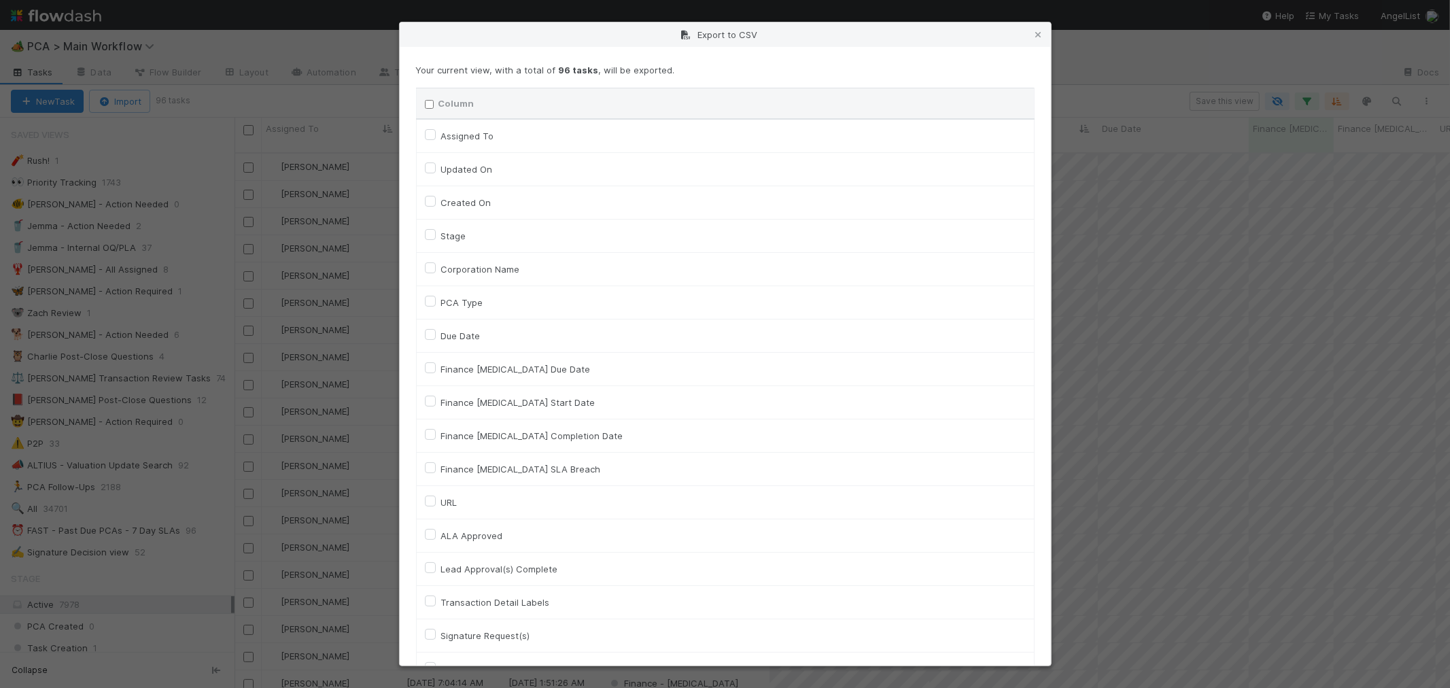
checkbox input "false"
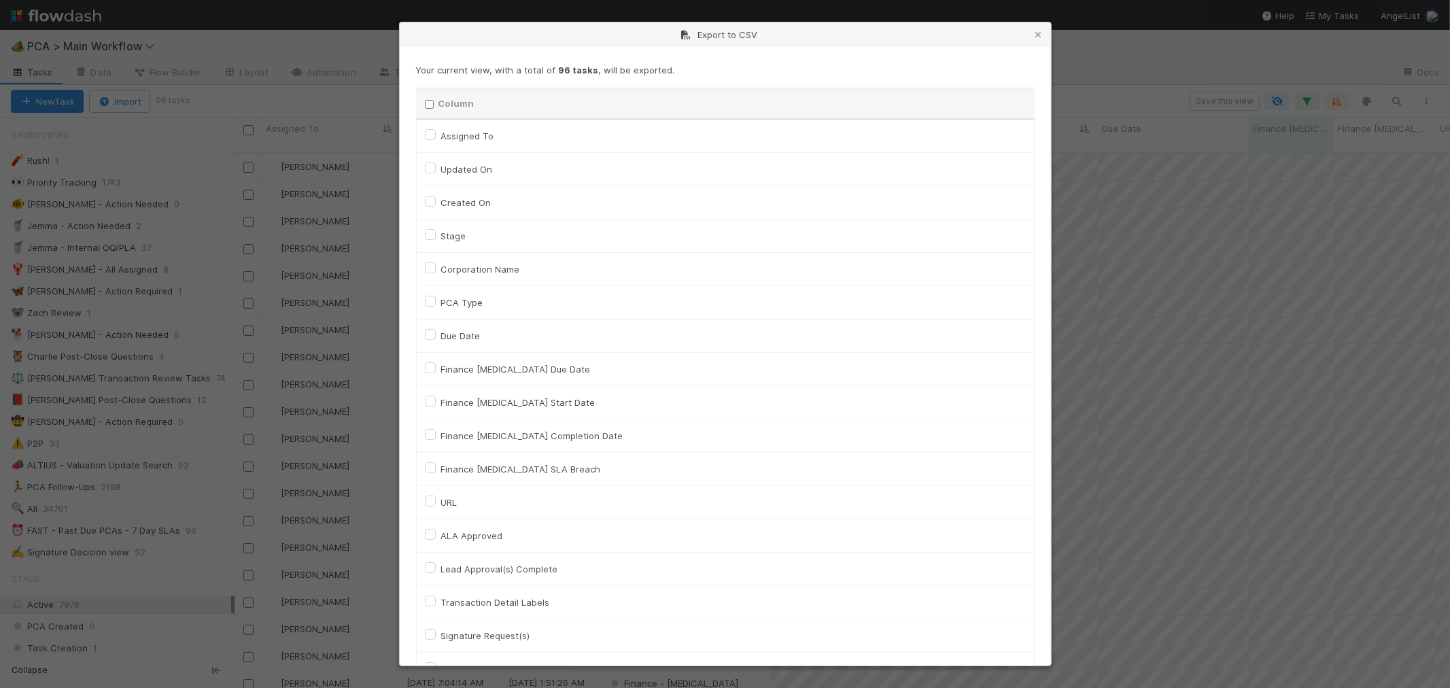
checkbox input "false"
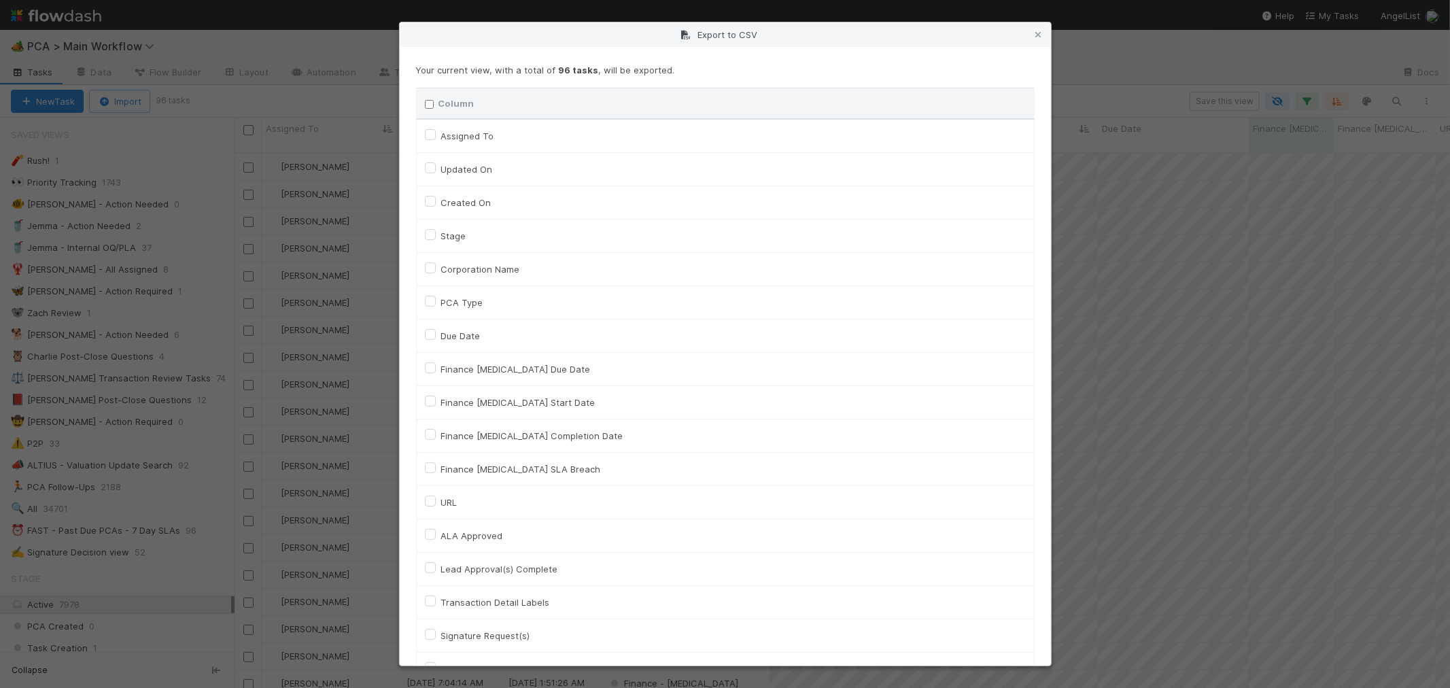
checkbox input "false"
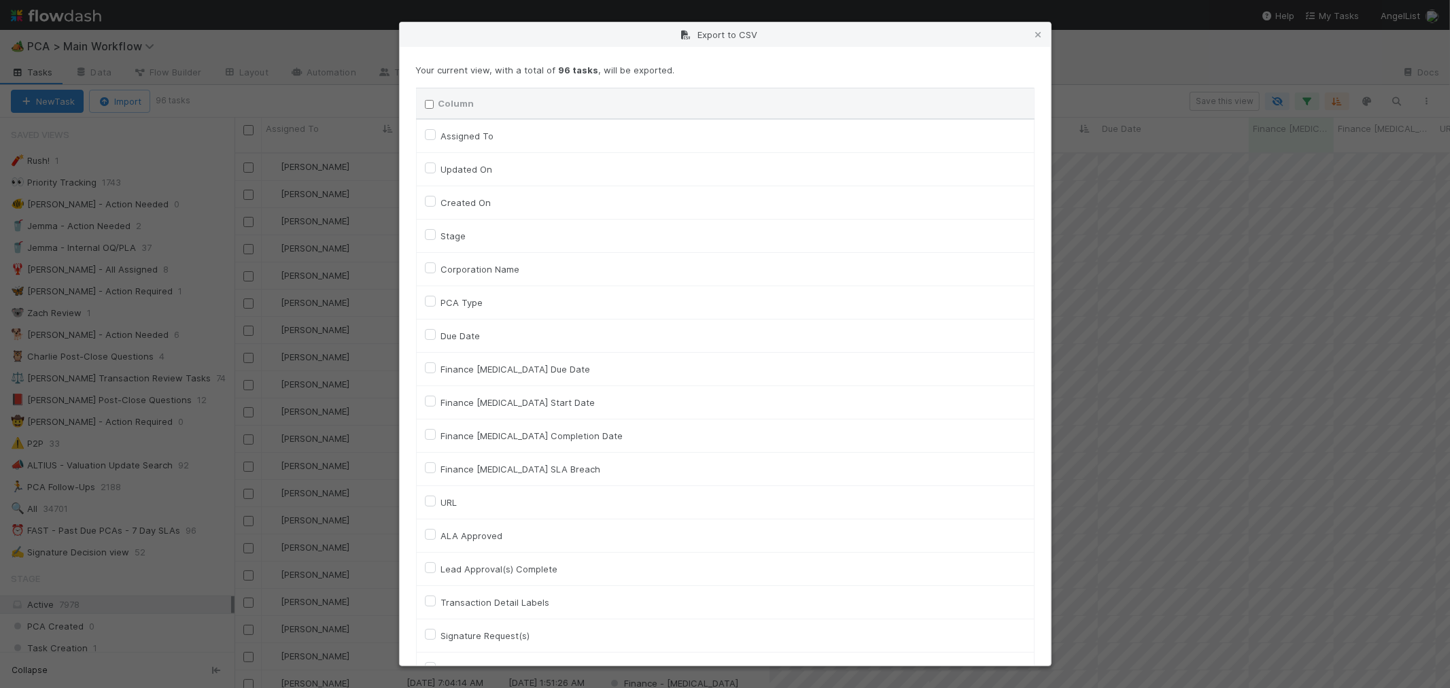
checkbox input "false"
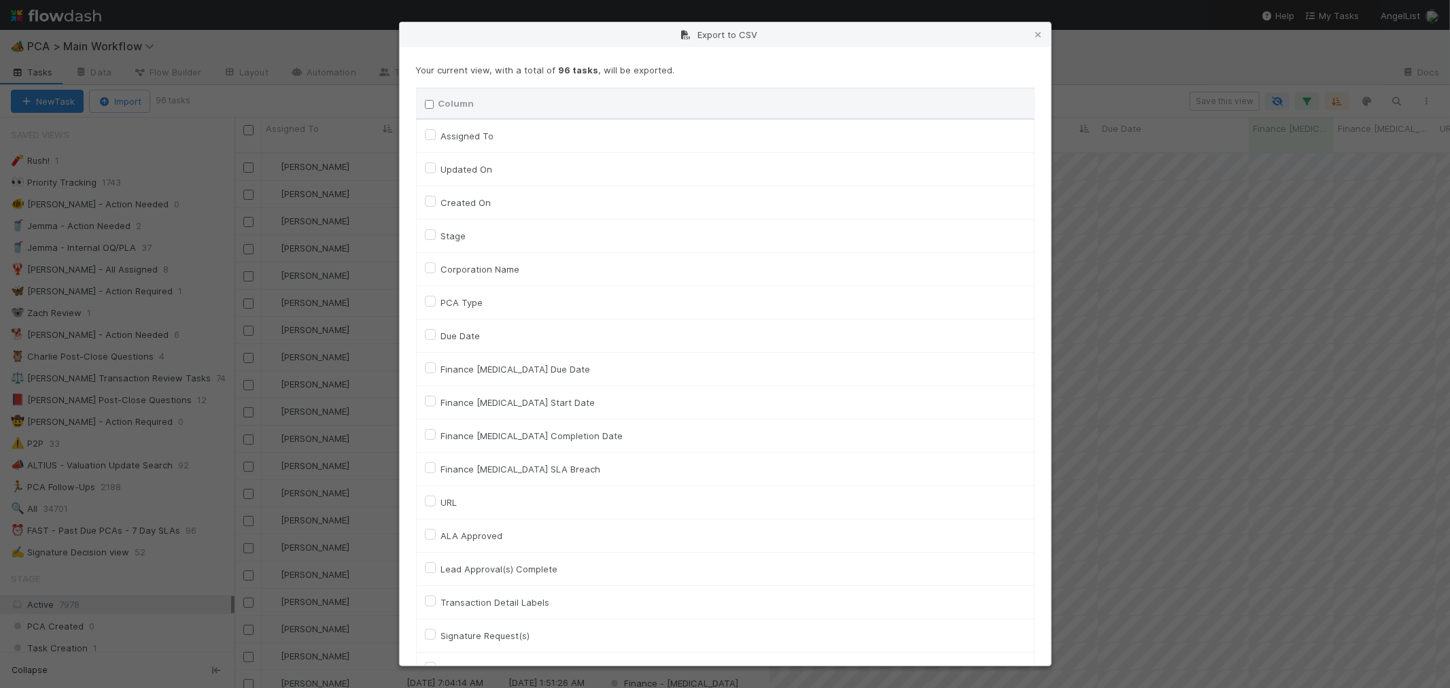
checkbox input "false"
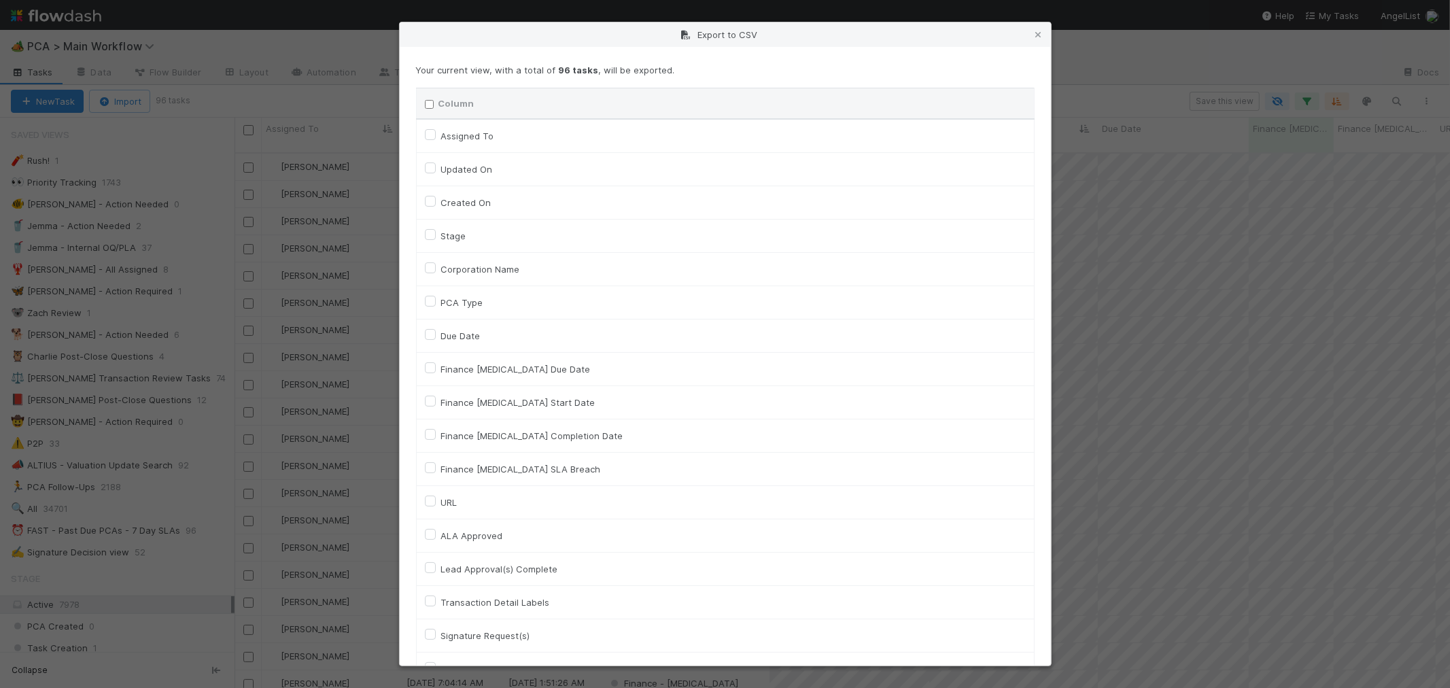
checkbox input "false"
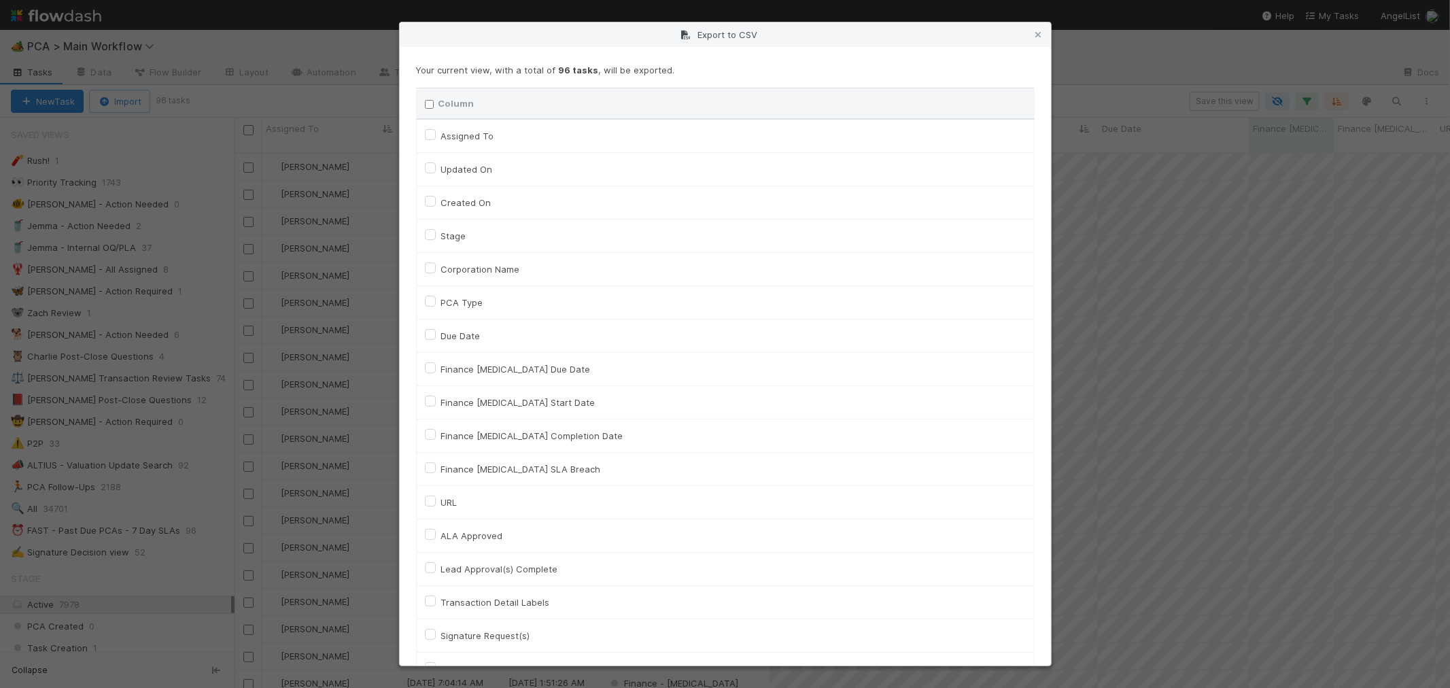
checkbox input "false"
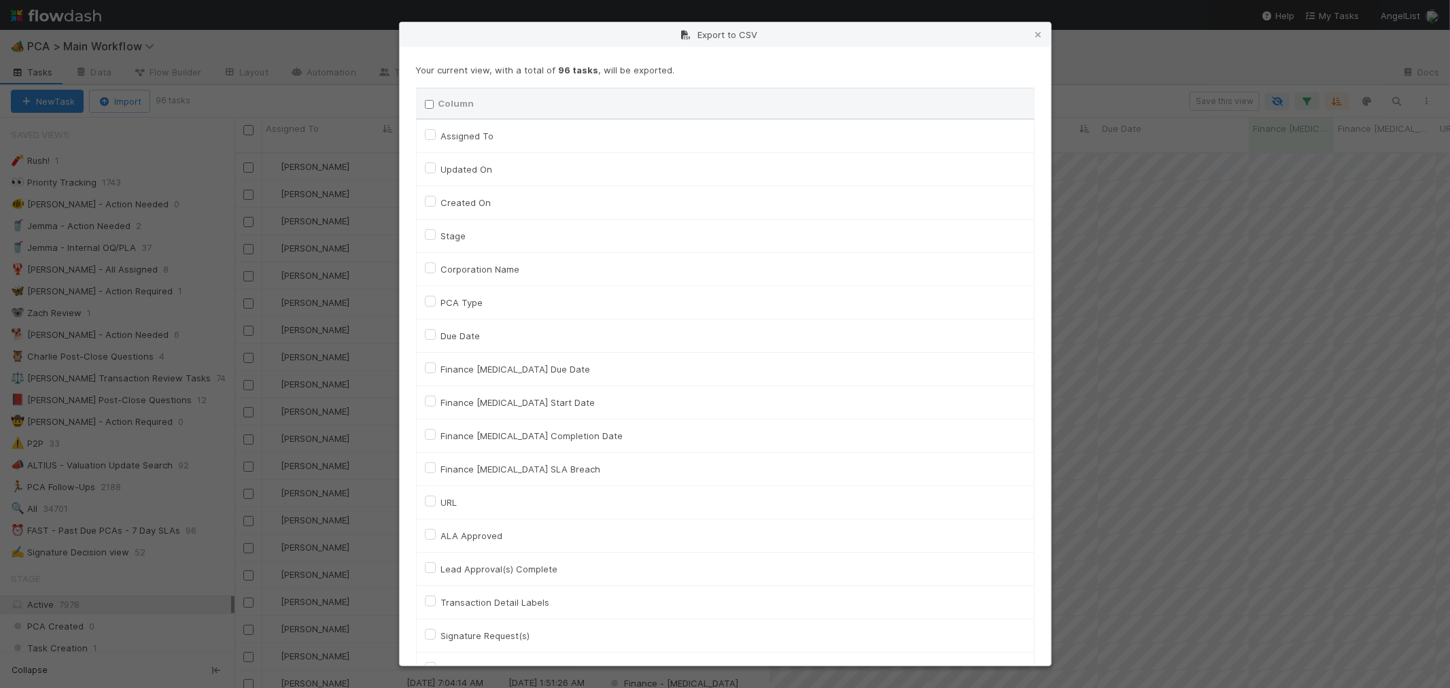
checkbox input "false"
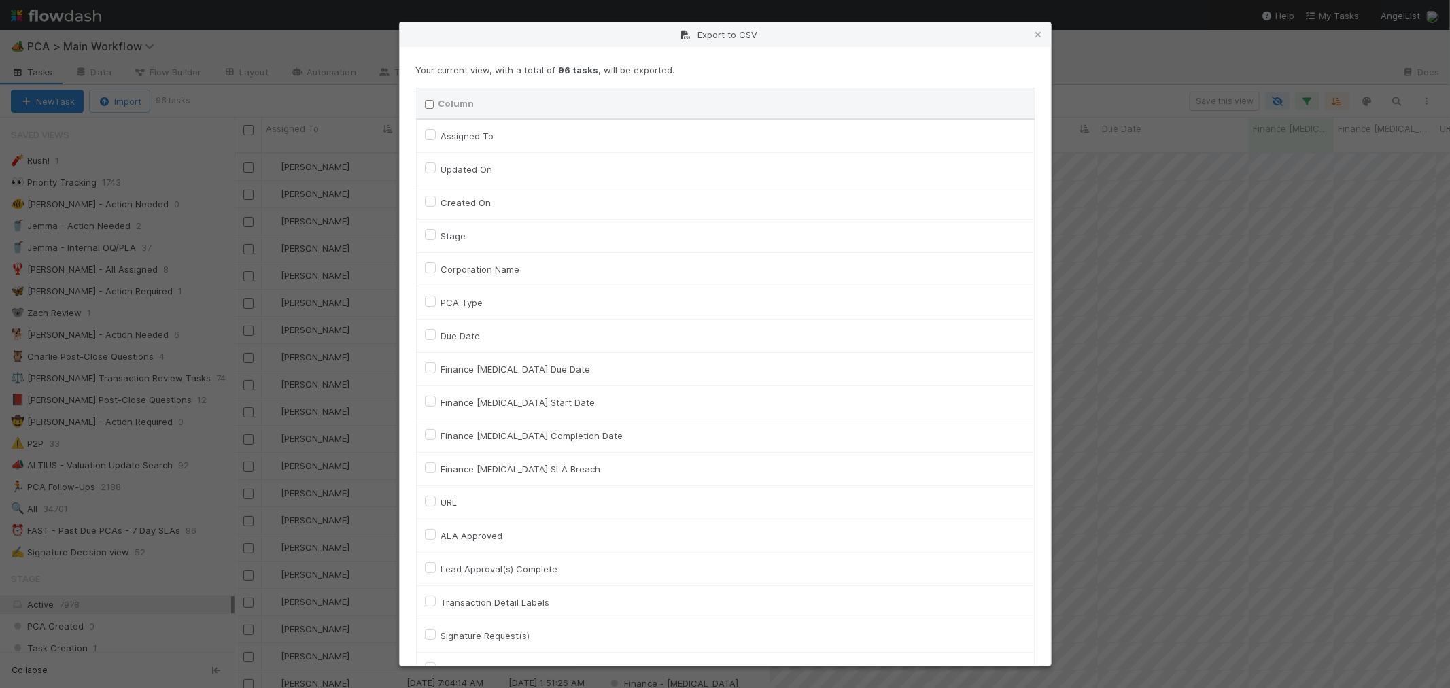
checkbox input "false"
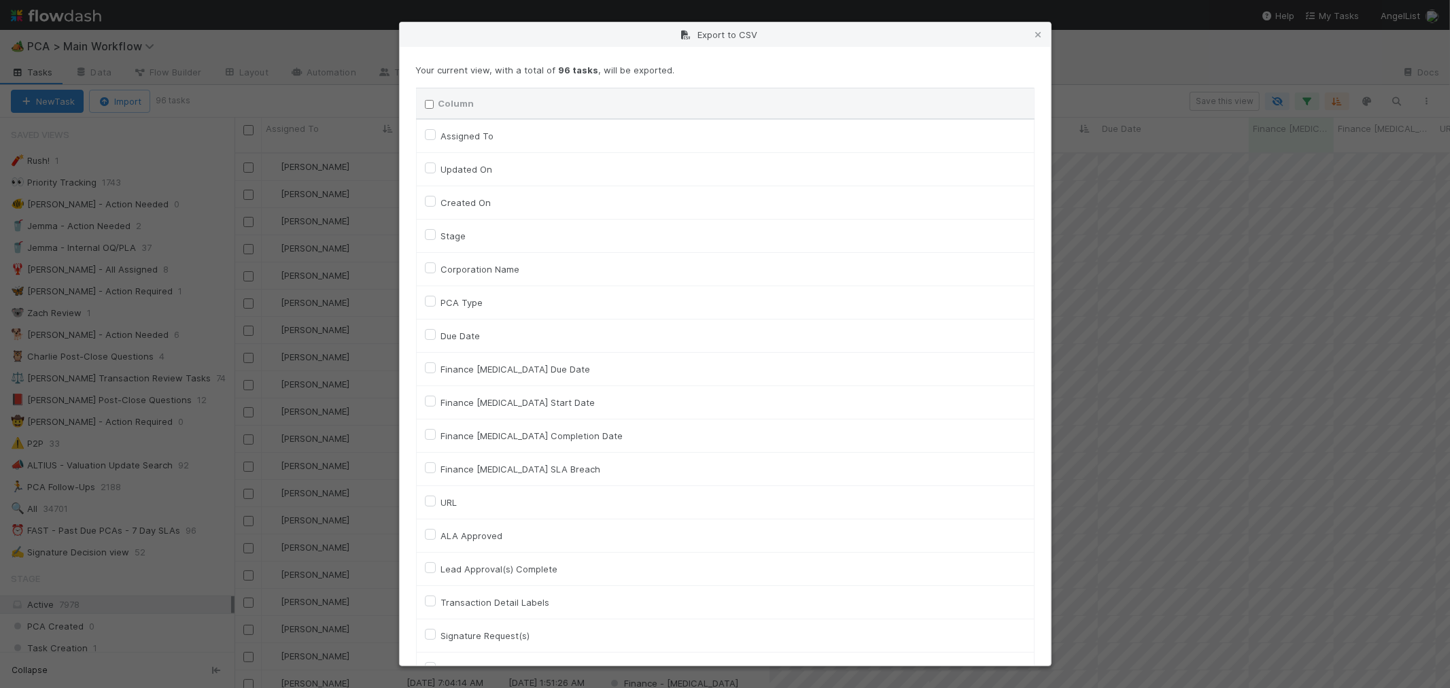
checkbox input "false"
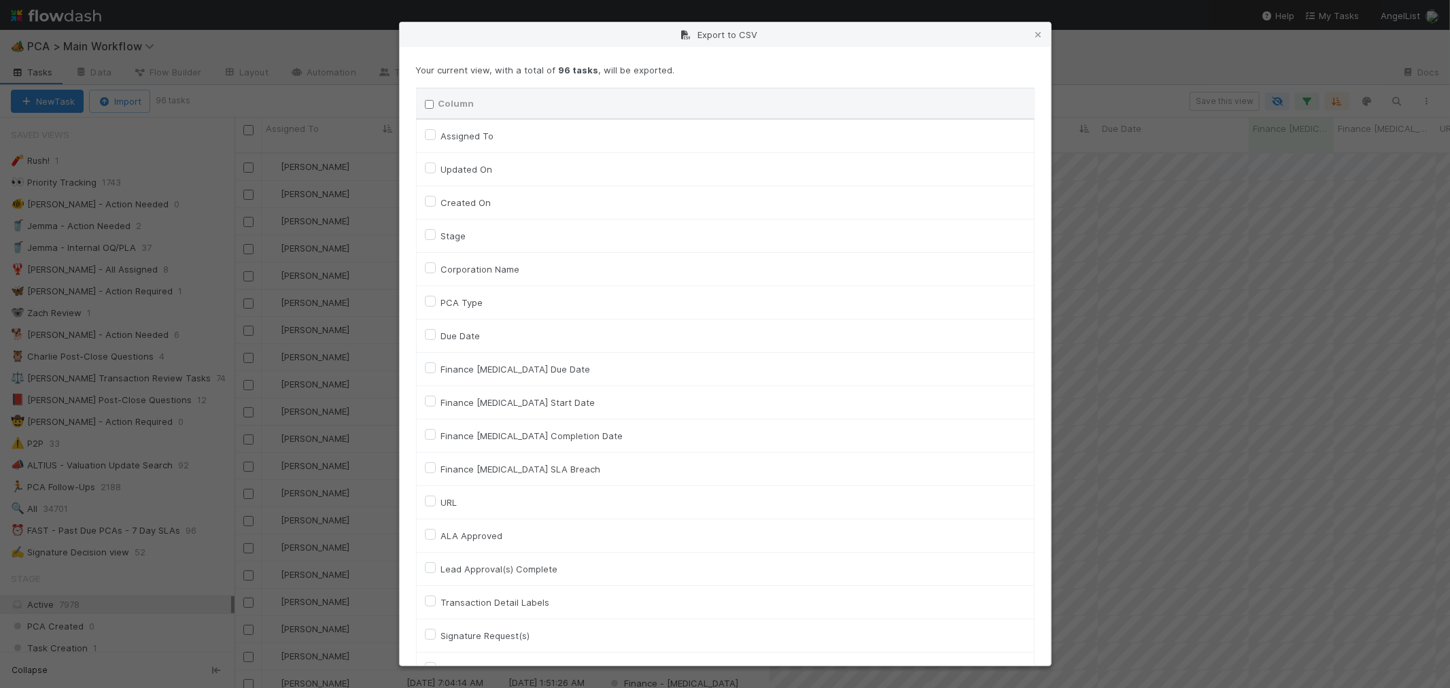
checkbox input "false"
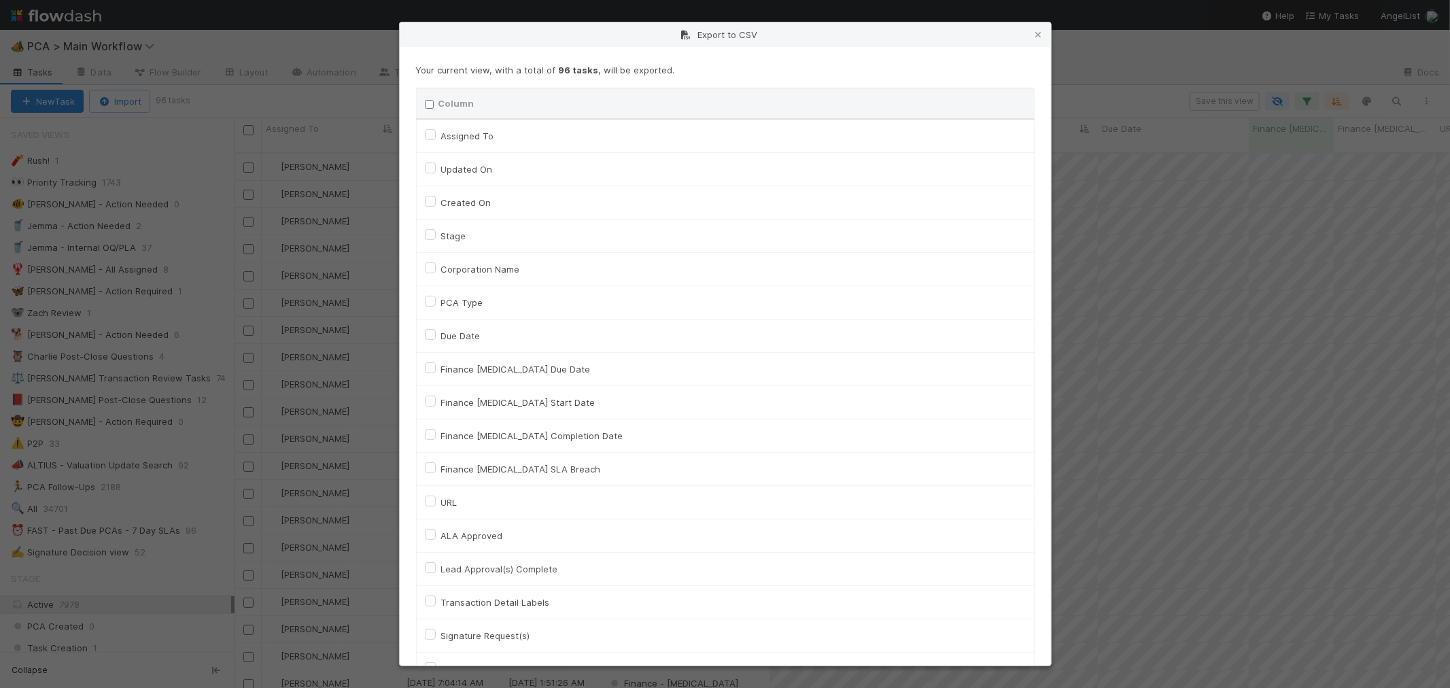
checkbox input "false"
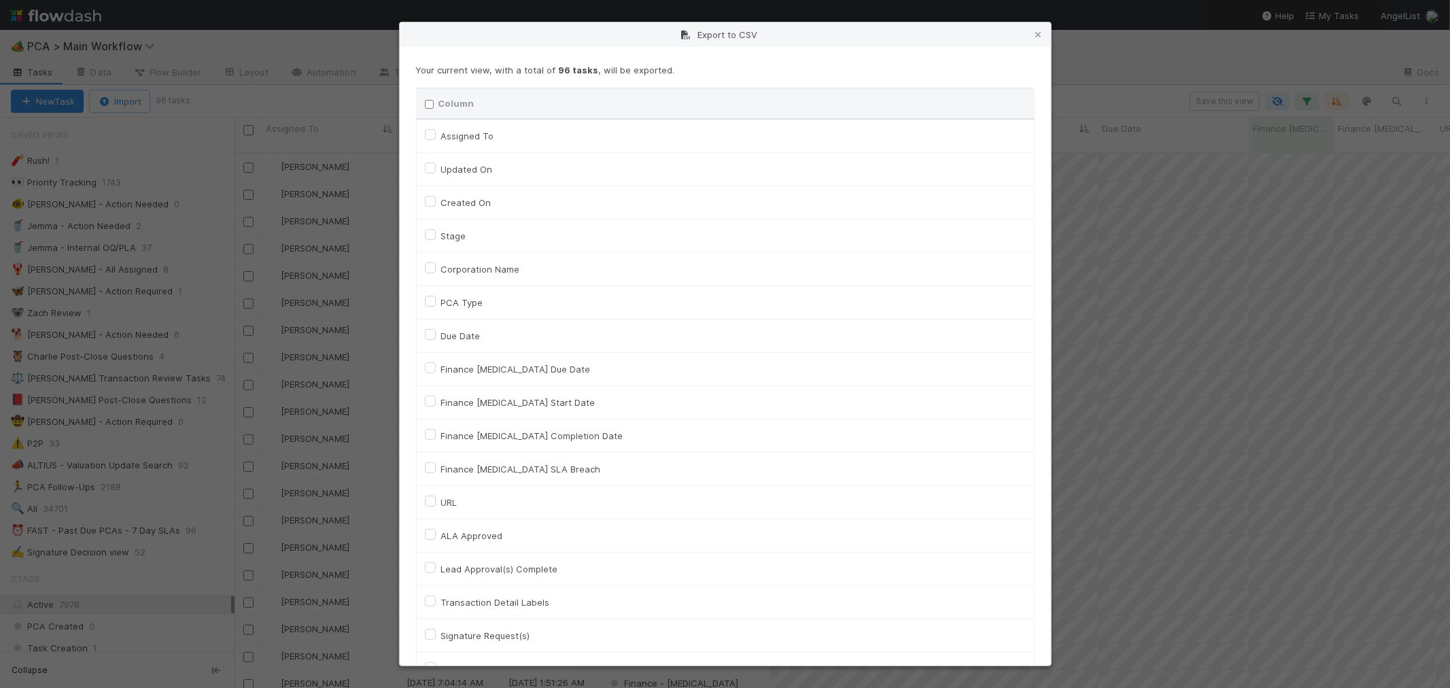
checkbox input "false"
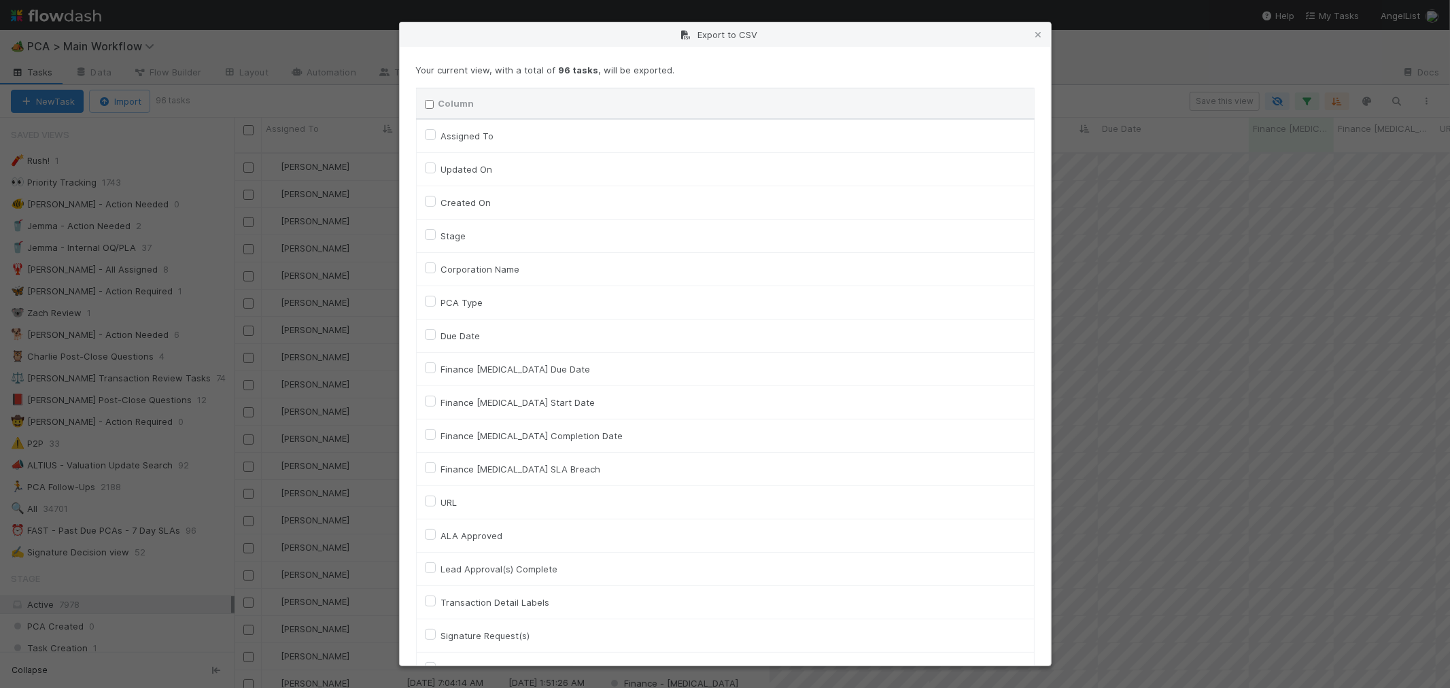
checkbox input "false"
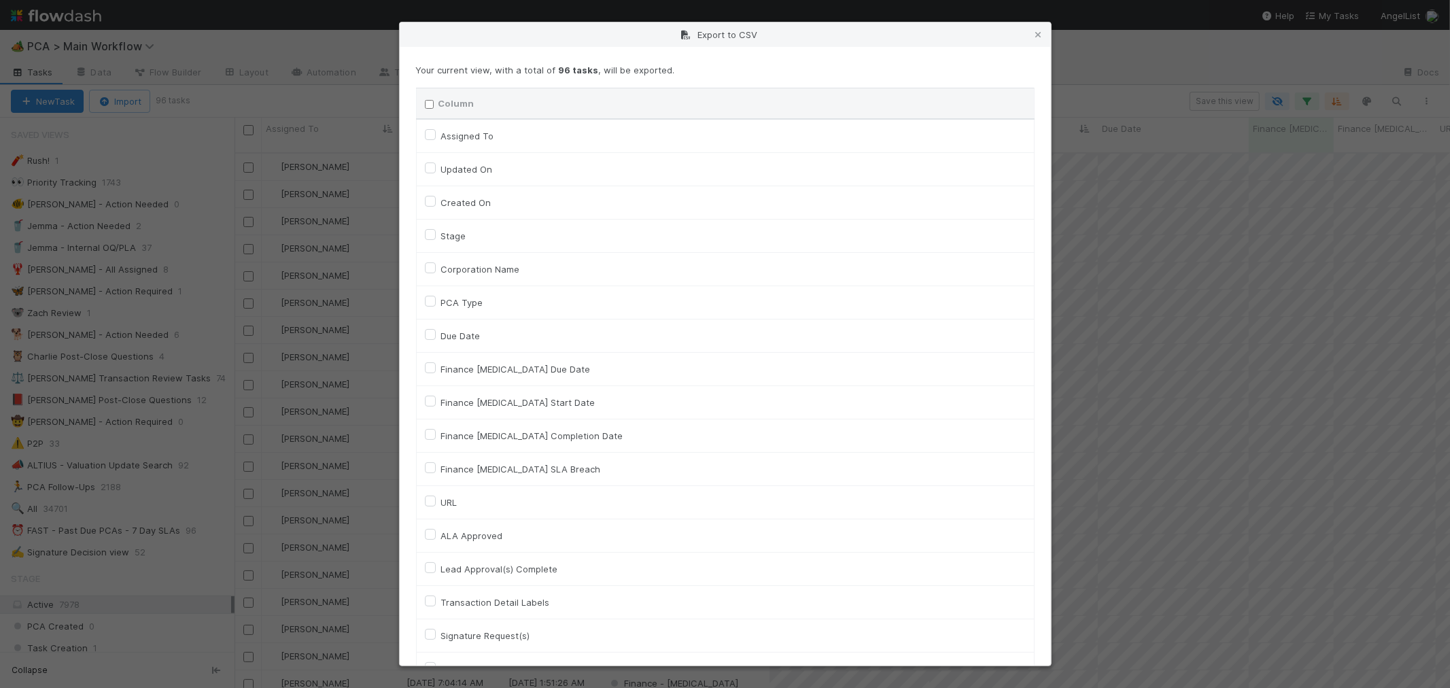
checkbox input "false"
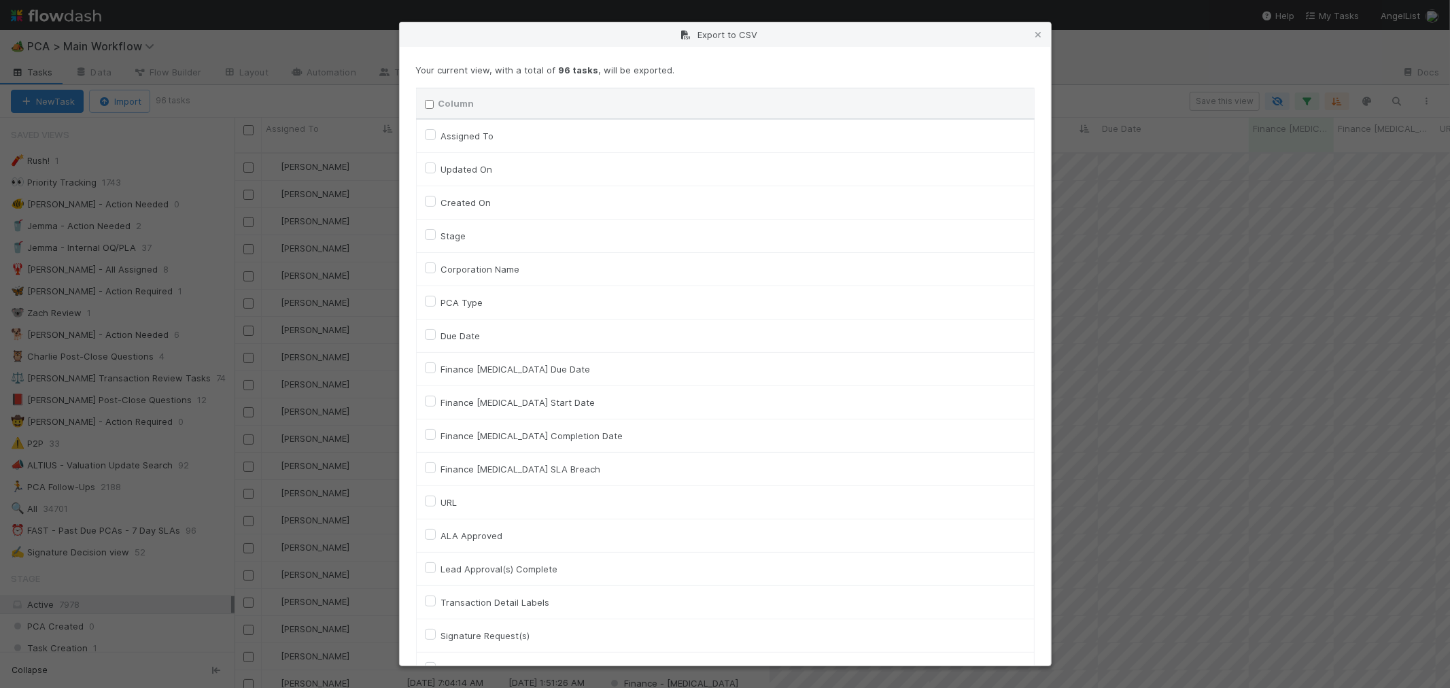
checkbox input "false"
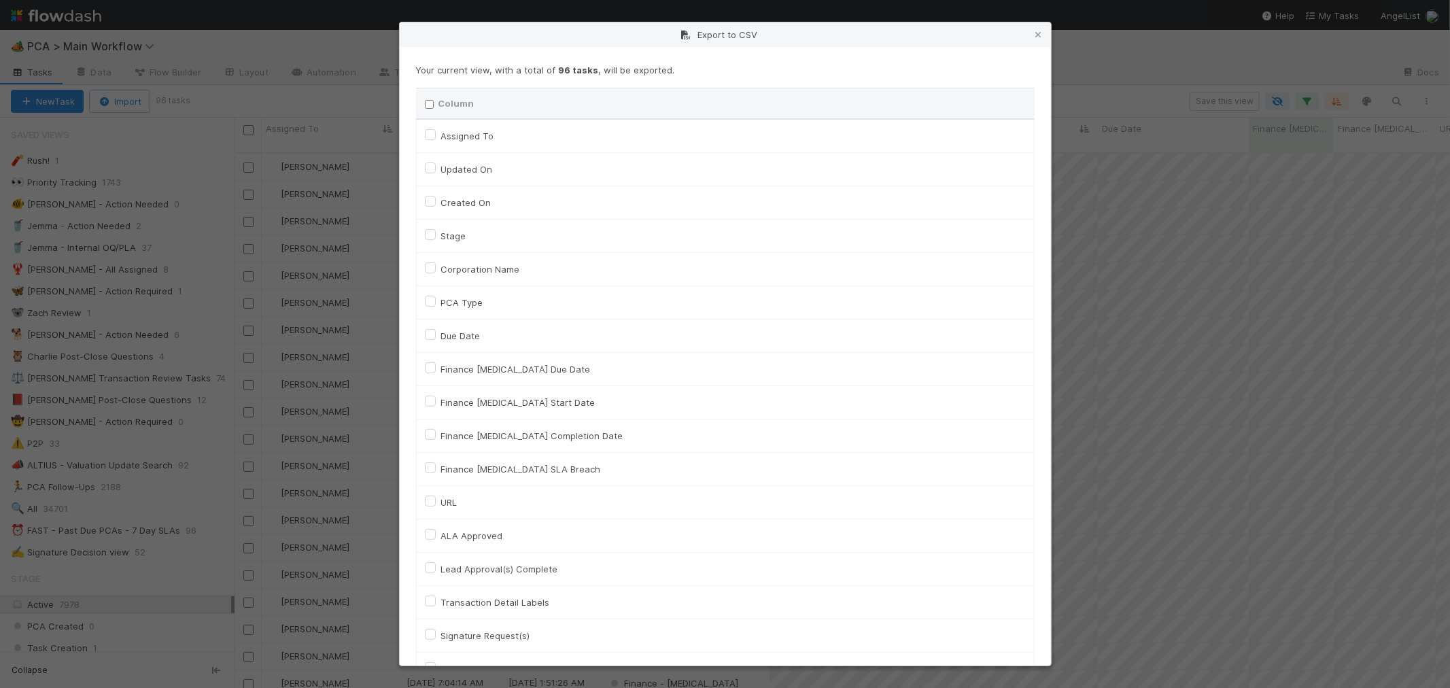
checkbox input "false"
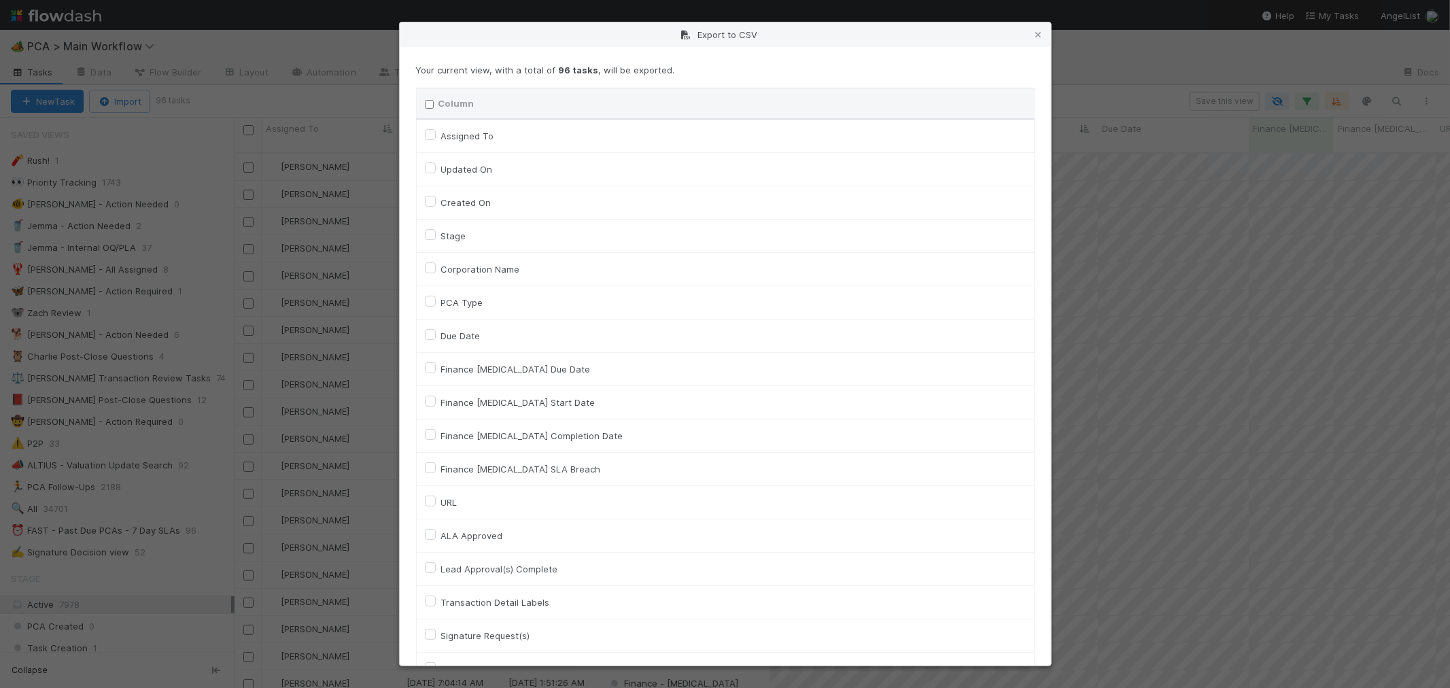
checkbox input "false"
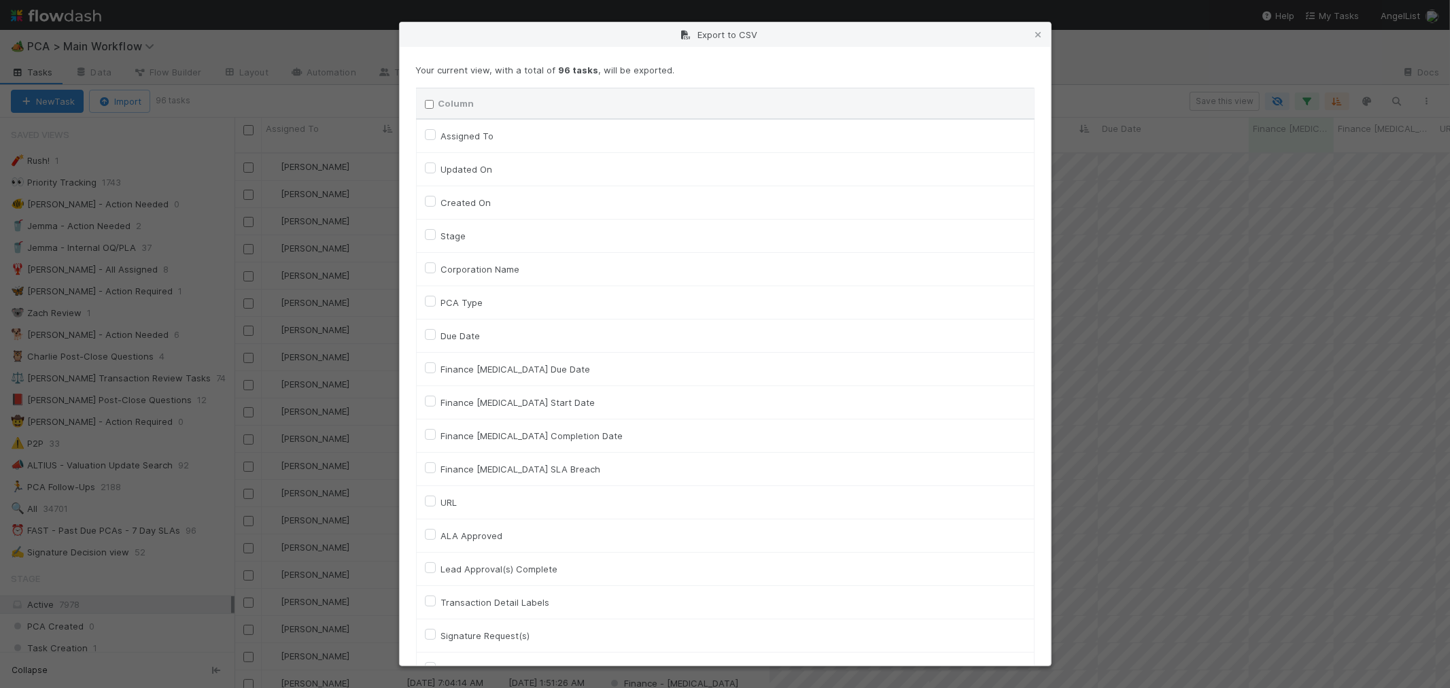
checkbox input "false"
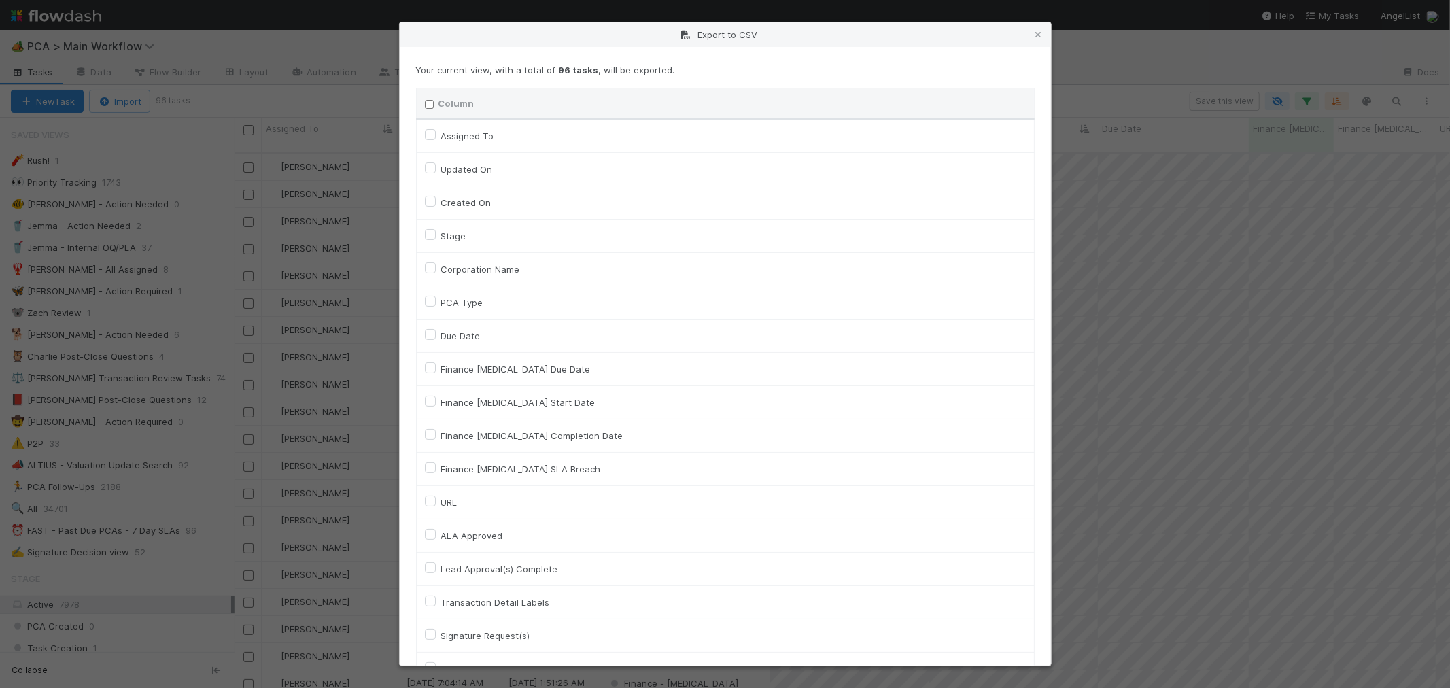
checkbox input "false"
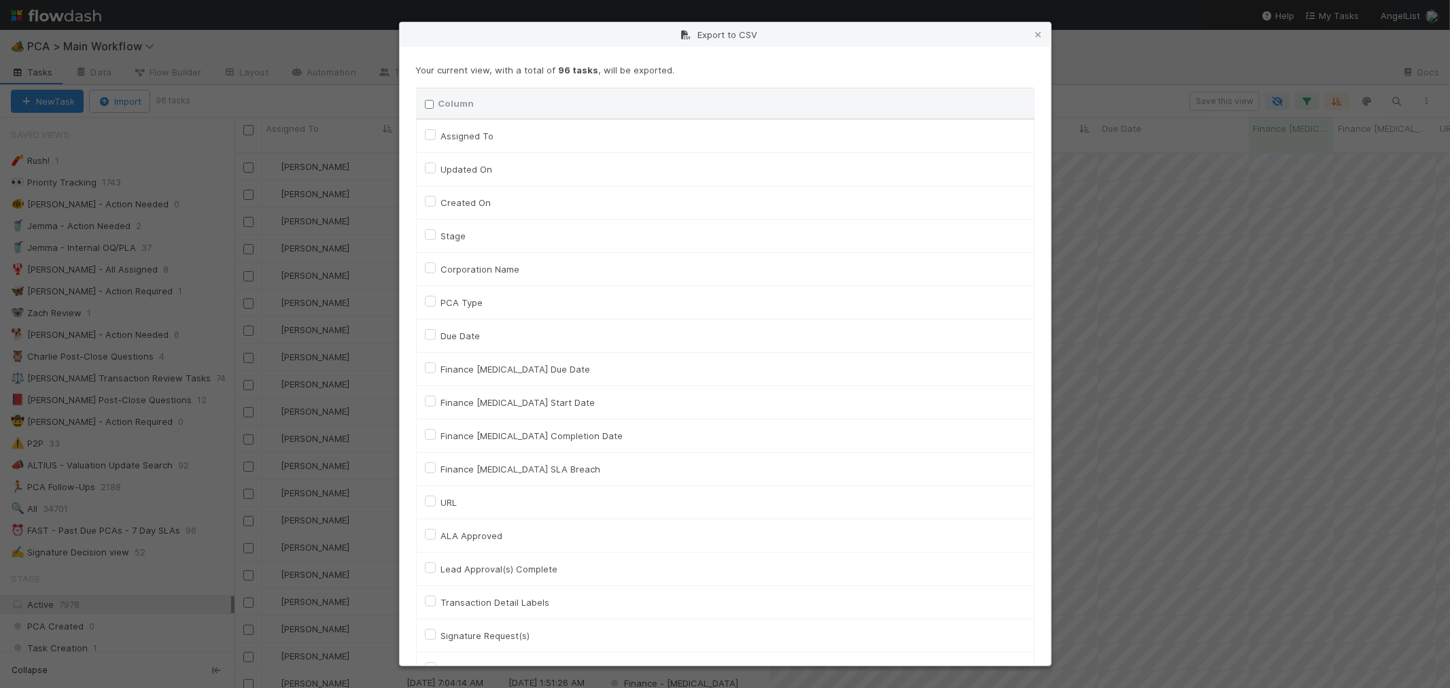
checkbox input "false"
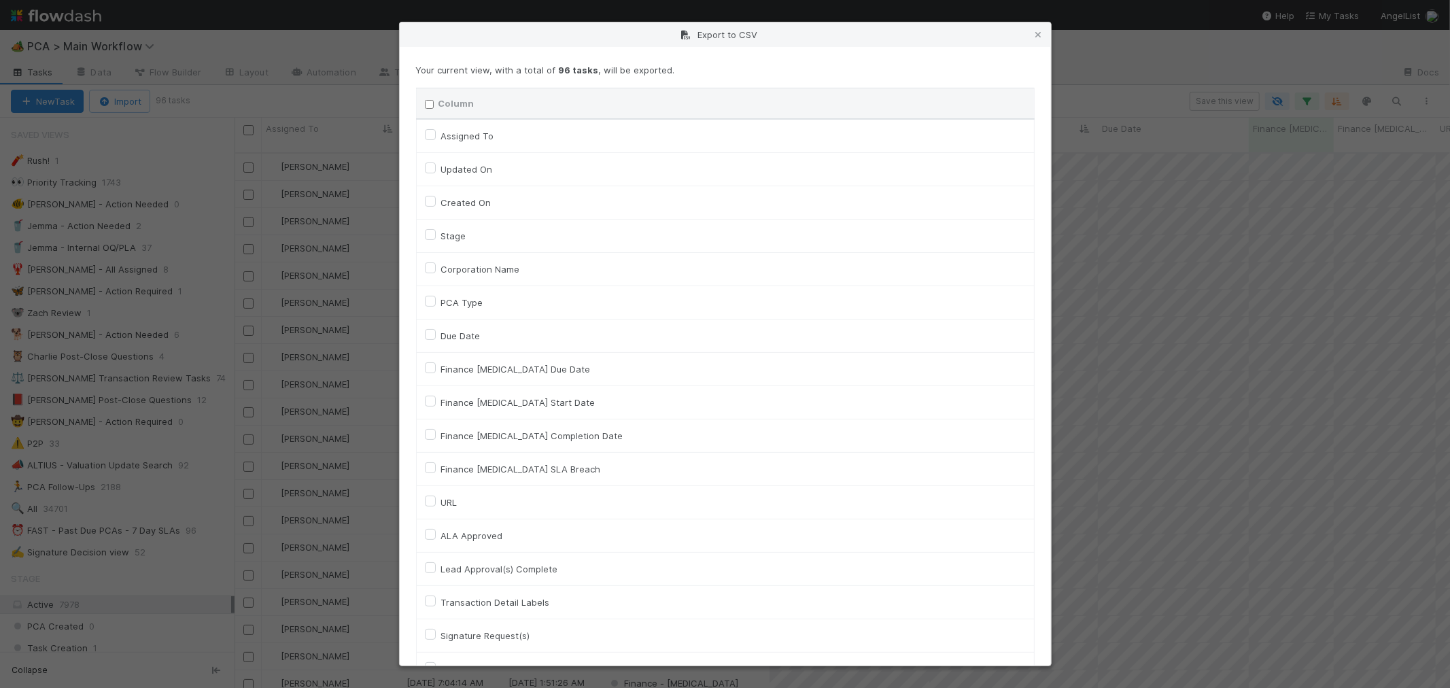
checkbox input "false"
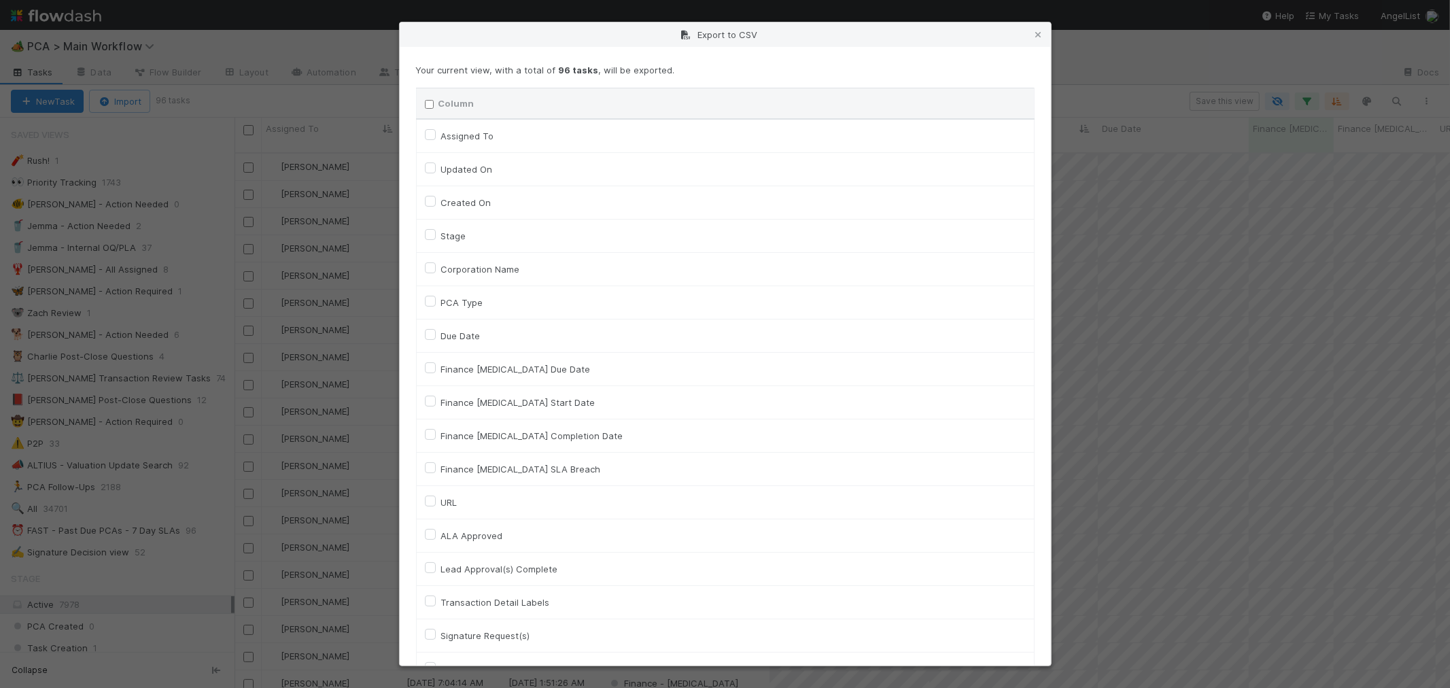
checkbox input "false"
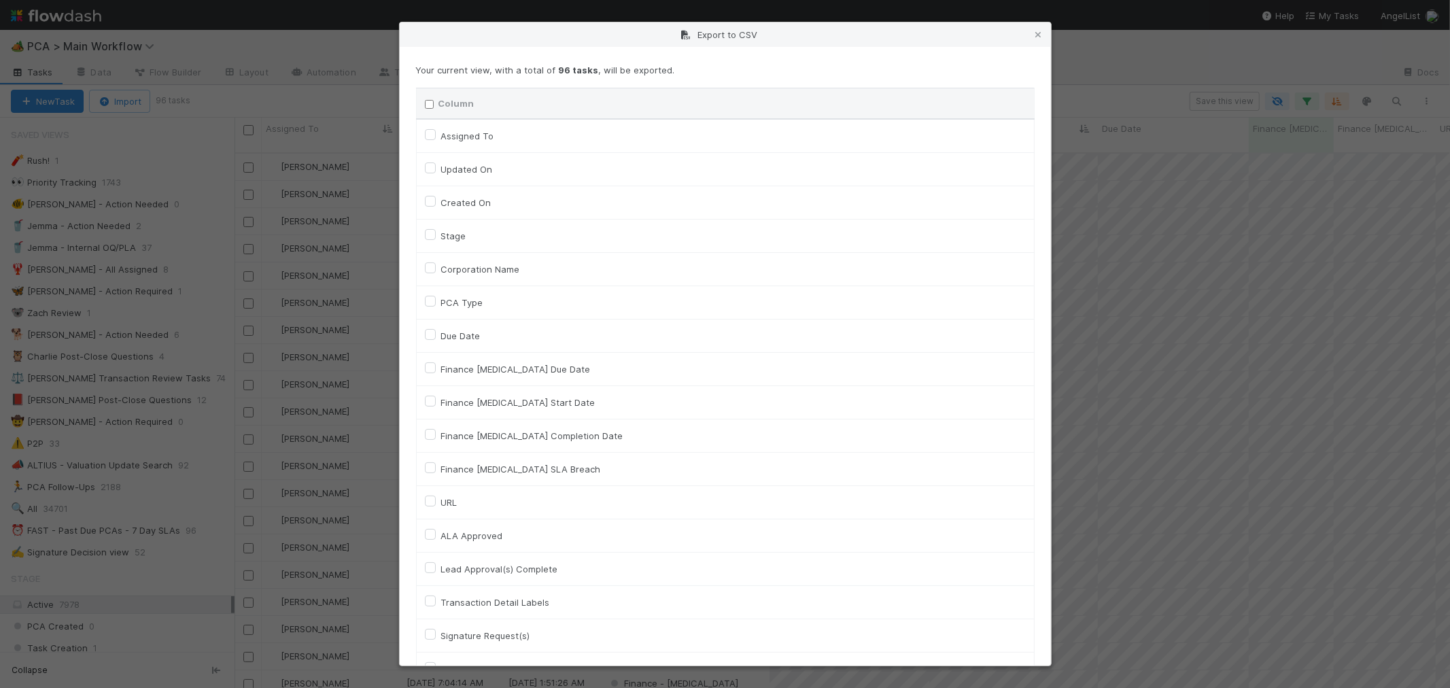
checkbox input "false"
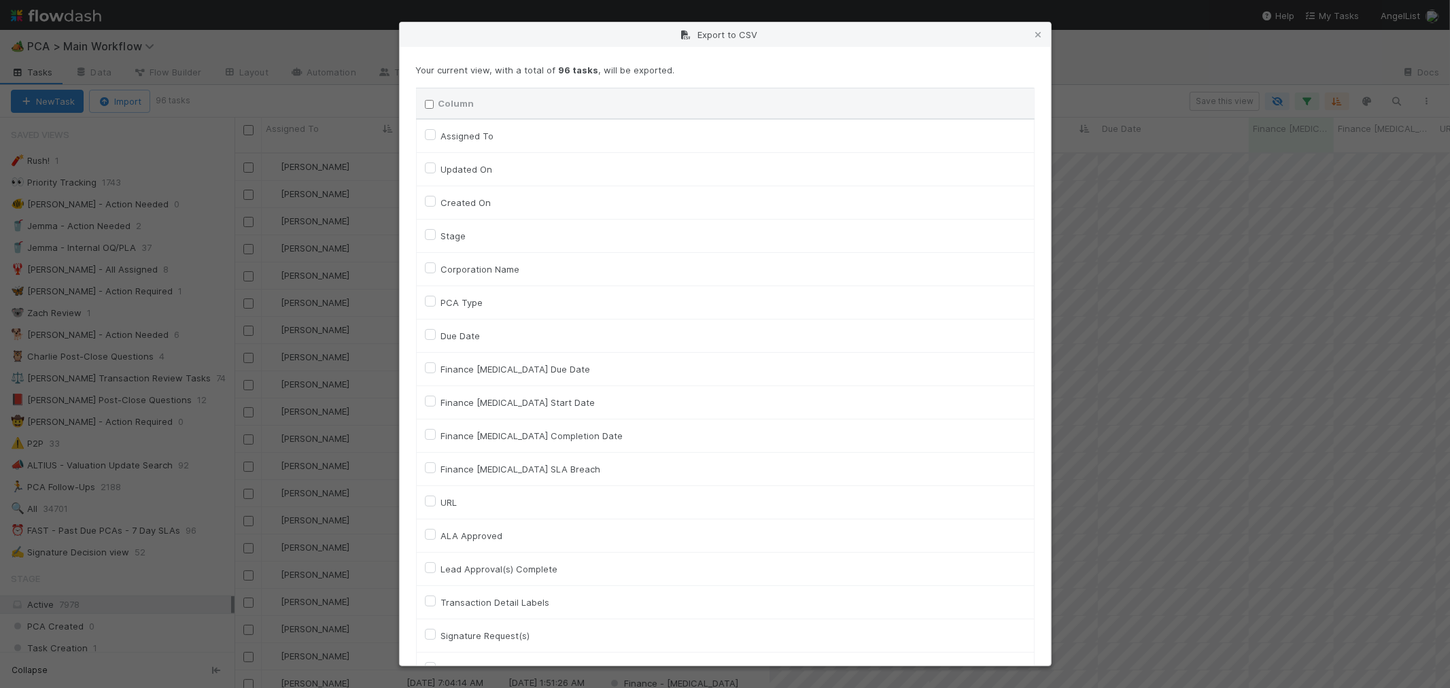
click at [441, 134] on label "Assigned To" at bounding box center [467, 136] width 53 height 16
click at [431, 134] on To "Assigned To" at bounding box center [430, 134] width 11 height 12
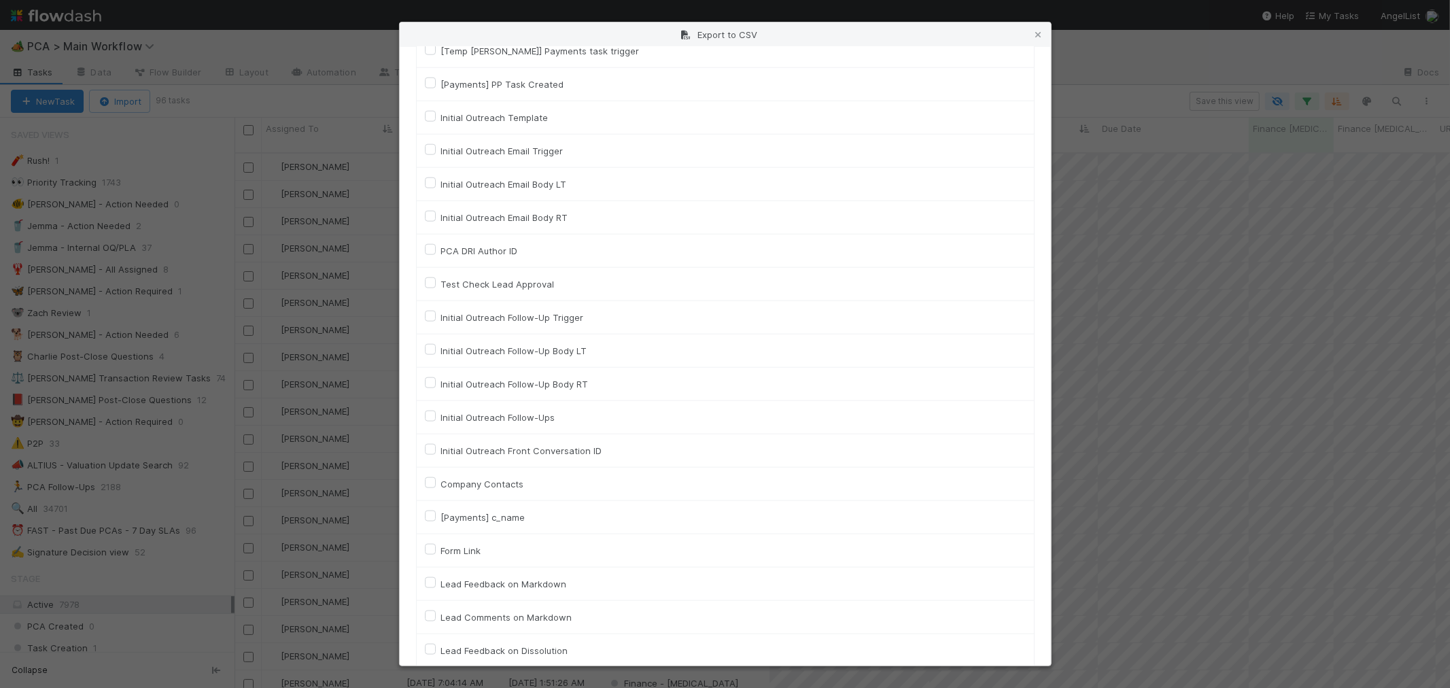
scroll to position [5994, 0]
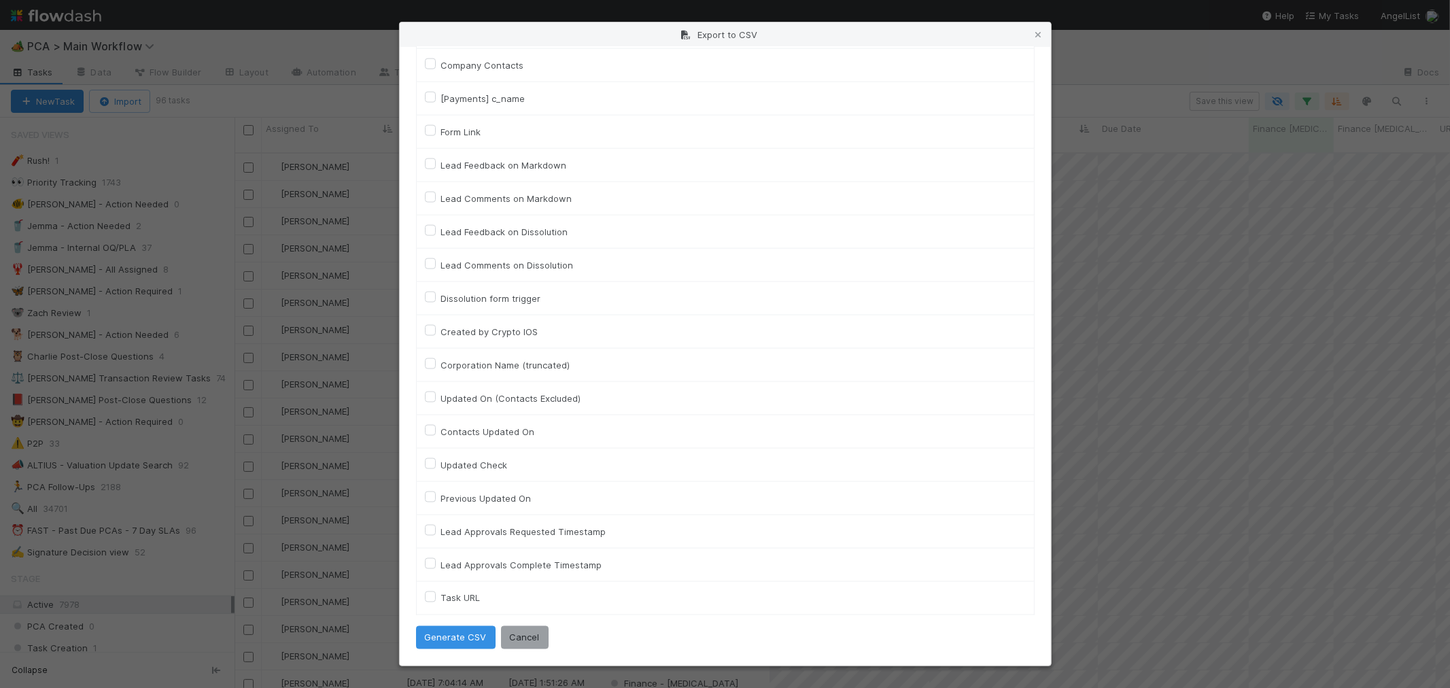
click at [441, 597] on label "Task URL" at bounding box center [460, 598] width 39 height 16
click at [429, 597] on URL "Task URL" at bounding box center [430, 596] width 11 height 12
click at [445, 634] on button "Generate CSV" at bounding box center [456, 637] width 80 height 23
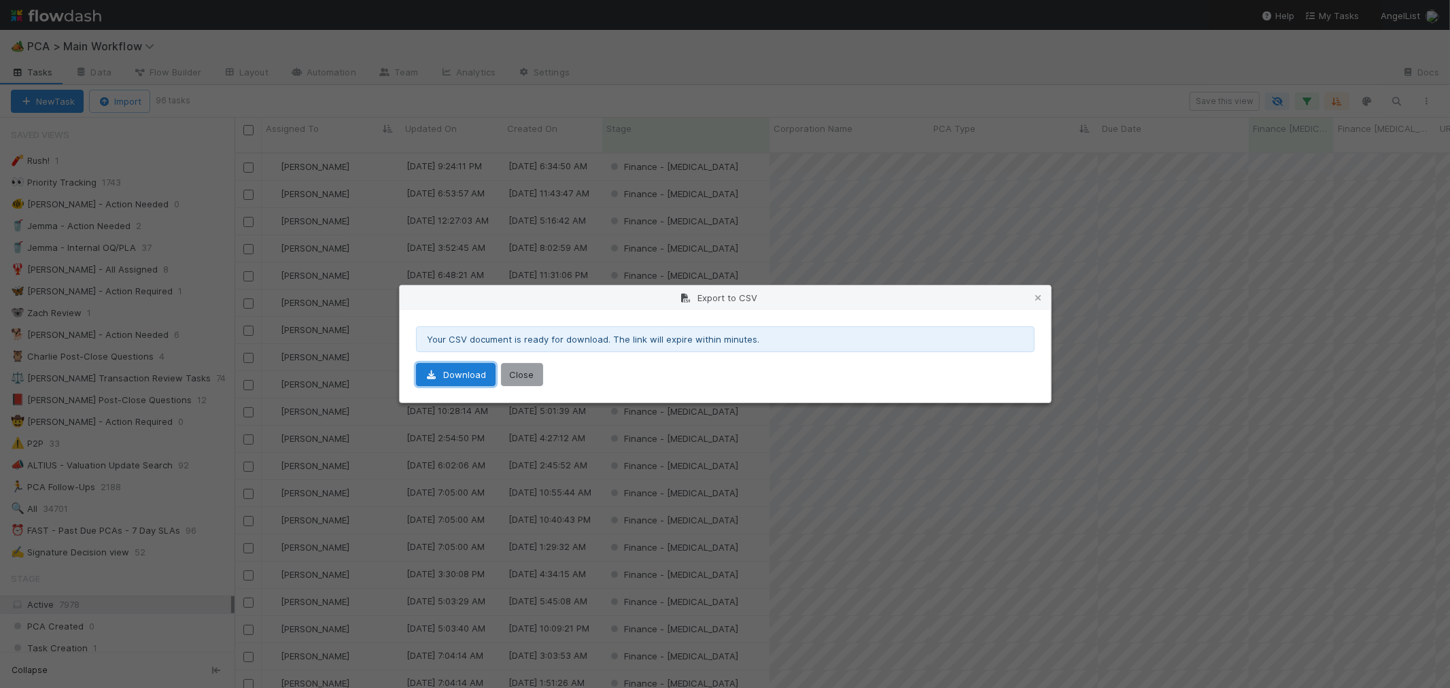
click at [464, 375] on link "Download" at bounding box center [456, 374] width 80 height 23
click at [526, 369] on button "Close" at bounding box center [522, 374] width 42 height 23
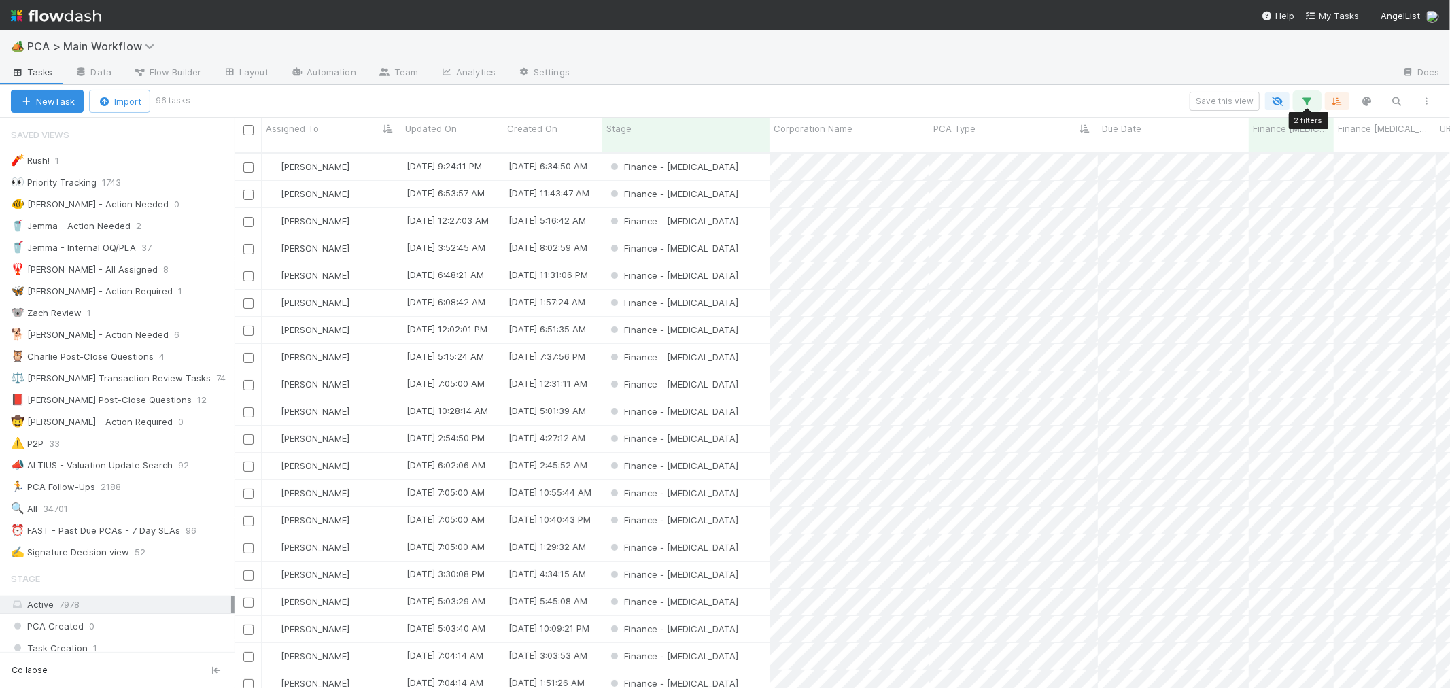
click at [1302, 103] on icon "button" at bounding box center [1307, 101] width 14 height 12
click at [950, 215] on div "If Finance ICU Due Date is on or before 08/15/2025 and Stage is Finance - ICU A…" at bounding box center [1099, 199] width 408 height 94
click at [941, 226] on link "And.." at bounding box center [924, 236] width 43 height 20
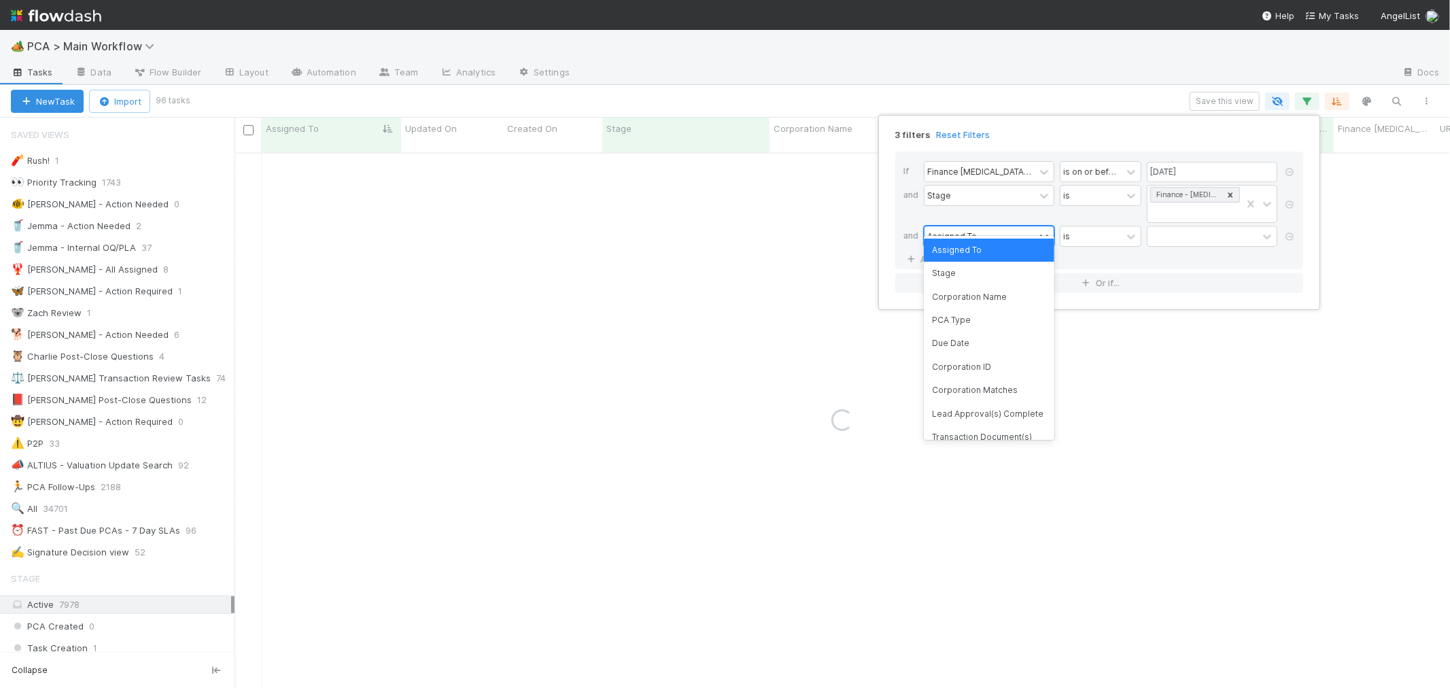
drag, startPoint x: 963, startPoint y: 219, endPoint x: 1009, endPoint y: 219, distance: 46.2
click at [963, 230] on div "Assigned To" at bounding box center [952, 236] width 50 height 12
click at [1183, 226] on div at bounding box center [1202, 236] width 110 height 20
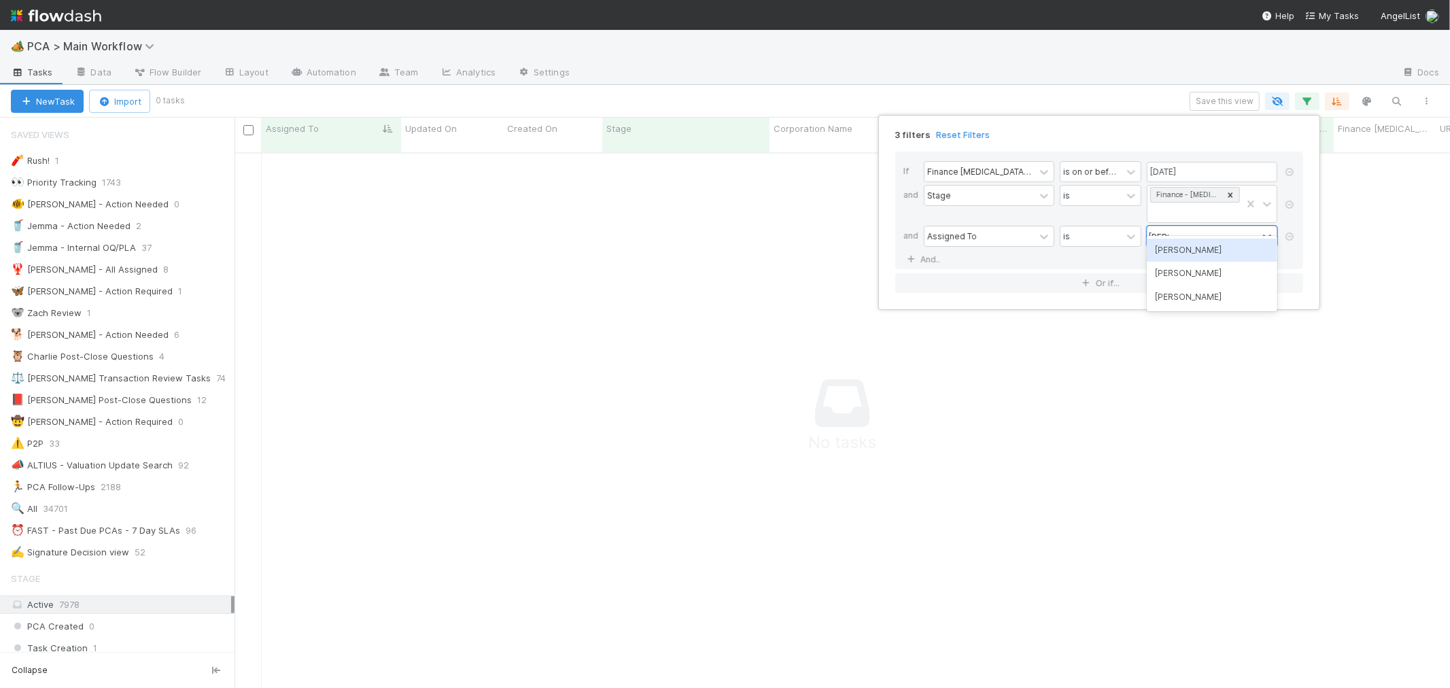
click at [1190, 255] on div "Zach Byers" at bounding box center [1212, 250] width 131 height 23
click at [181, 538] on div "3 filters Reset Filters If Finance ICU Due Date is on or before 08/15/2025 and …" at bounding box center [725, 344] width 1450 height 688
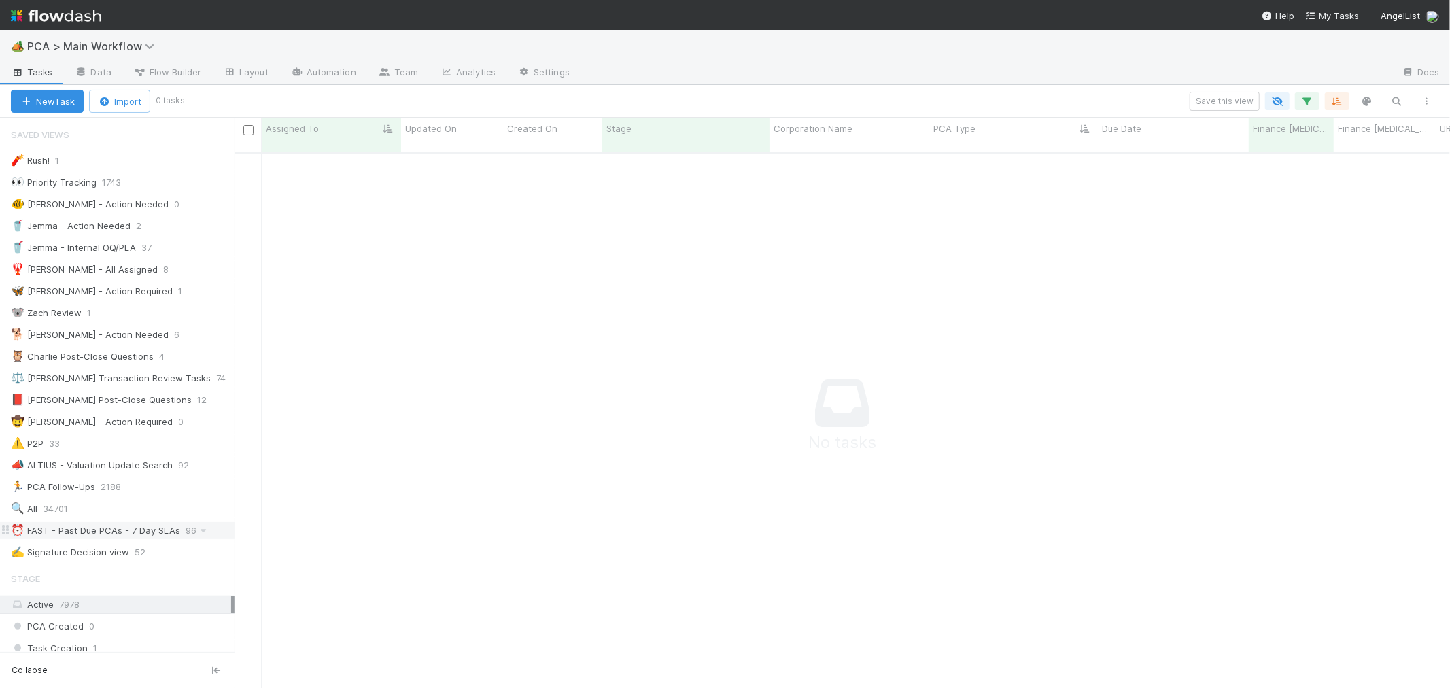
click at [175, 538] on div "⏰ FAST - Past Due PCAs - 7 Day SLAs" at bounding box center [95, 530] width 169 height 17
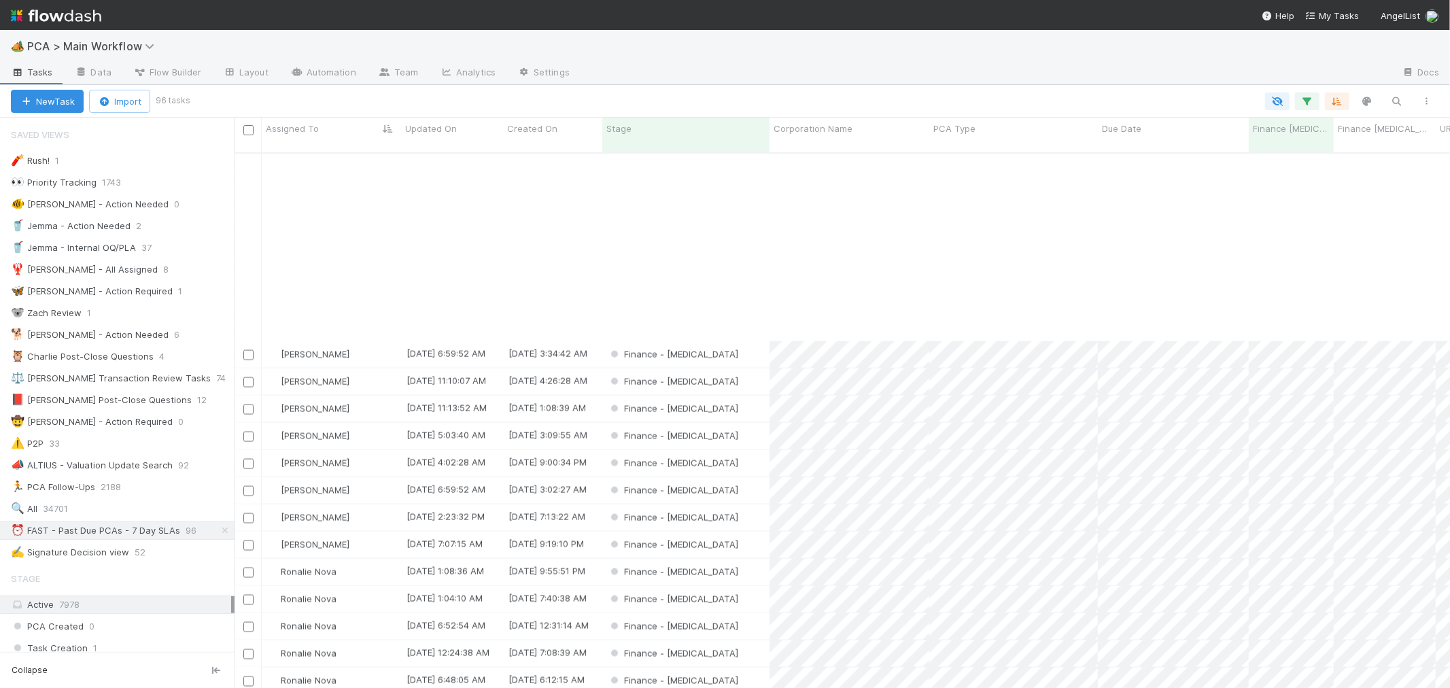
scroll to position [2075, 0]
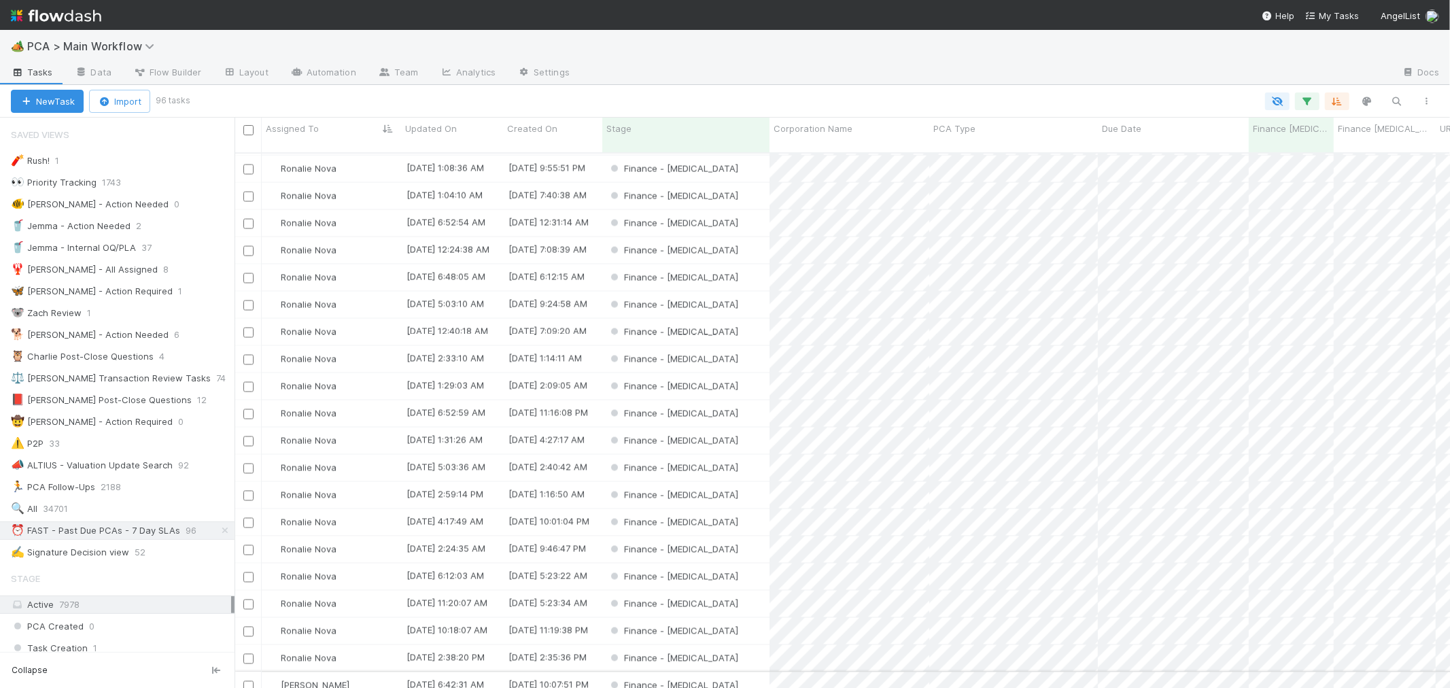
click at [371, 672] on div "[PERSON_NAME]" at bounding box center [331, 685] width 139 height 27
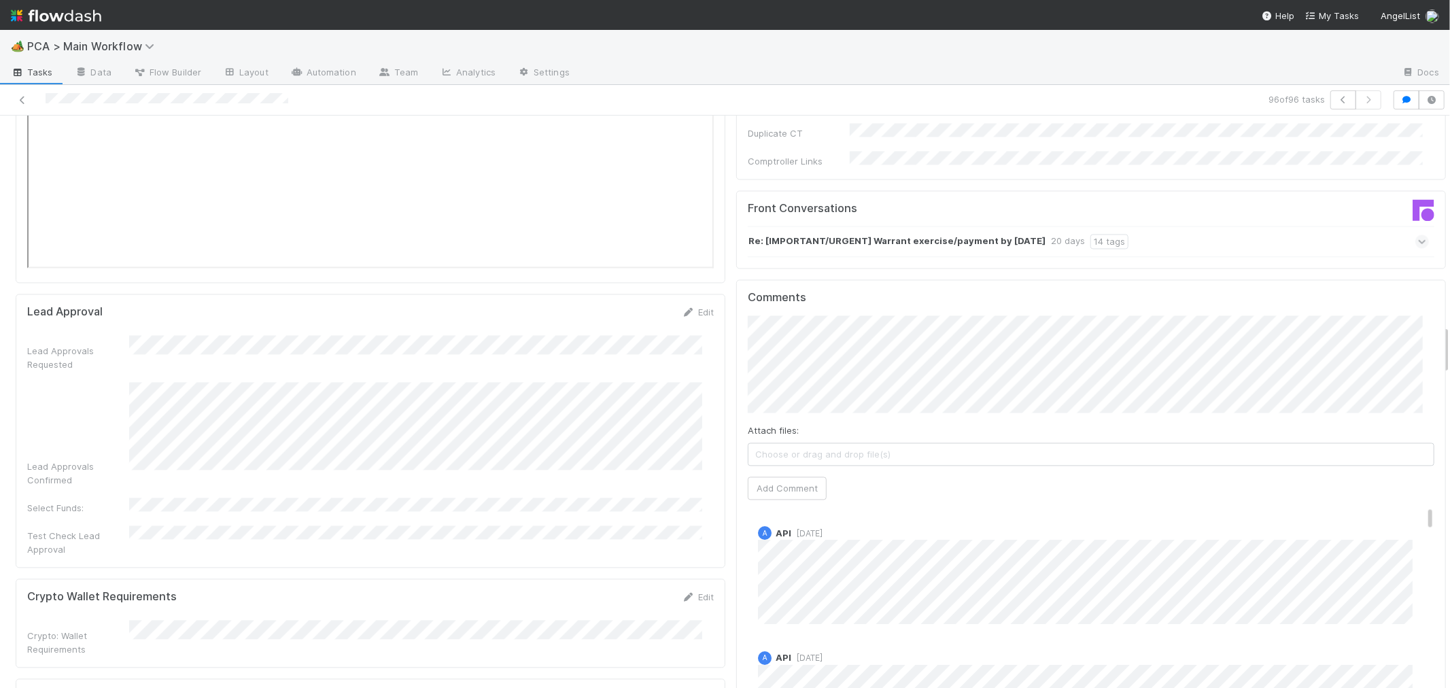
scroll to position [2416, 0]
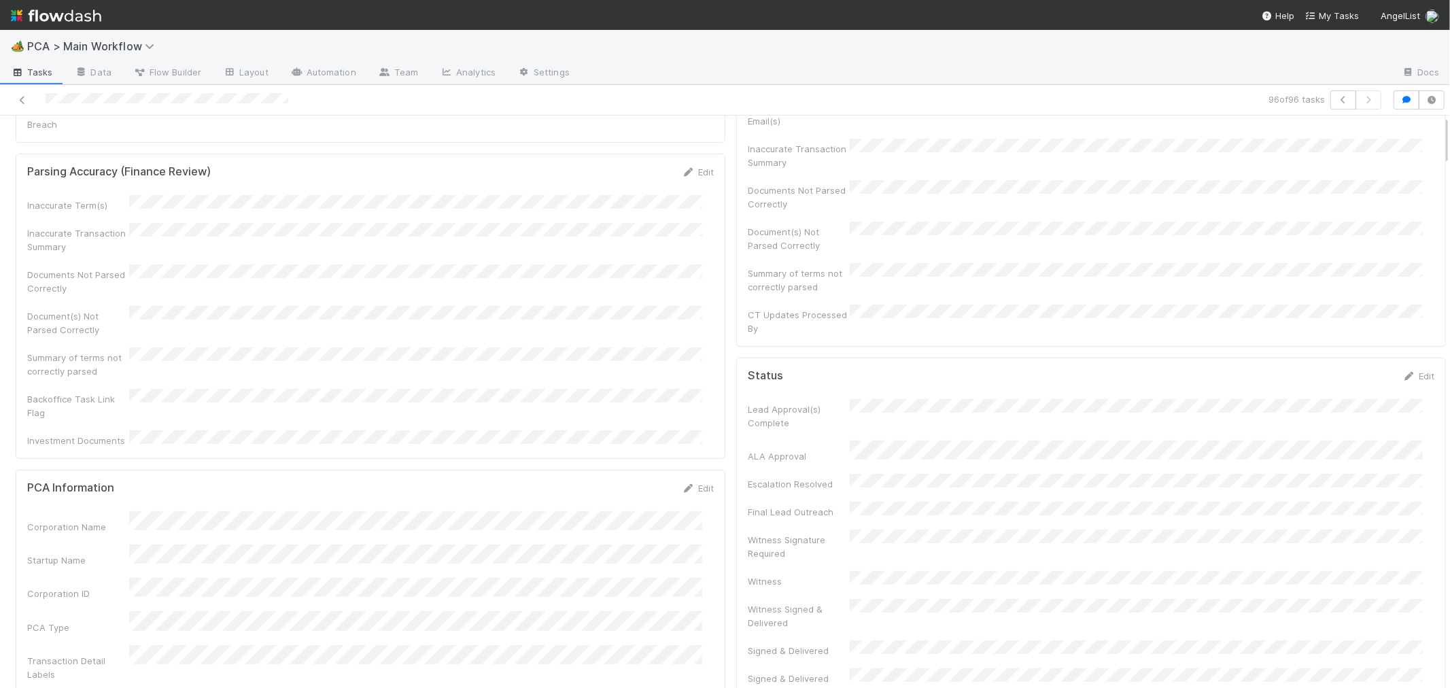
scroll to position [0, 0]
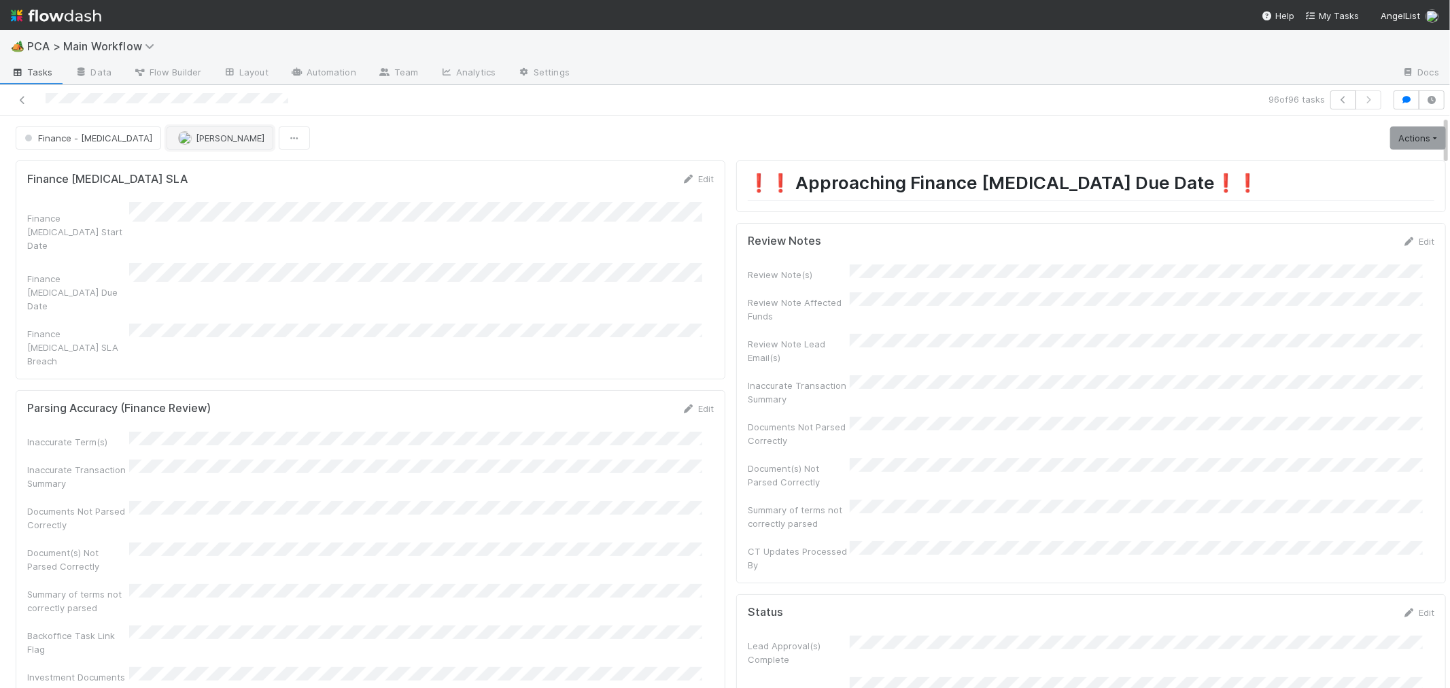
click at [196, 140] on span "[PERSON_NAME]" at bounding box center [230, 138] width 69 height 11
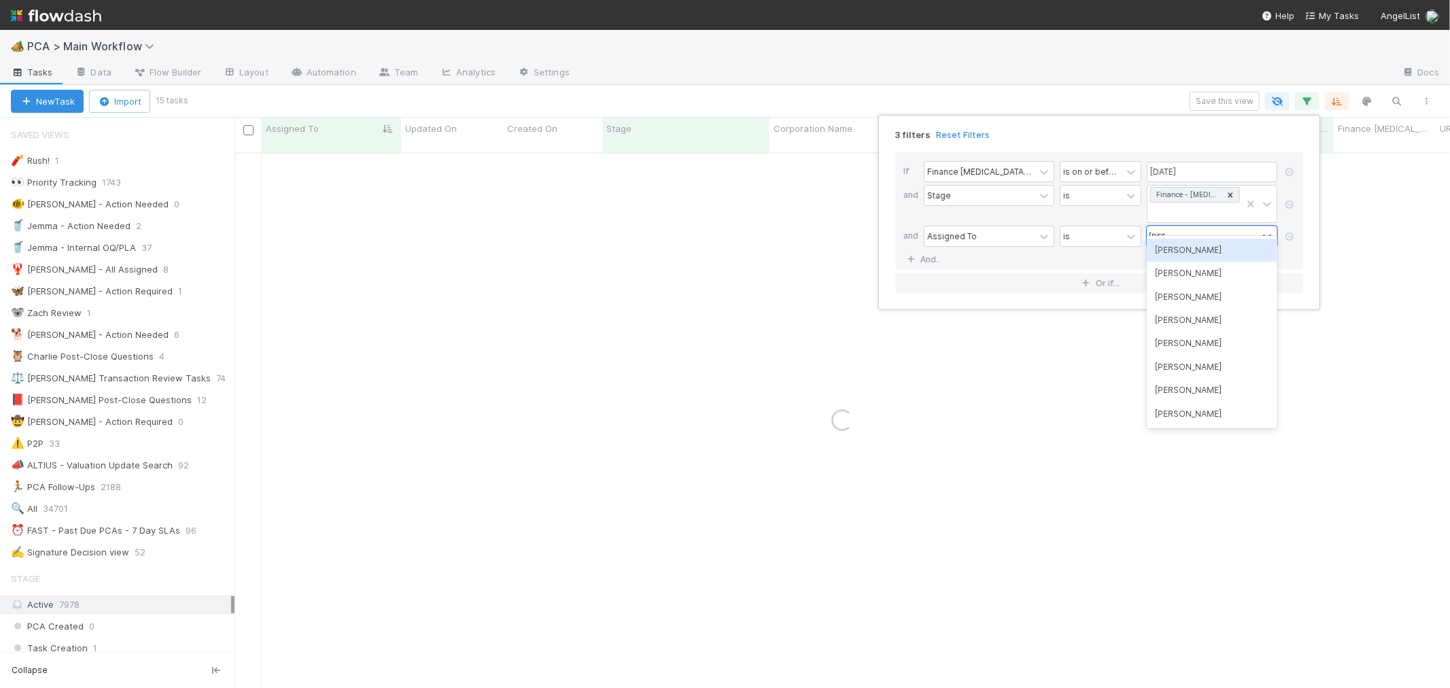
type input "marve"
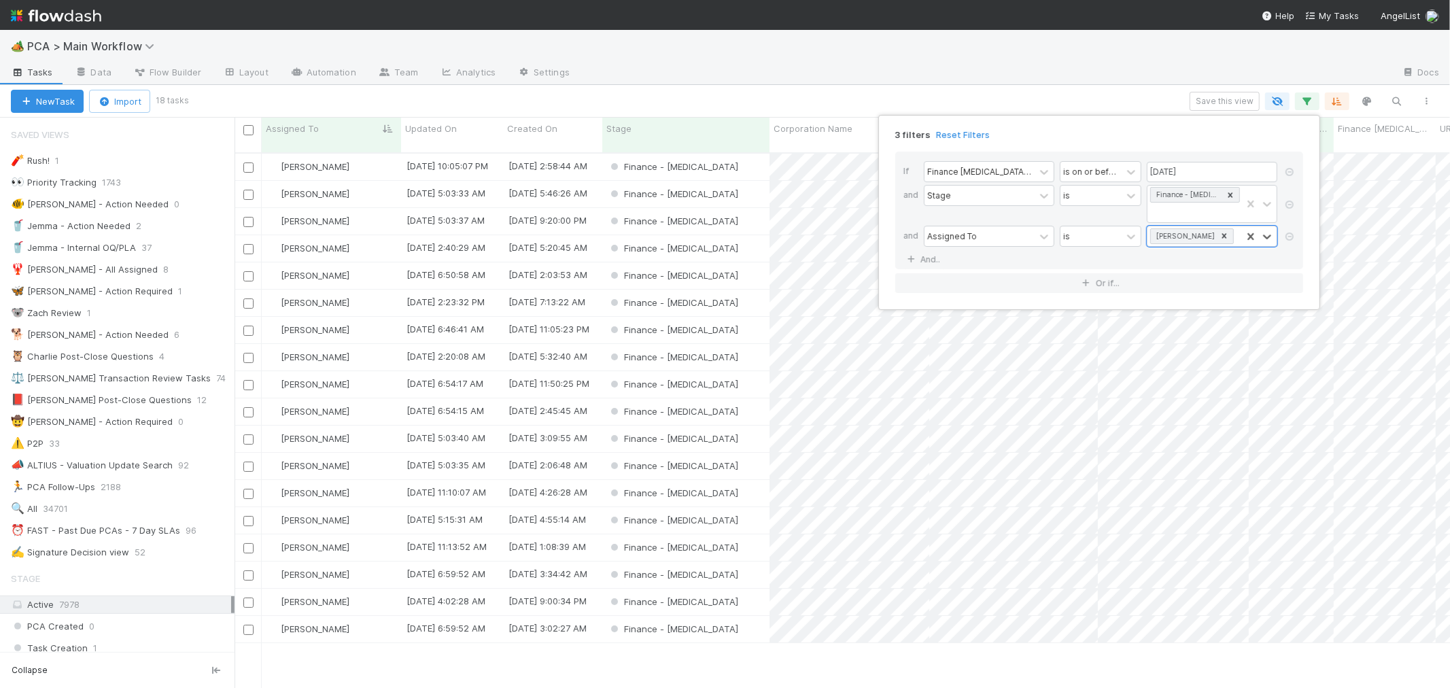
scroll to position [535, 1204]
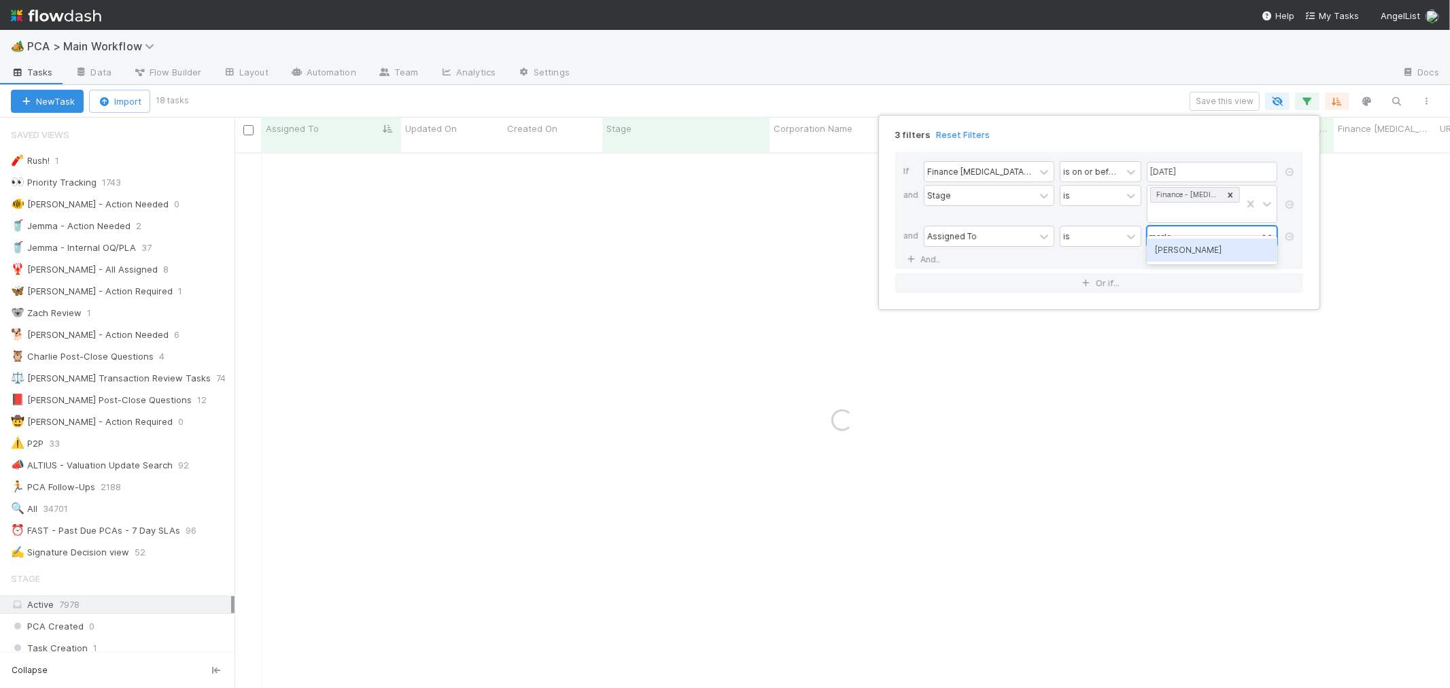
type input "[PERSON_NAME]"
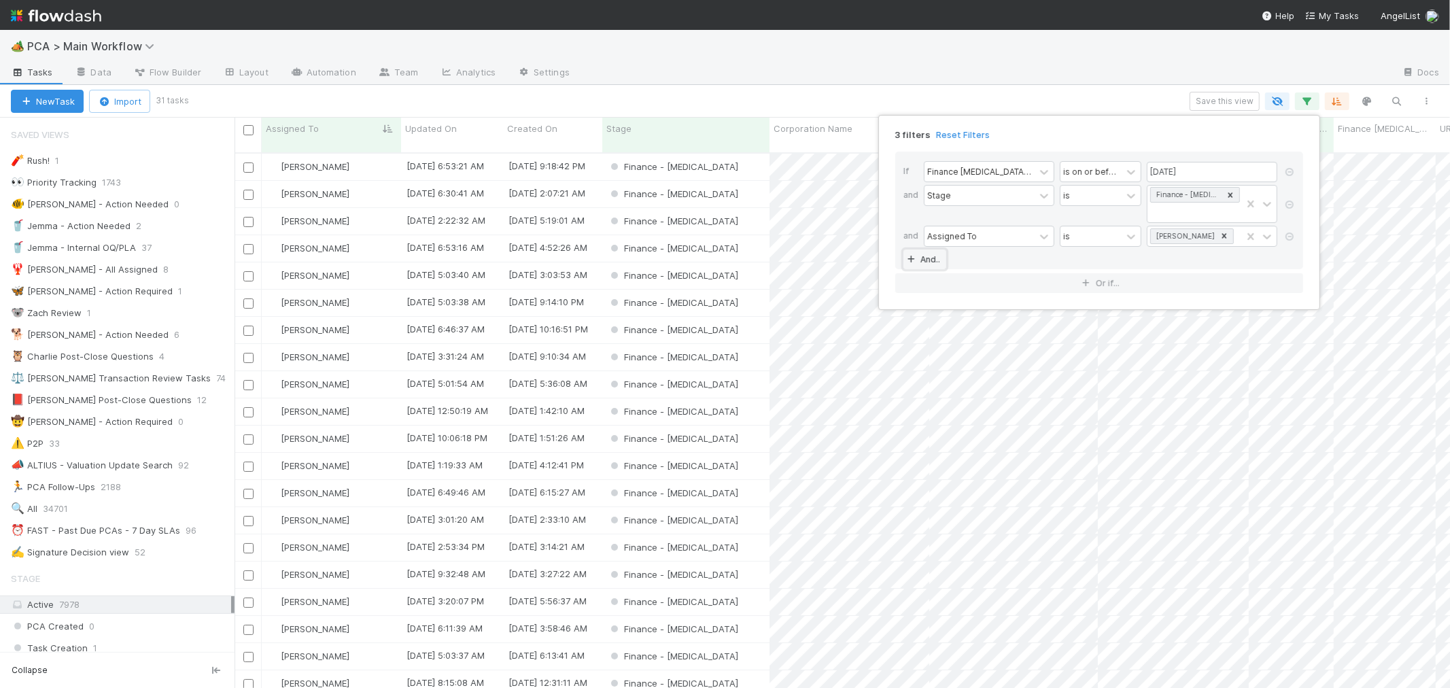
click at [933, 249] on link "And.." at bounding box center [924, 259] width 43 height 20
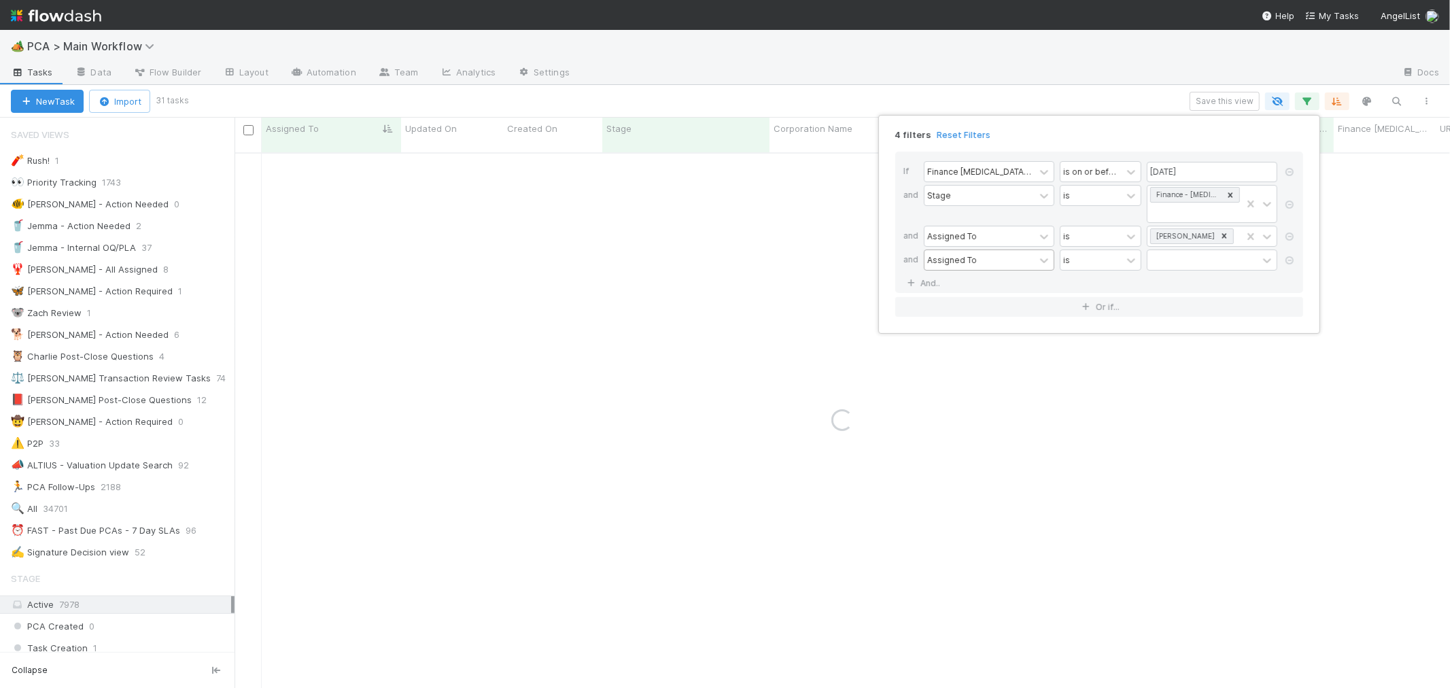
click at [977, 250] on div "Assigned To" at bounding box center [979, 260] width 110 height 20
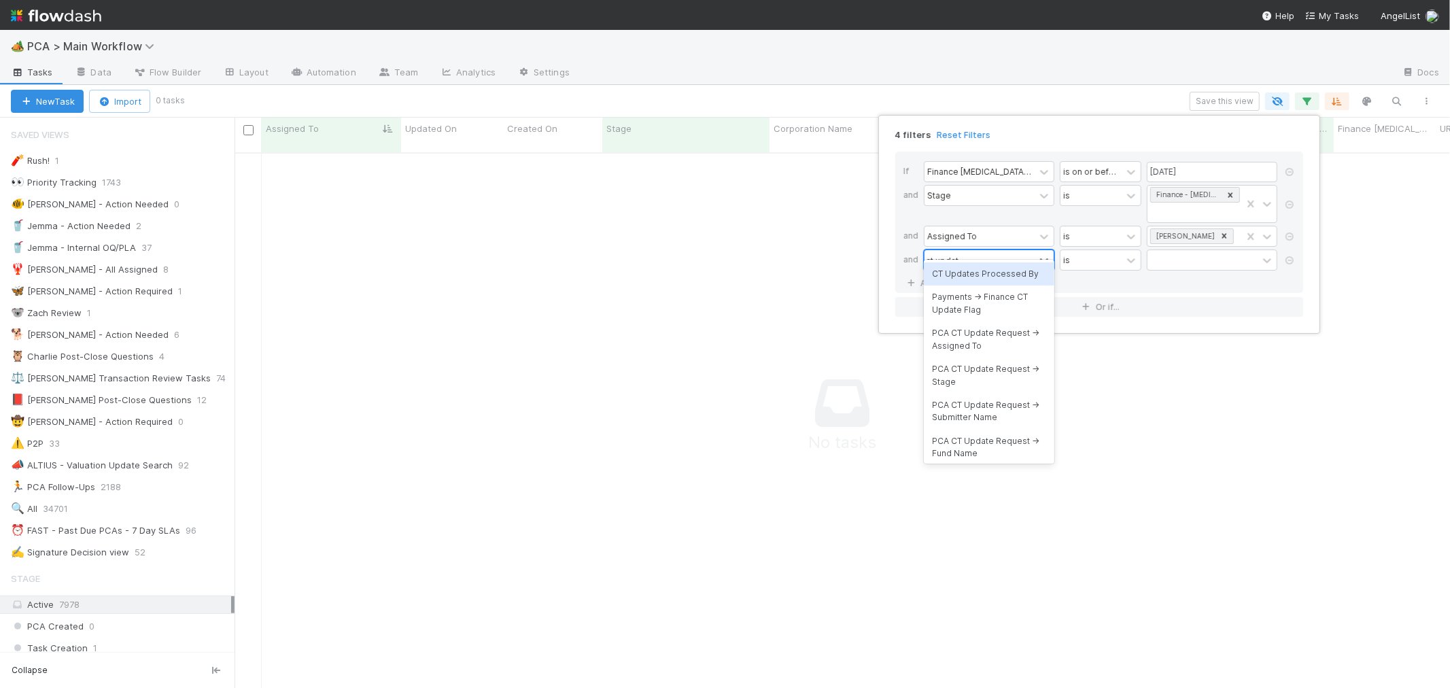
type input "ct update"
click at [987, 276] on div "CT Updates Processed By" at bounding box center [989, 273] width 131 height 23
click at [1175, 250] on div at bounding box center [1202, 260] width 110 height 20
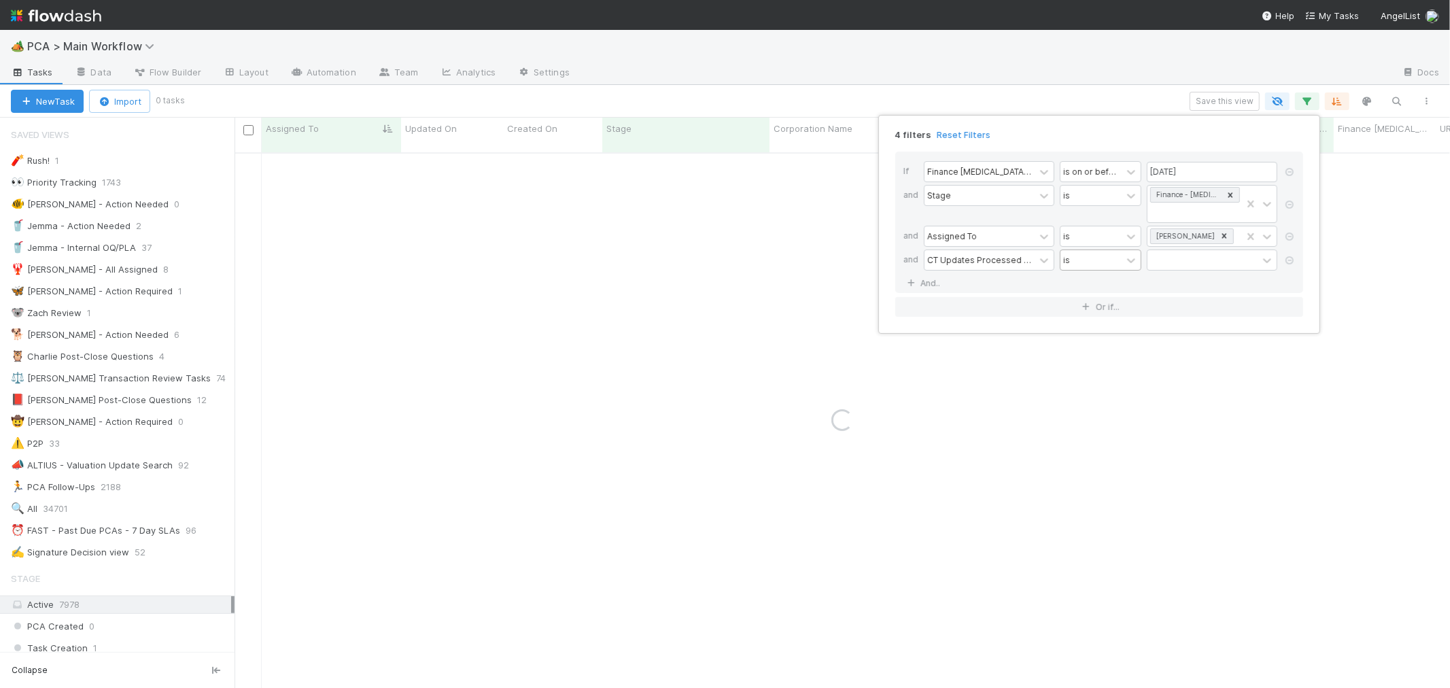
drag, startPoint x: 1108, startPoint y: 254, endPoint x: 1100, endPoint y: 245, distance: 11.5
click at [1104, 249] on div "is" at bounding box center [1101, 259] width 82 height 21
click at [1101, 250] on div "is" at bounding box center [1090, 260] width 61 height 20
drag, startPoint x: 1097, startPoint y: 302, endPoint x: 1126, endPoint y: 279, distance: 36.7
click at [1097, 301] on div "is not" at bounding box center [1101, 296] width 82 height 23
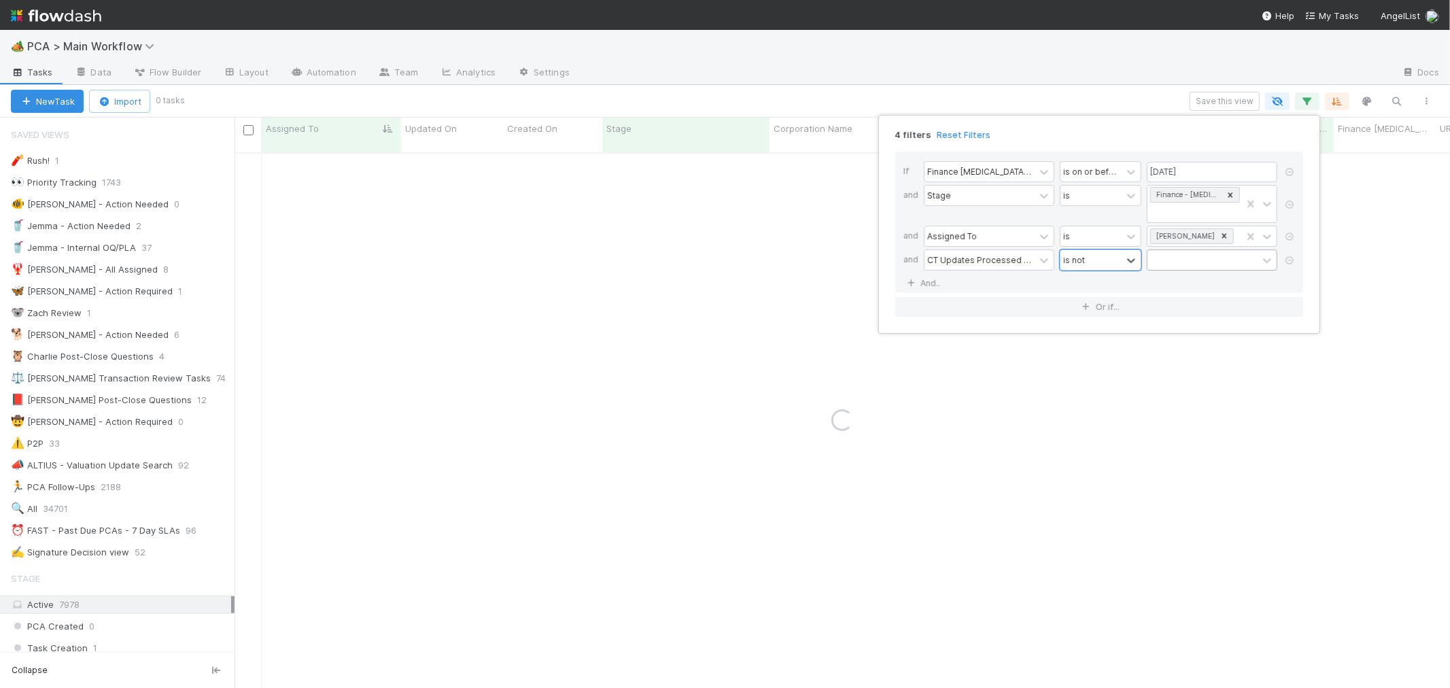
click at [1154, 249] on div at bounding box center [1212, 259] width 131 height 21
type input "[PERSON_NAME]"
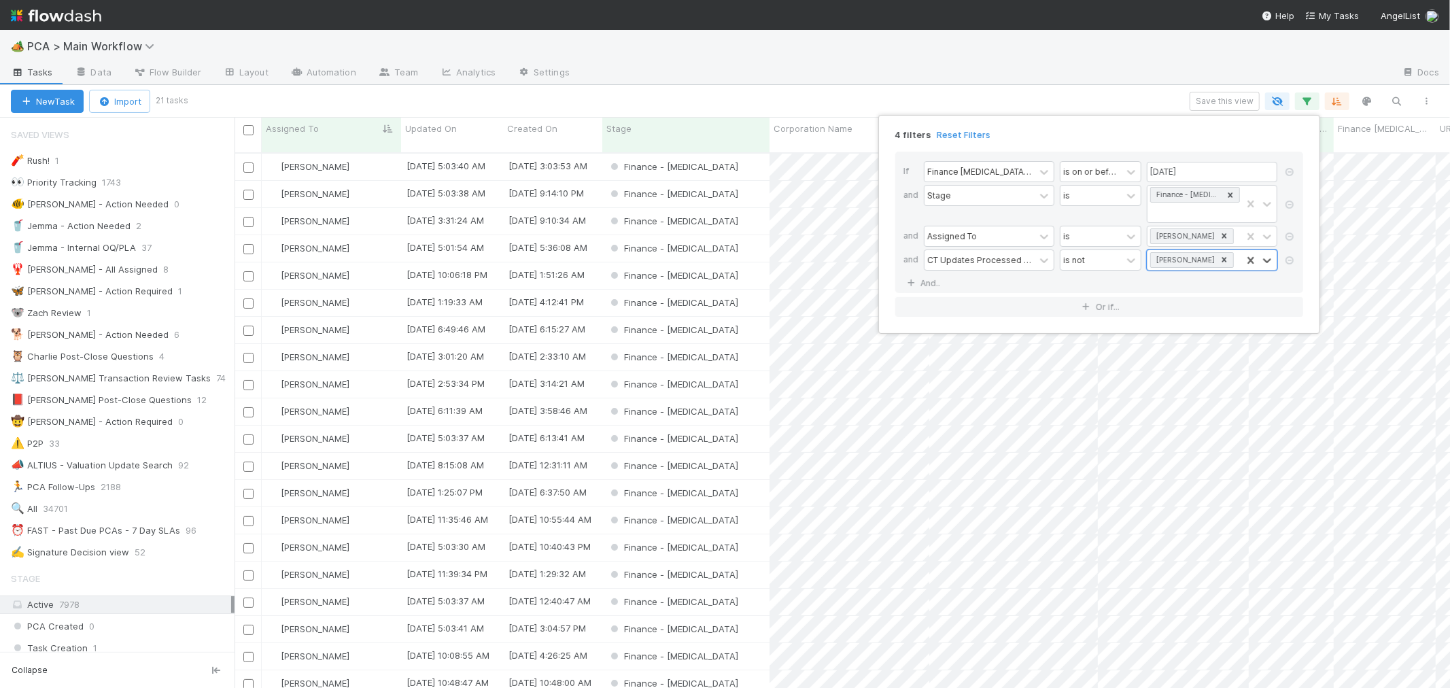
scroll to position [535, 1204]
click at [899, 98] on div "4 filters Reset Filters If Finance [MEDICAL_DATA] Due Date is on or before [DAT…" at bounding box center [725, 344] width 1450 height 688
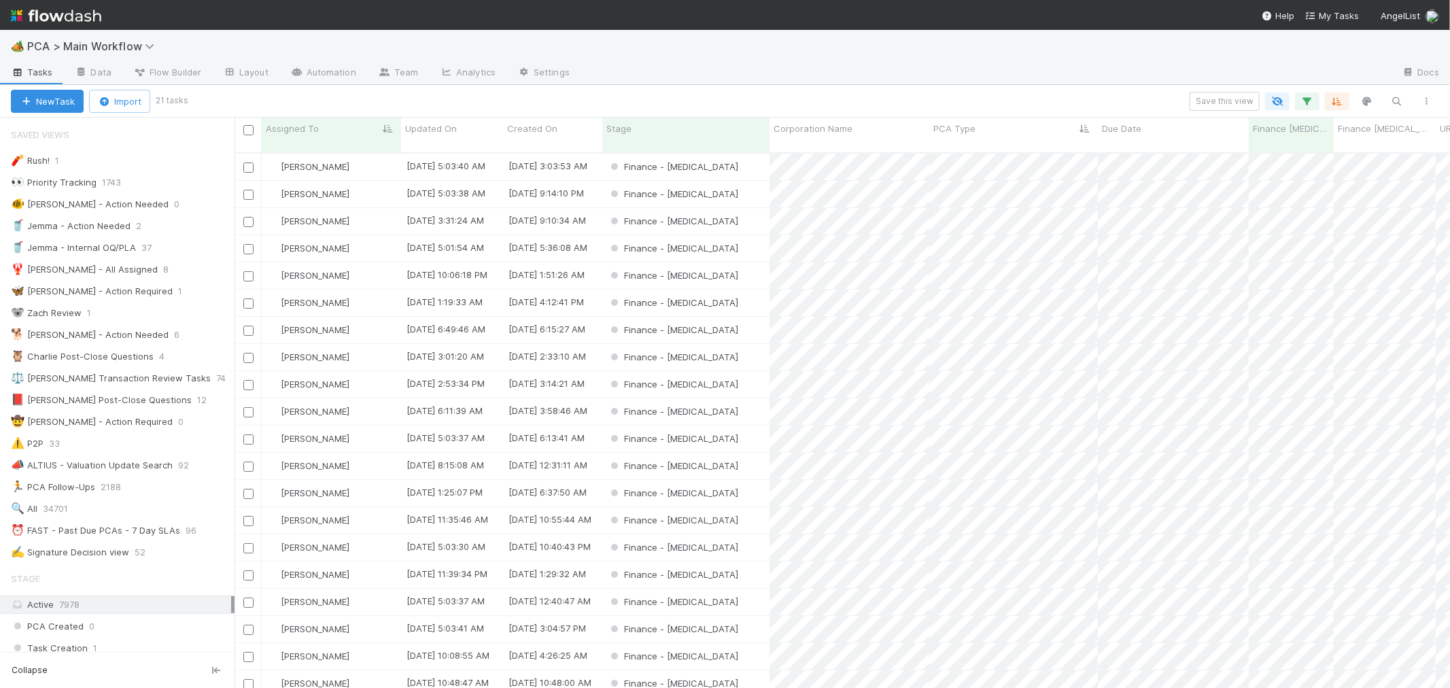
scroll to position [36, 0]
click at [725, 400] on div "Finance - [MEDICAL_DATA]" at bounding box center [685, 413] width 167 height 27
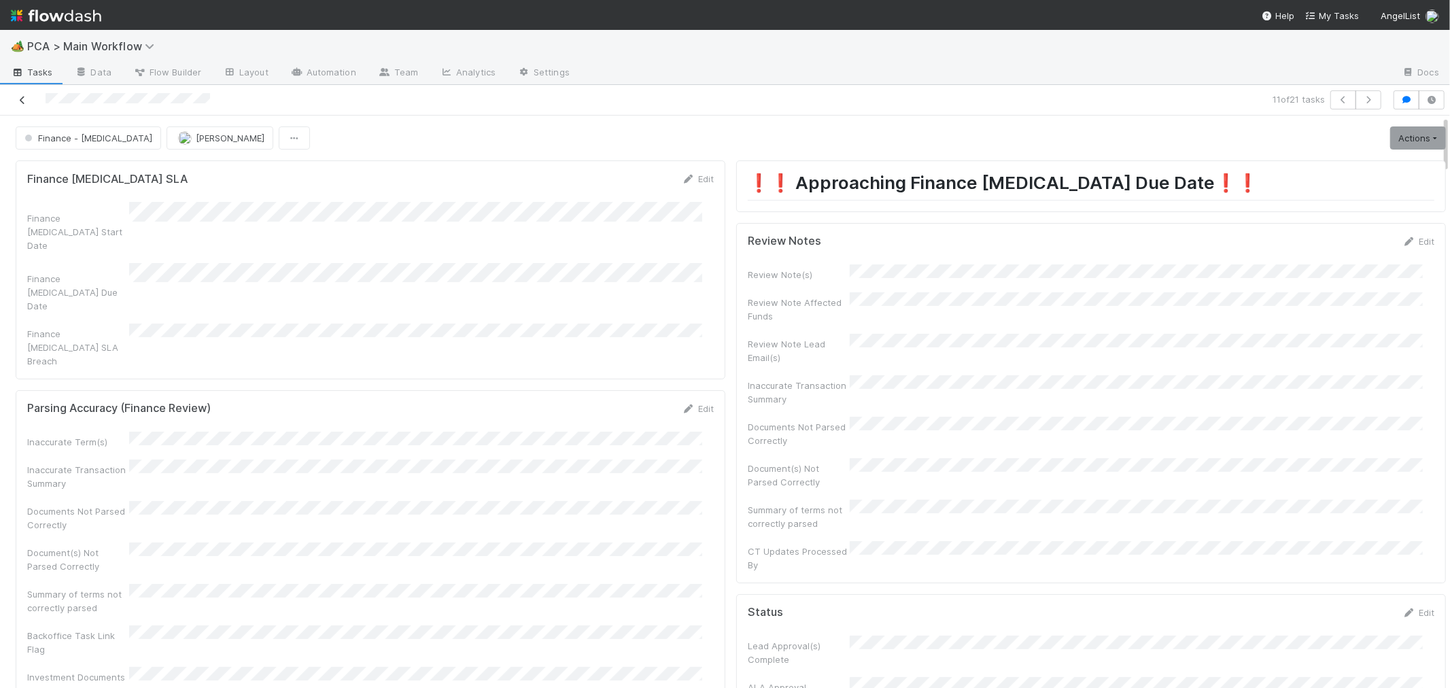
click at [16, 101] on icon at bounding box center [23, 100] width 14 height 9
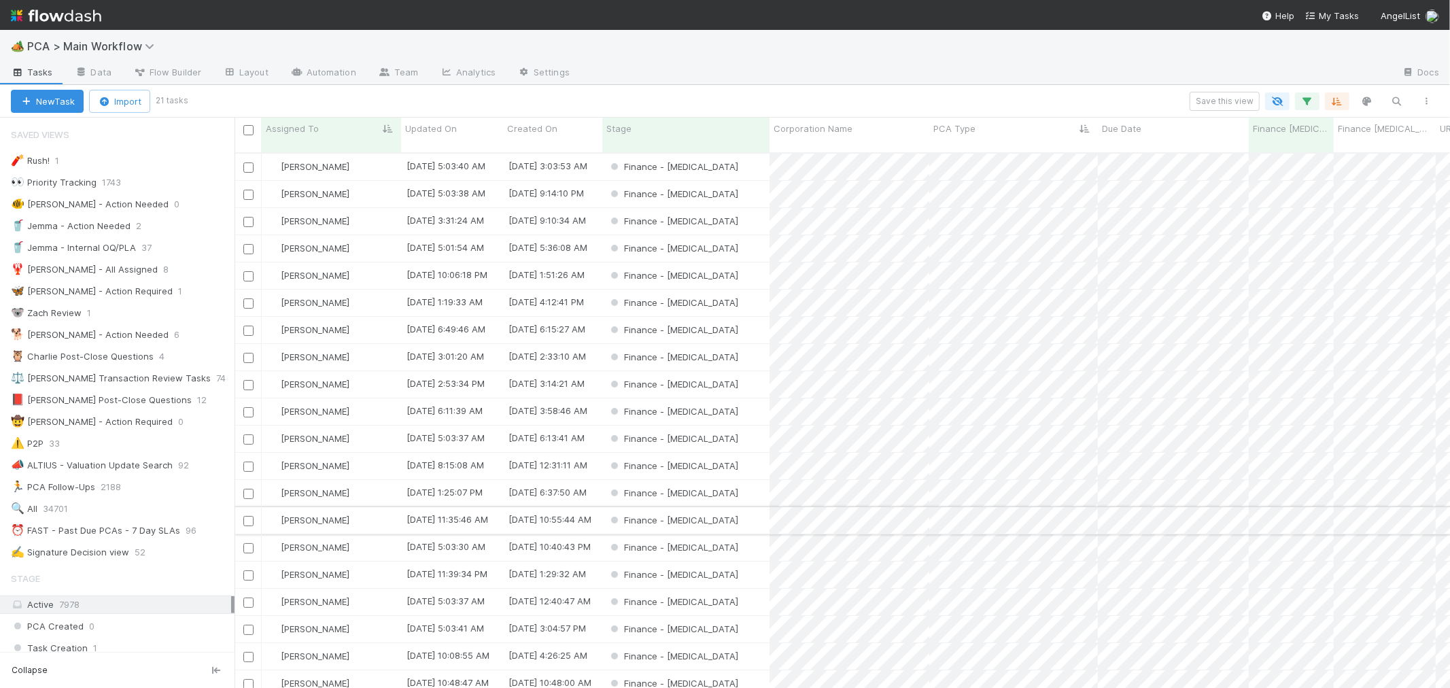
scroll to position [36, 0]
click at [249, 491] on input "checkbox" at bounding box center [248, 496] width 10 height 10
click at [249, 681] on input "checkbox" at bounding box center [248, 686] width 10 height 10
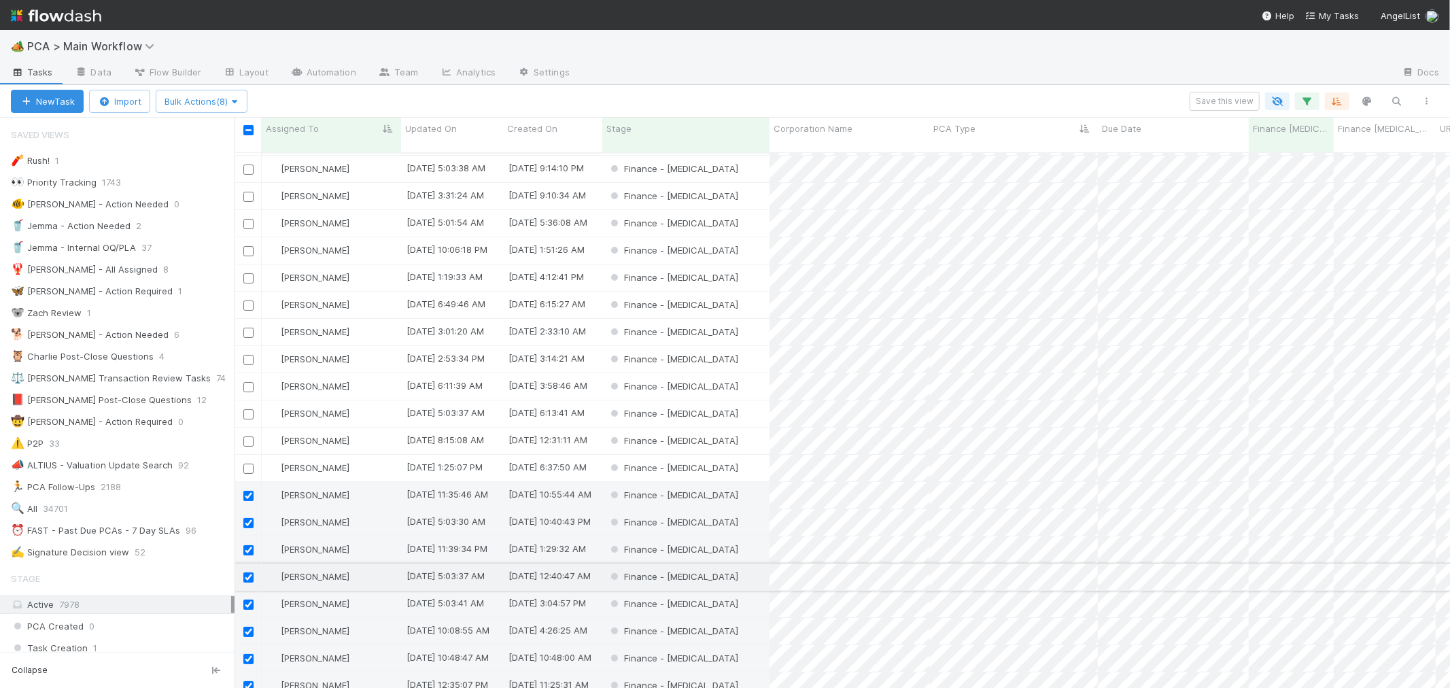
scroll to position [0, 0]
click at [249, 516] on input "checkbox" at bounding box center [248, 521] width 10 height 10
click at [250, 543] on input "checkbox" at bounding box center [248, 548] width 10 height 10
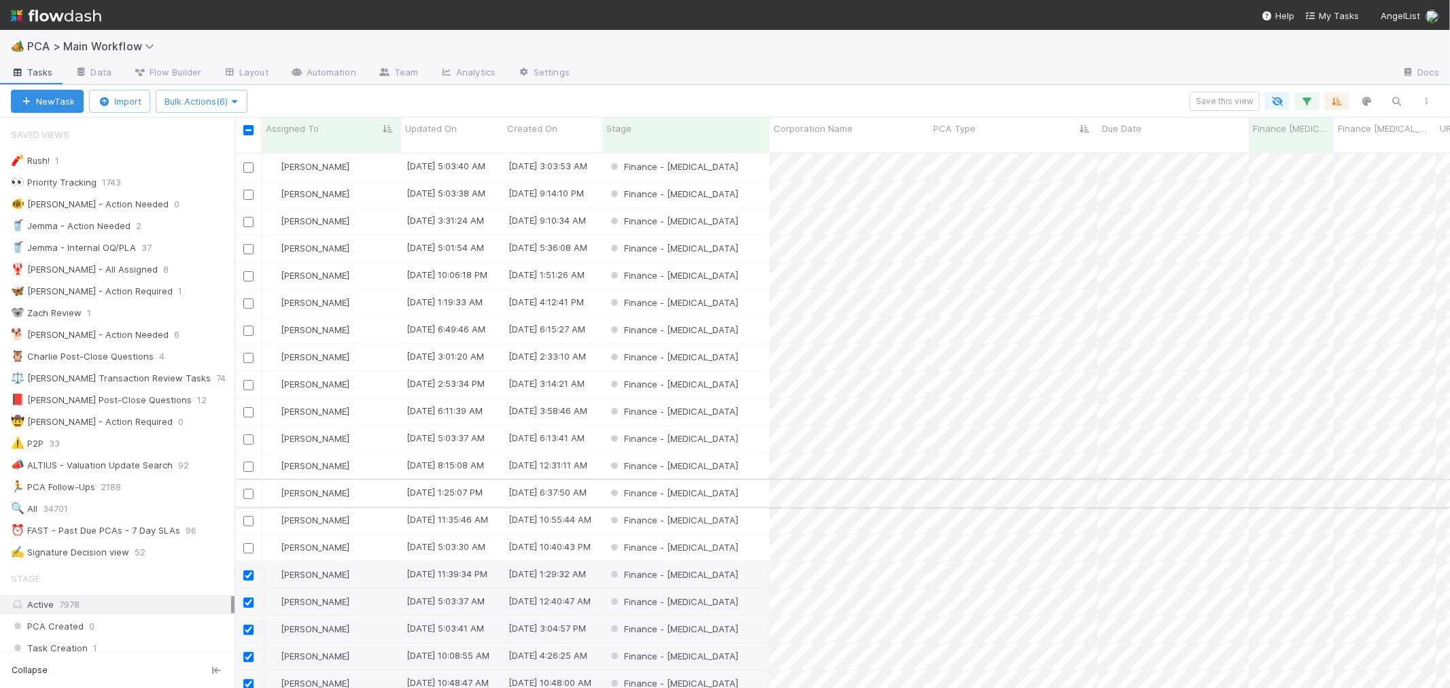
click at [245, 489] on input "checkbox" at bounding box center [248, 494] width 10 height 10
click at [247, 271] on input "checkbox" at bounding box center [248, 276] width 10 height 10
click at [248, 162] on input "checkbox" at bounding box center [248, 167] width 10 height 10
click at [247, 570] on input "checkbox" at bounding box center [248, 575] width 10 height 10
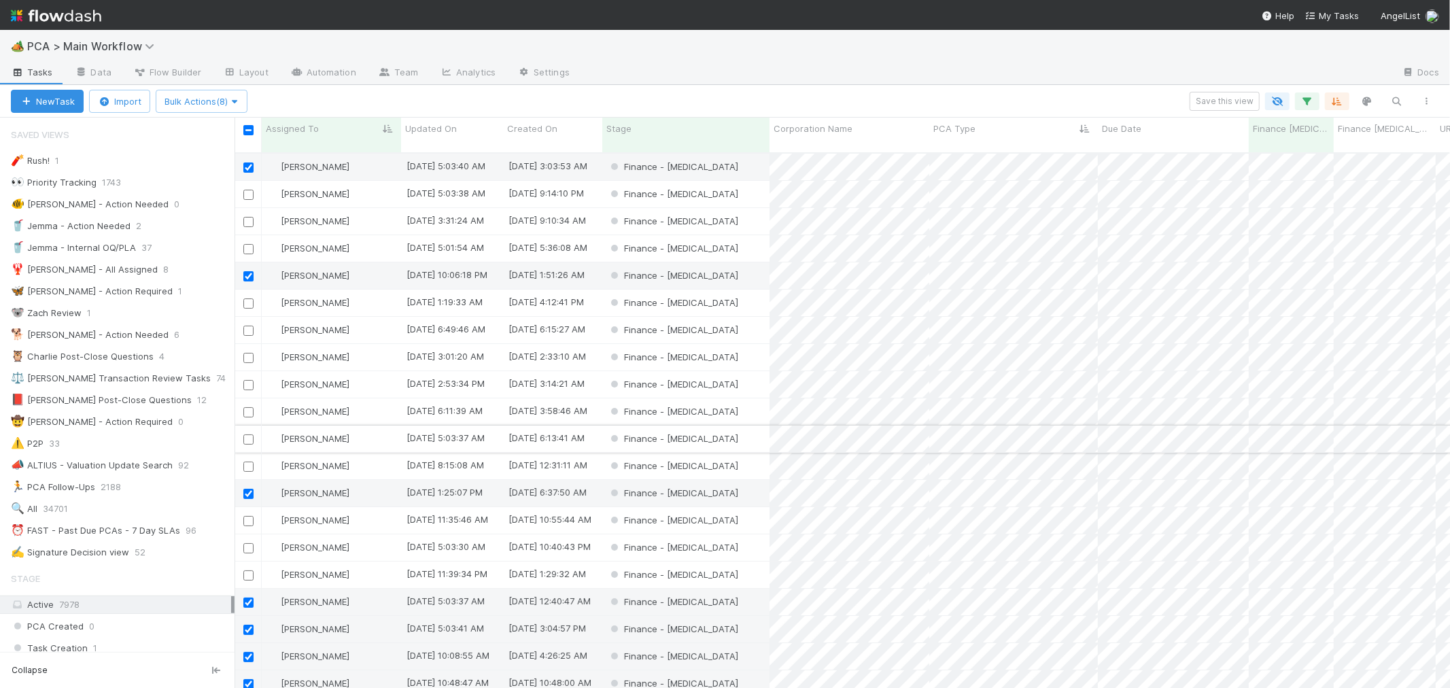
click at [250, 434] on input "checkbox" at bounding box center [248, 439] width 10 height 10
click at [248, 489] on input "checkbox" at bounding box center [248, 494] width 10 height 10
click at [203, 104] on span "Bulk Actions (8)" at bounding box center [201, 101] width 74 height 11
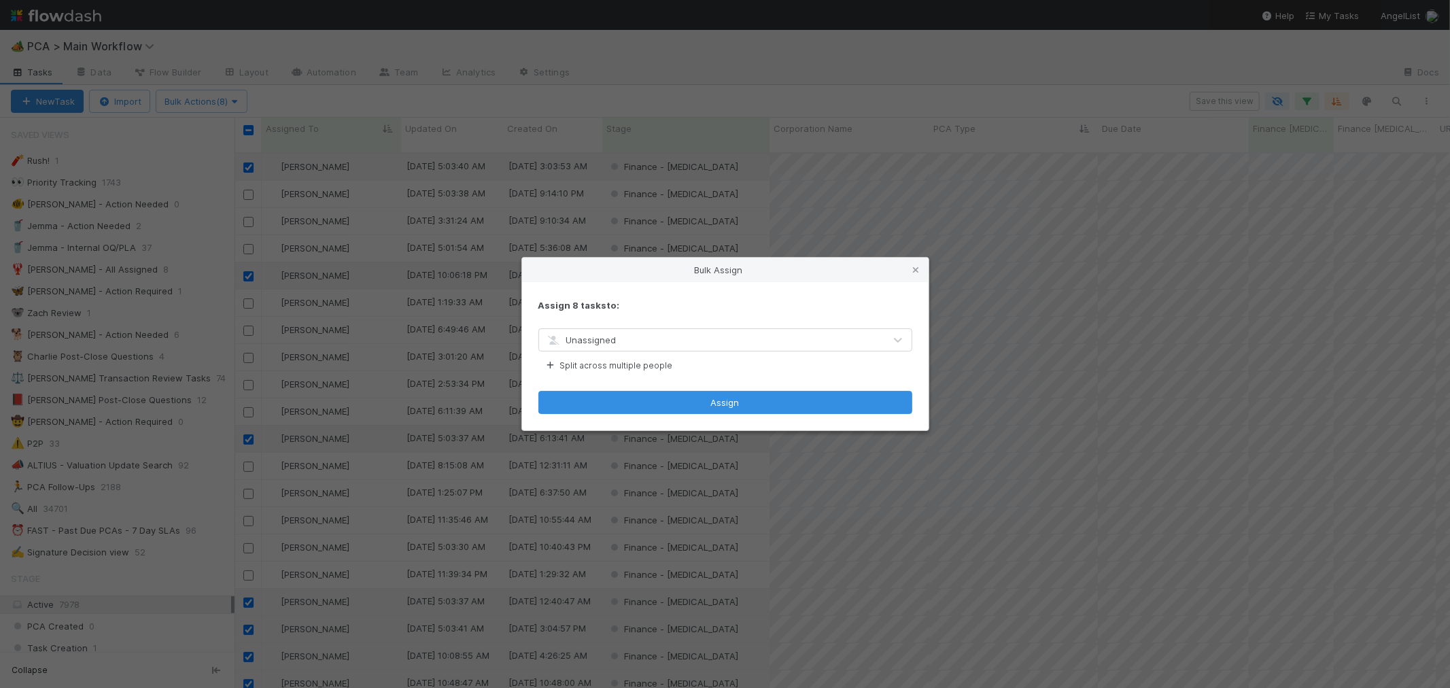
click at [616, 341] on div "Unassigned" at bounding box center [711, 340] width 345 height 22
type input "[PERSON_NAME]"
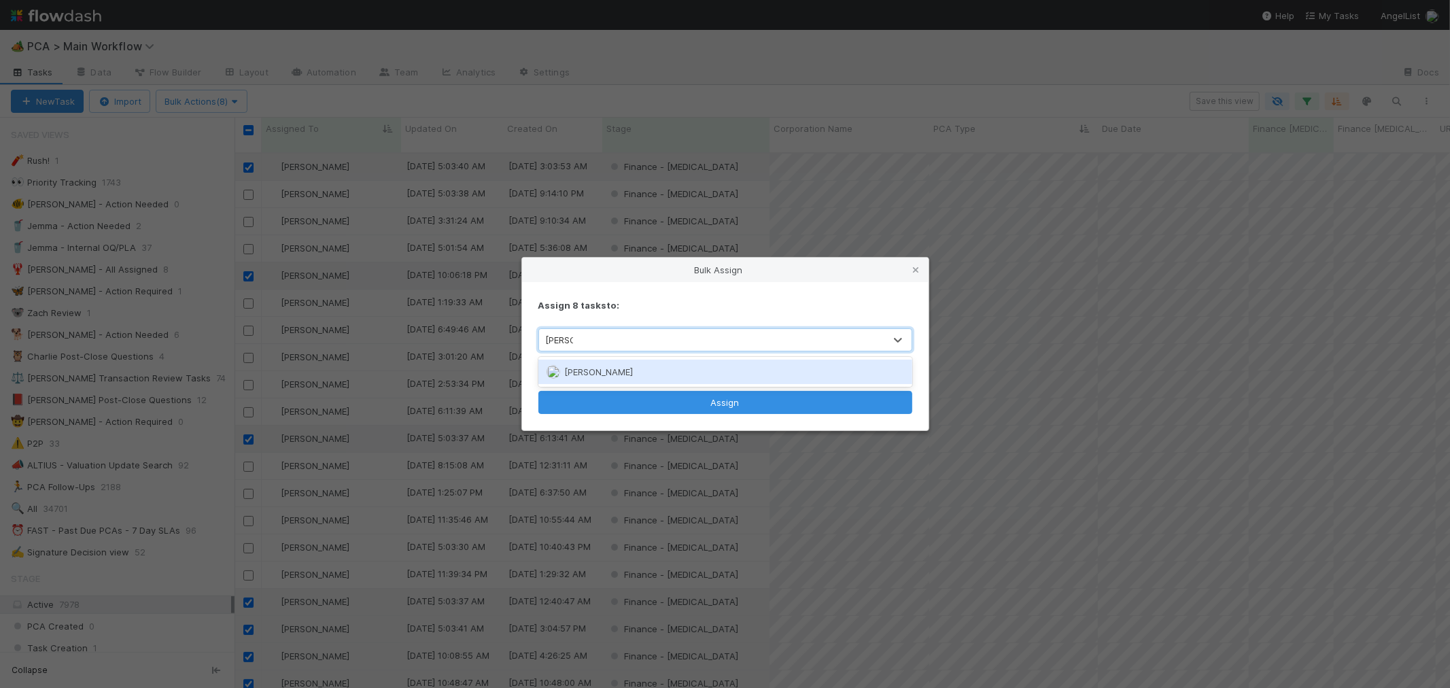
click at [623, 375] on span "[PERSON_NAME]" at bounding box center [598, 371] width 69 height 11
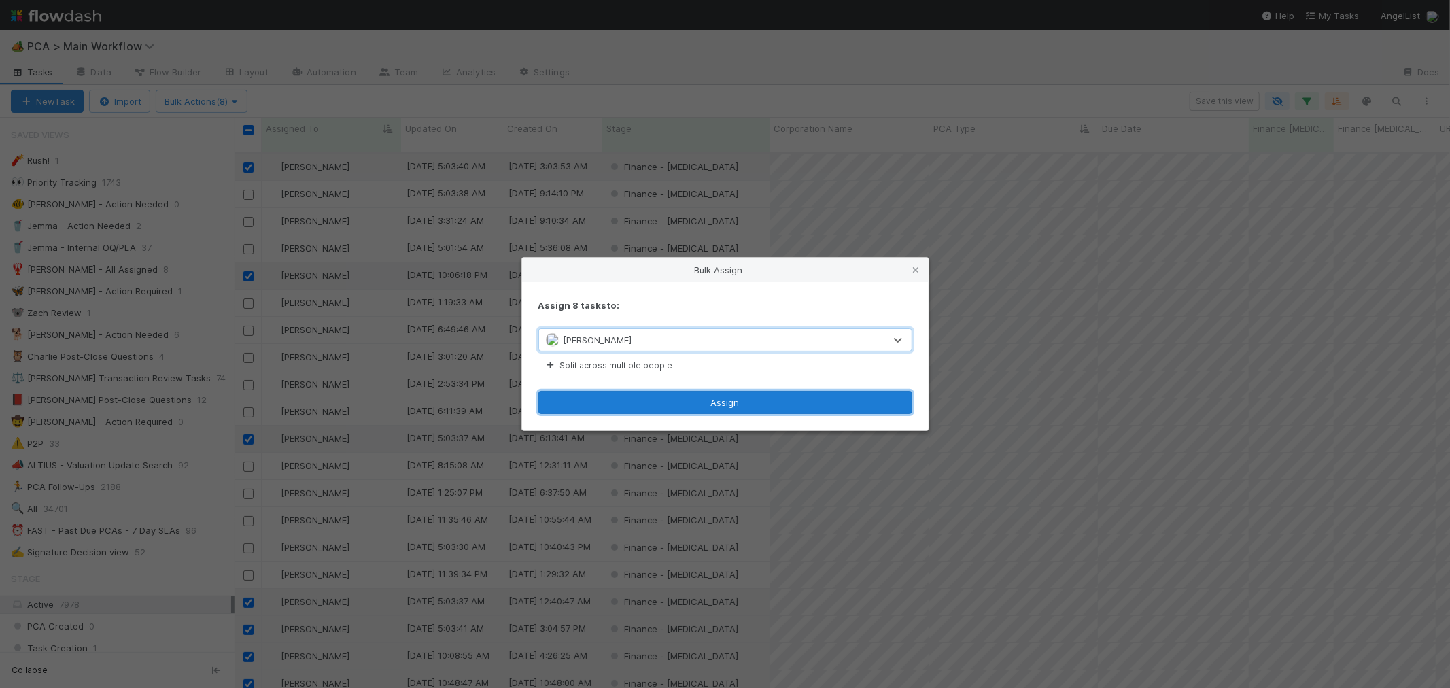
click at [673, 400] on button "Assign" at bounding box center [725, 402] width 374 height 23
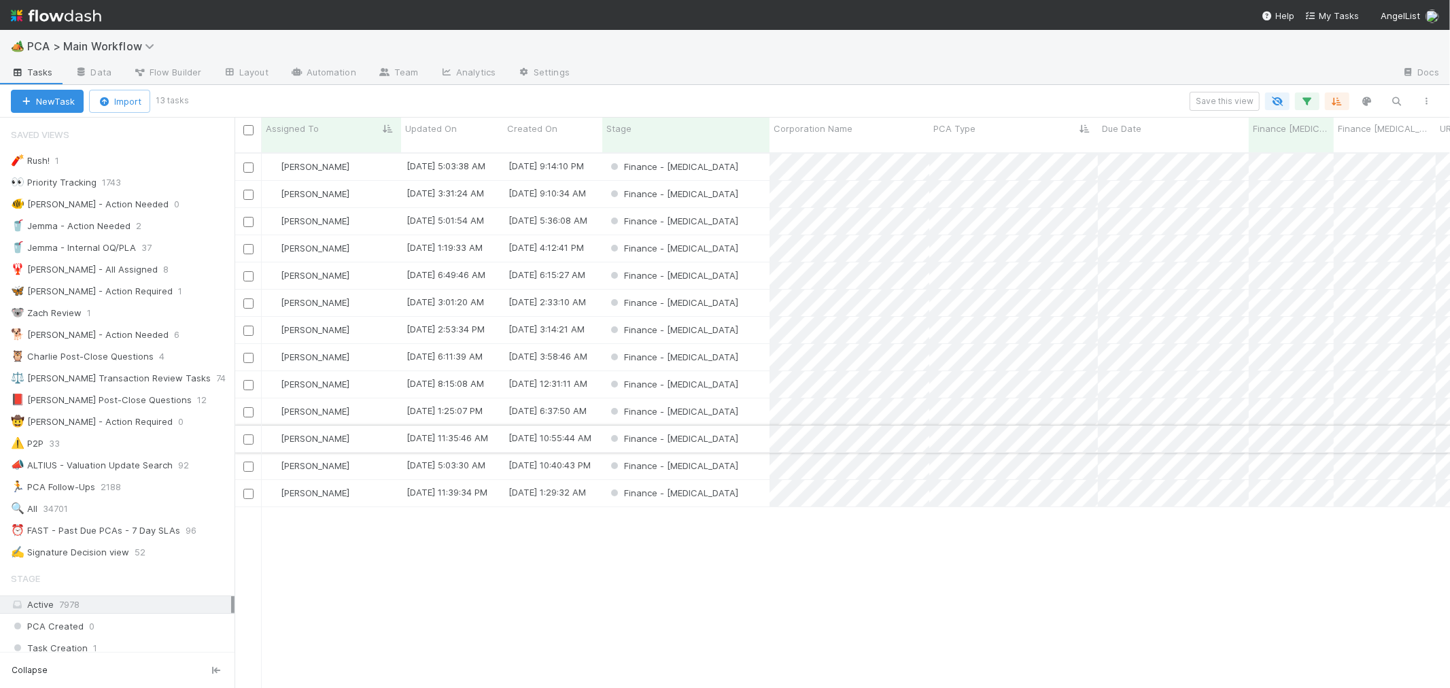
click at [247, 434] on input "checkbox" at bounding box center [248, 439] width 10 height 10
click at [248, 489] on input "checkbox" at bounding box center [248, 494] width 10 height 10
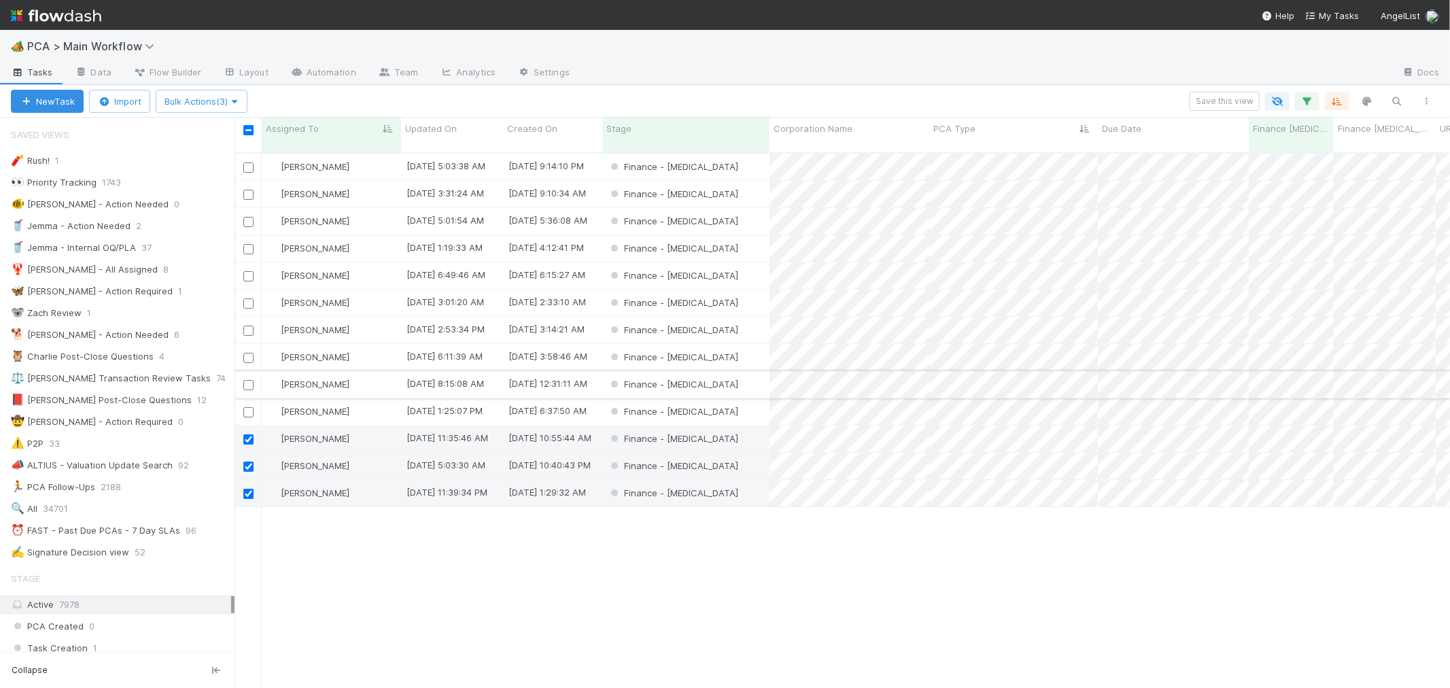
click at [245, 380] on input "checkbox" at bounding box center [248, 385] width 10 height 10
click at [219, 96] on span "Bulk Actions (4)" at bounding box center [201, 101] width 74 height 11
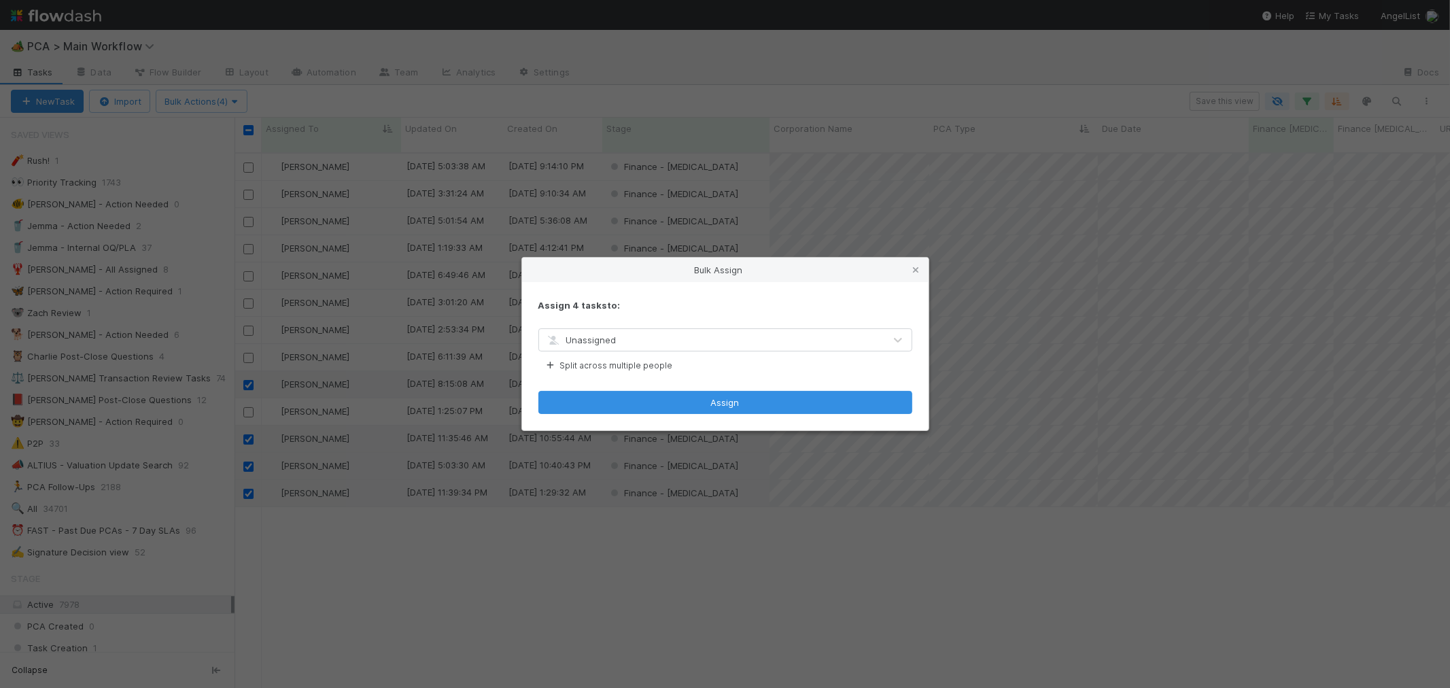
click at [615, 336] on div "Unassigned" at bounding box center [711, 340] width 345 height 22
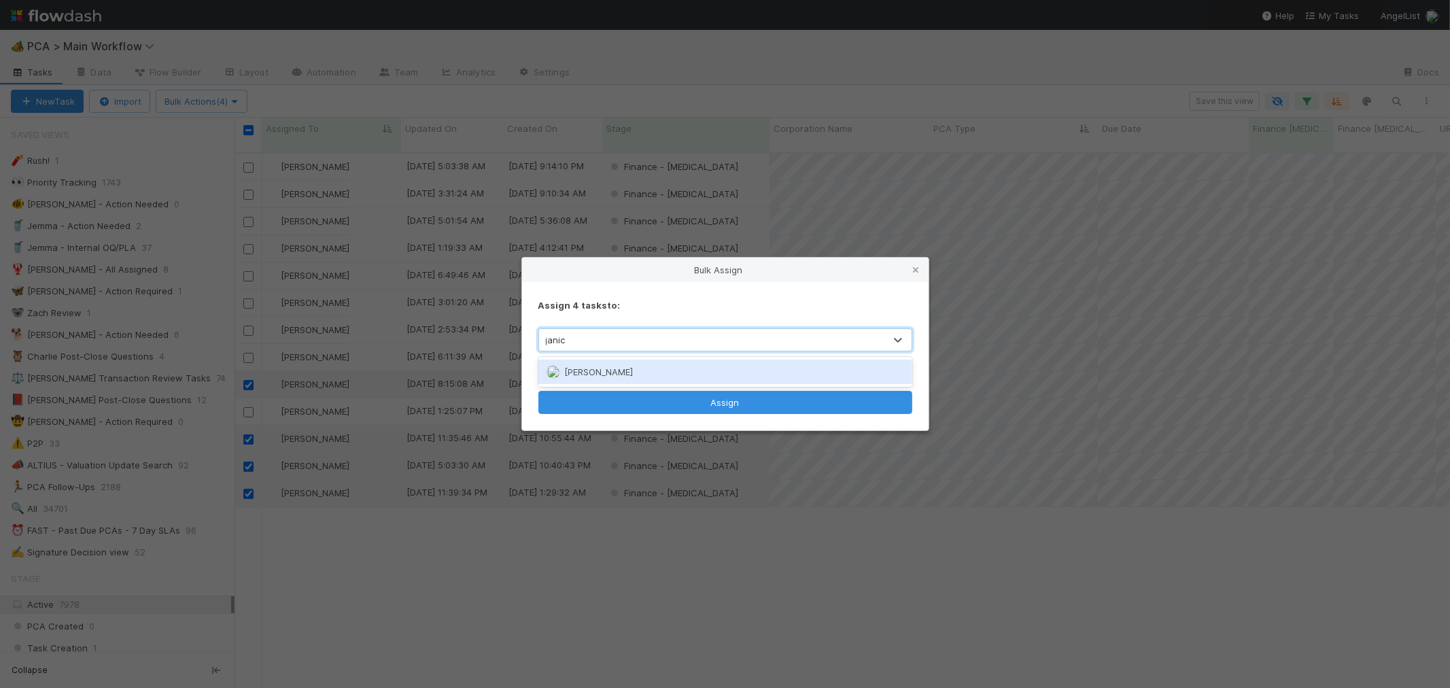
type input "[PERSON_NAME]"
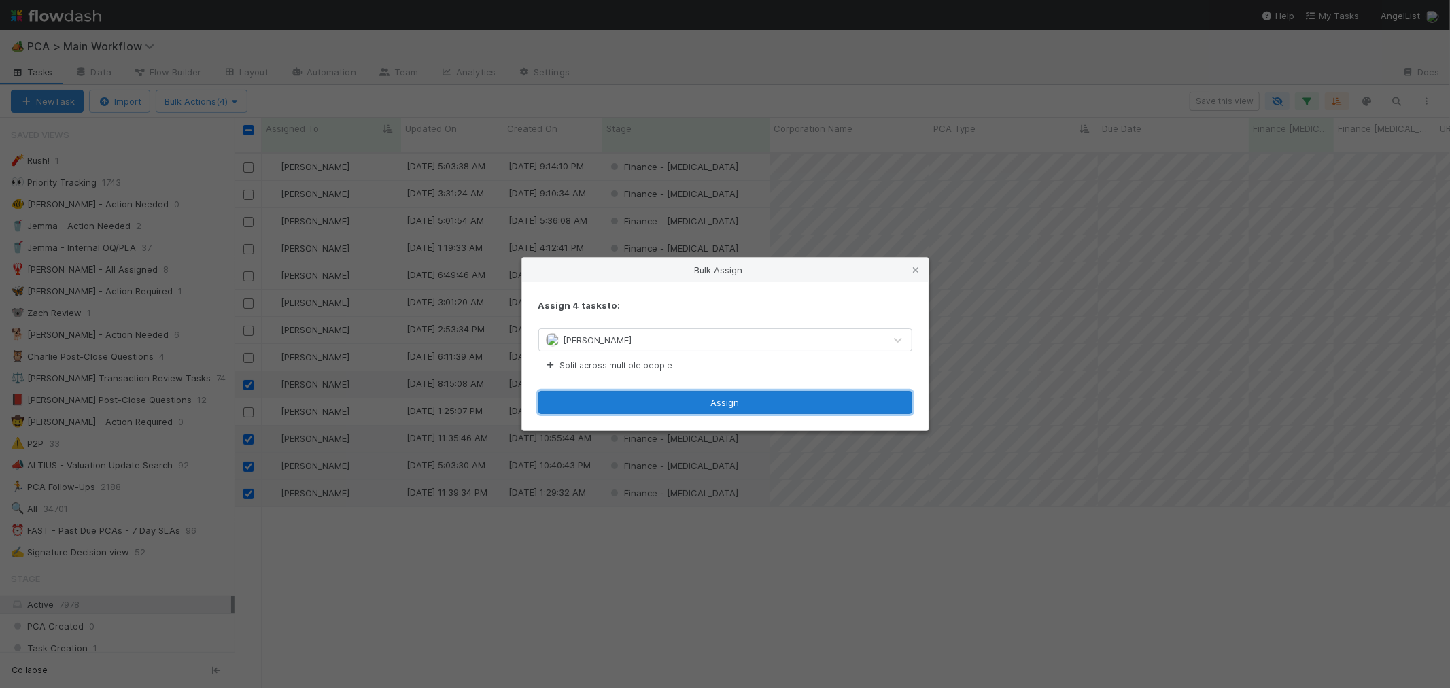
click at [714, 404] on button "Assign" at bounding box center [725, 402] width 374 height 23
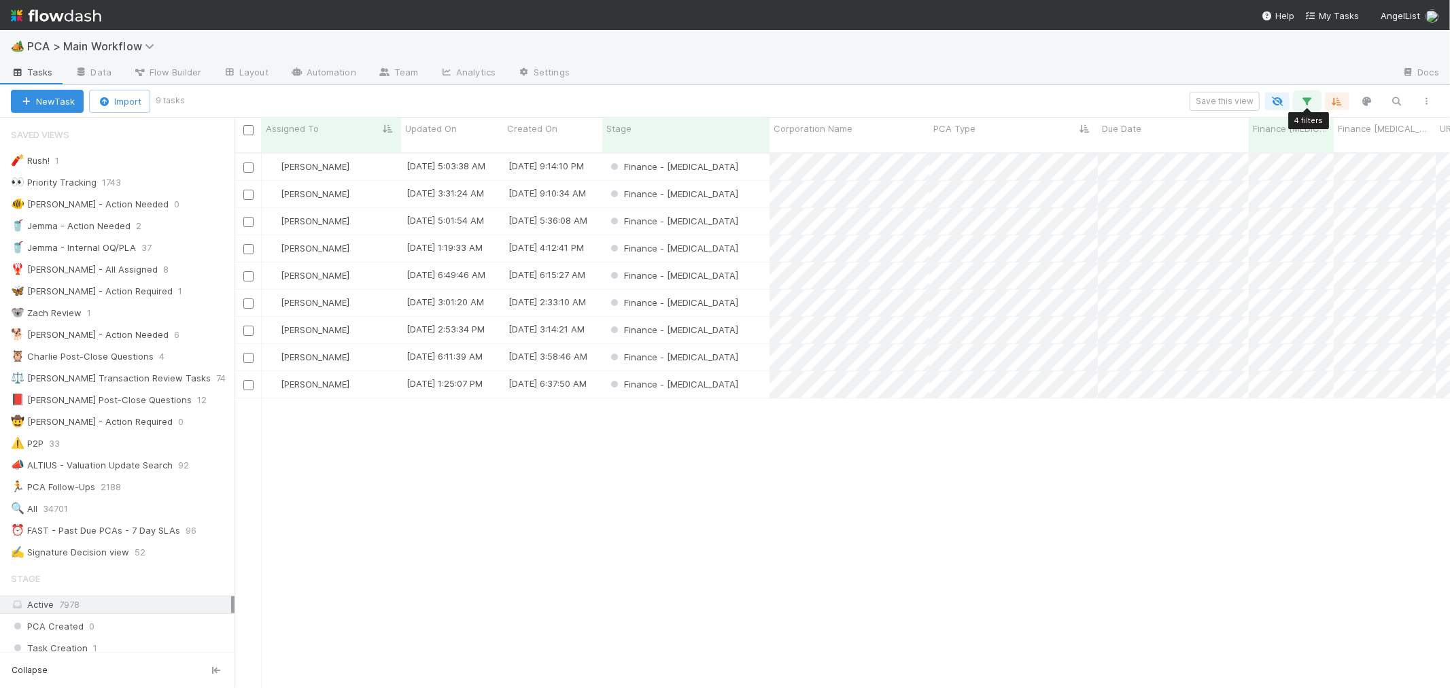
click at [1307, 98] on icon "button" at bounding box center [1307, 101] width 14 height 12
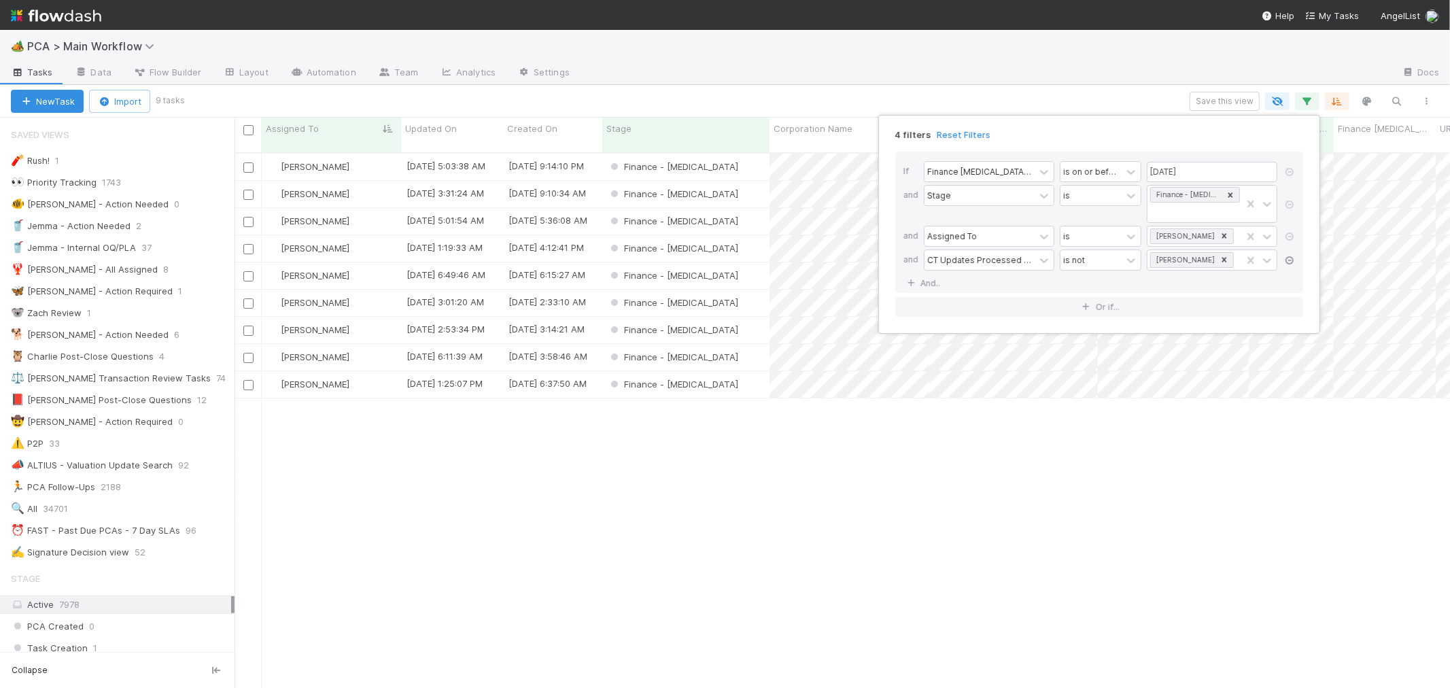
click at [1288, 256] on icon at bounding box center [1290, 260] width 14 height 8
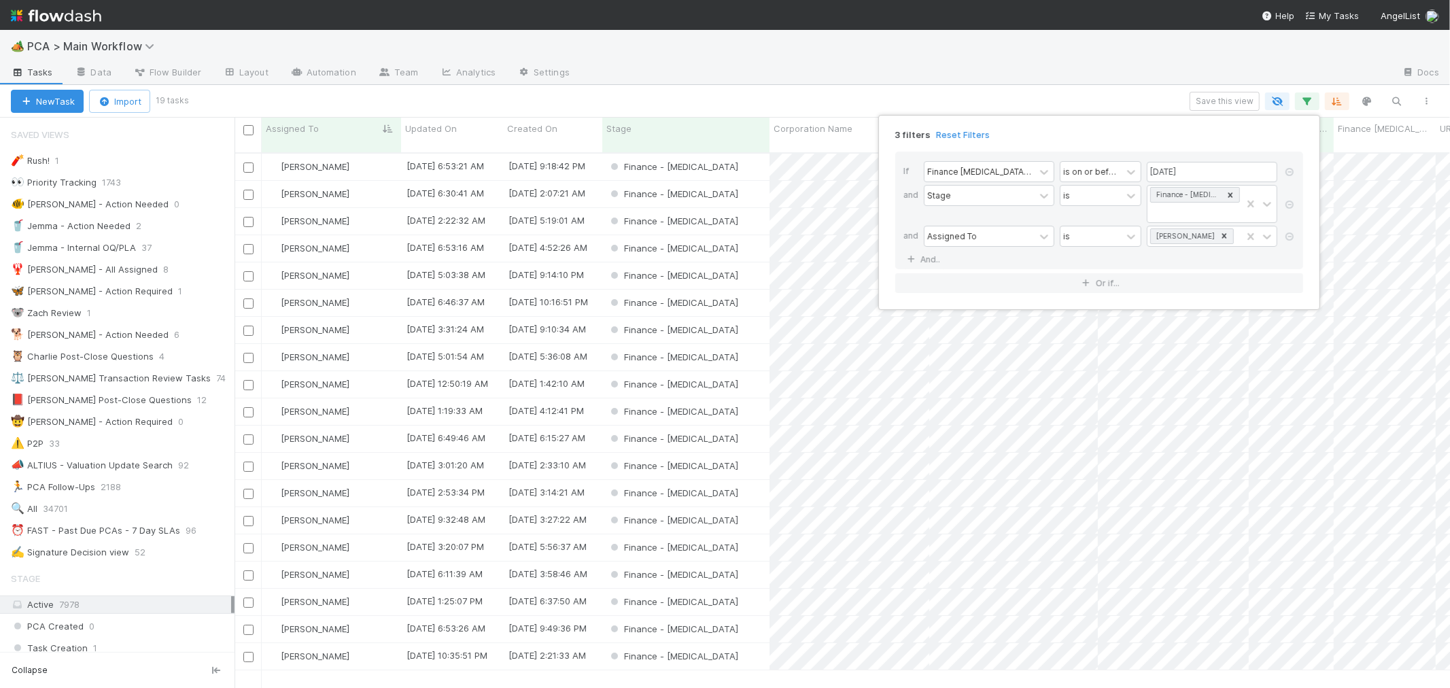
click at [1287, 232] on icon at bounding box center [1290, 236] width 14 height 8
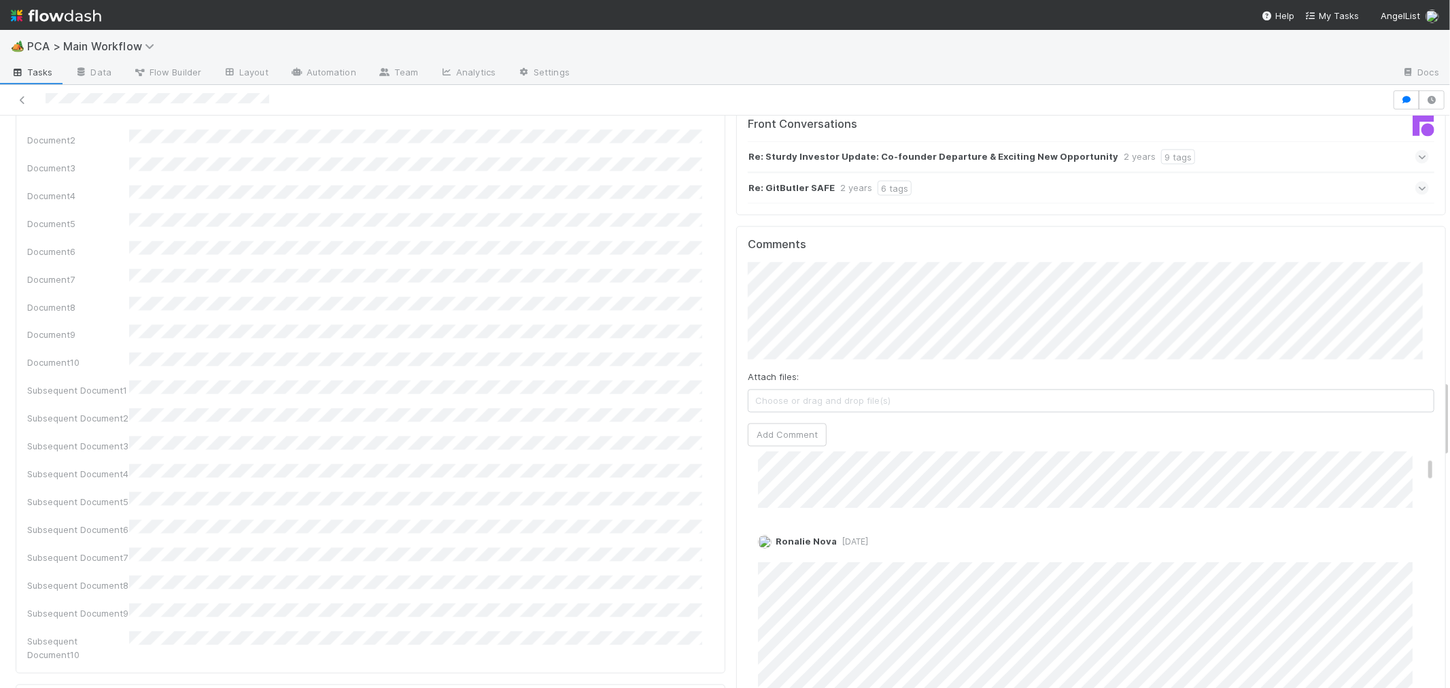
scroll to position [151, 0]
click at [22, 101] on icon at bounding box center [23, 100] width 14 height 9
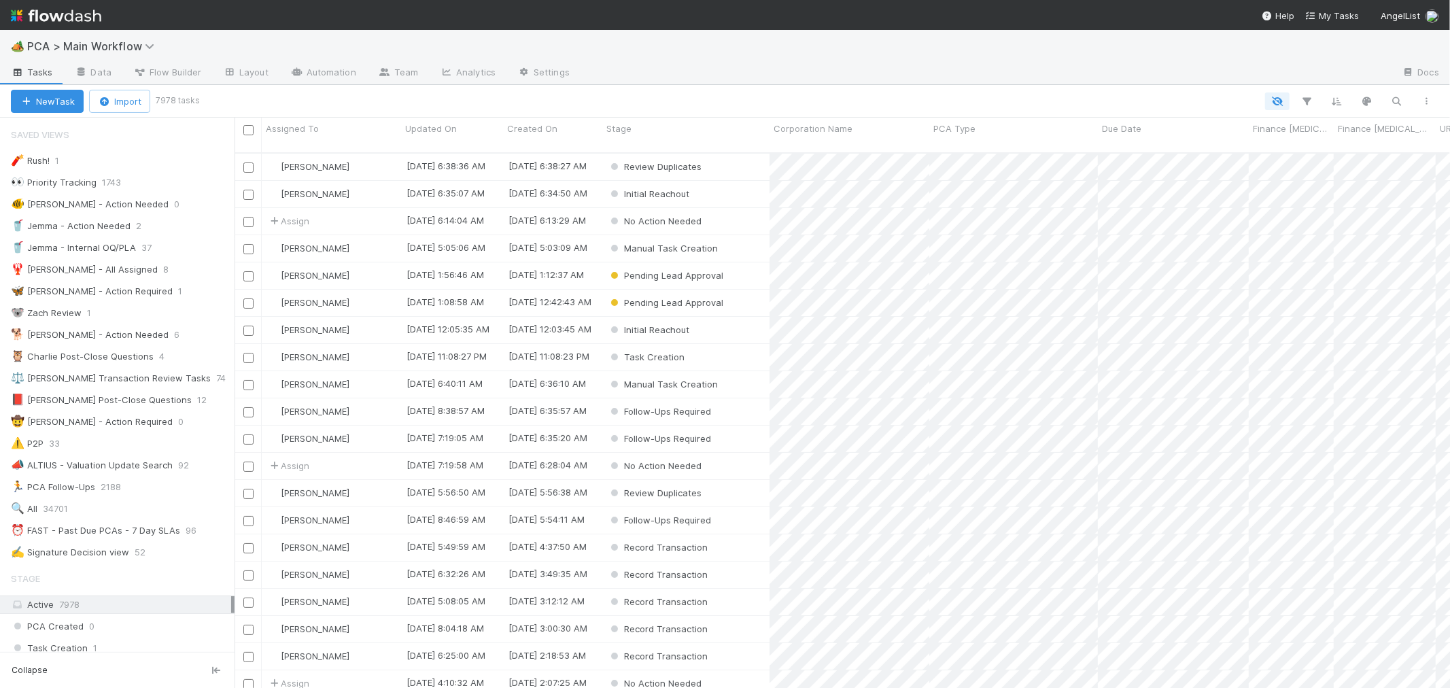
scroll to position [12, 11]
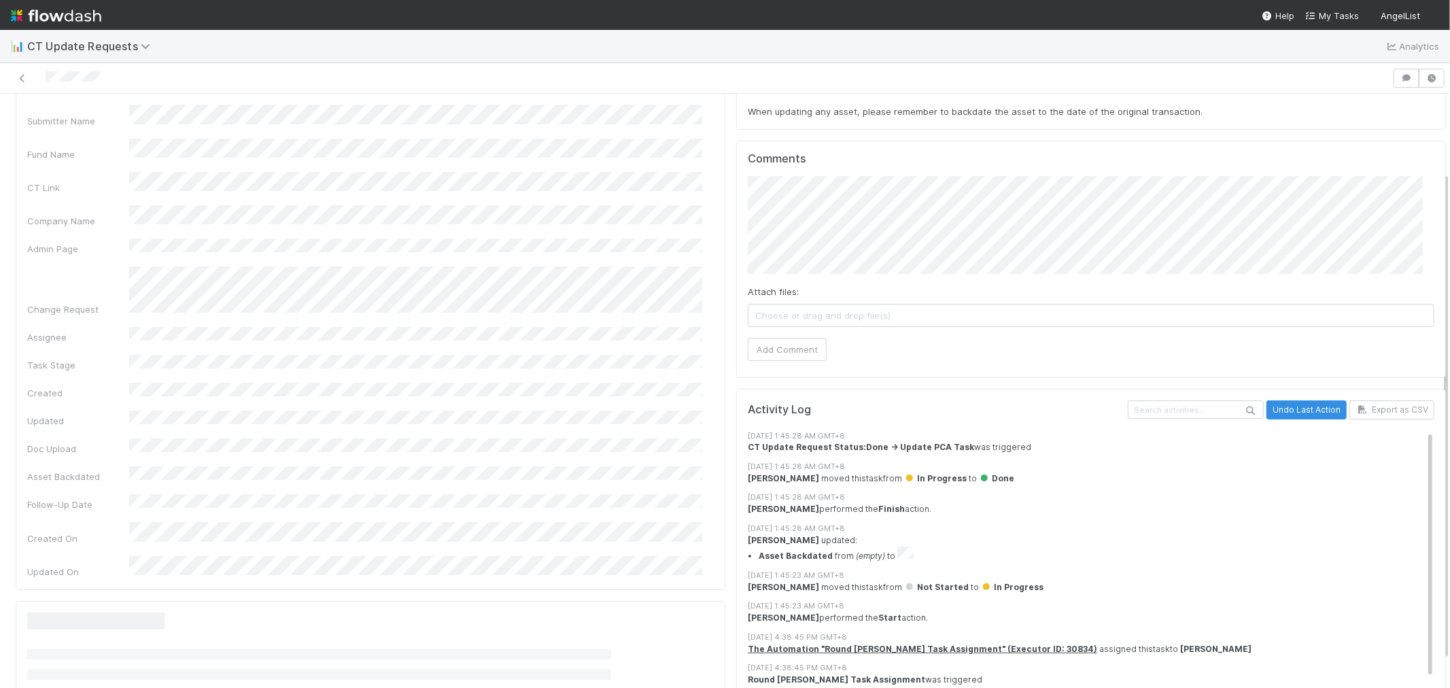
scroll to position [129, 0]
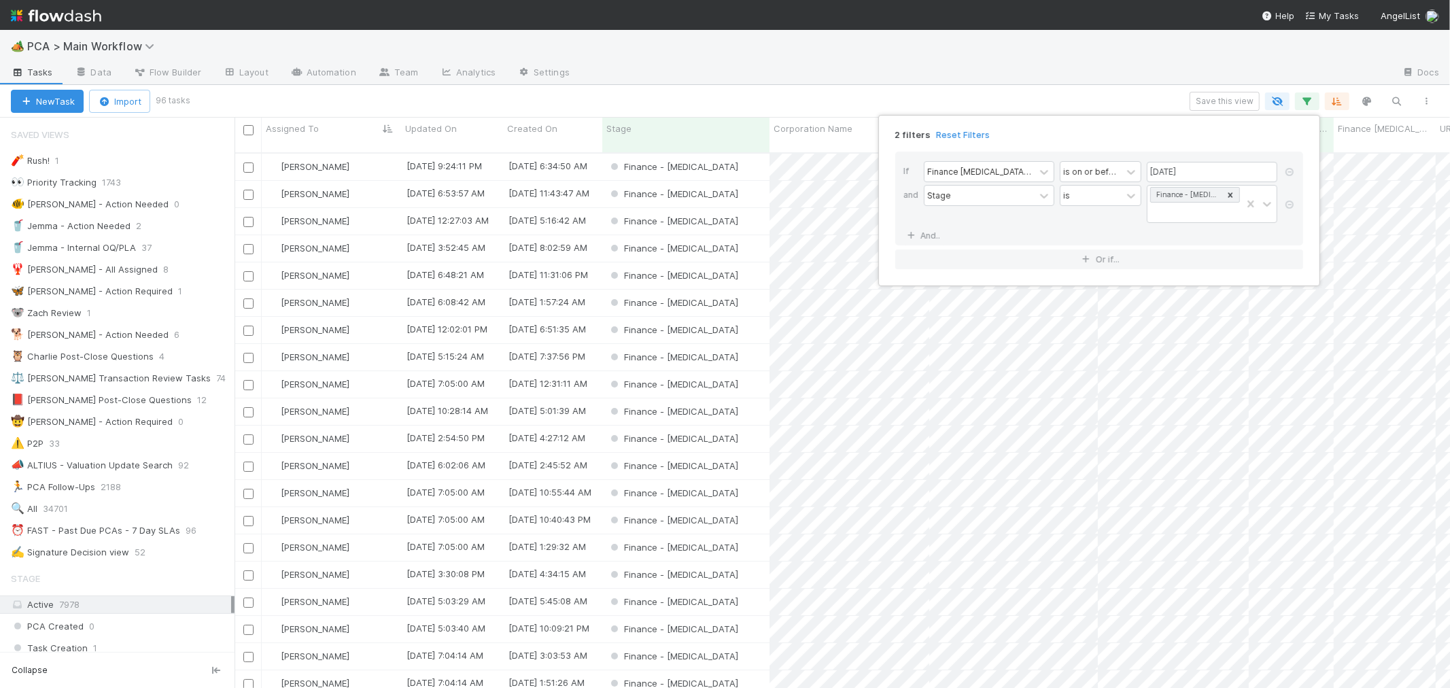
scroll to position [12, 11]
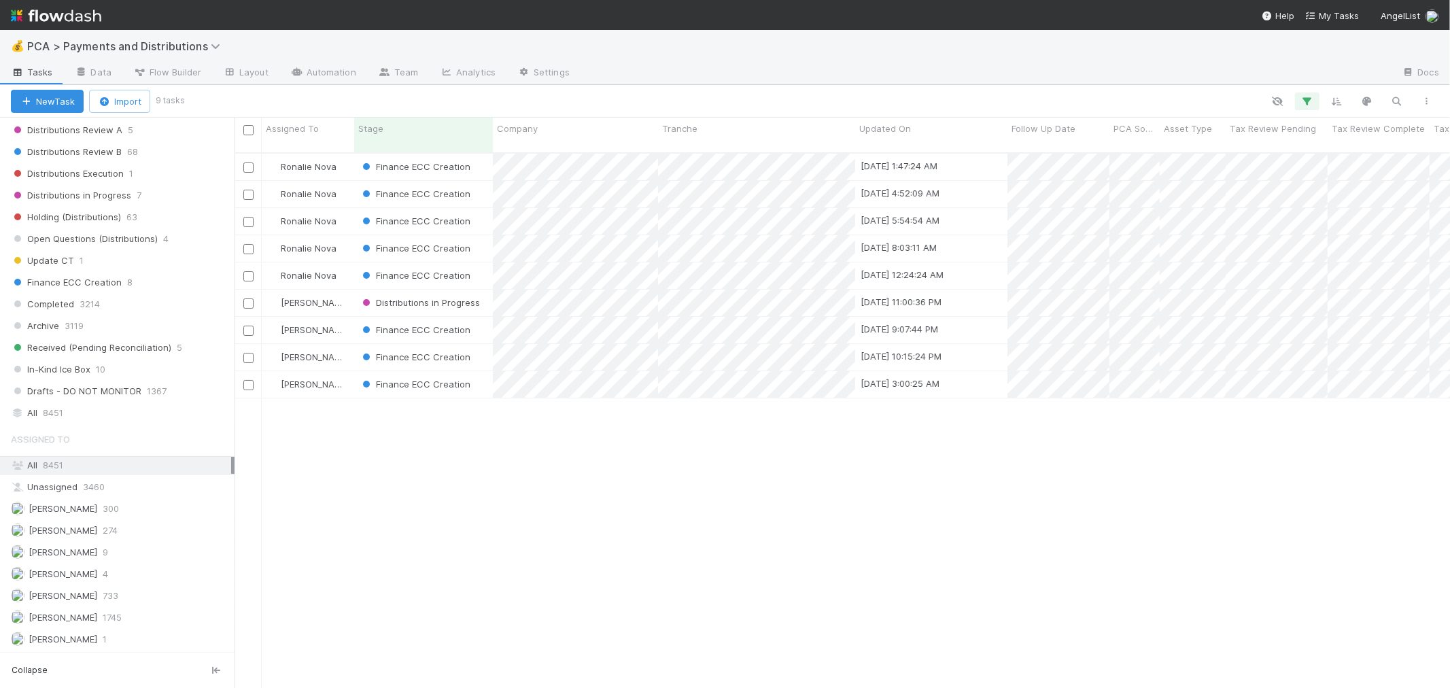
scroll to position [912, 0]
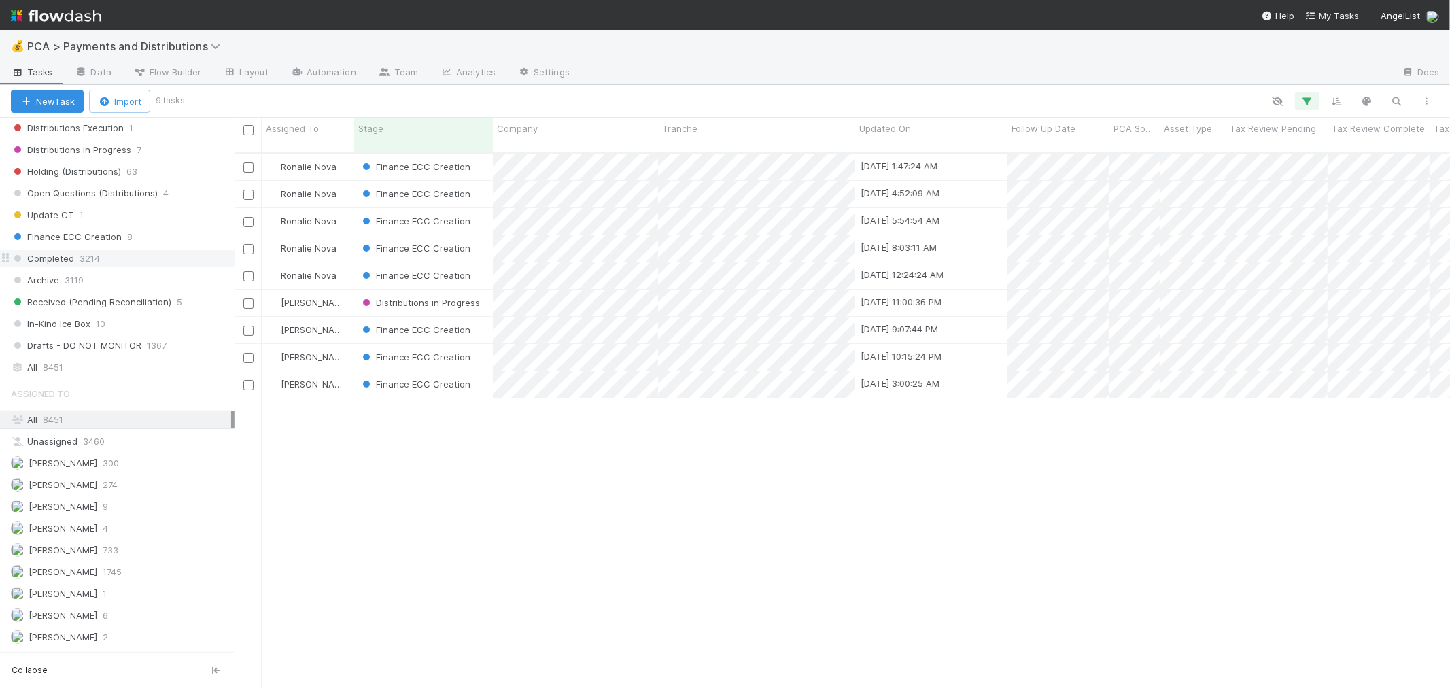
click at [134, 267] on div "Completed 3214" at bounding box center [123, 258] width 224 height 17
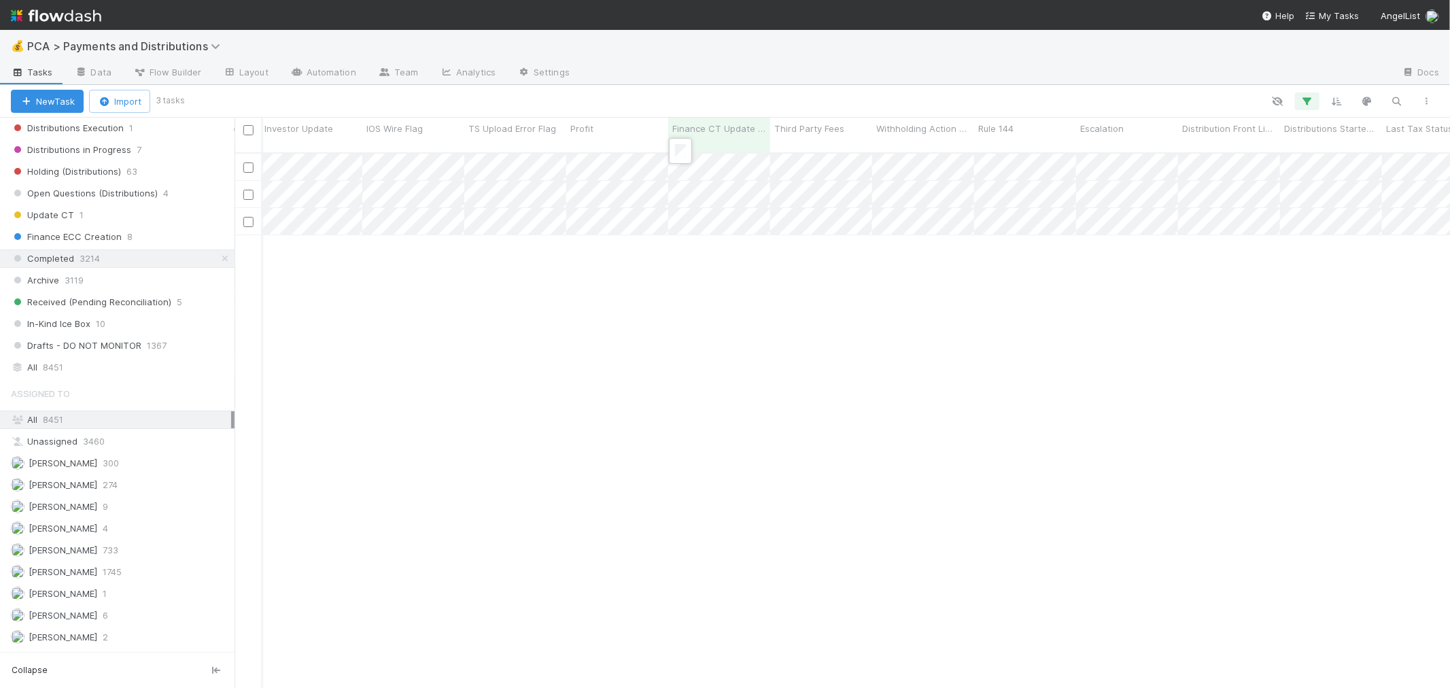
drag, startPoint x: 694, startPoint y: 291, endPoint x: 688, endPoint y: 241, distance: 50.0
click at [696, 290] on div at bounding box center [725, 344] width 1450 height 688
drag, startPoint x: 689, startPoint y: 241, endPoint x: 687, endPoint y: 207, distance: 33.3
click at [689, 238] on div at bounding box center [725, 344] width 1450 height 688
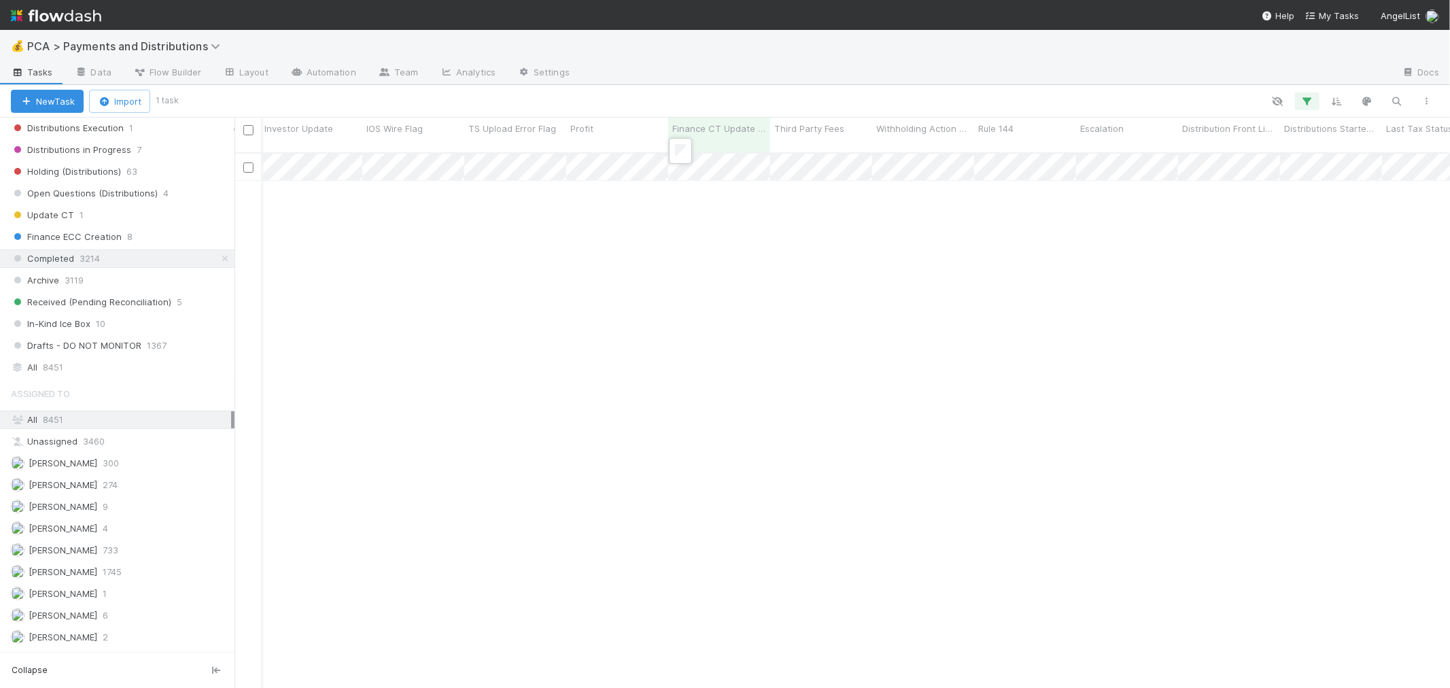
drag, startPoint x: 758, startPoint y: 282, endPoint x: 836, endPoint y: 351, distance: 104.0
click at [760, 283] on div at bounding box center [725, 344] width 1450 height 688
click at [688, 235] on div at bounding box center [725, 344] width 1450 height 688
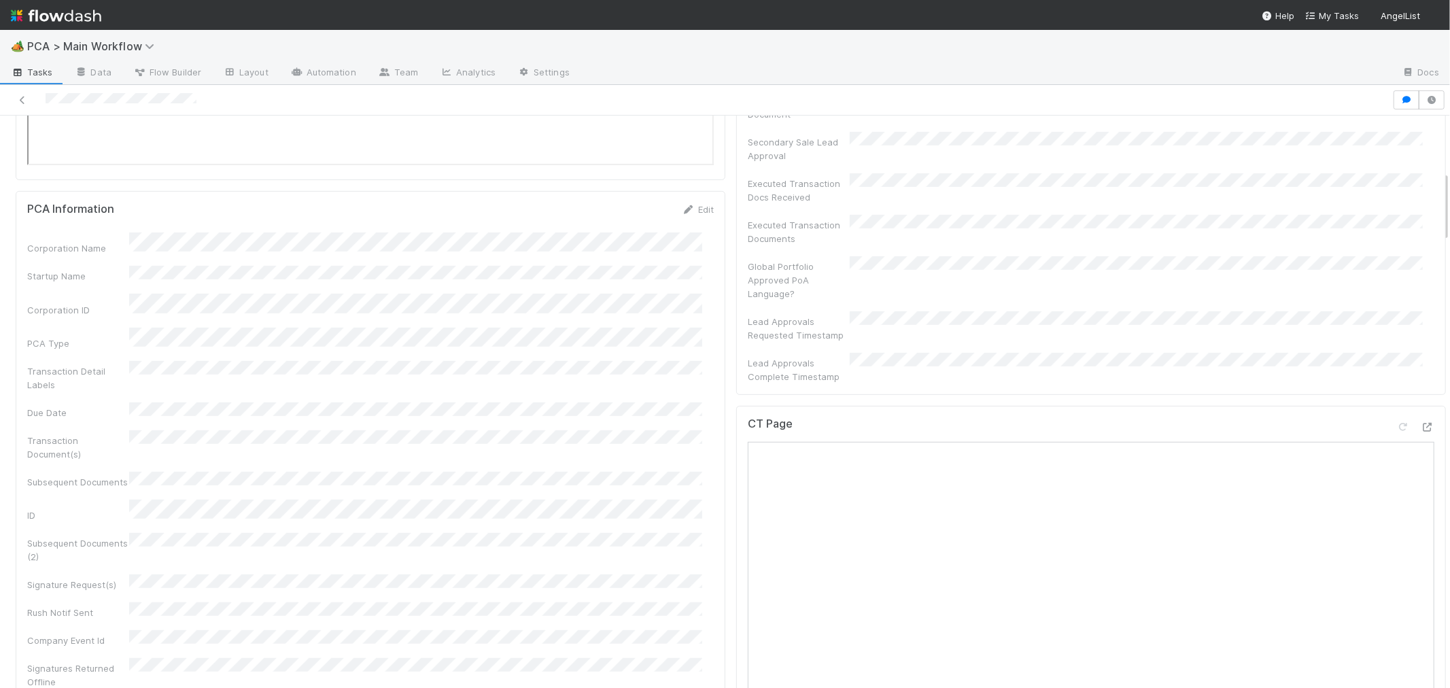
scroll to position [453, 0]
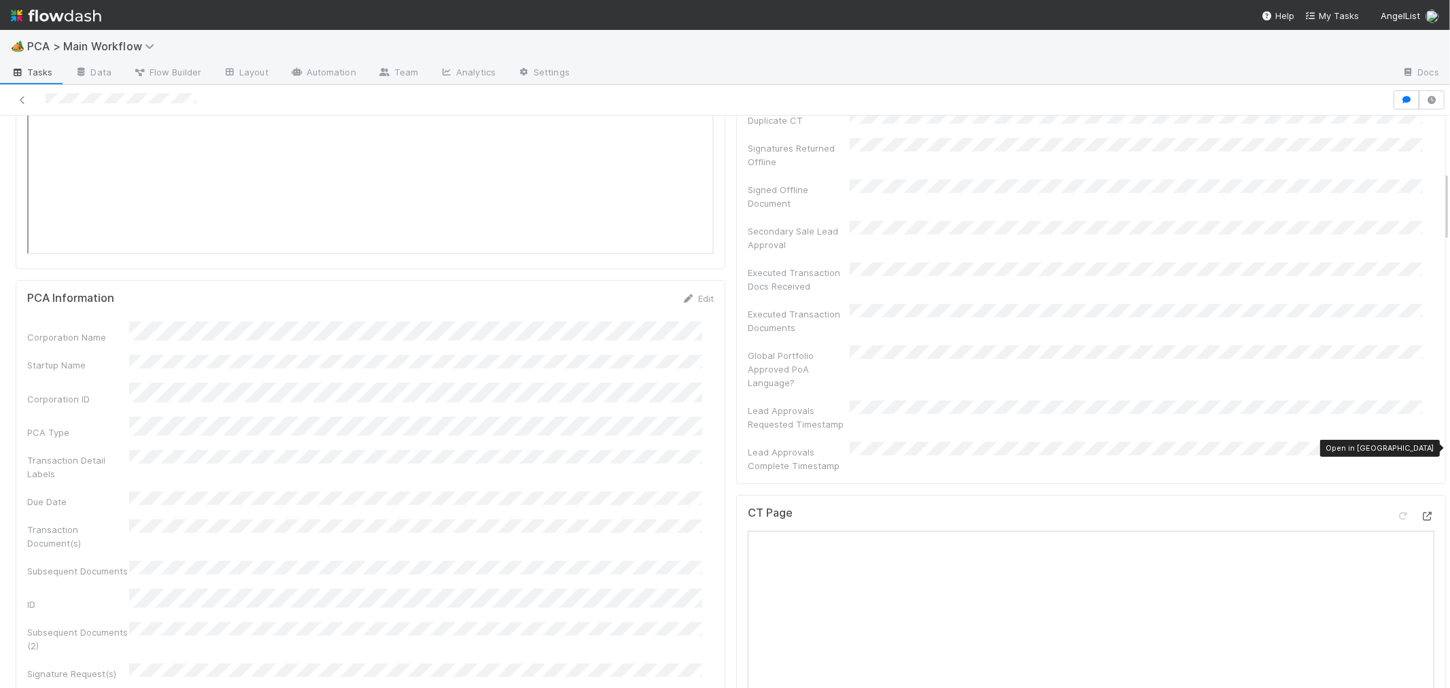
click at [1421, 512] on icon at bounding box center [1428, 516] width 14 height 9
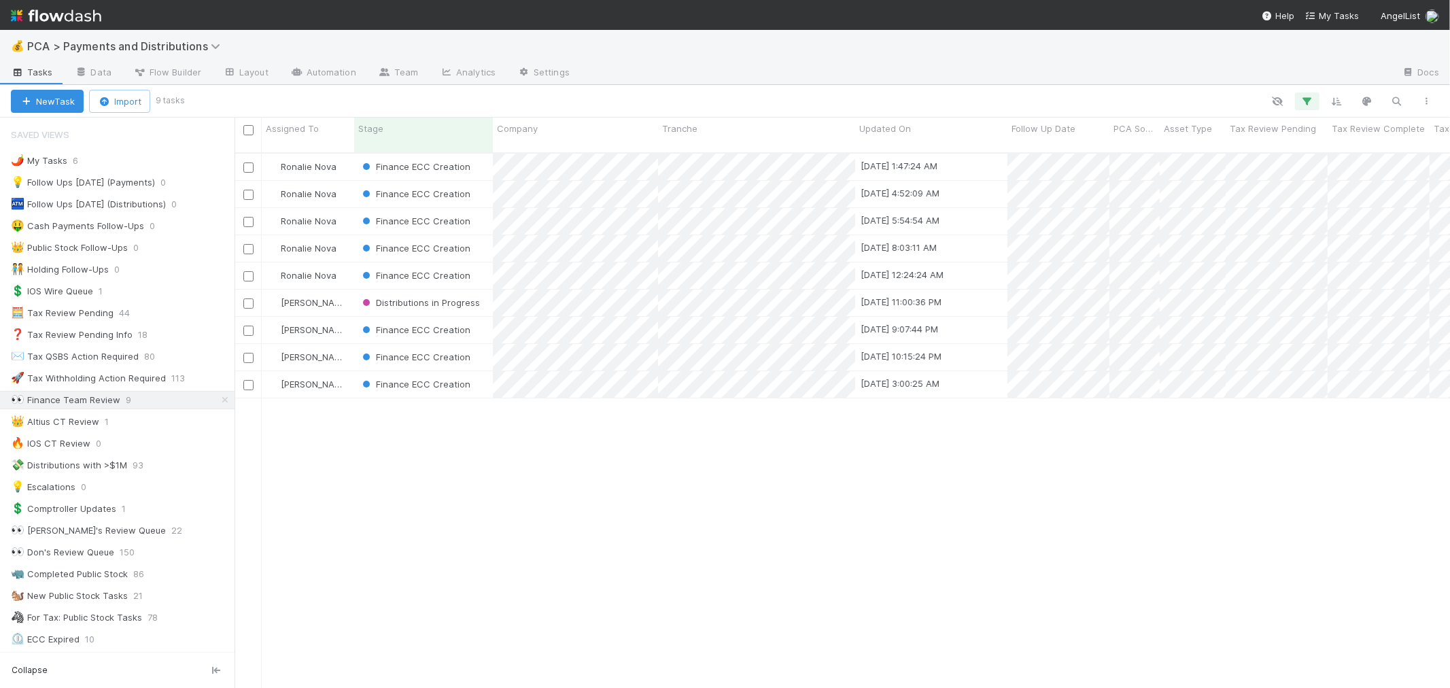
scroll to position [535, 1204]
click at [480, 208] on div "Finance ECC Creation" at bounding box center [423, 221] width 139 height 27
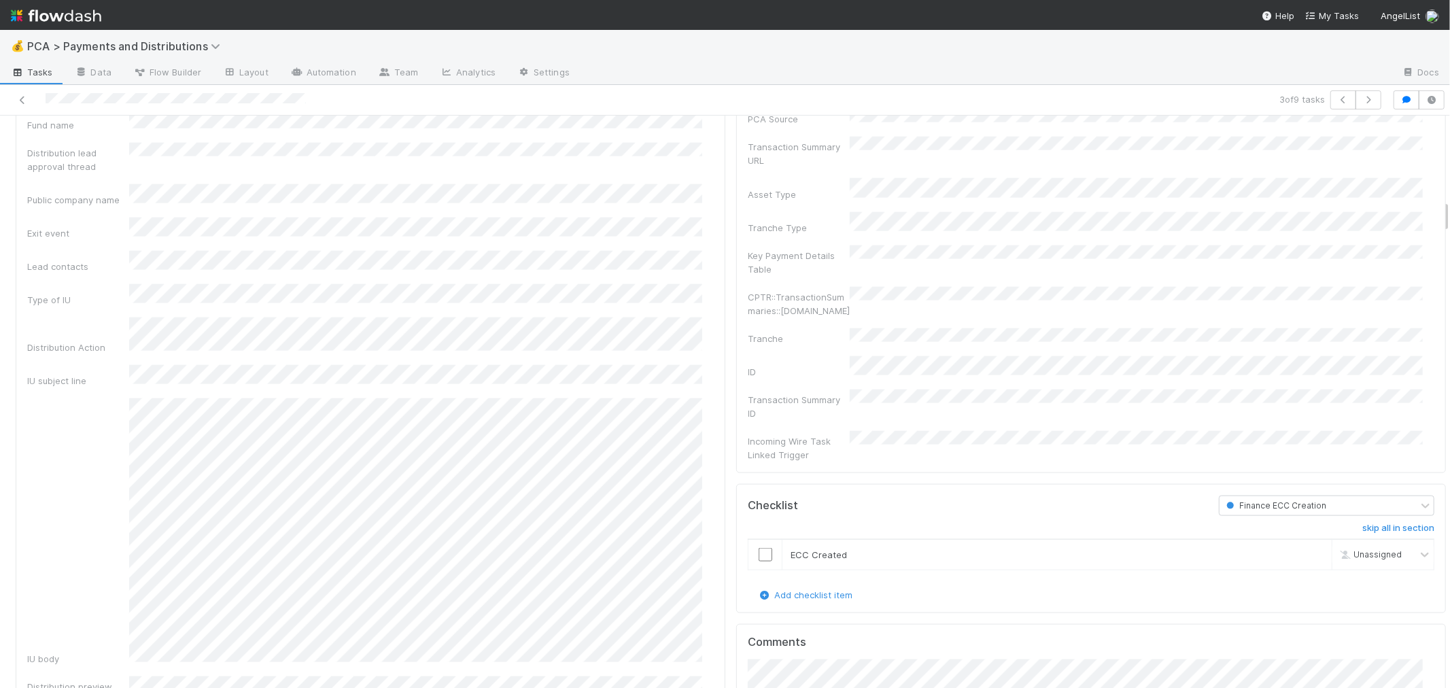
scroll to position [1888, 0]
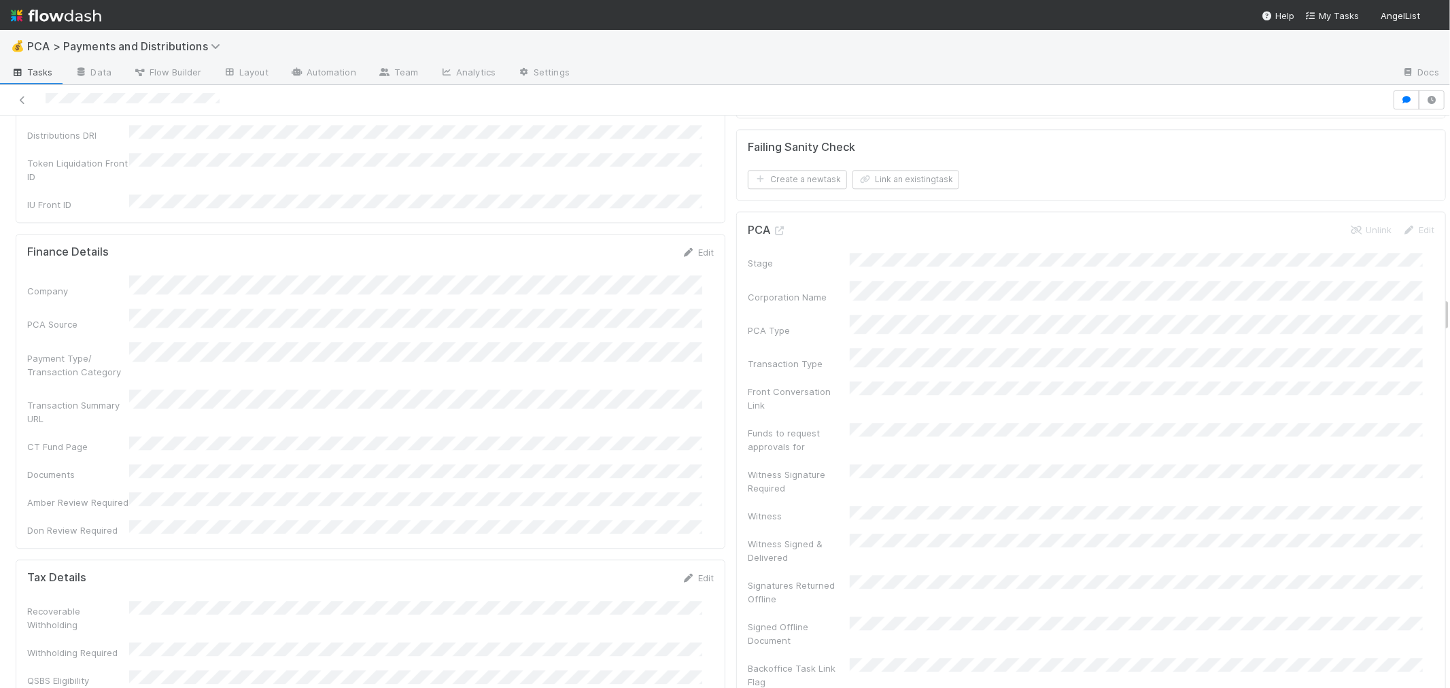
scroll to position [2945, 0]
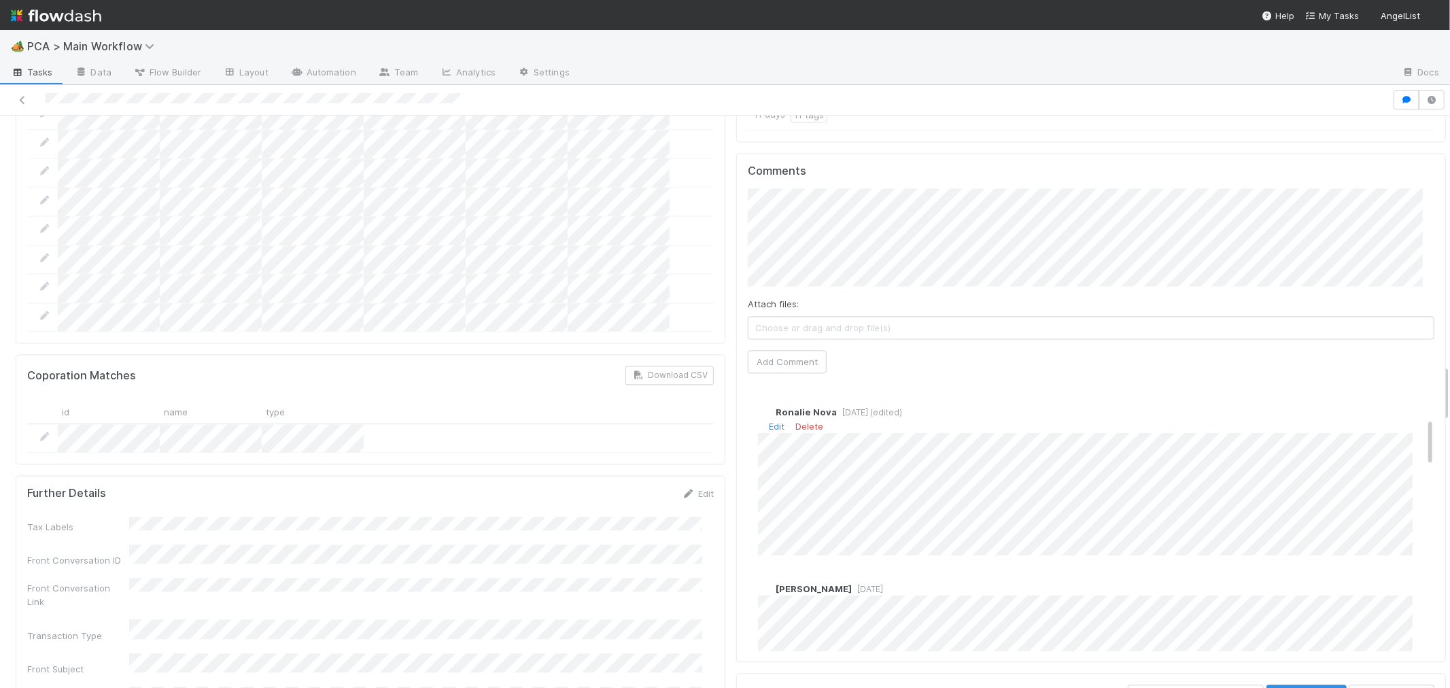
scroll to position [302, 0]
